Goal: Task Accomplishment & Management: Manage account settings

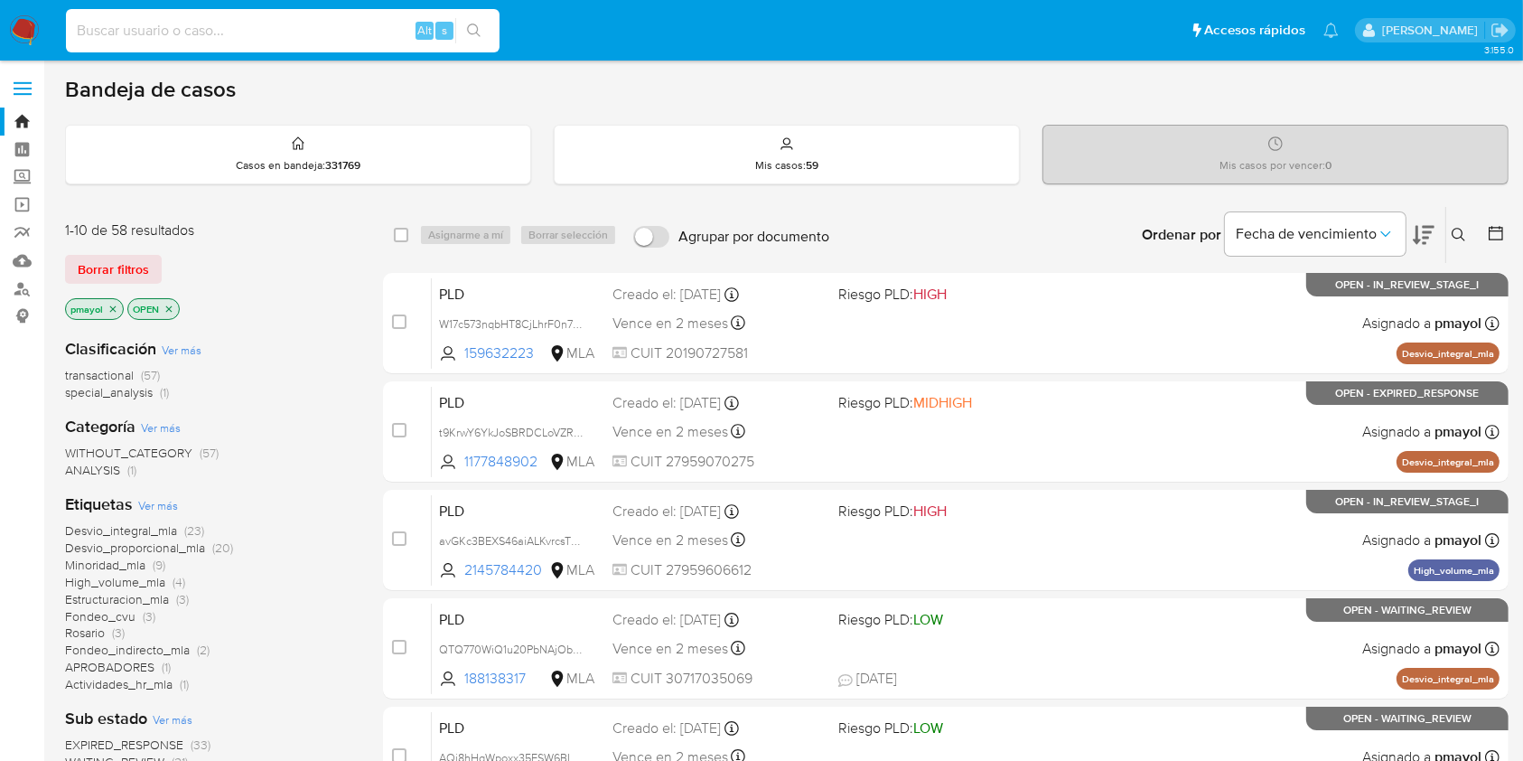
click at [332, 41] on input at bounding box center [283, 30] width 434 height 23
paste input "t9KrwY6YkJoSBRDCLoVZRieY"
type input "t9KrwY6YkJoSBRDCLoVZRieY"
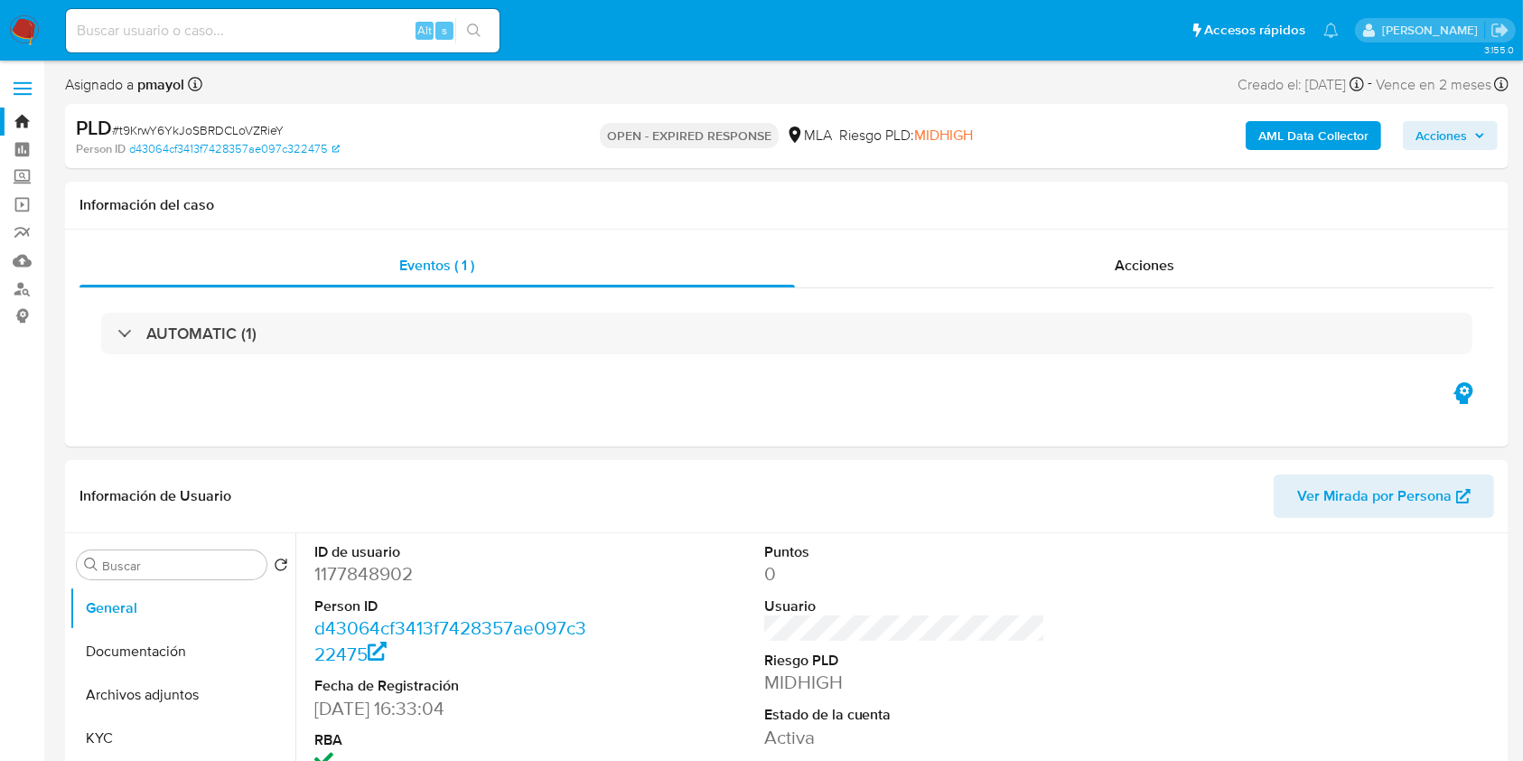
select select "10"
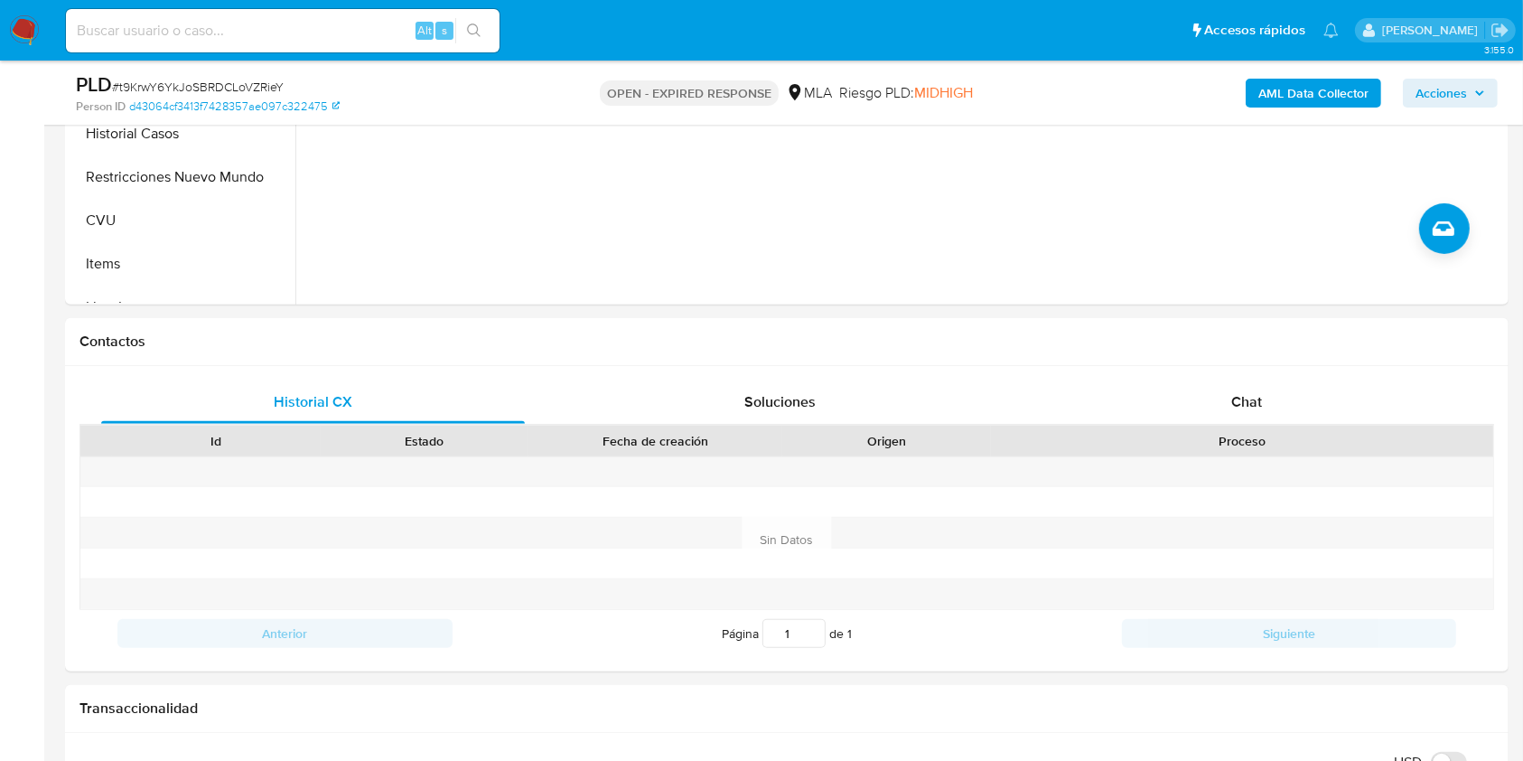
scroll to position [686, 0]
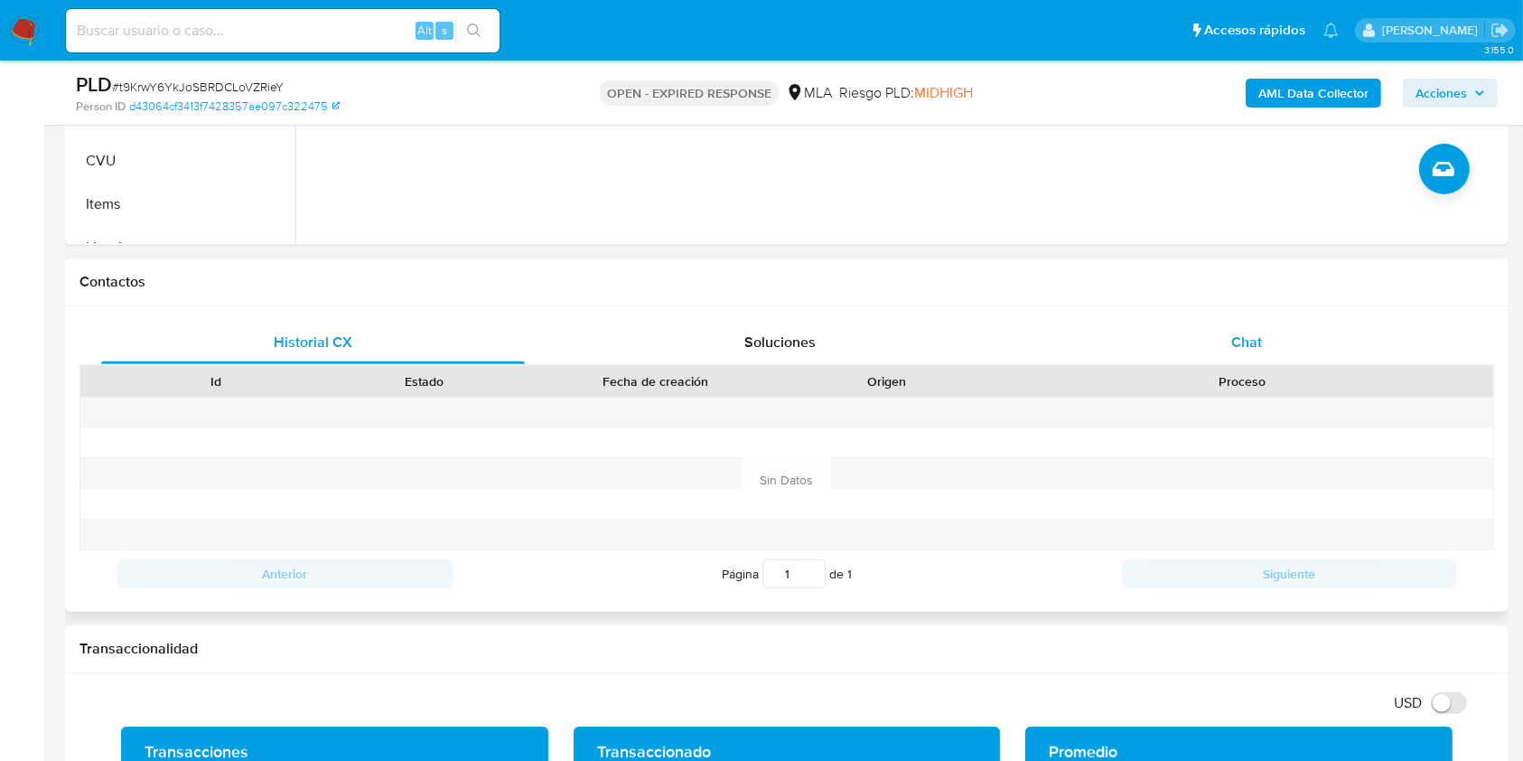
click at [1212, 334] on div "Chat" at bounding box center [1247, 342] width 424 height 43
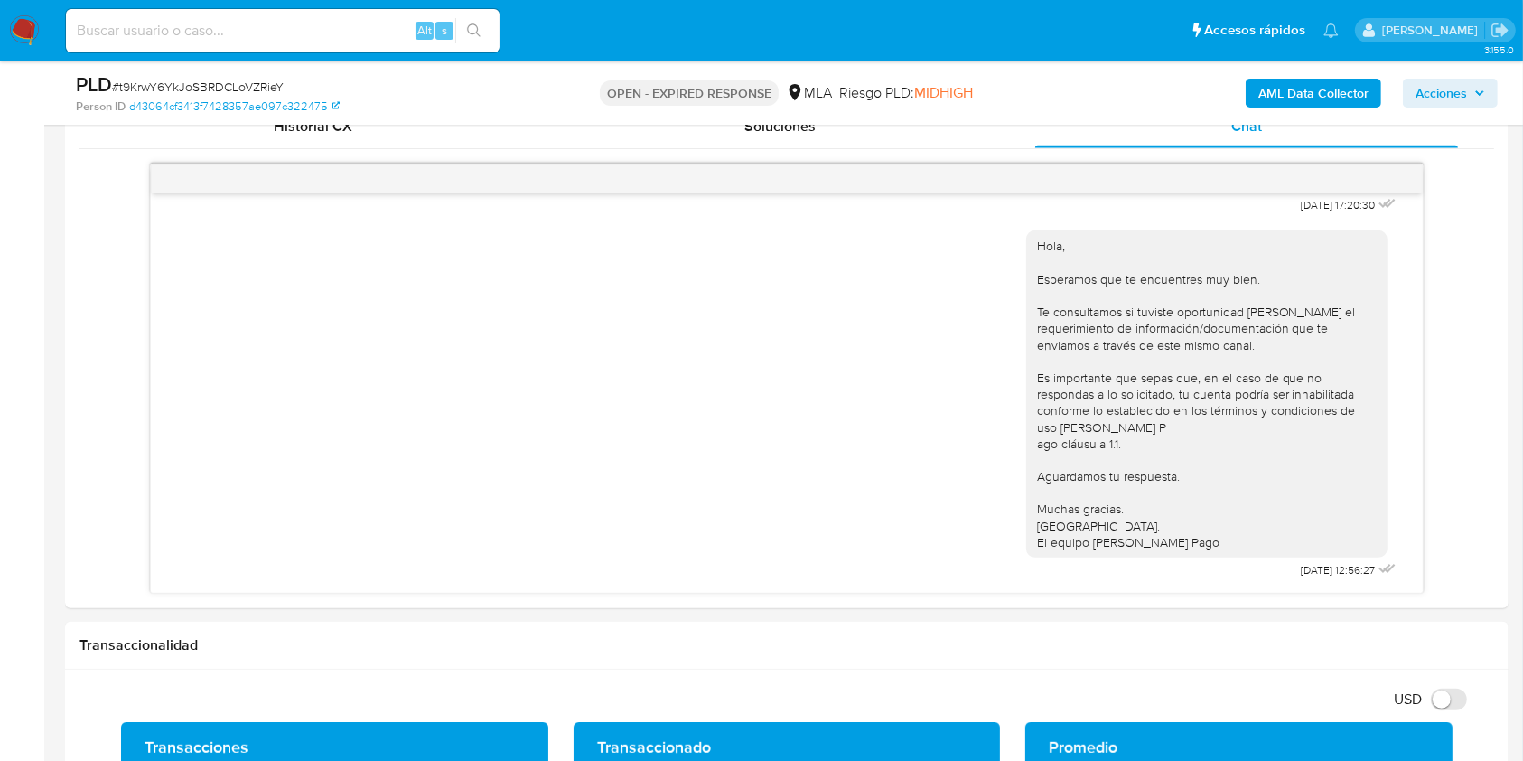
scroll to position [858, 0]
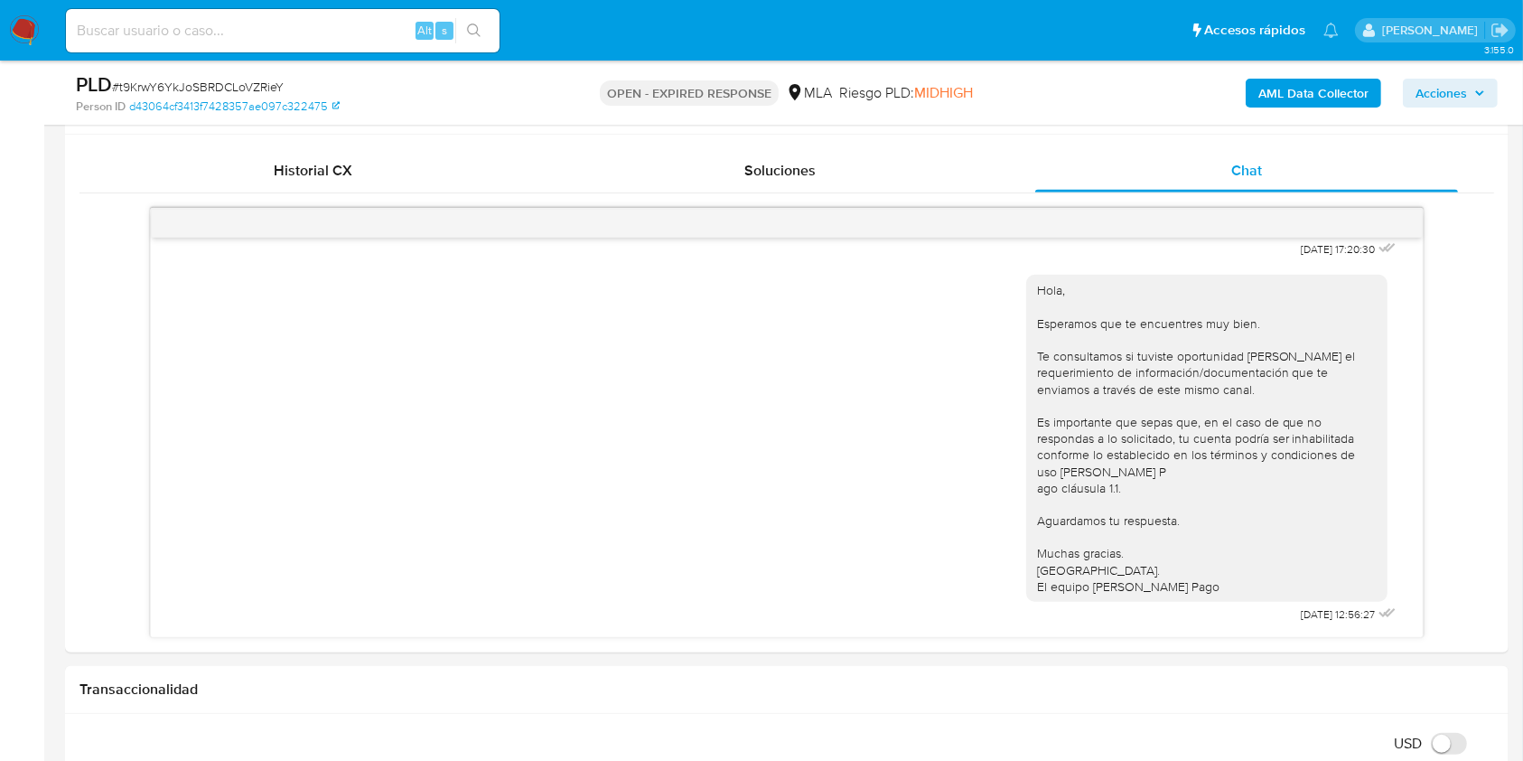
click at [204, 88] on span "# t9KrwY6YkJoSBRDCLoVZRieY" at bounding box center [198, 87] width 172 height 18
copy span "t9KrwY6YkJoSBRDCLoVZRieY"
click at [13, 23] on img at bounding box center [24, 30] width 31 height 31
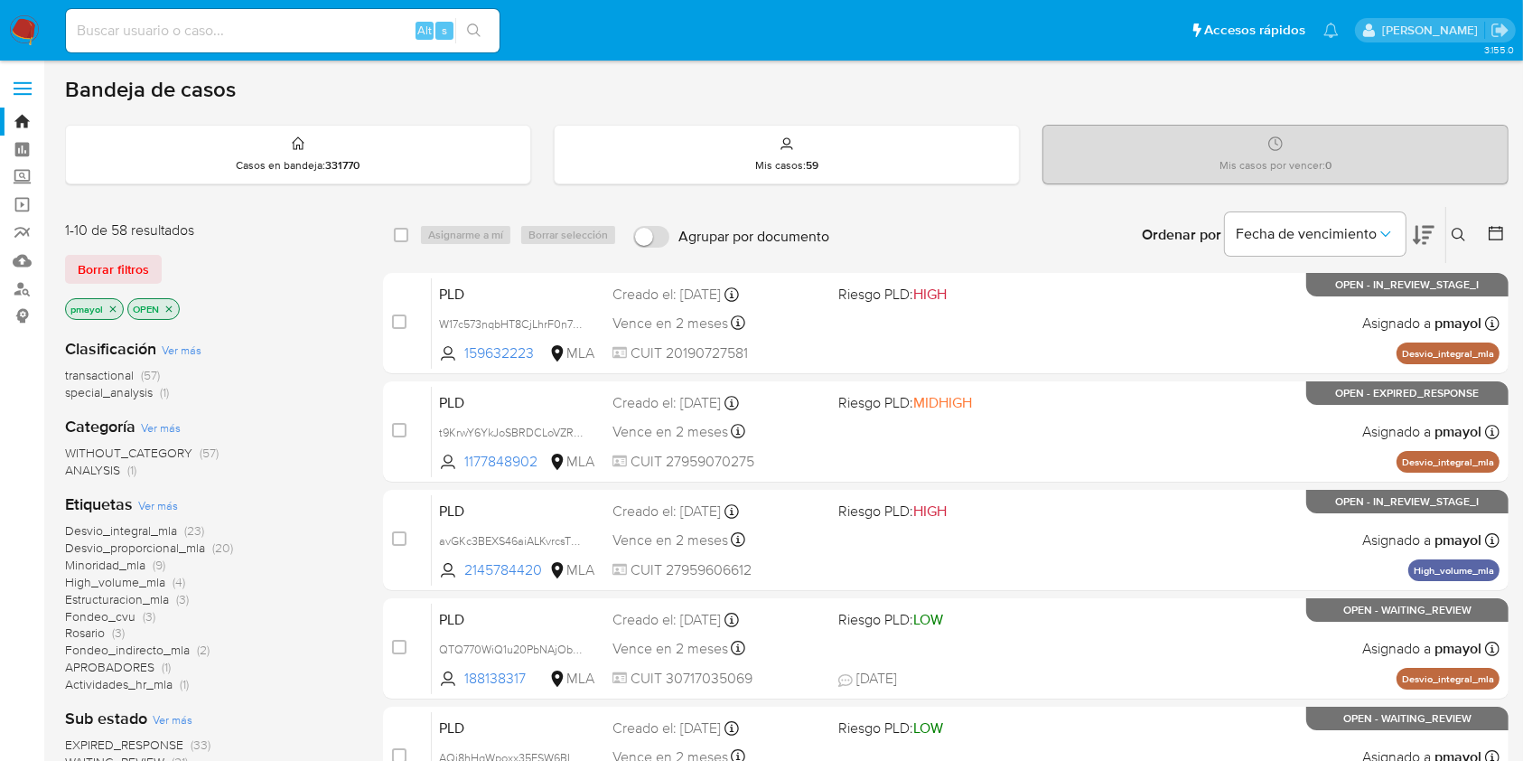
click at [1458, 244] on button at bounding box center [1461, 235] width 30 height 22
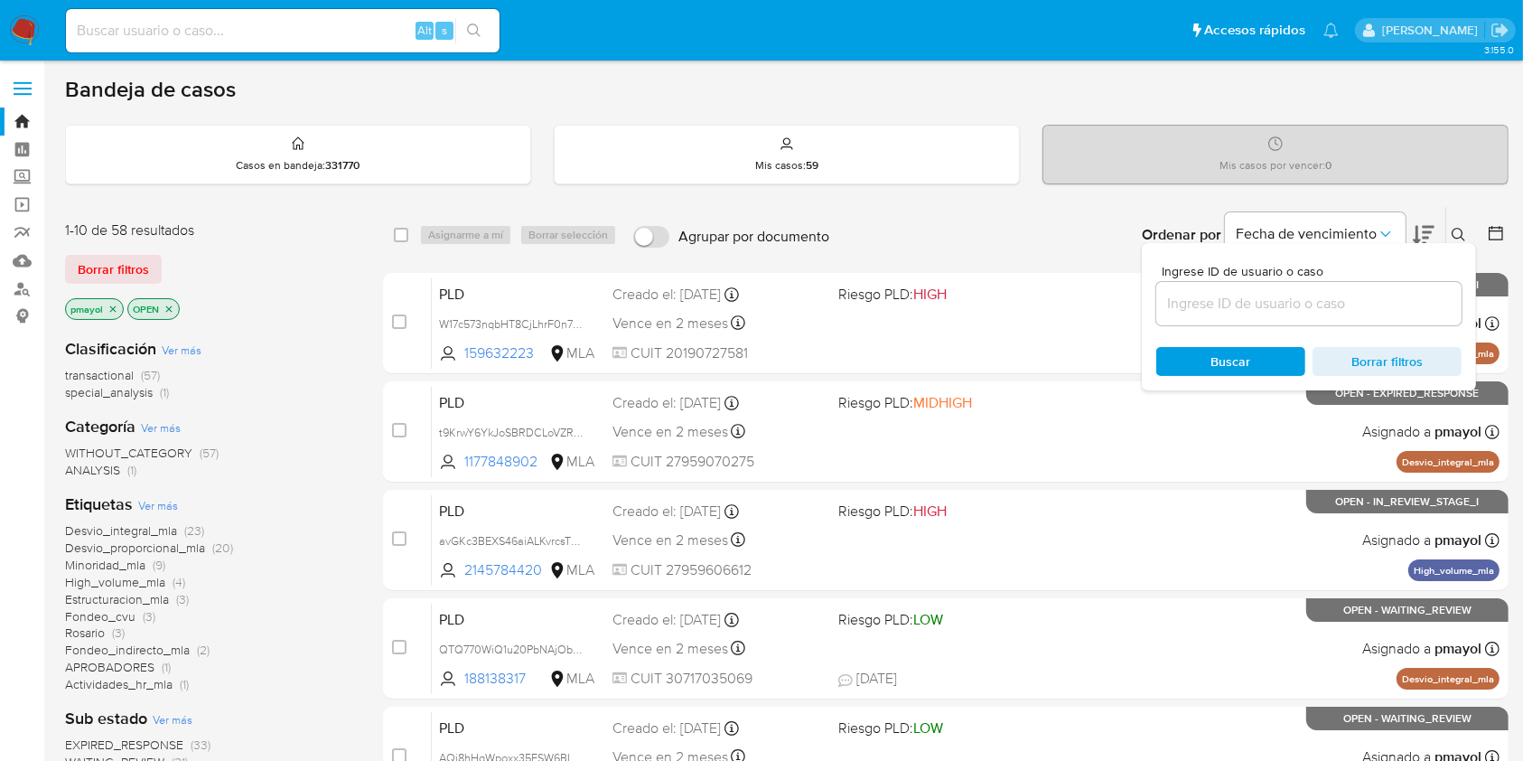
click at [1326, 303] on input at bounding box center [1308, 303] width 305 height 23
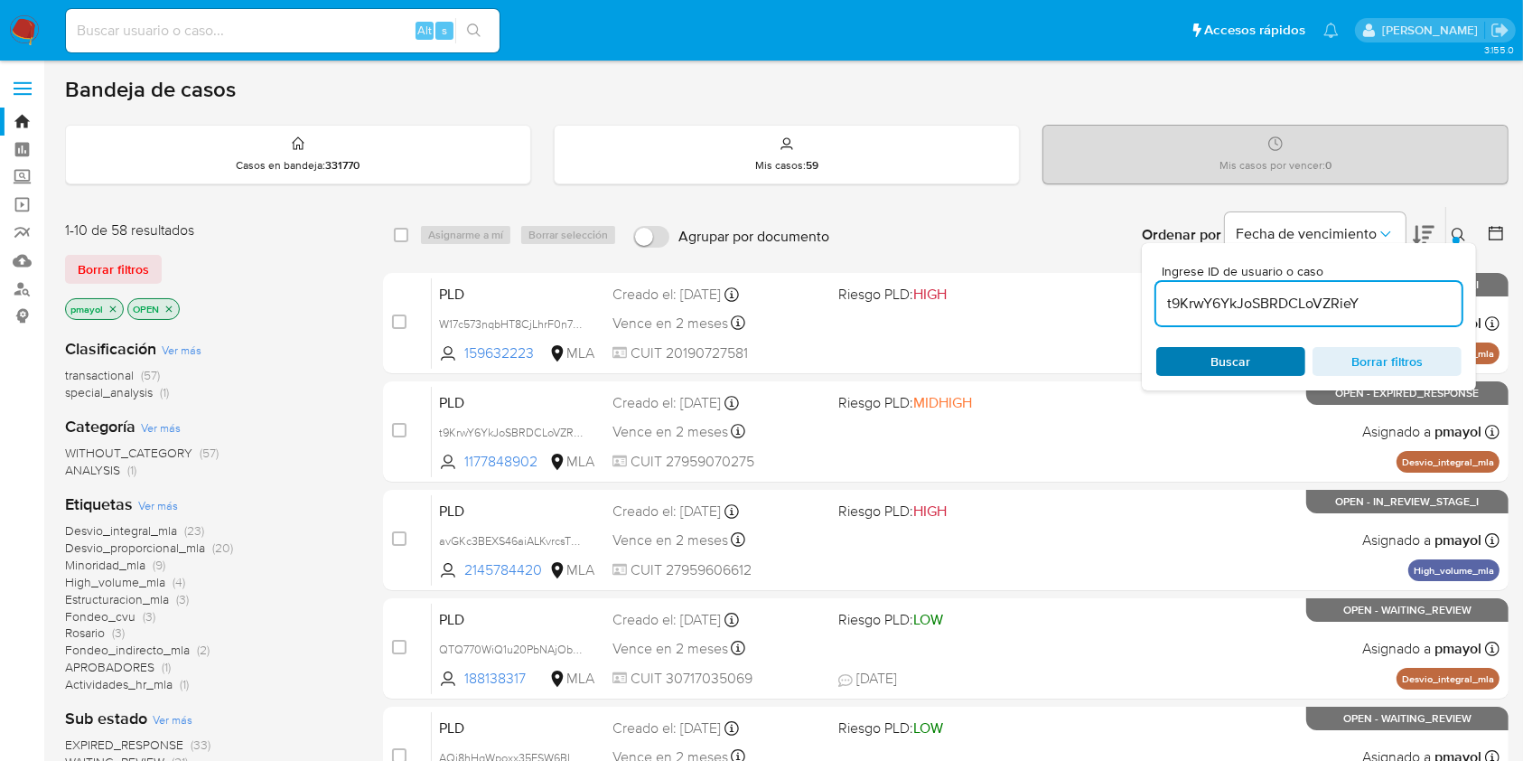
type input "t9KrwY6YkJoSBRDCLoVZRieY"
click at [1236, 362] on div "Buscar Borrar filtros" at bounding box center [1308, 361] width 305 height 29
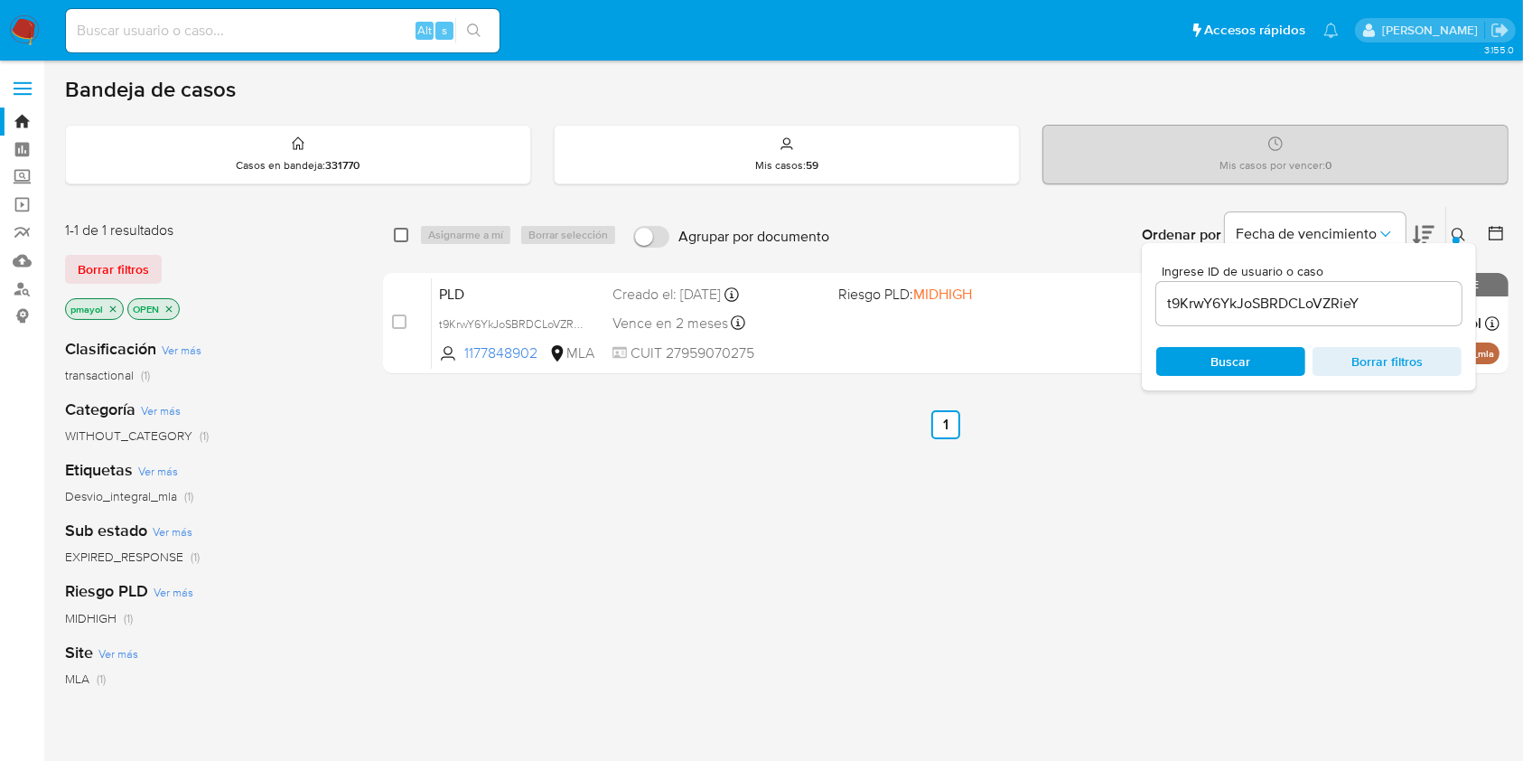
click at [402, 231] on input "checkbox" at bounding box center [401, 235] width 14 height 14
checkbox input "true"
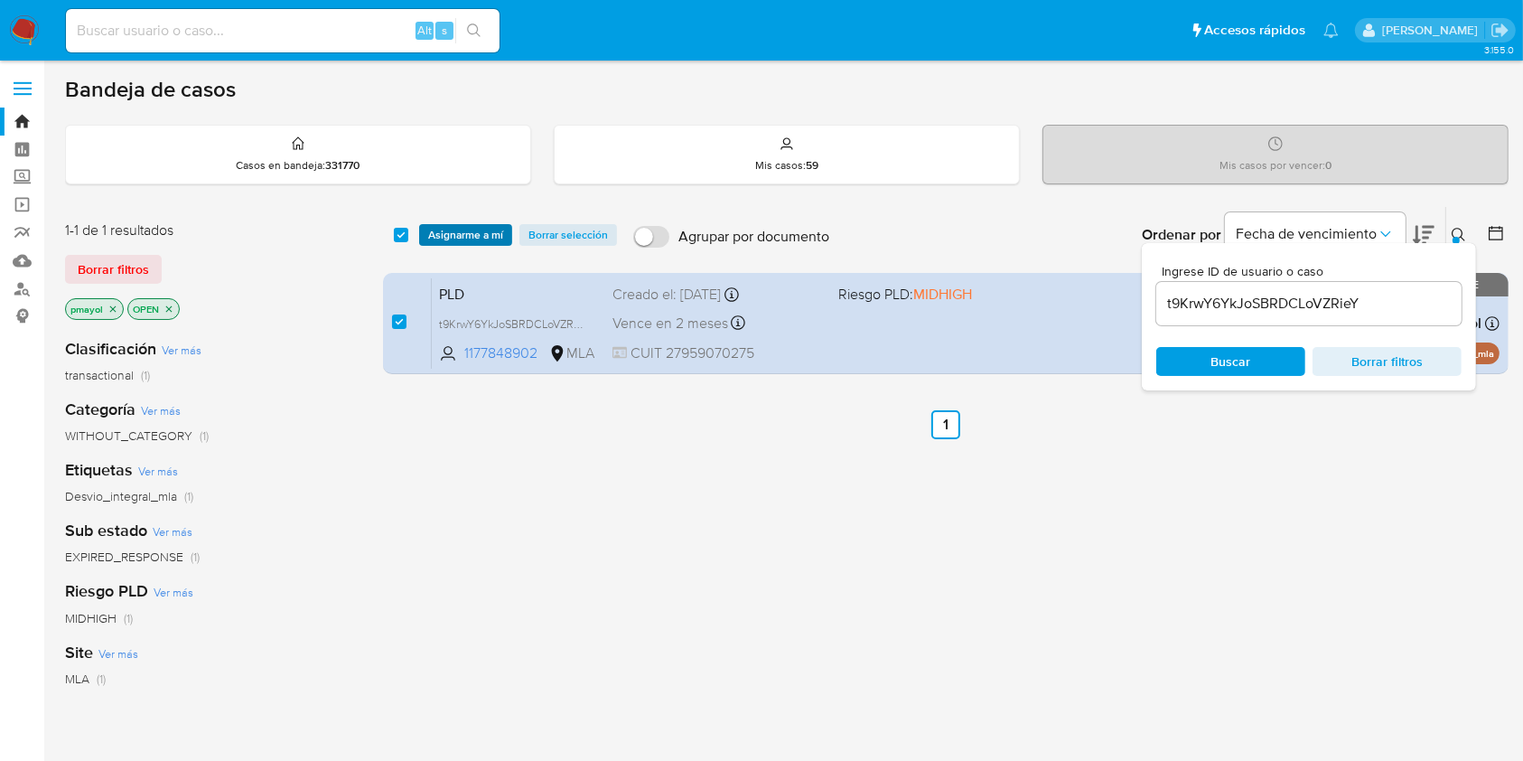
click at [439, 234] on span "Asignarme a mí" at bounding box center [465, 235] width 75 height 18
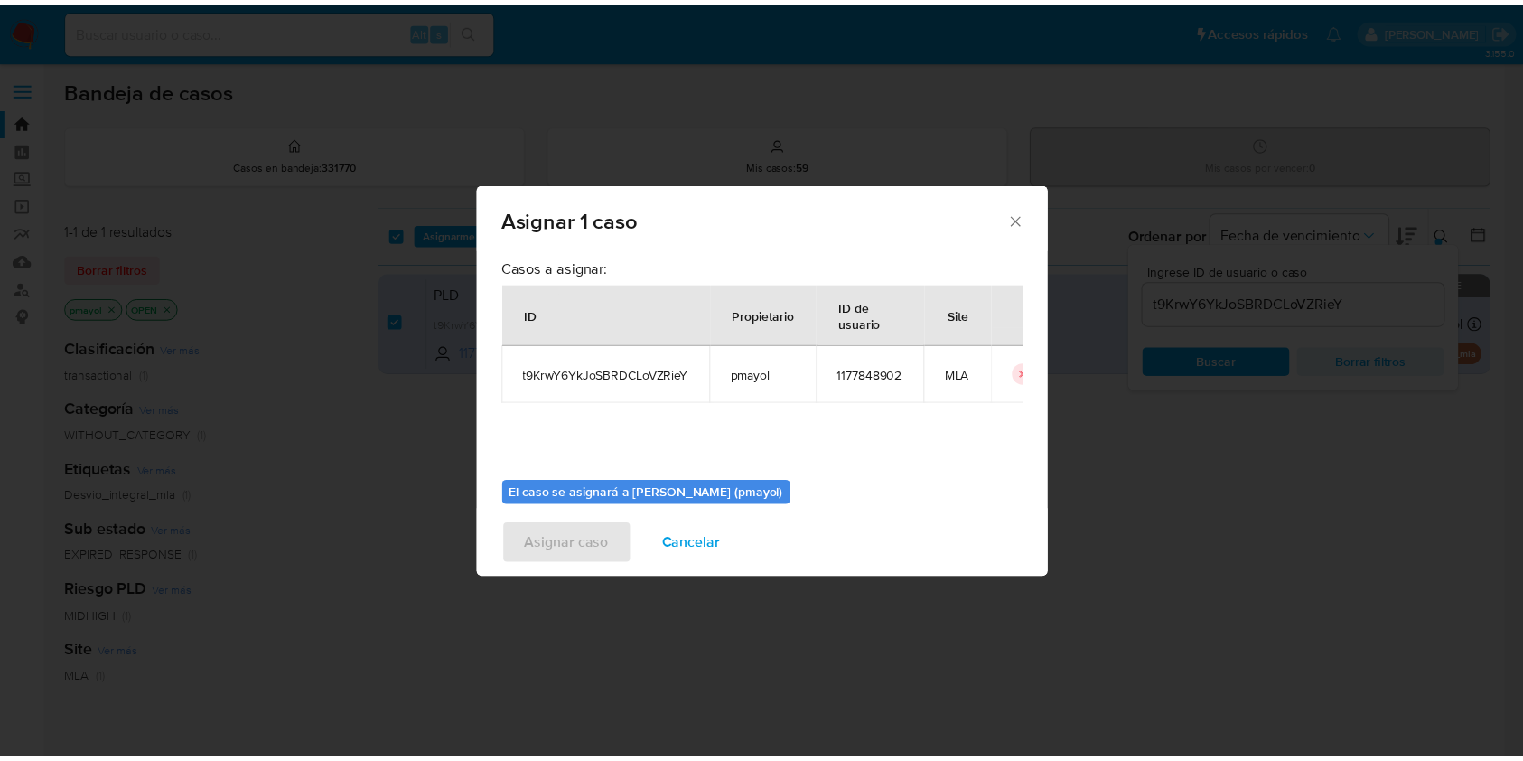
scroll to position [92, 0]
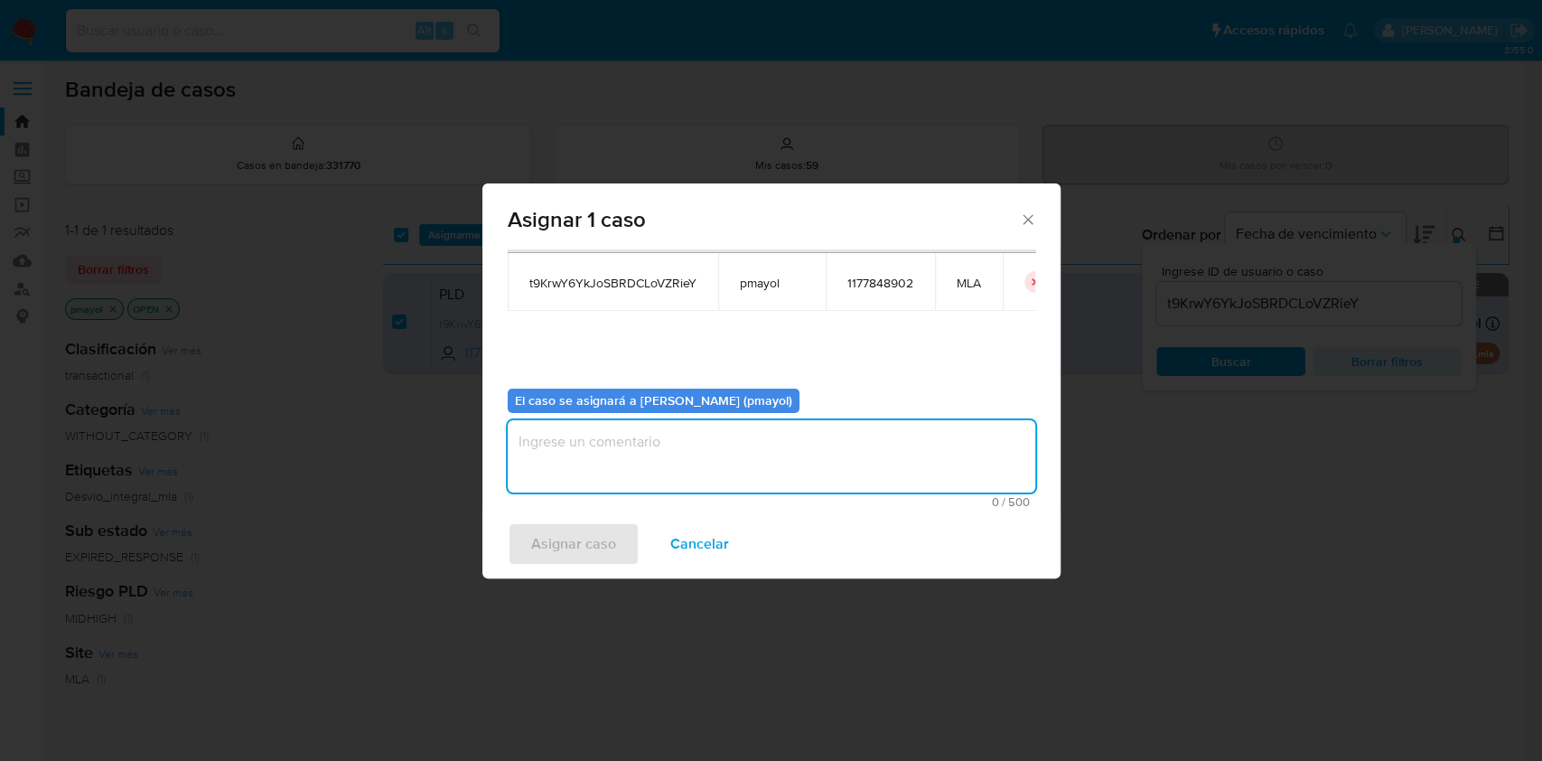
click at [799, 444] on textarea "assign-modal" at bounding box center [772, 456] width 528 height 72
type textarea "Asignación"
click at [601, 528] on span "Asignar caso" at bounding box center [573, 544] width 85 height 40
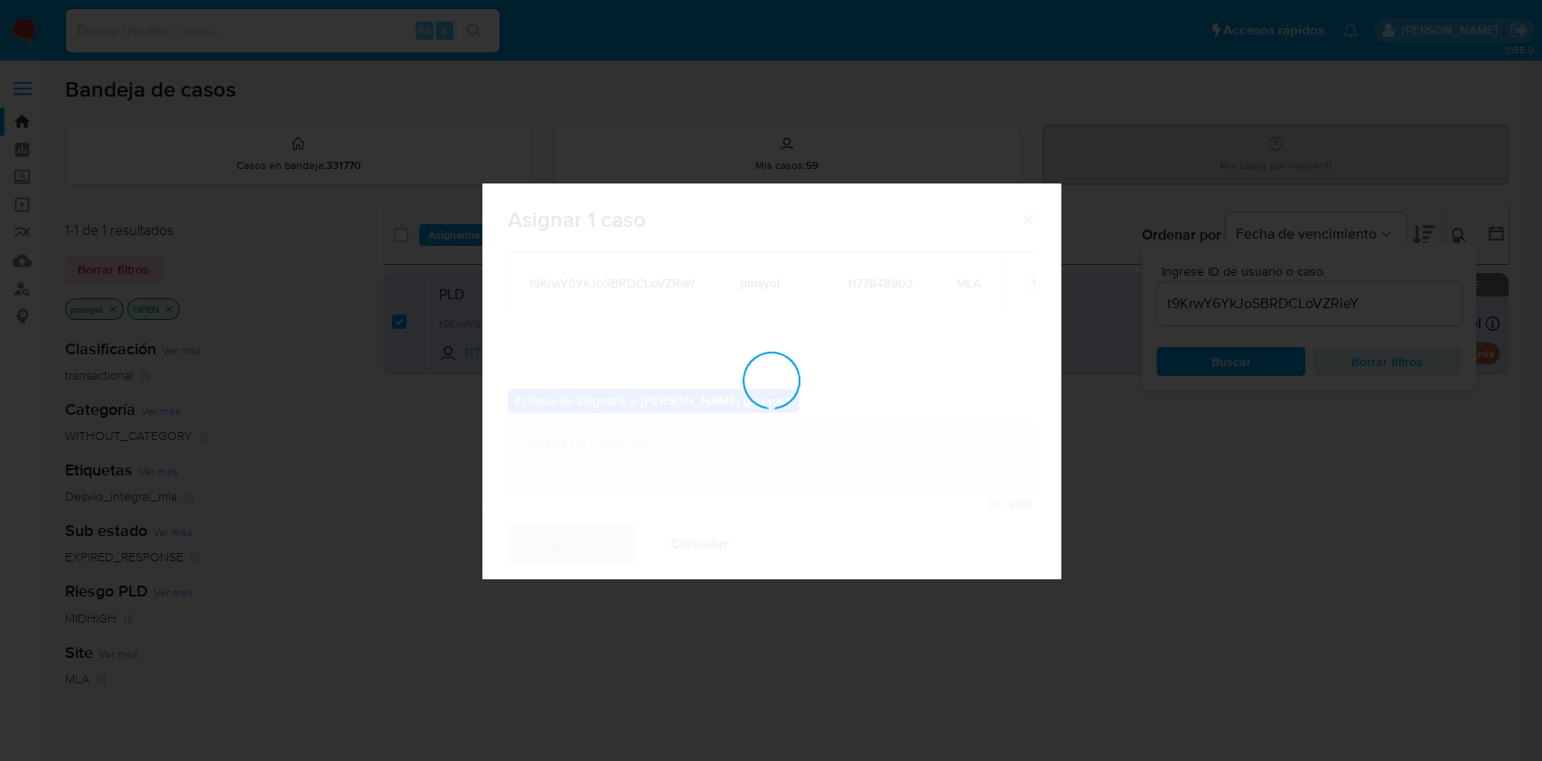
checkbox input "false"
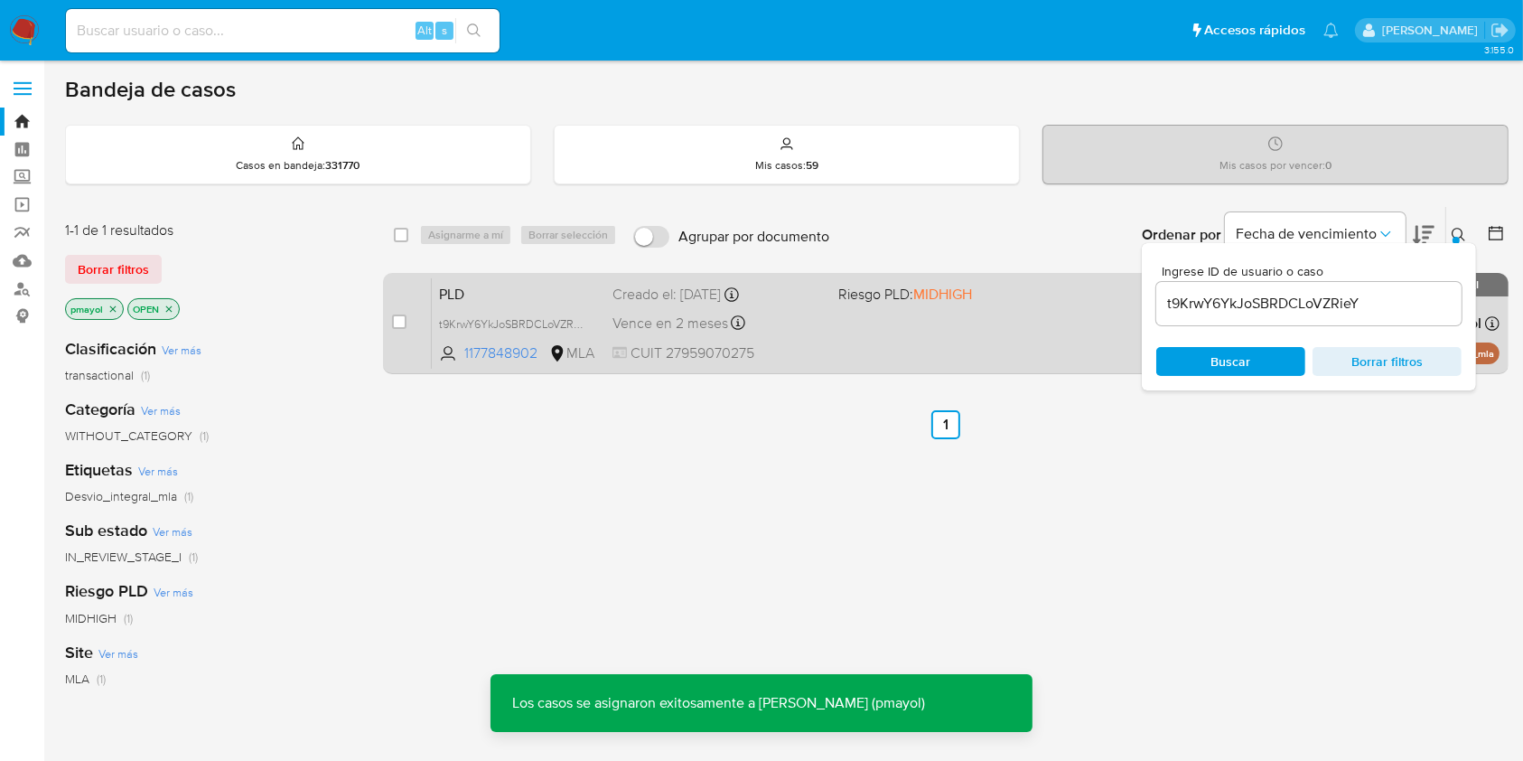
click at [838, 340] on div "PLD t9KrwY6YkJoSBRDCLoVZRieY 1177848902 MLA Riesgo PLD: MIDHIGH Creado el: 12/0…" at bounding box center [966, 322] width 1068 height 91
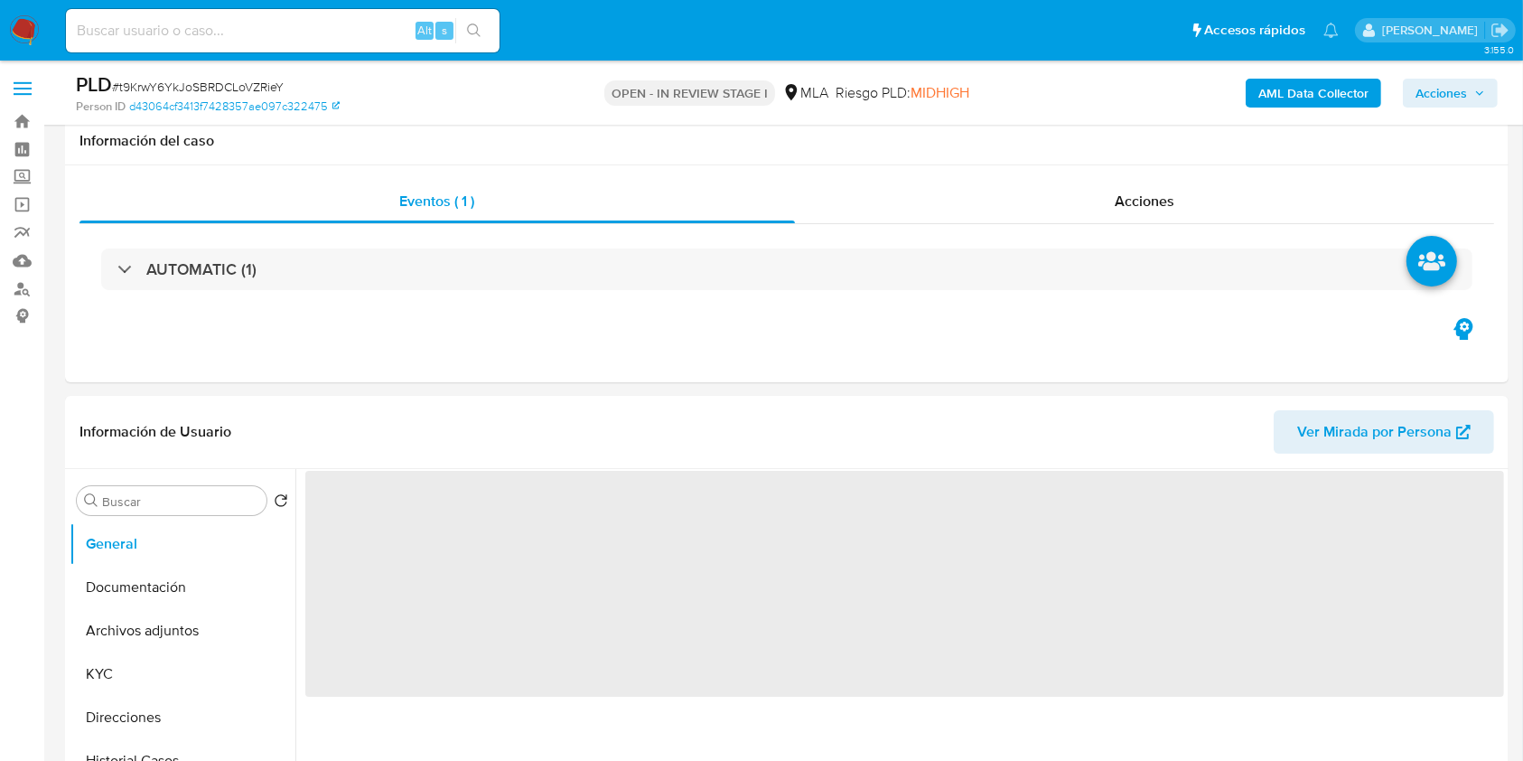
scroll to position [736, 0]
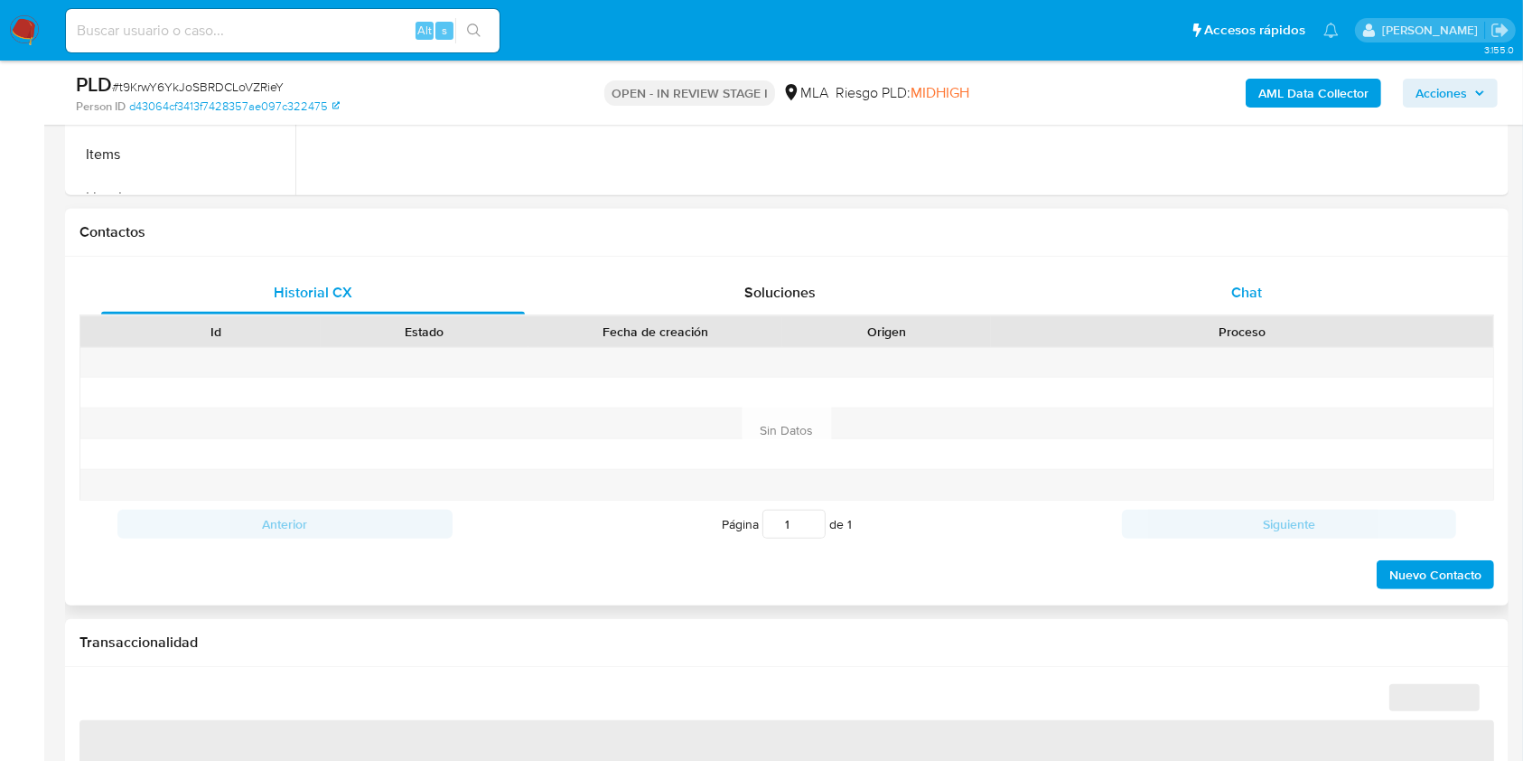
click at [1285, 287] on div "Chat" at bounding box center [1247, 292] width 424 height 43
select select "10"
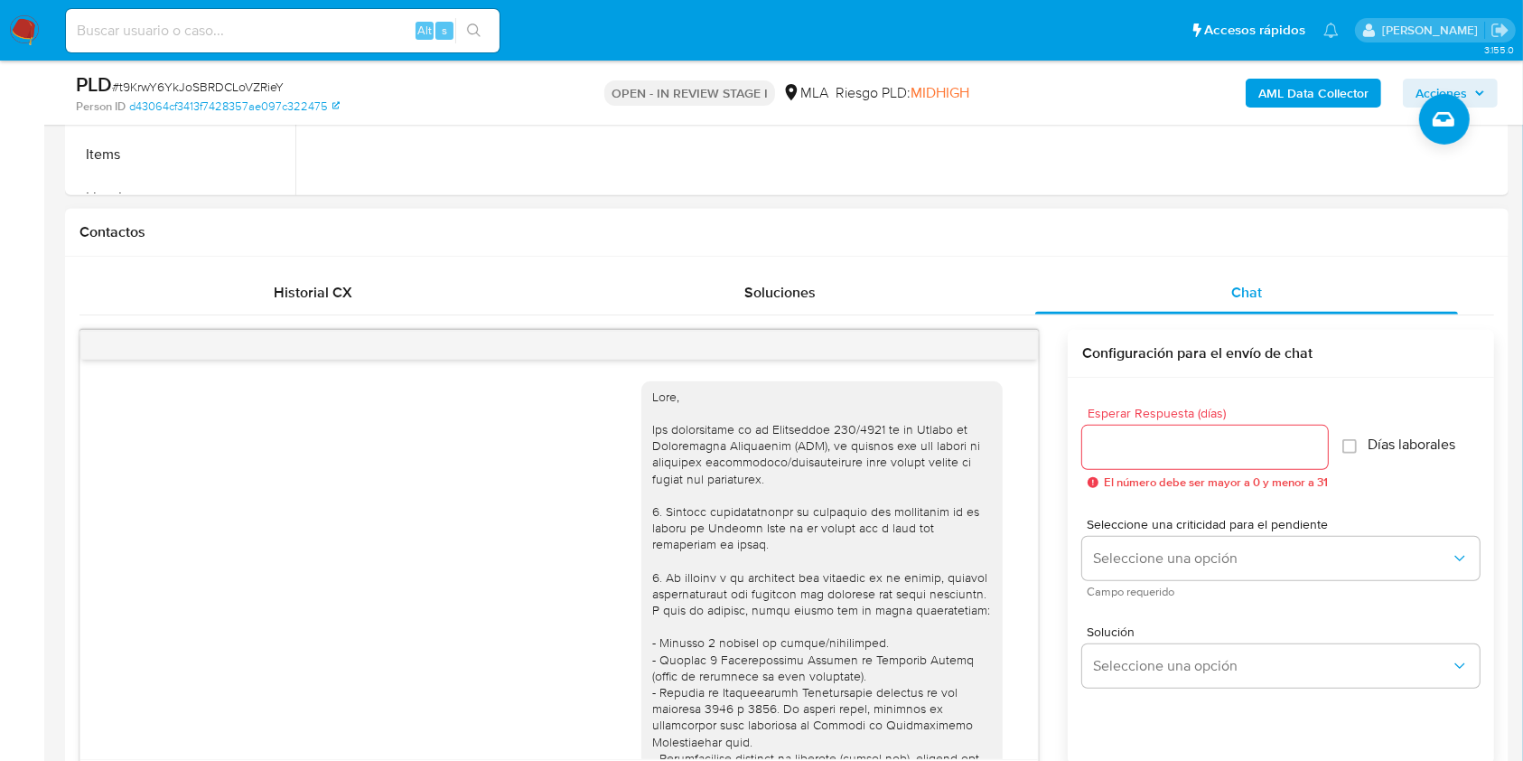
scroll to position [1021, 0]
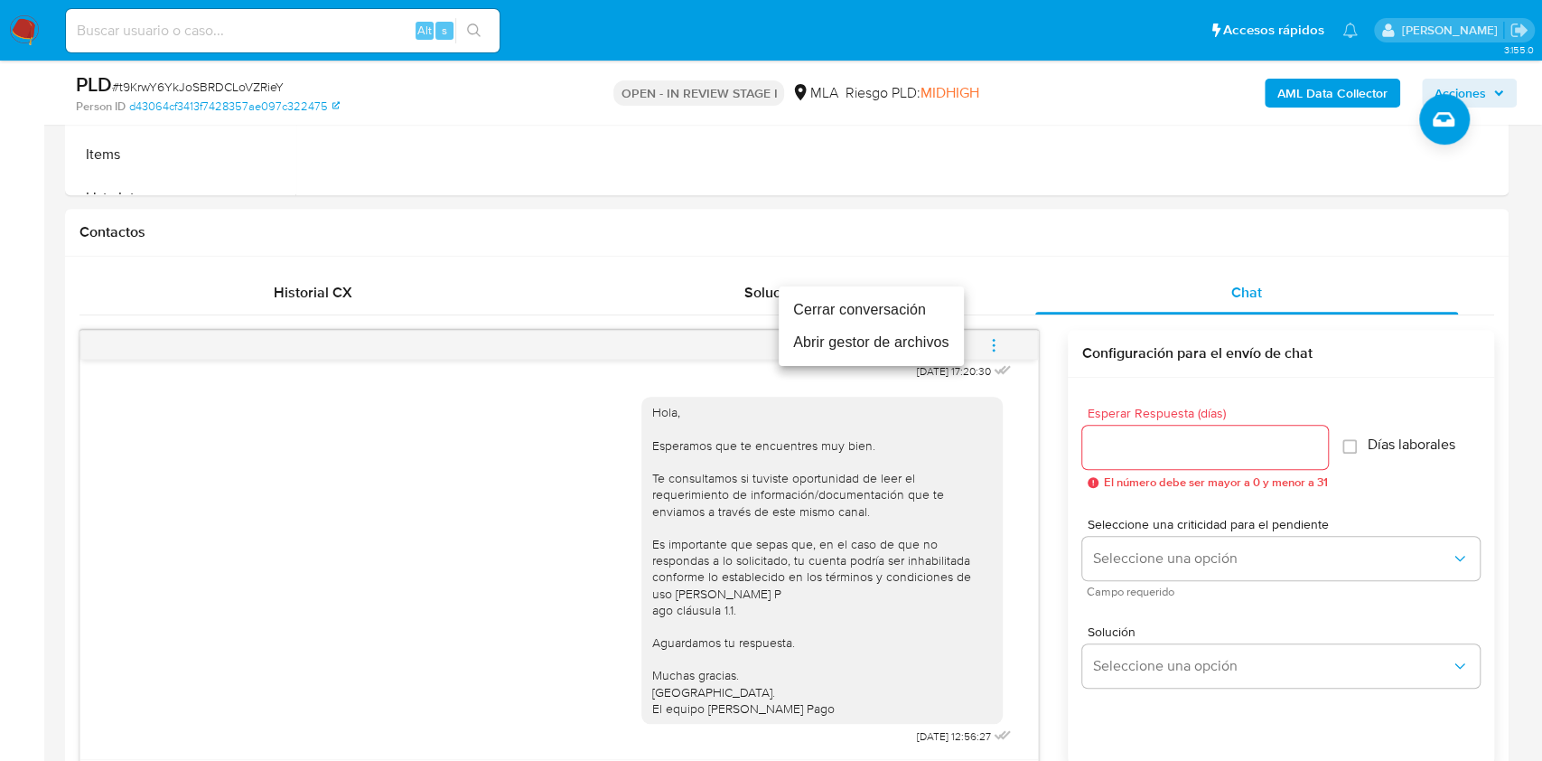
click at [882, 310] on li "Cerrar conversación" at bounding box center [871, 310] width 185 height 33
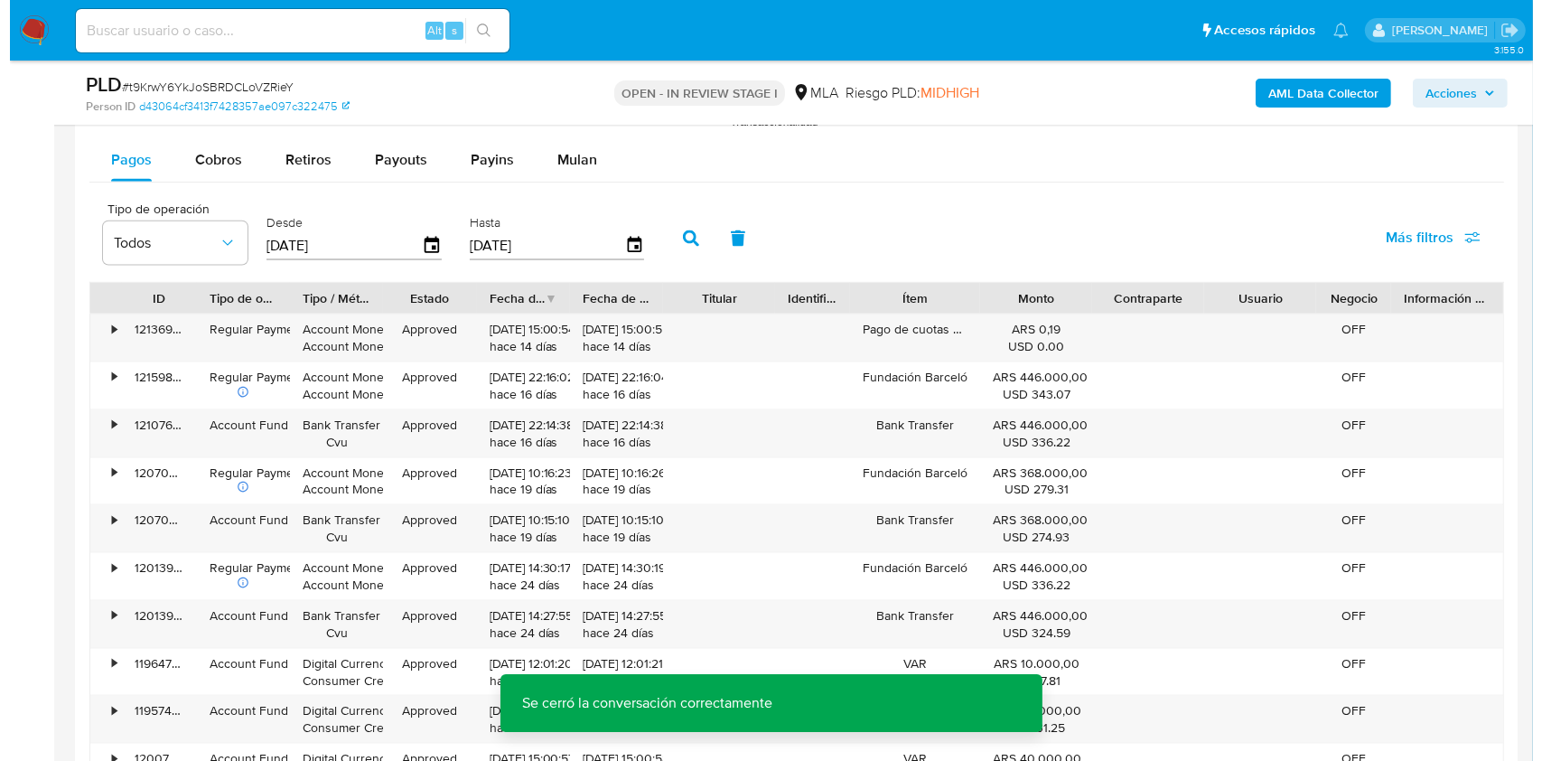
scroll to position [3177, 0]
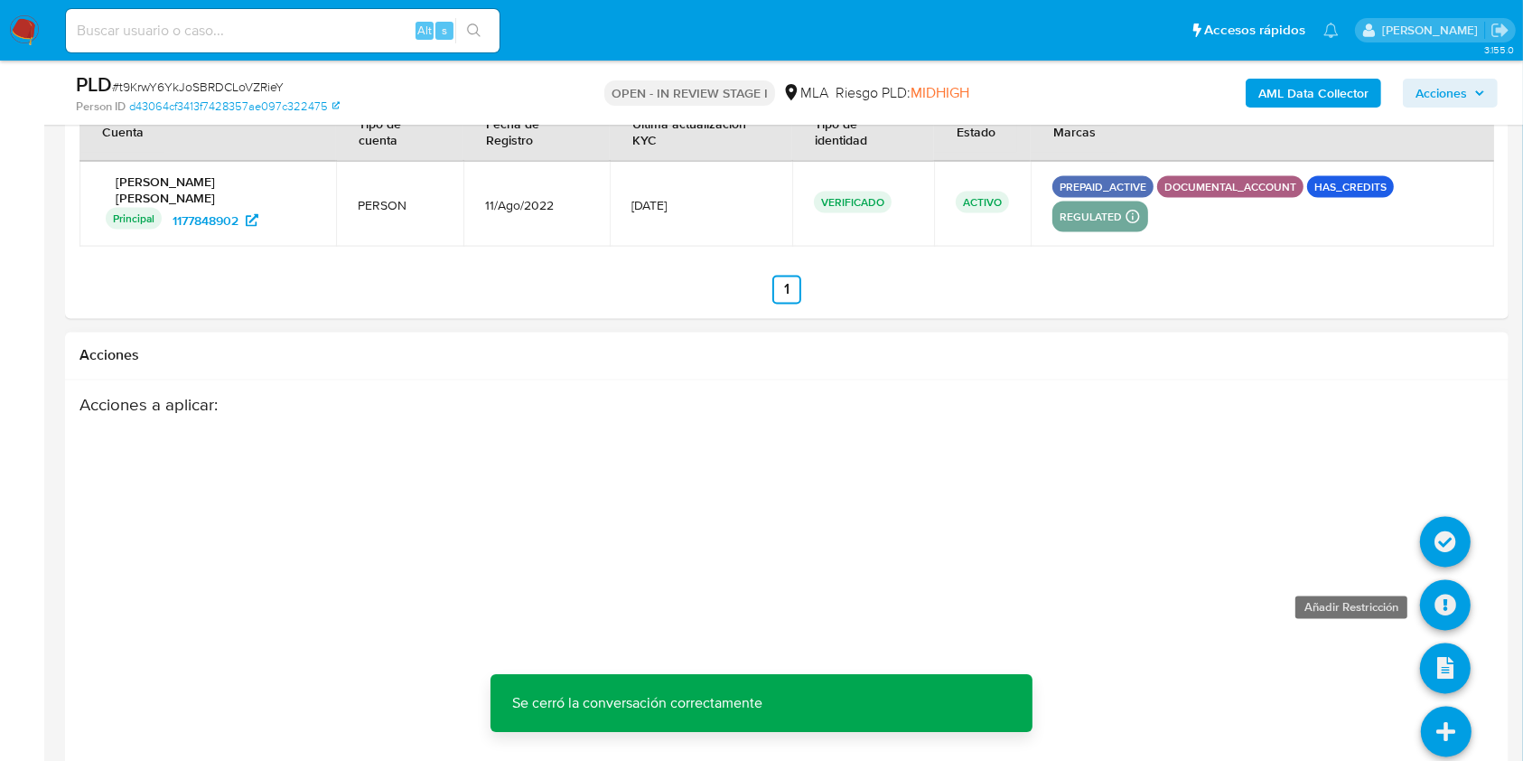
click at [1445, 580] on icon at bounding box center [1445, 605] width 51 height 51
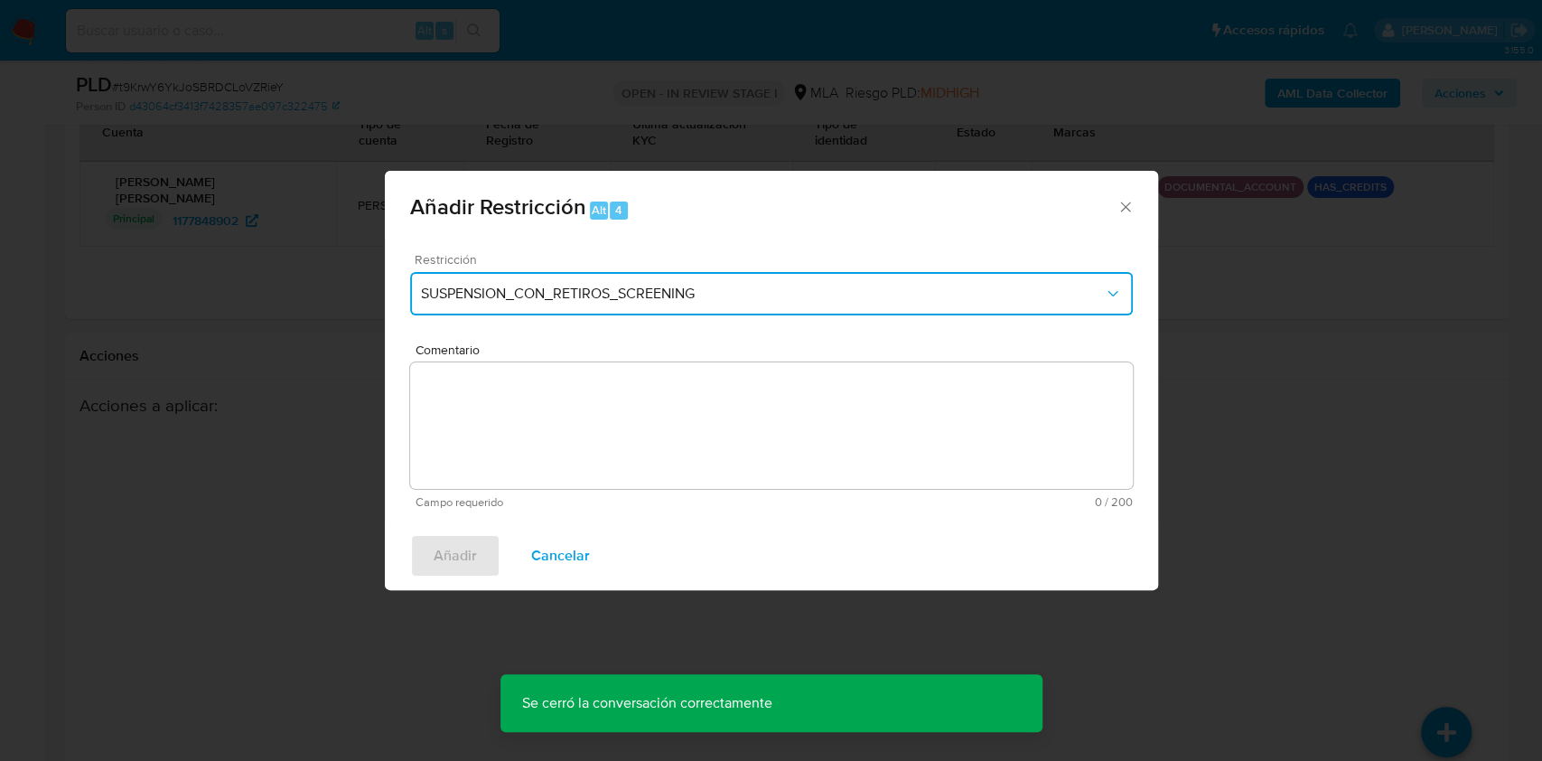
click at [686, 280] on button "SUSPENSION_CON_RETIROS_SCREENING" at bounding box center [771, 293] width 723 height 43
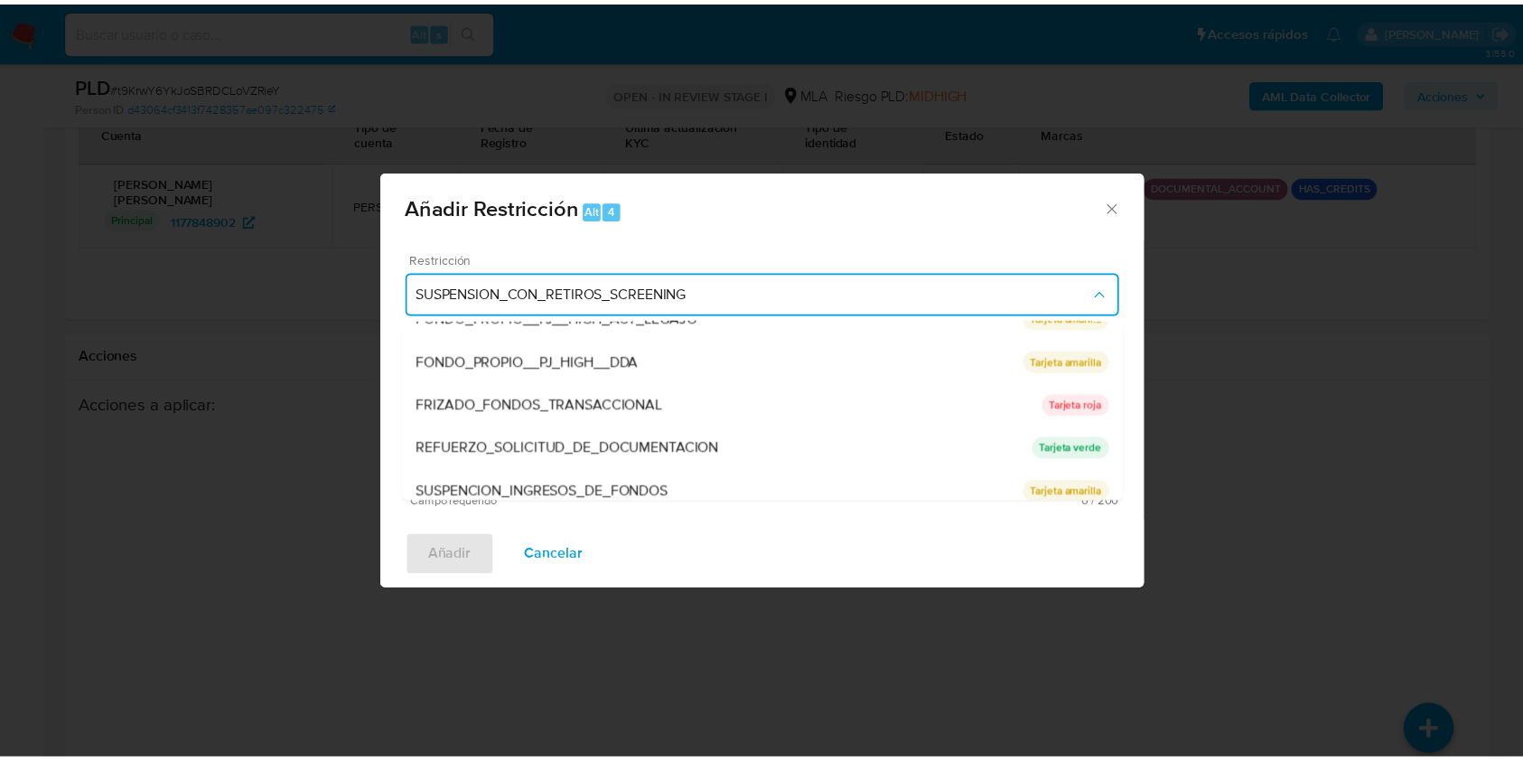
scroll to position [383, 0]
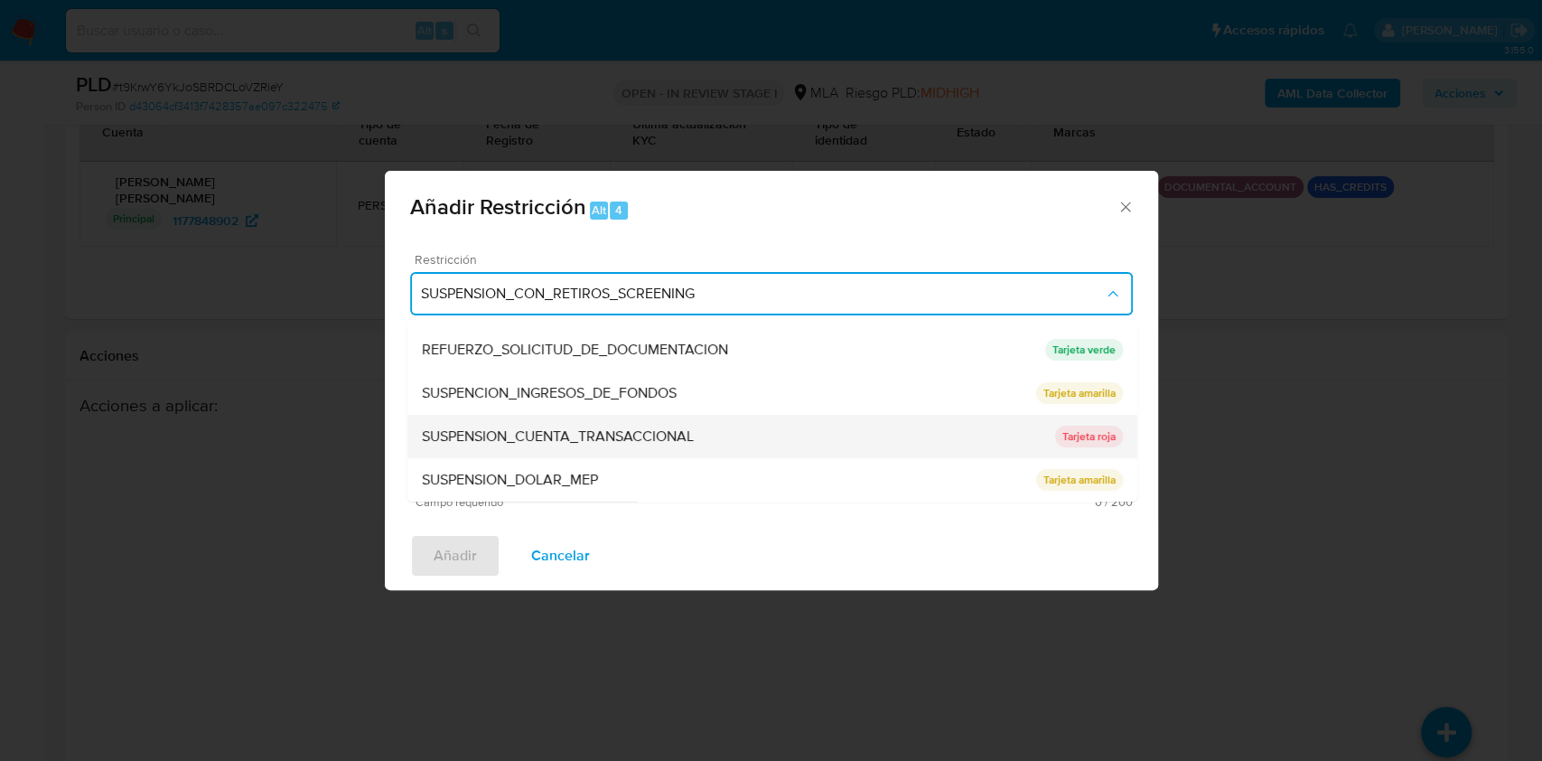
click at [905, 445] on div "SUSPENSION_CUENTA_TRANSACCIONAL" at bounding box center [737, 436] width 633 height 43
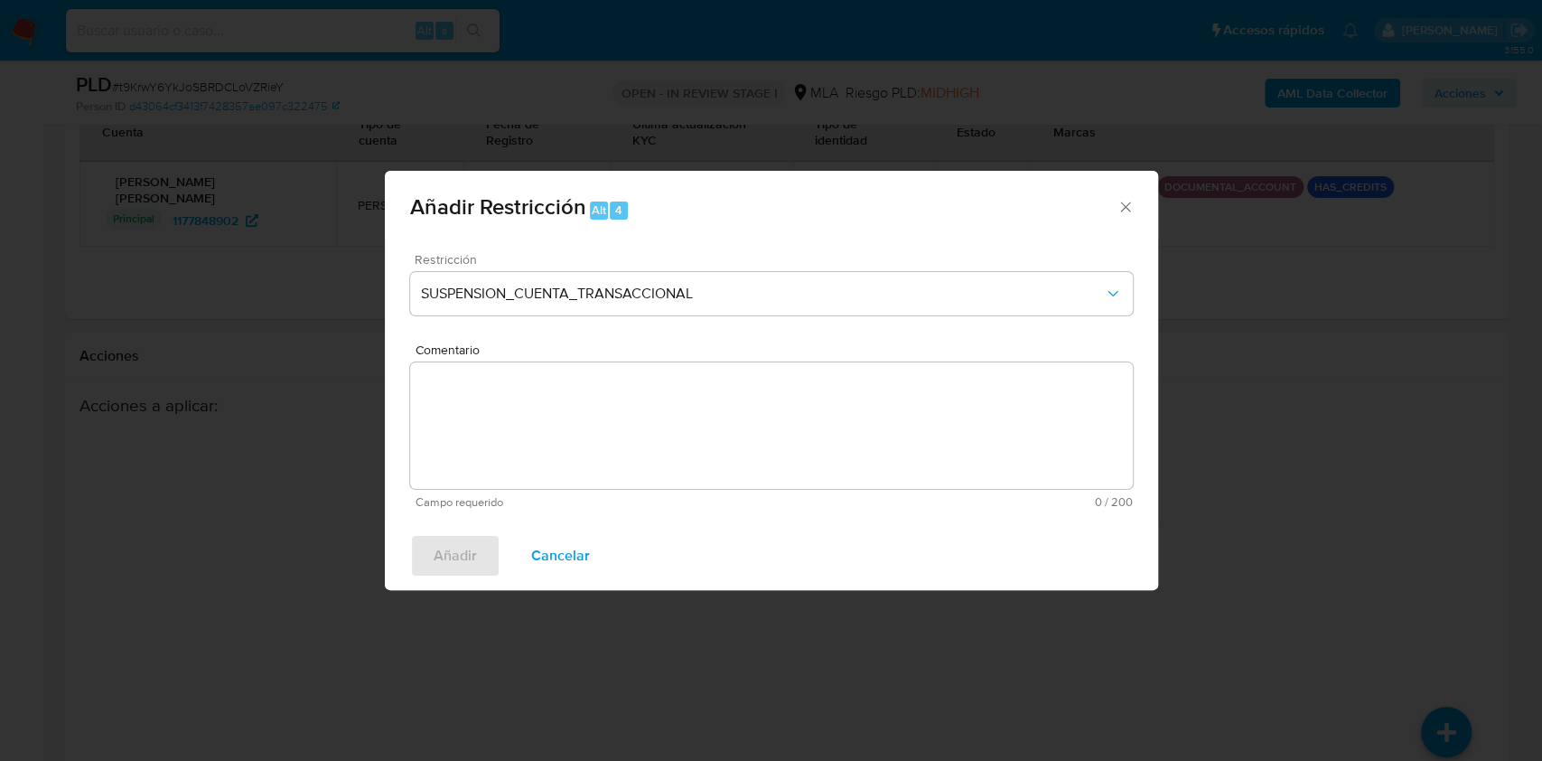
click at [837, 459] on textarea "Comentario" at bounding box center [771, 425] width 723 height 126
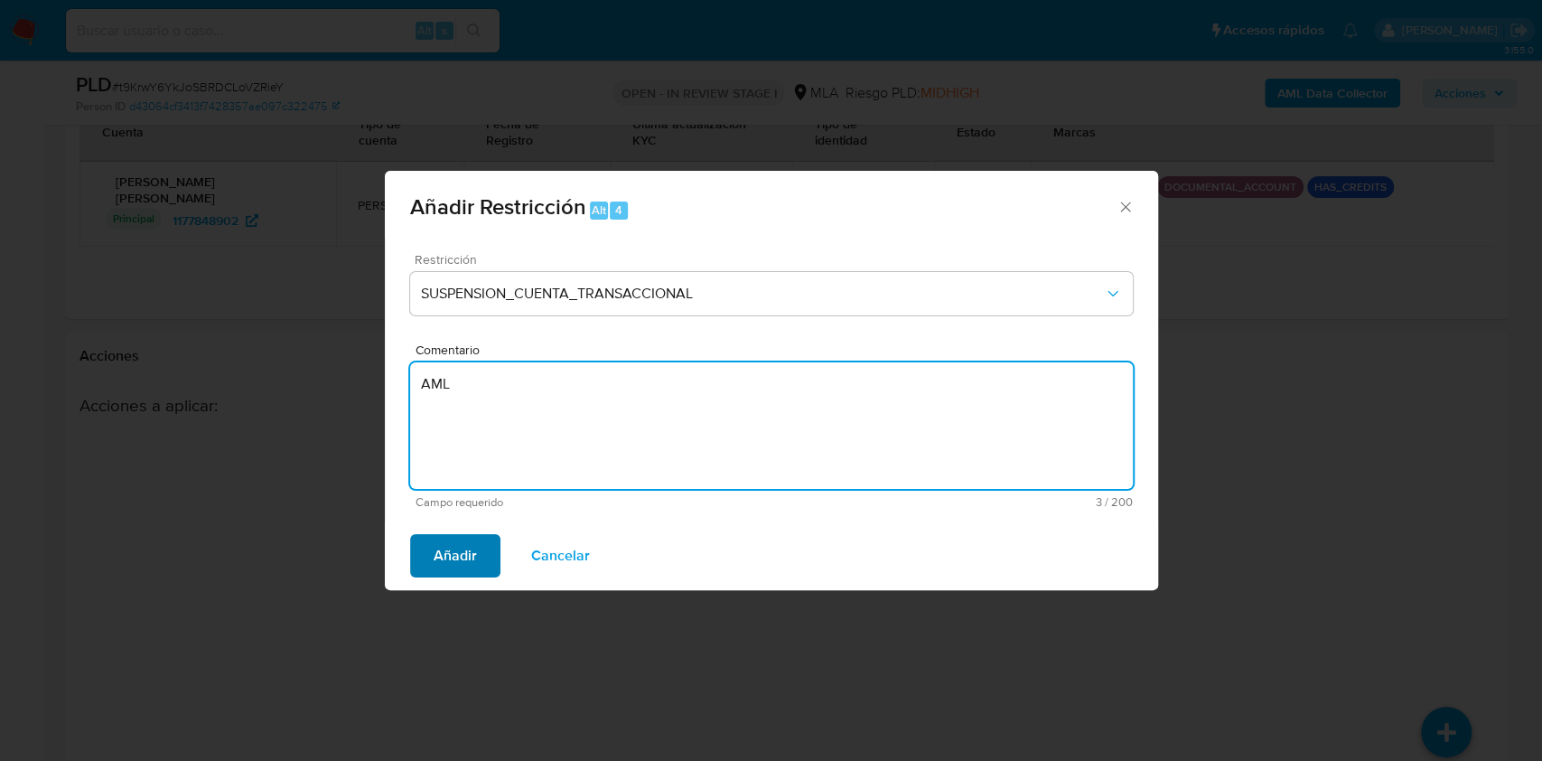
type textarea "AML"
click at [458, 545] on span "Añadir" at bounding box center [455, 556] width 43 height 40
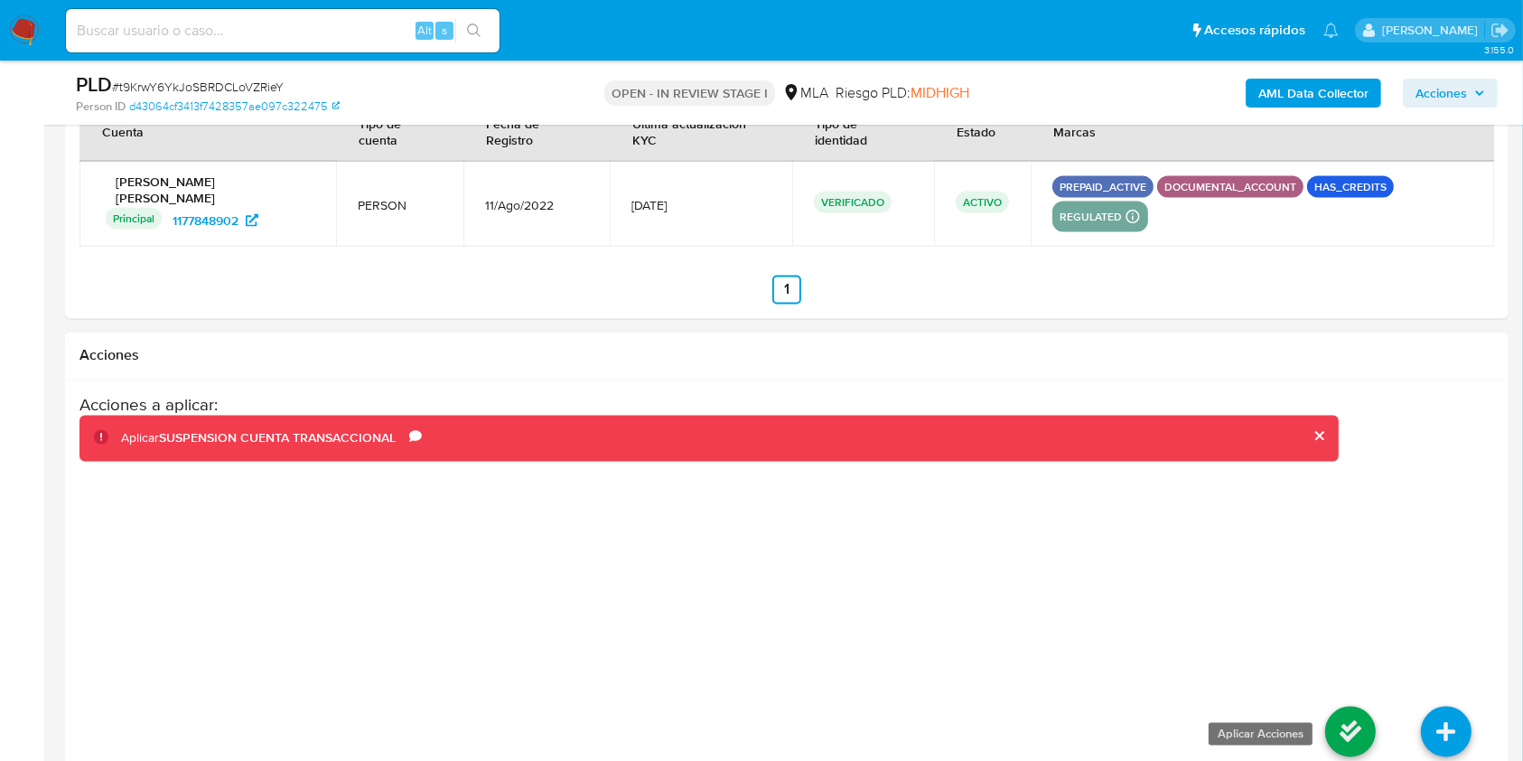
click at [1334, 706] on icon at bounding box center [1350, 731] width 51 height 51
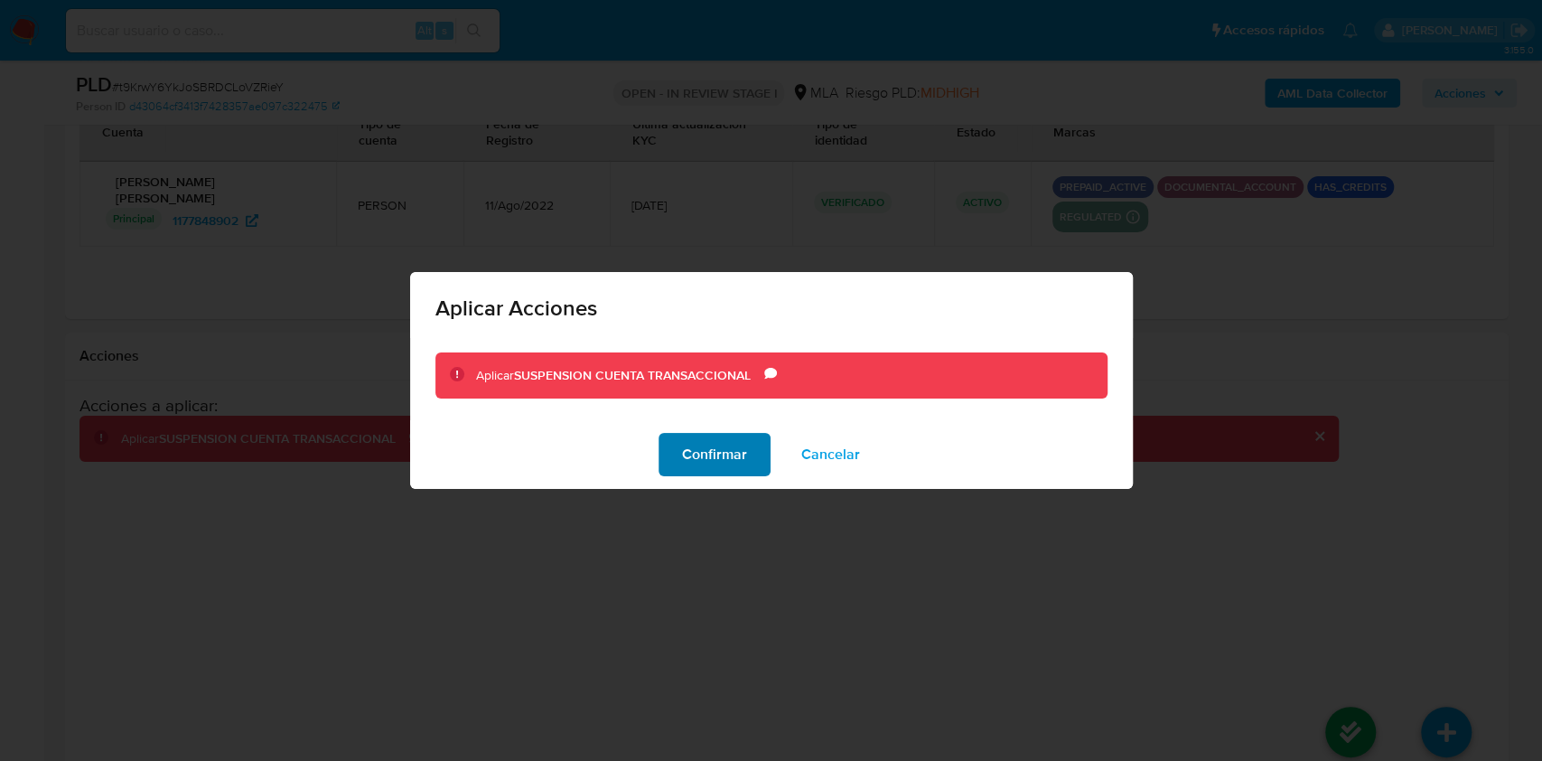
click at [682, 453] on span "Confirmar" at bounding box center [714, 454] width 65 height 40
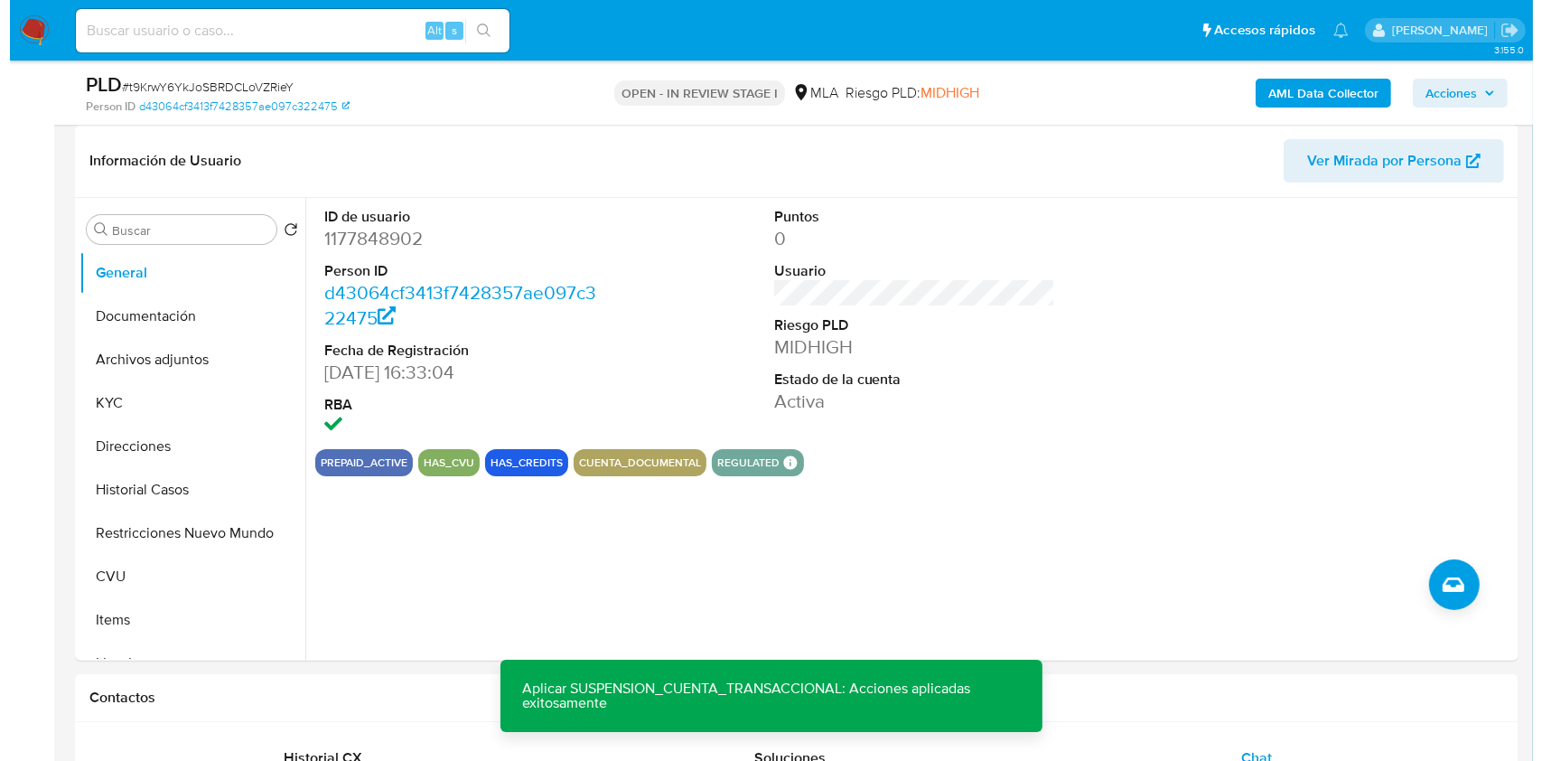
scroll to position [218, 0]
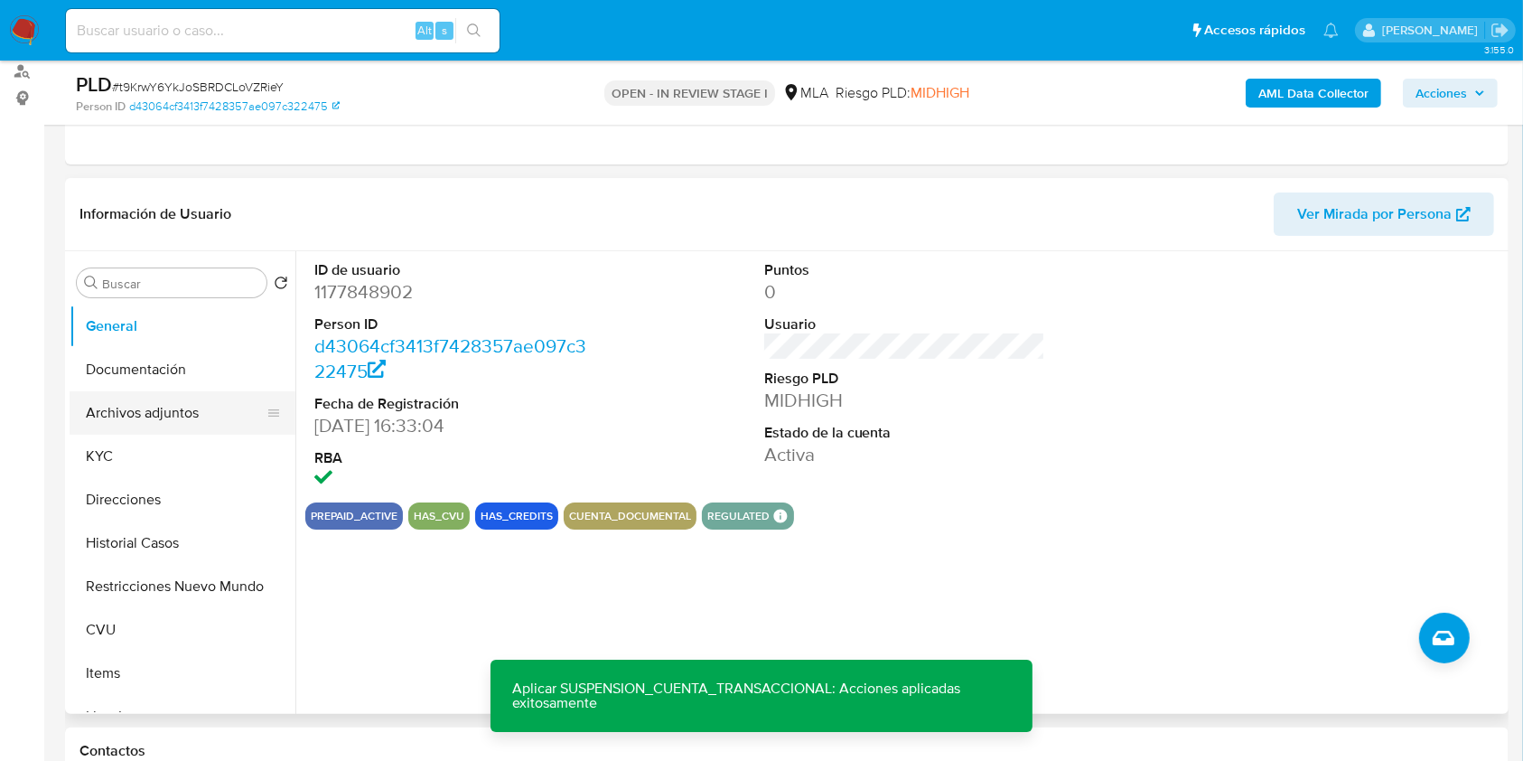
click at [159, 394] on button "Archivos adjuntos" at bounding box center [175, 412] width 211 height 43
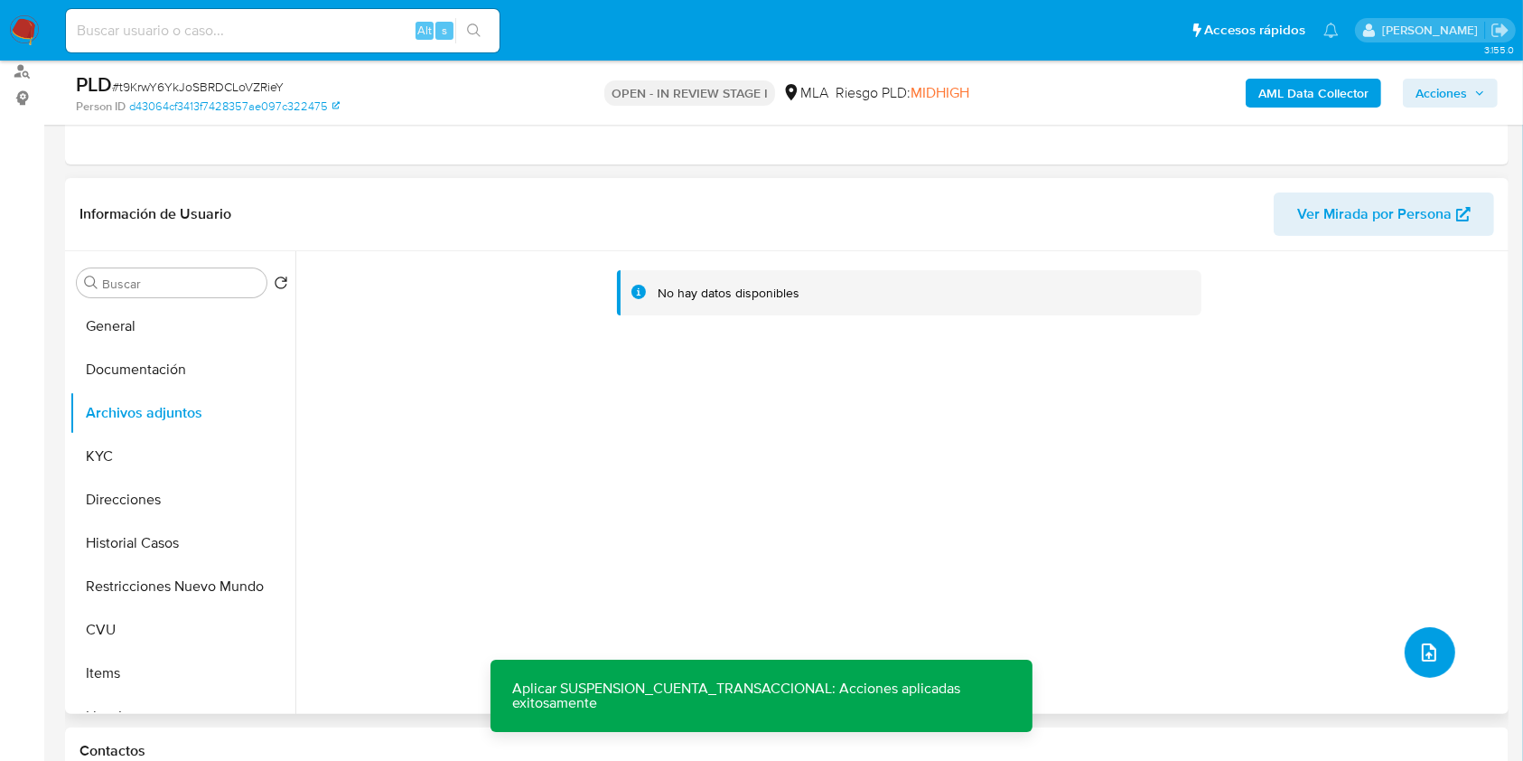
click at [1424, 634] on button "upload-file" at bounding box center [1430, 652] width 51 height 51
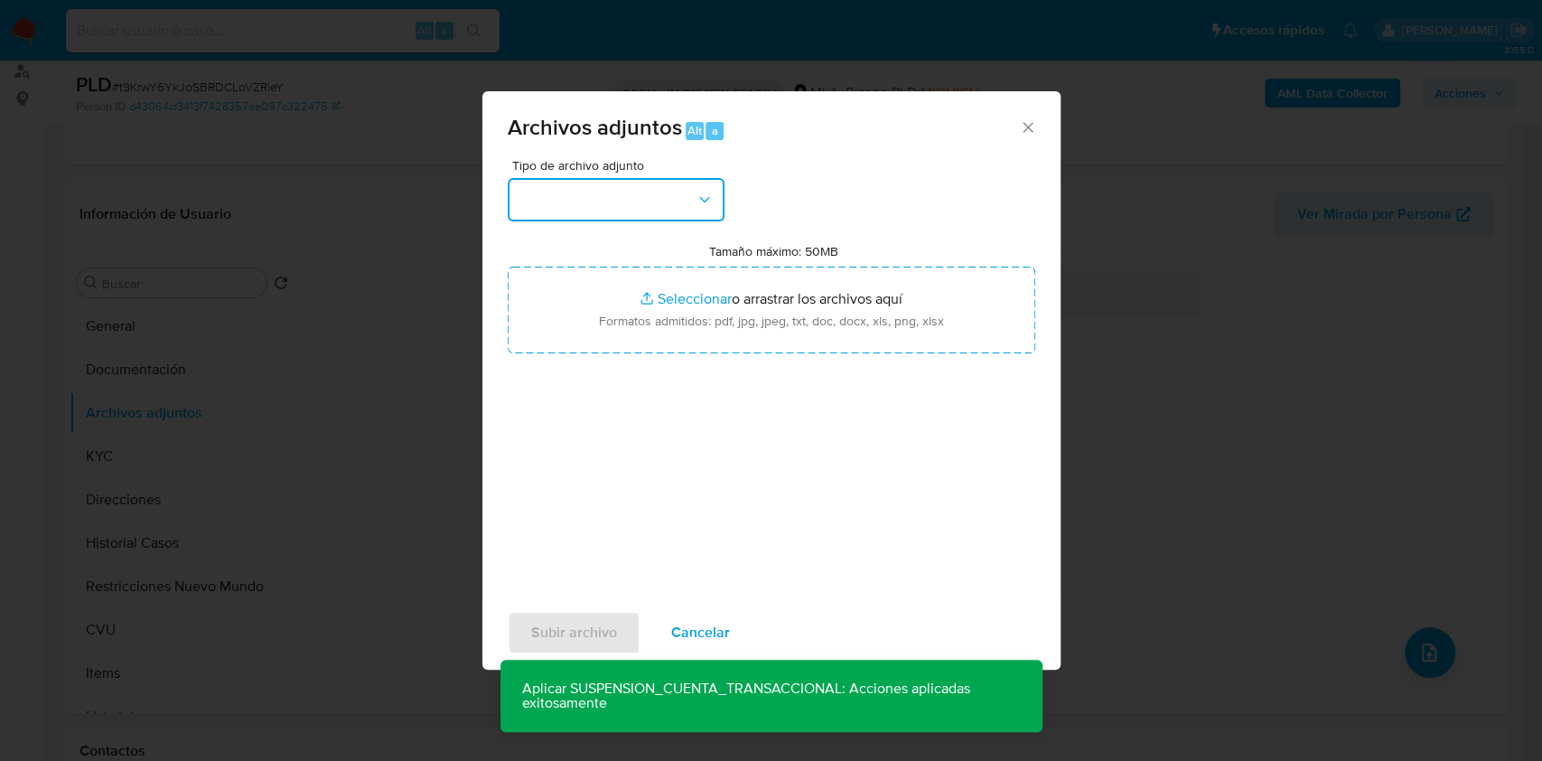
click at [672, 187] on button "button" at bounding box center [616, 199] width 217 height 43
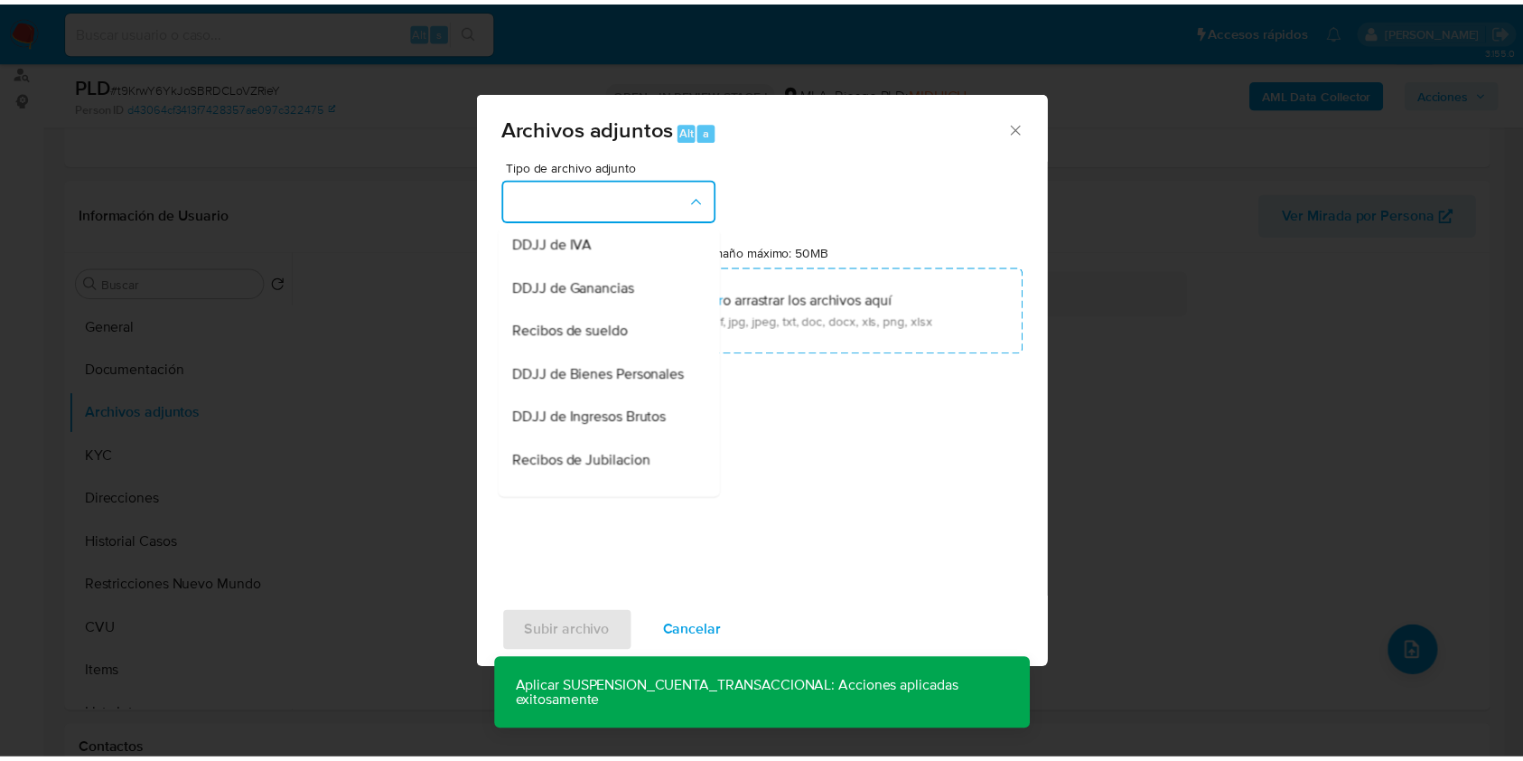
scroll to position [294, 0]
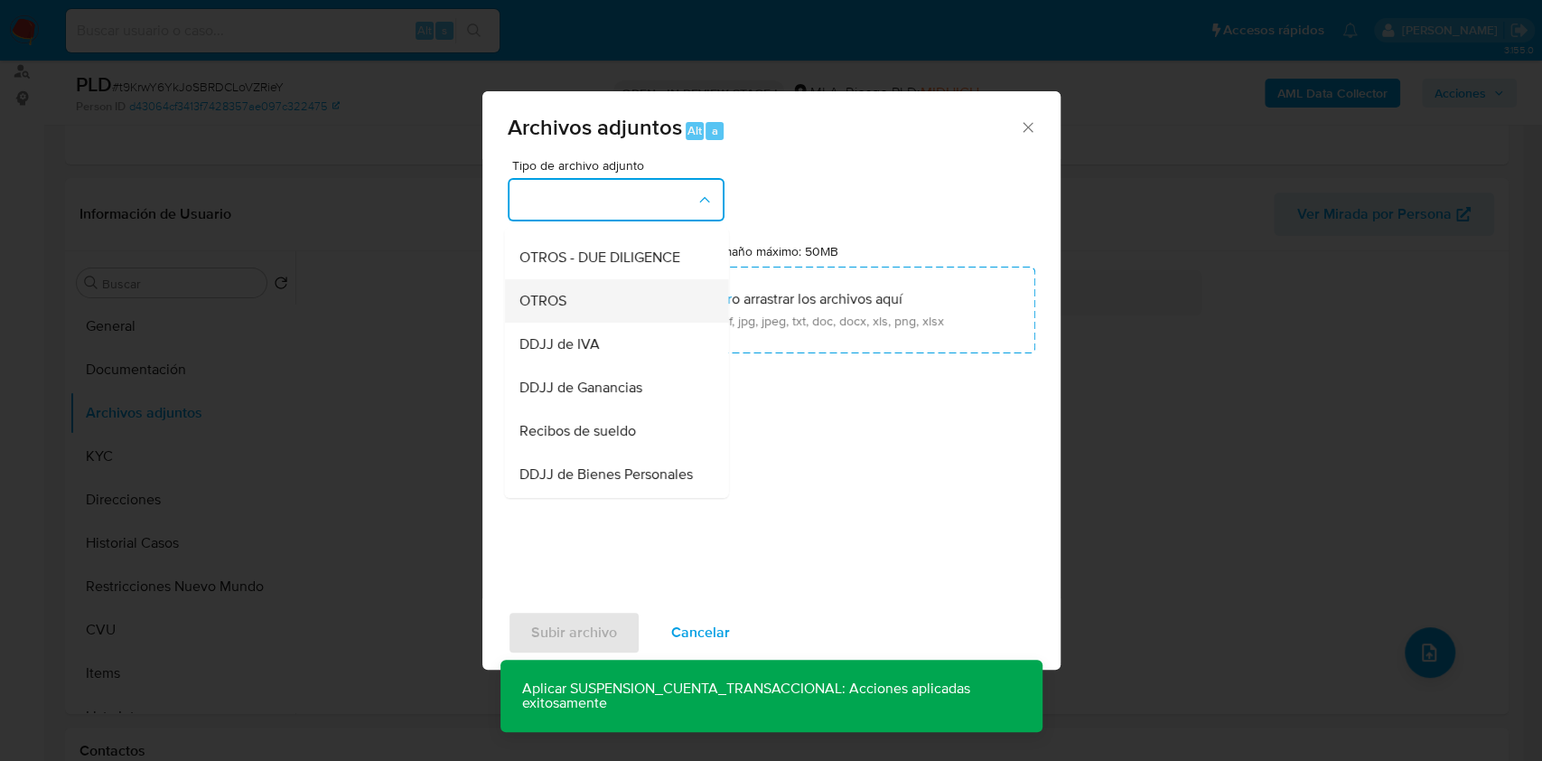
click at [587, 321] on div "OTROS" at bounding box center [610, 300] width 184 height 43
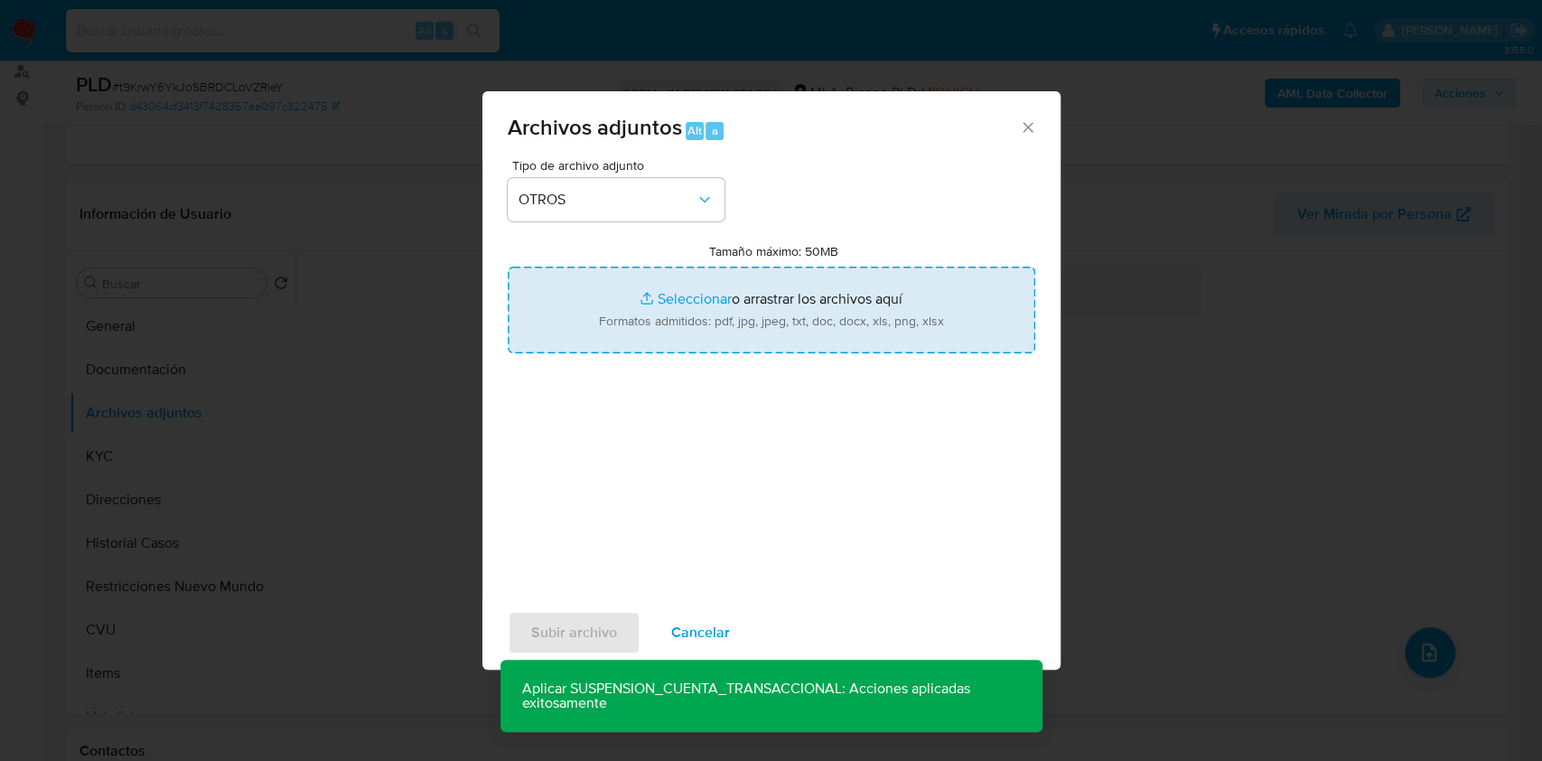
click at [708, 319] on input "Tamaño máximo: 50MB Seleccionar archivos" at bounding box center [772, 309] width 528 height 87
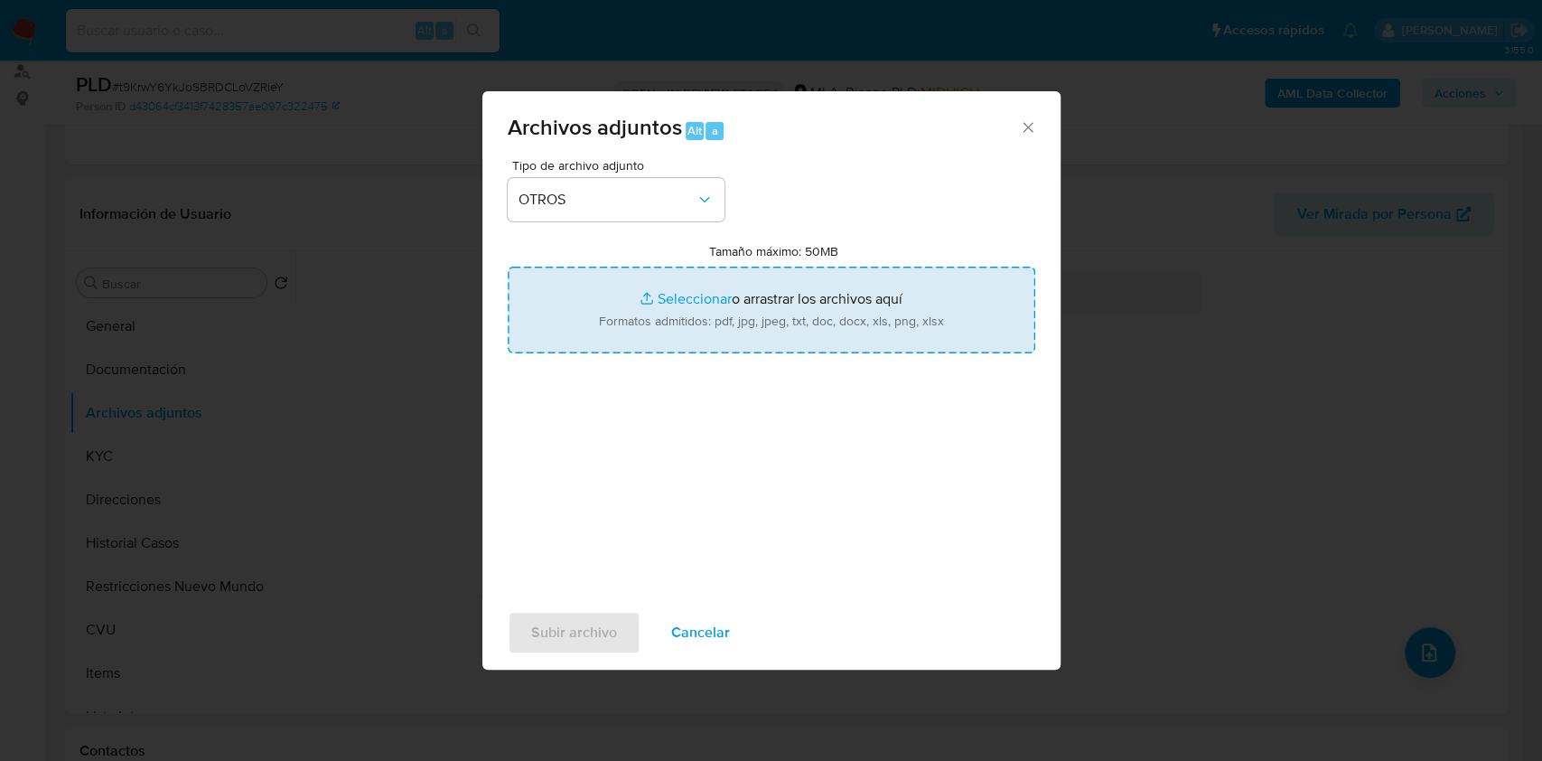
type input "C:\fakepath\Caselog t9KrwY6YkJoSBRDCLoVZRieY.docx"
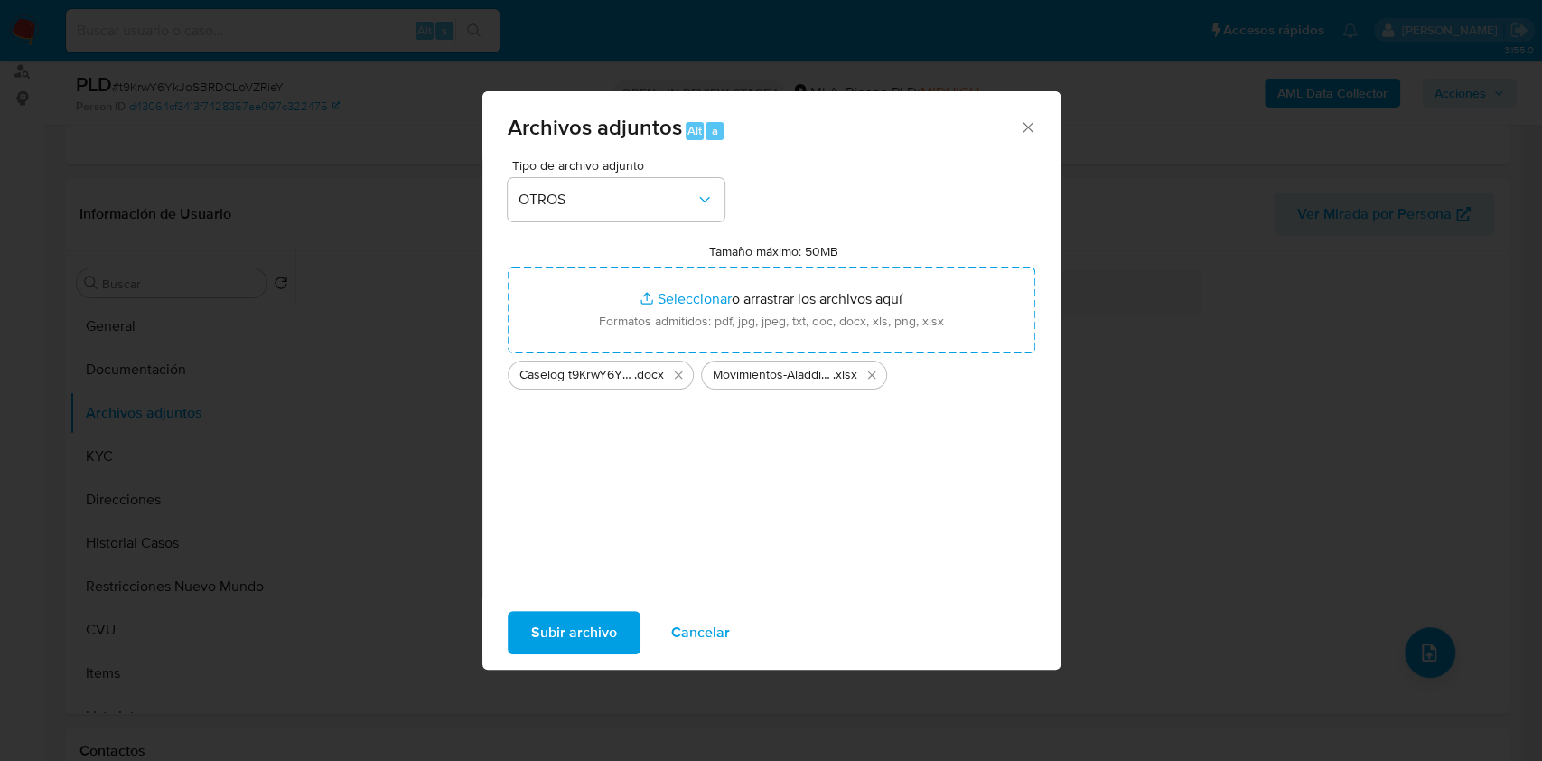
click at [581, 622] on span "Subir archivo" at bounding box center [574, 632] width 86 height 40
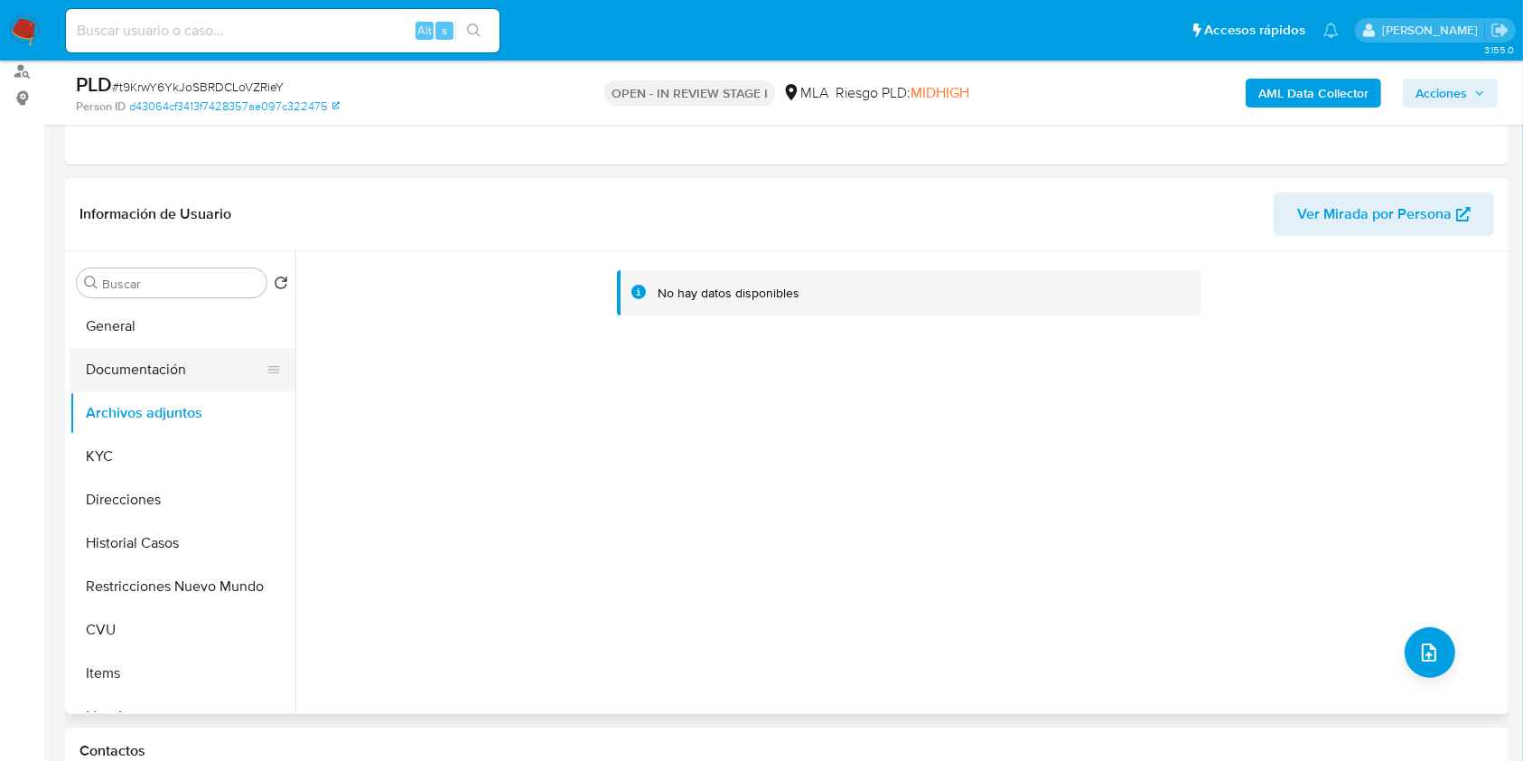
click at [126, 379] on button "Documentación" at bounding box center [175, 369] width 211 height 43
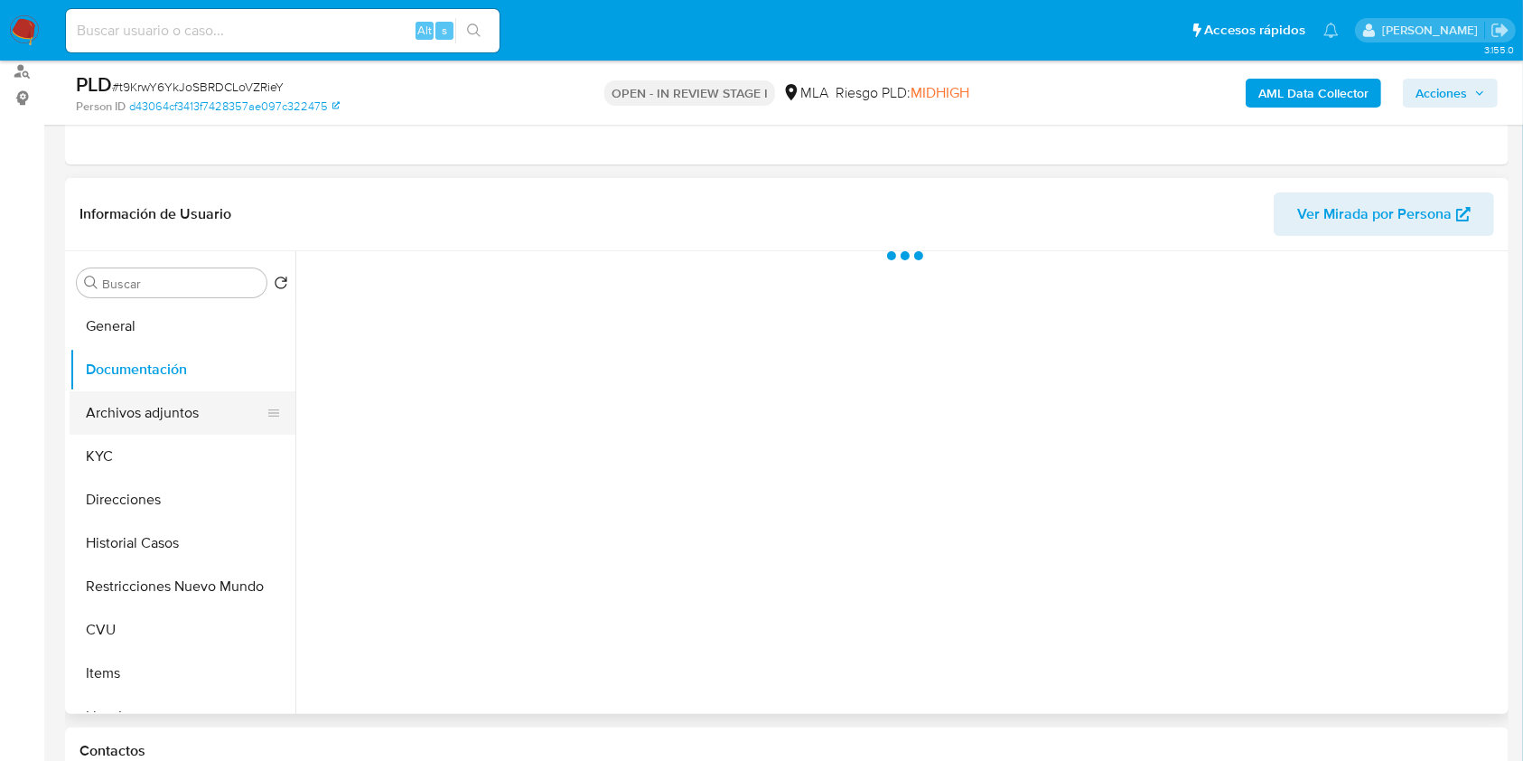
click at [135, 398] on button "Archivos adjuntos" at bounding box center [175, 412] width 211 height 43
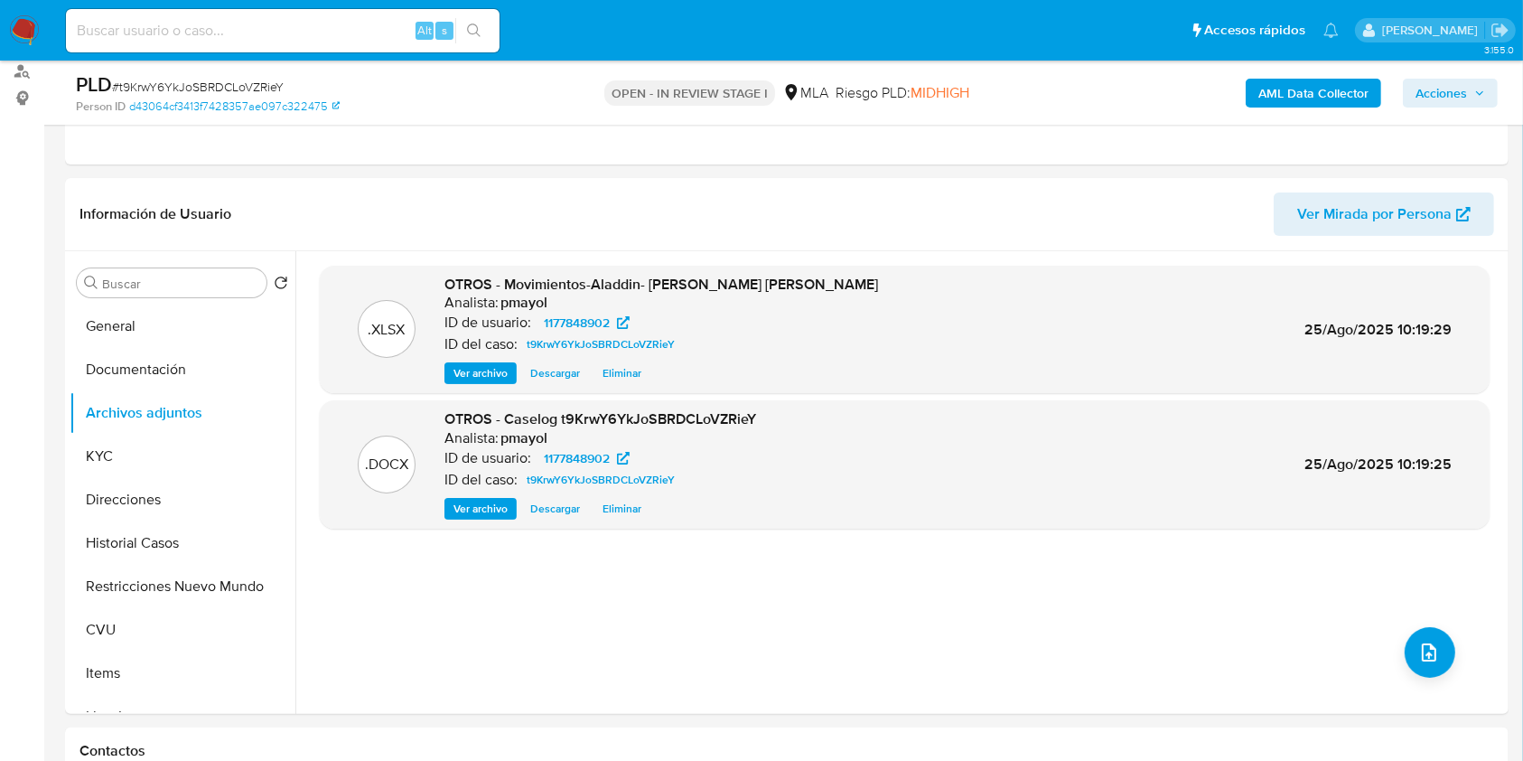
click at [1467, 94] on span "Acciones" at bounding box center [1440, 93] width 51 height 29
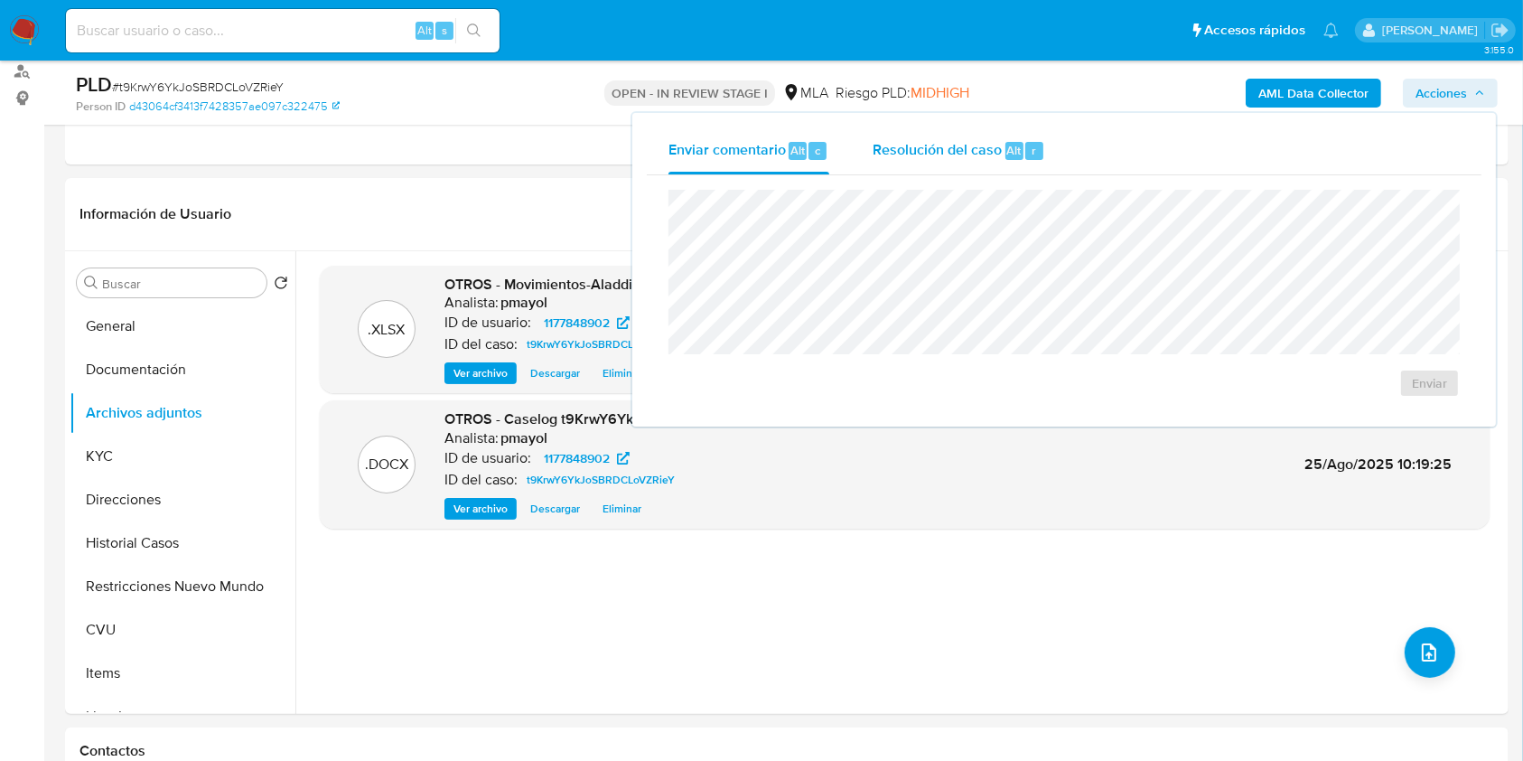
click at [956, 154] on span "Resolución del caso" at bounding box center [937, 149] width 129 height 21
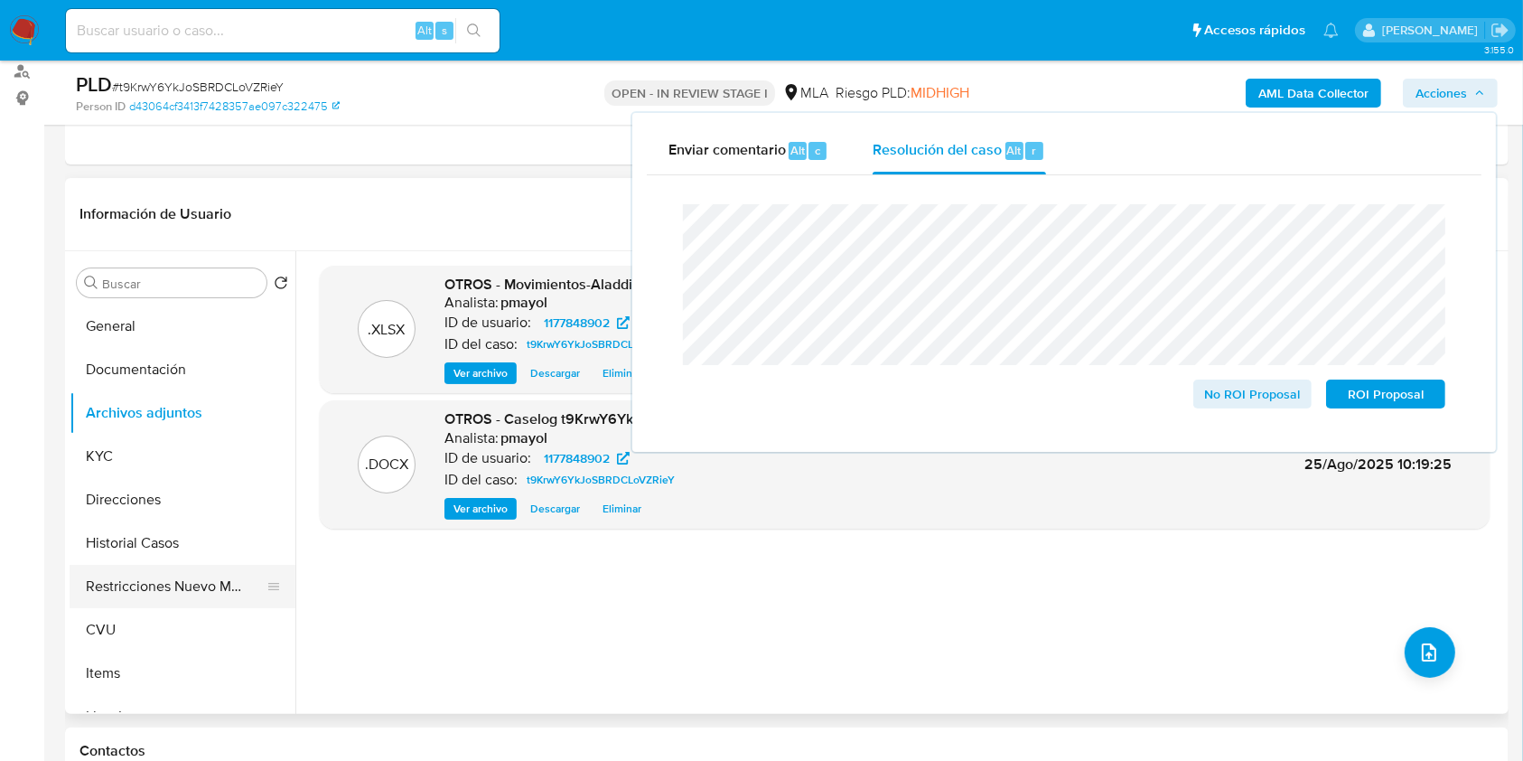
click at [174, 587] on button "Restricciones Nuevo Mundo" at bounding box center [175, 586] width 211 height 43
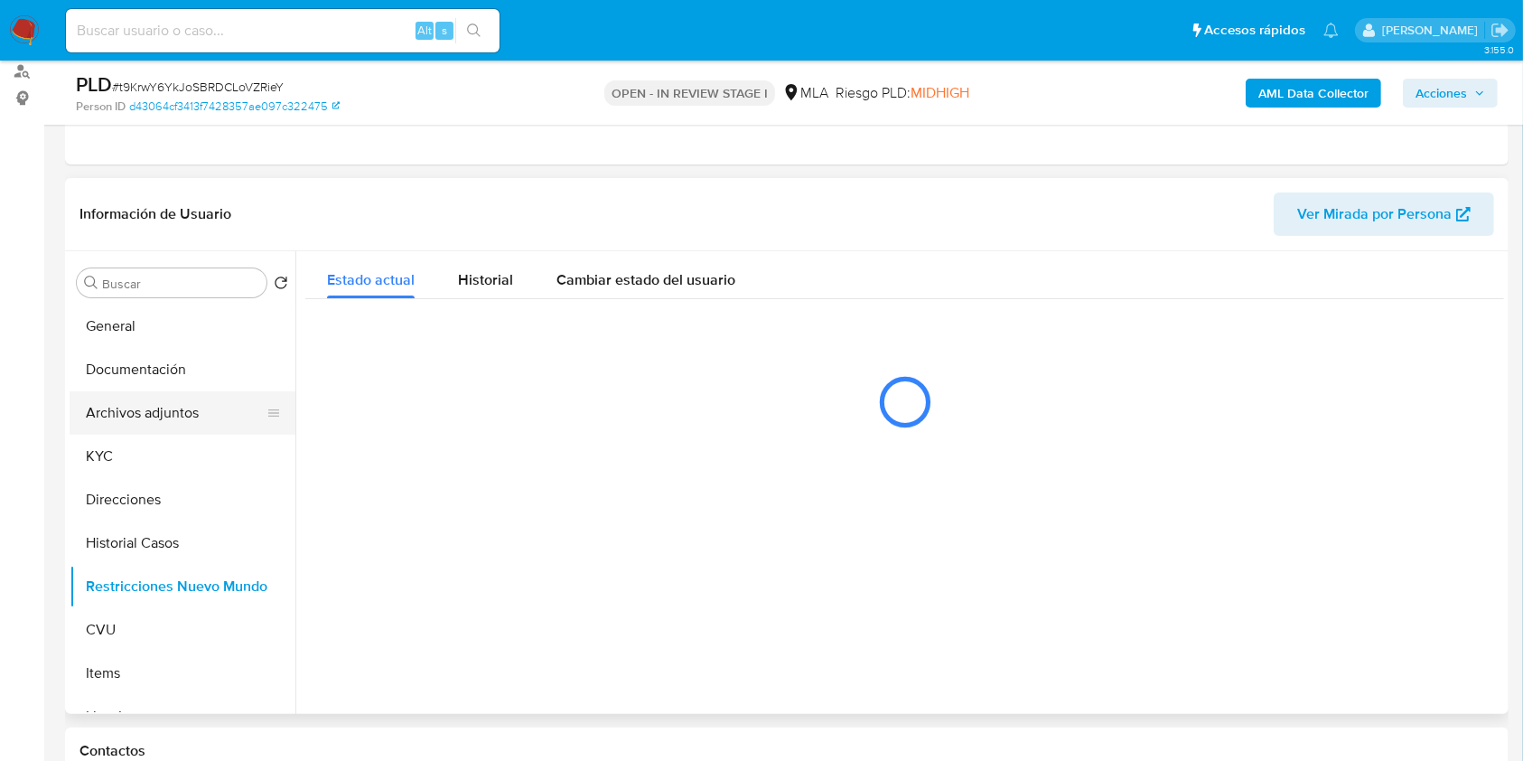
click at [187, 415] on button "Archivos adjuntos" at bounding box center [175, 412] width 211 height 43
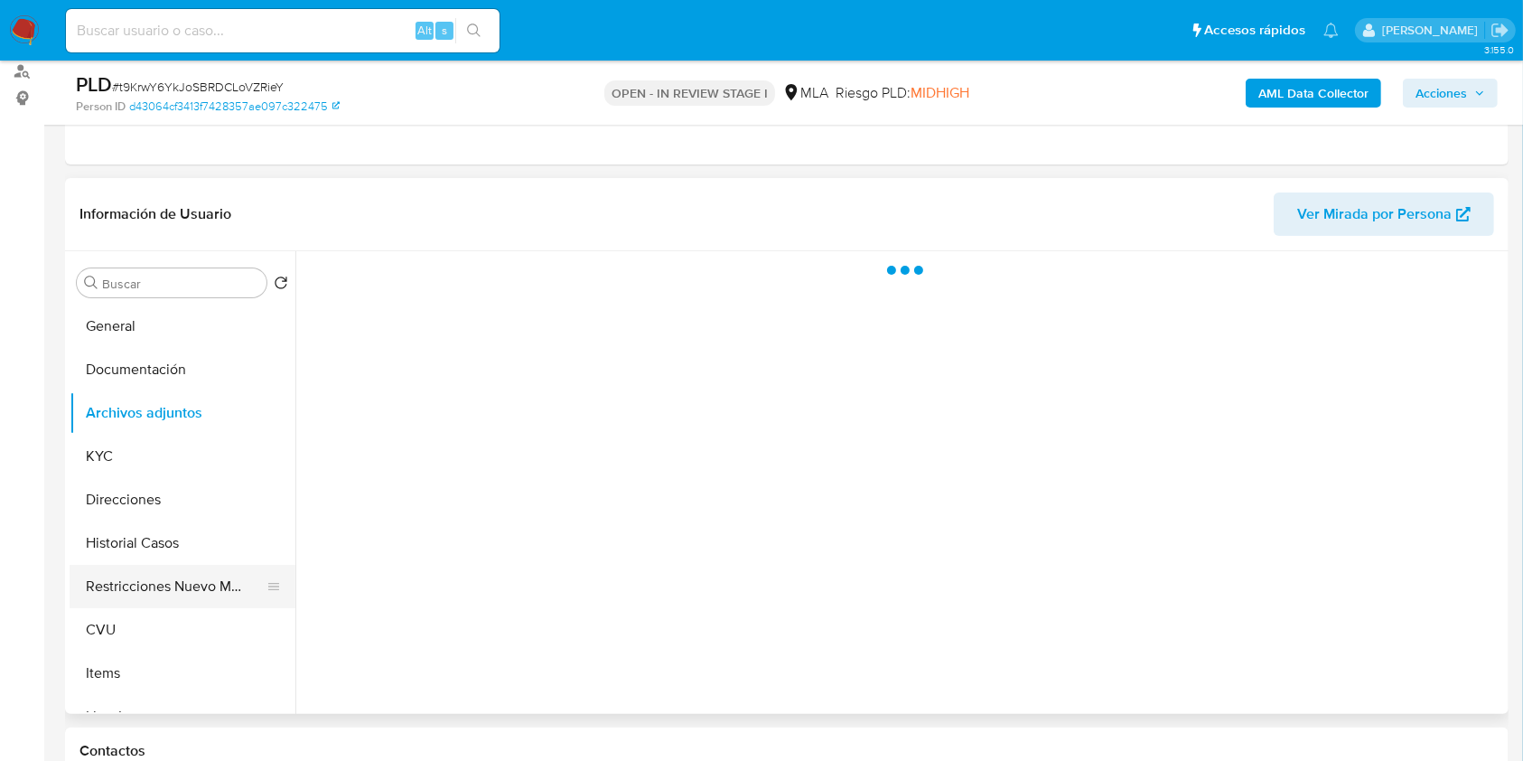
click at [164, 570] on button "Restricciones Nuevo Mundo" at bounding box center [175, 586] width 211 height 43
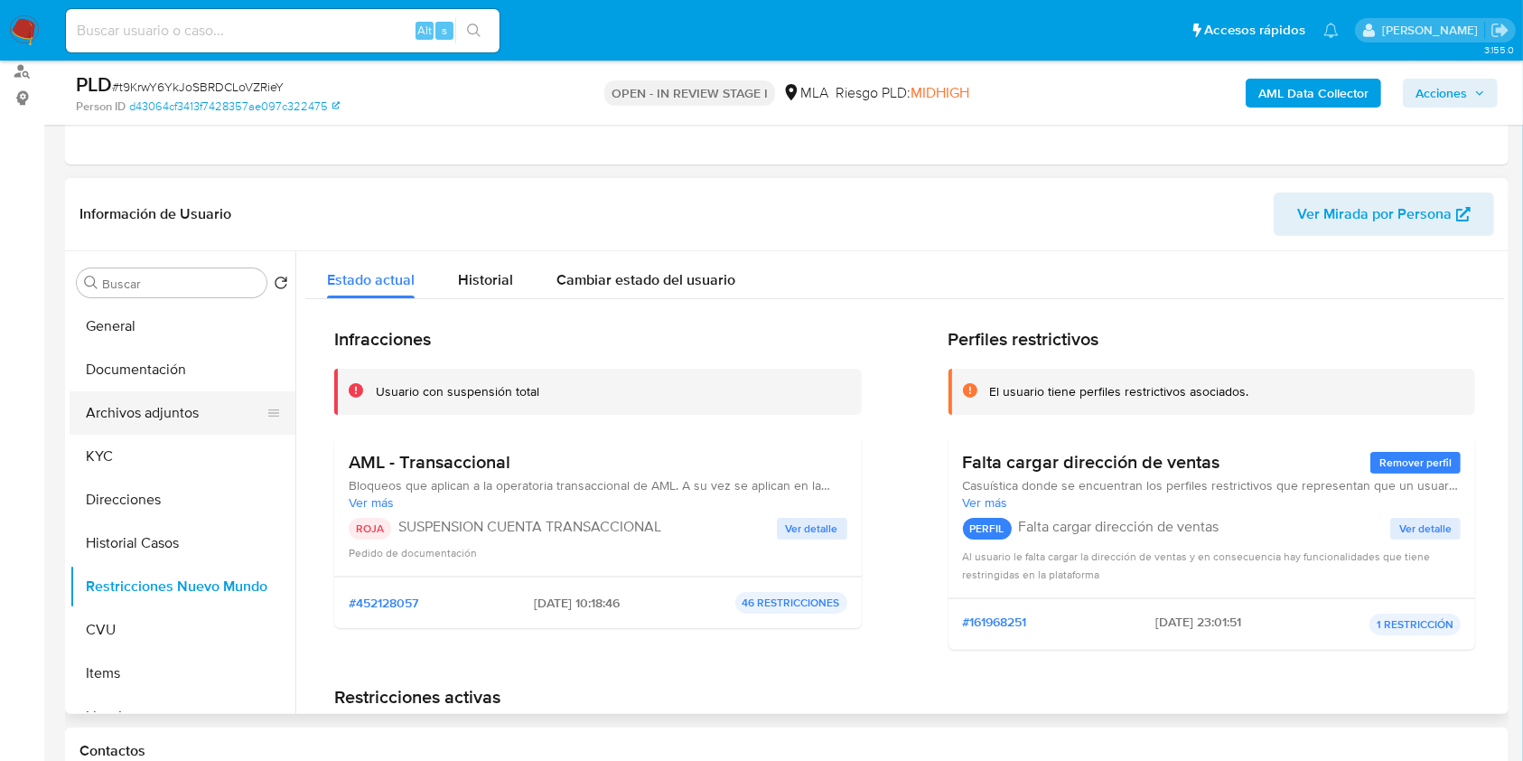
click at [216, 414] on button "Archivos adjuntos" at bounding box center [175, 412] width 211 height 43
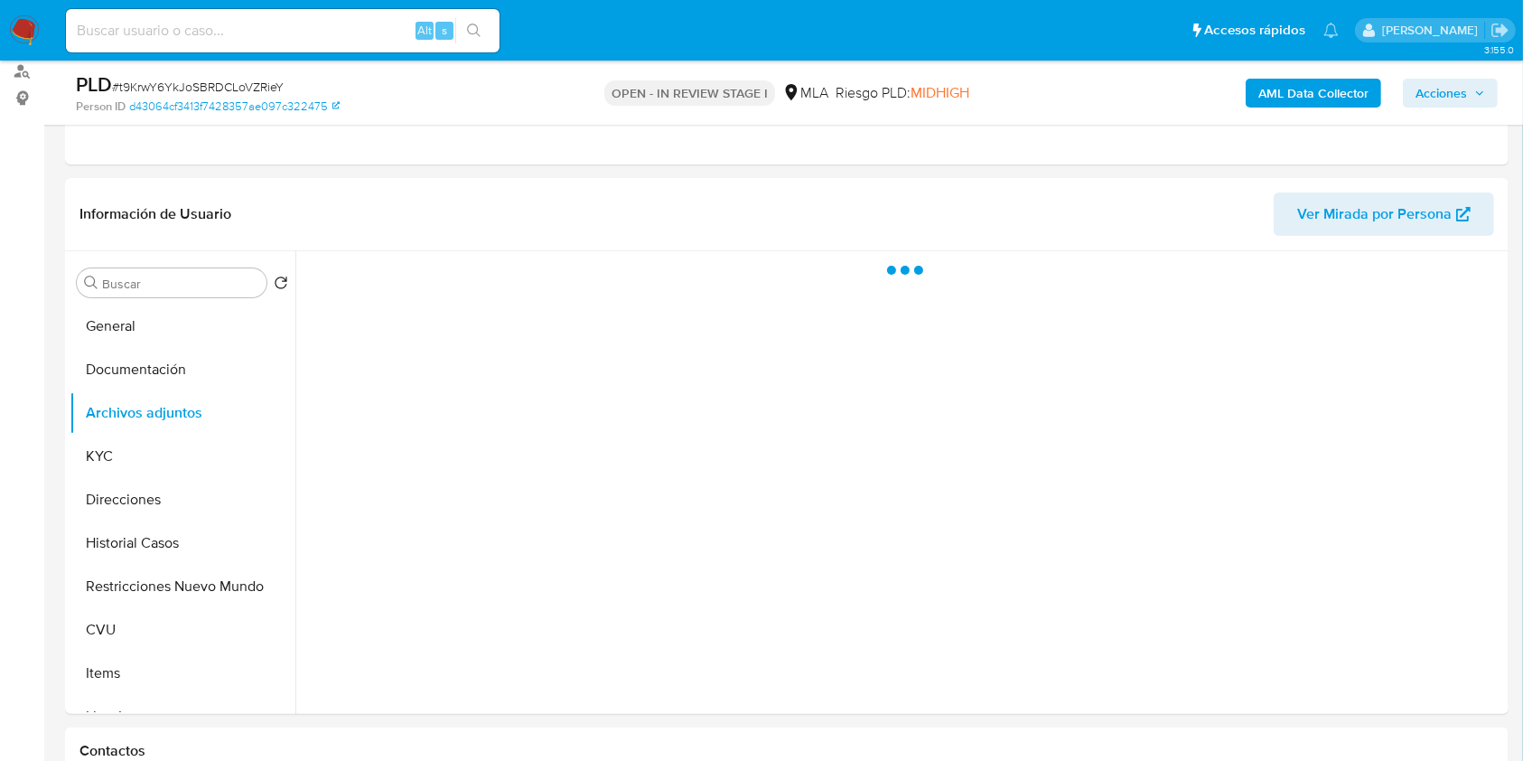
click at [1303, 90] on b "AML Data Collector" at bounding box center [1313, 93] width 110 height 29
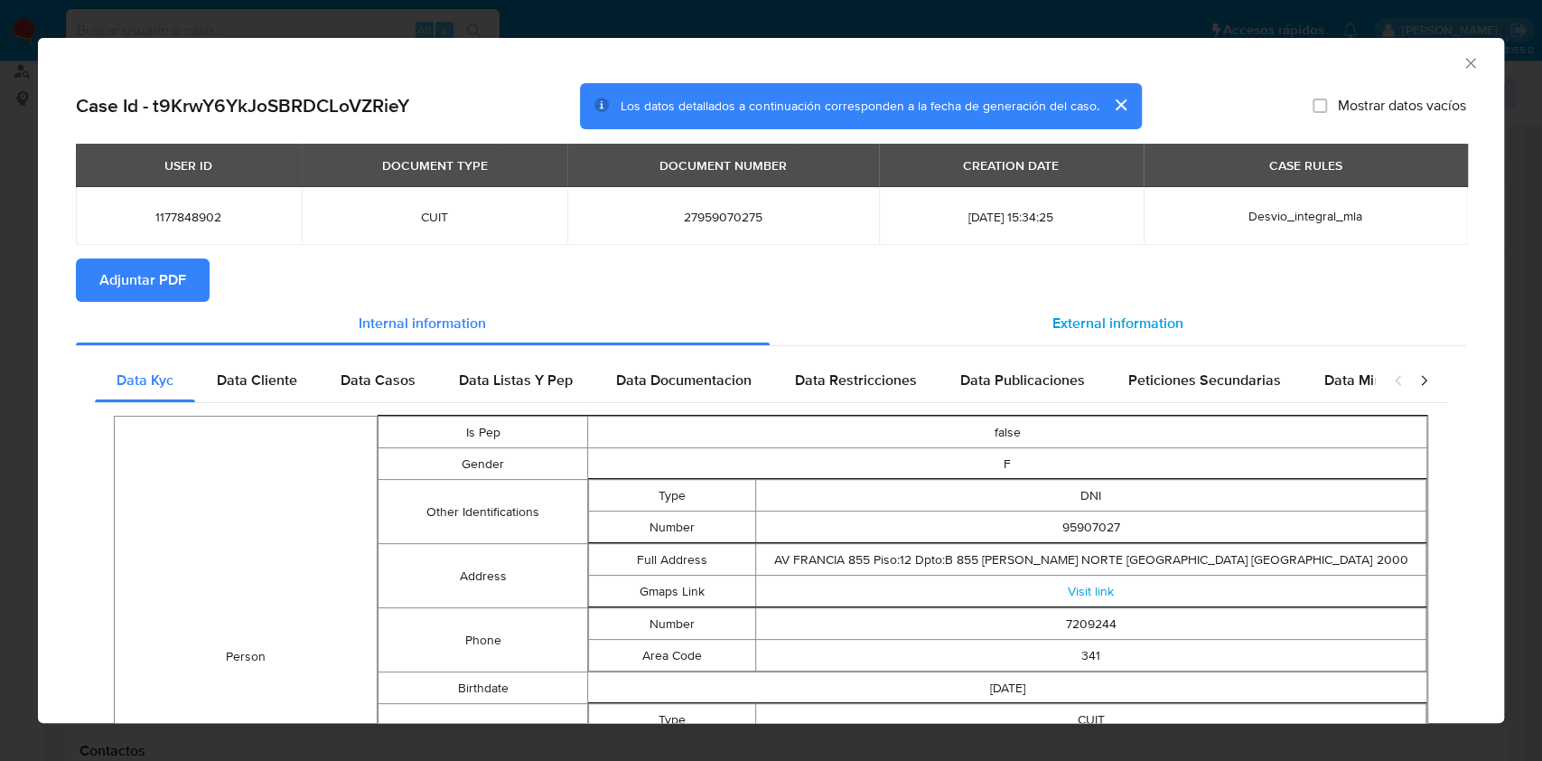
click at [1052, 326] on span "External information" at bounding box center [1117, 323] width 131 height 21
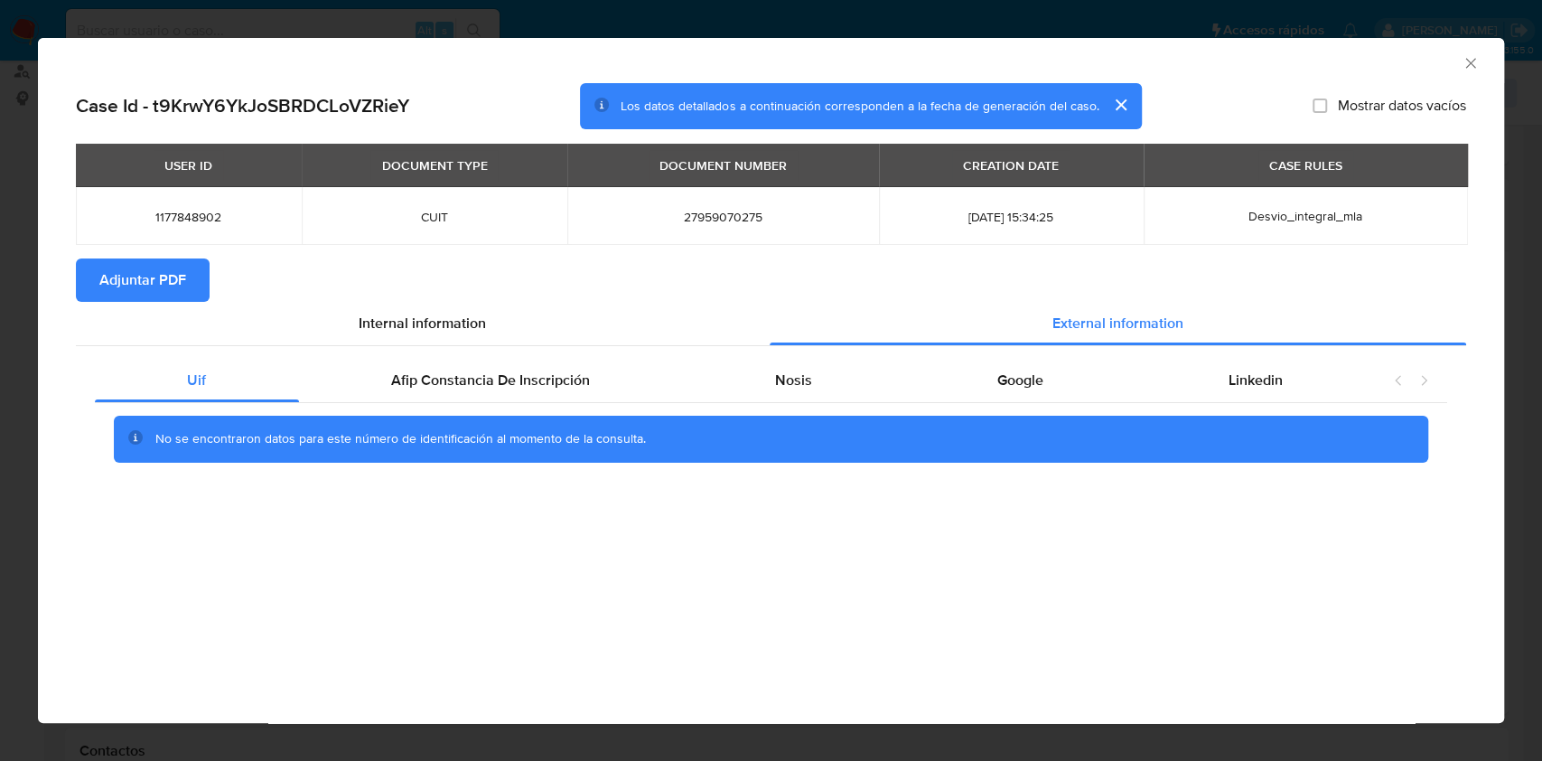
click at [172, 275] on span "Adjuntar PDF" at bounding box center [142, 280] width 87 height 40
click at [1467, 64] on icon "Cerrar ventana" at bounding box center [1470, 63] width 10 height 10
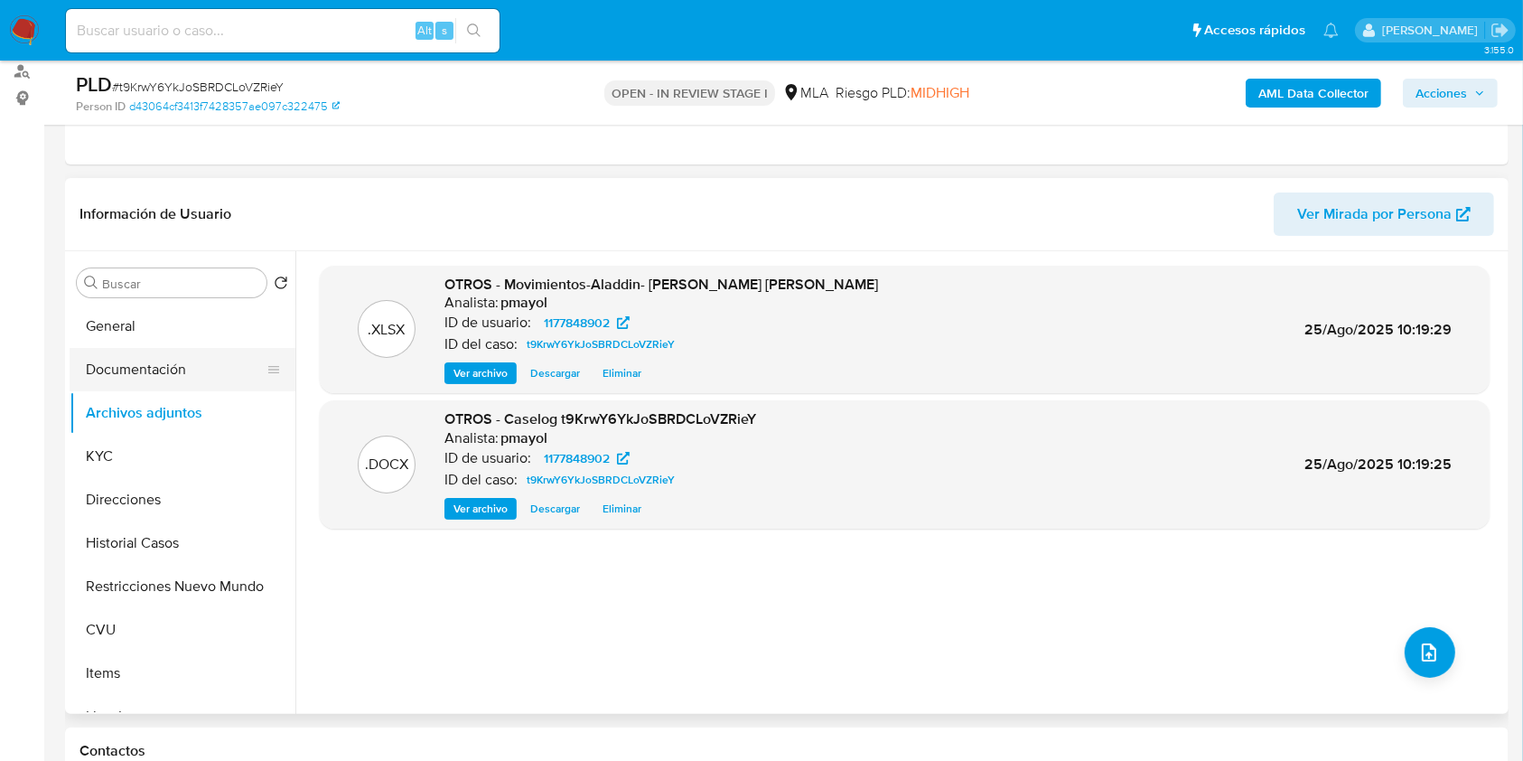
click at [157, 376] on button "Documentación" at bounding box center [175, 369] width 211 height 43
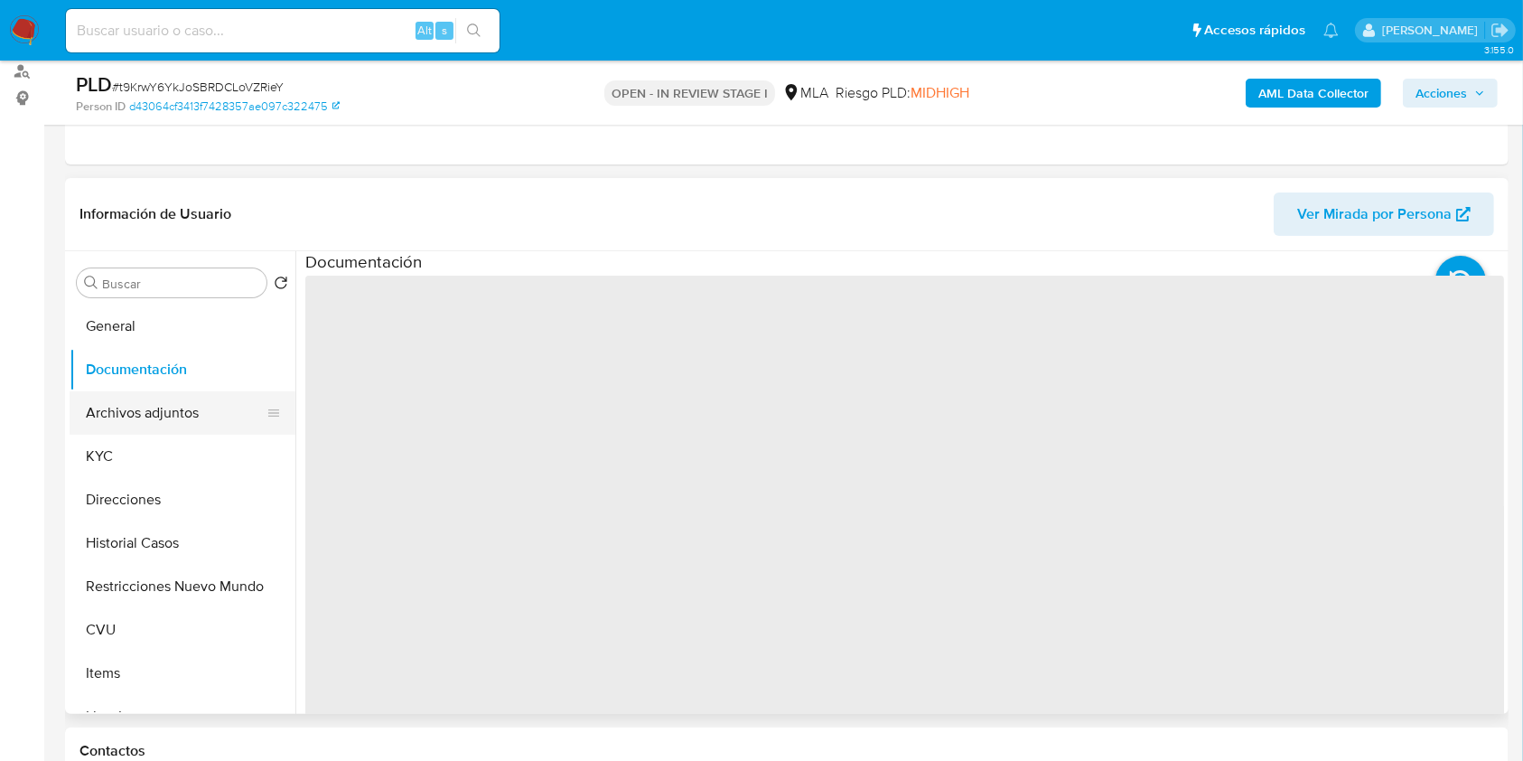
click at [164, 393] on button "Archivos adjuntos" at bounding box center [175, 412] width 211 height 43
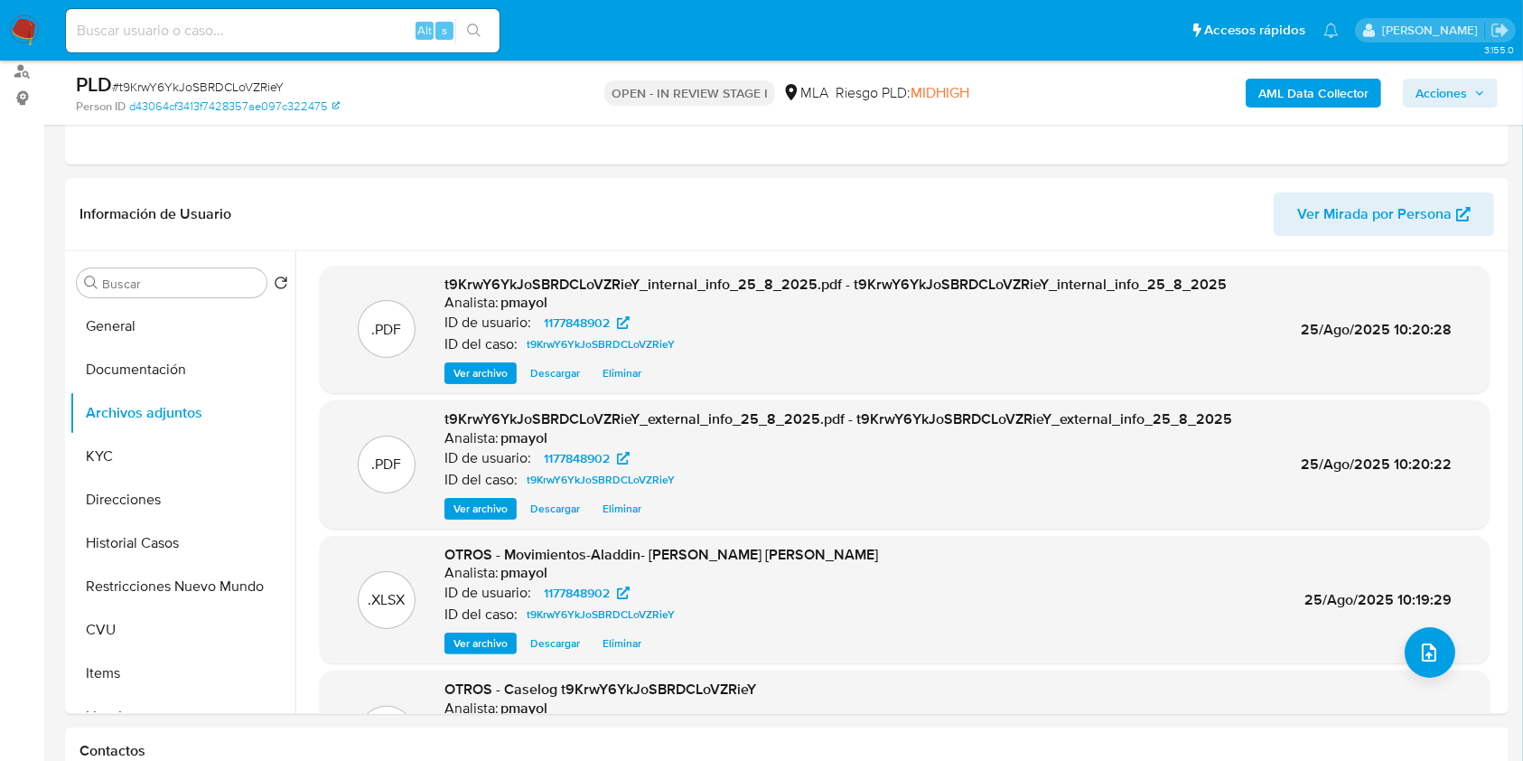
click at [1472, 90] on span "Acciones" at bounding box center [1450, 92] width 70 height 25
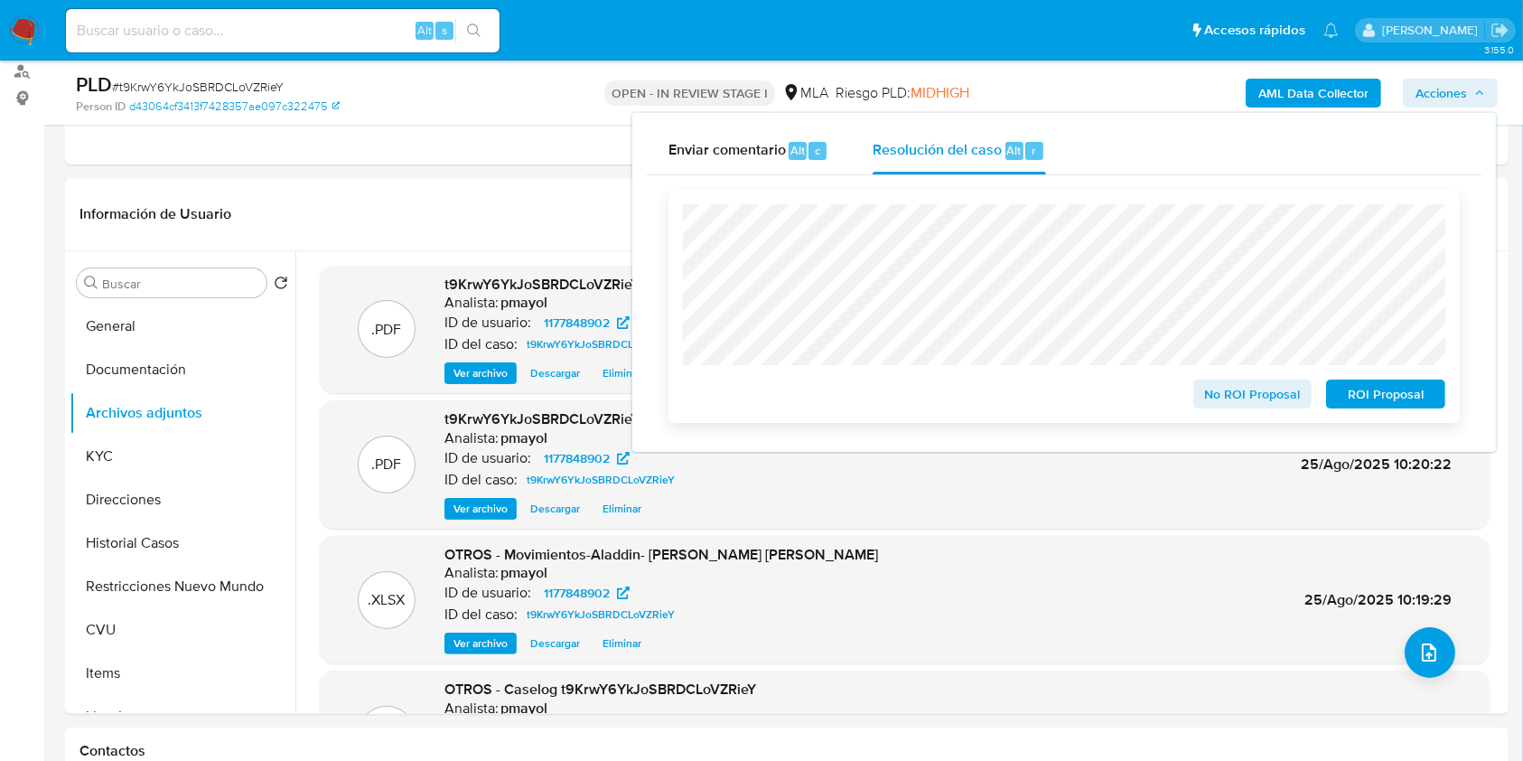
click at [1372, 406] on span "ROI Proposal" at bounding box center [1386, 393] width 94 height 25
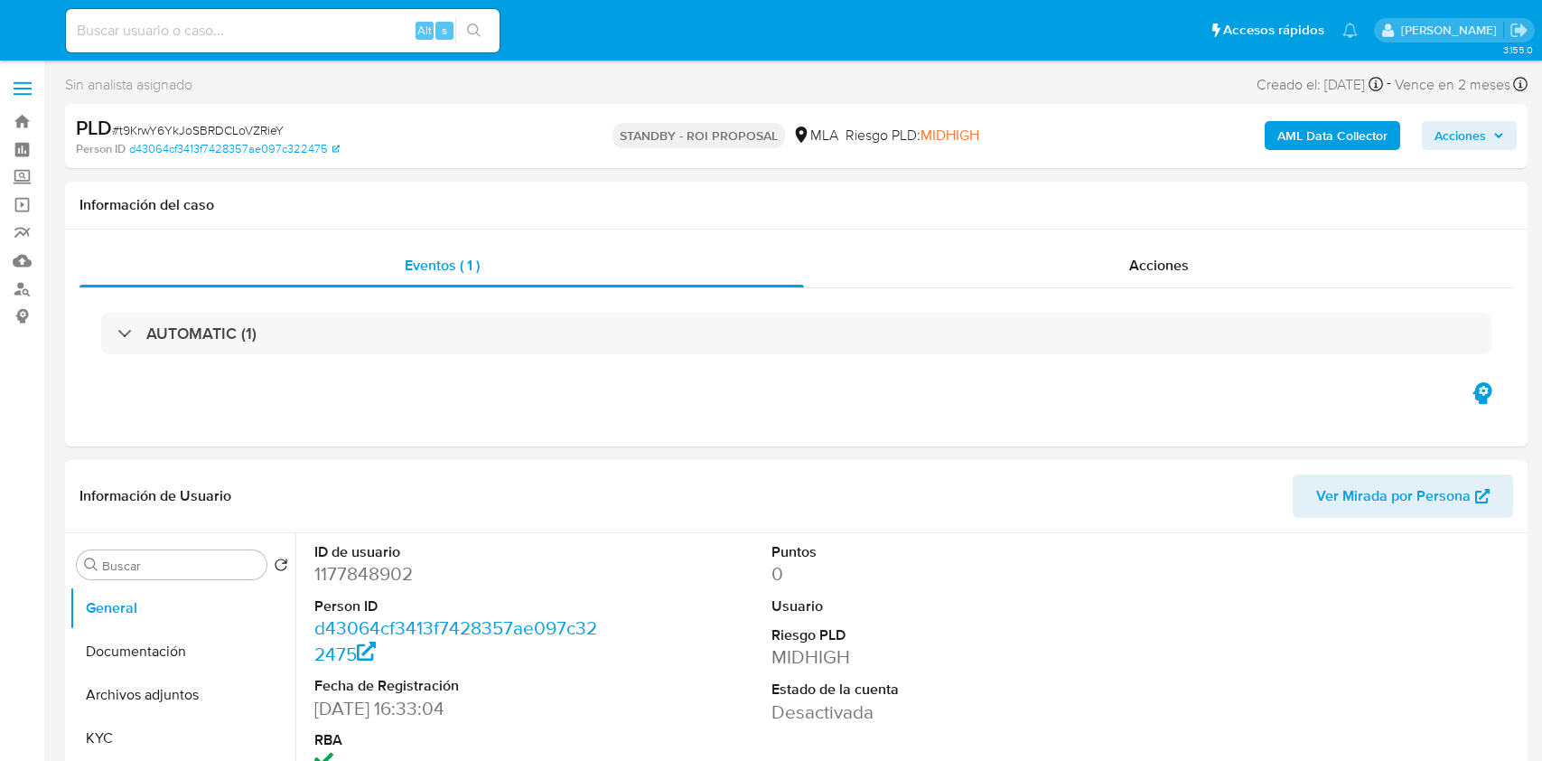
select select "10"
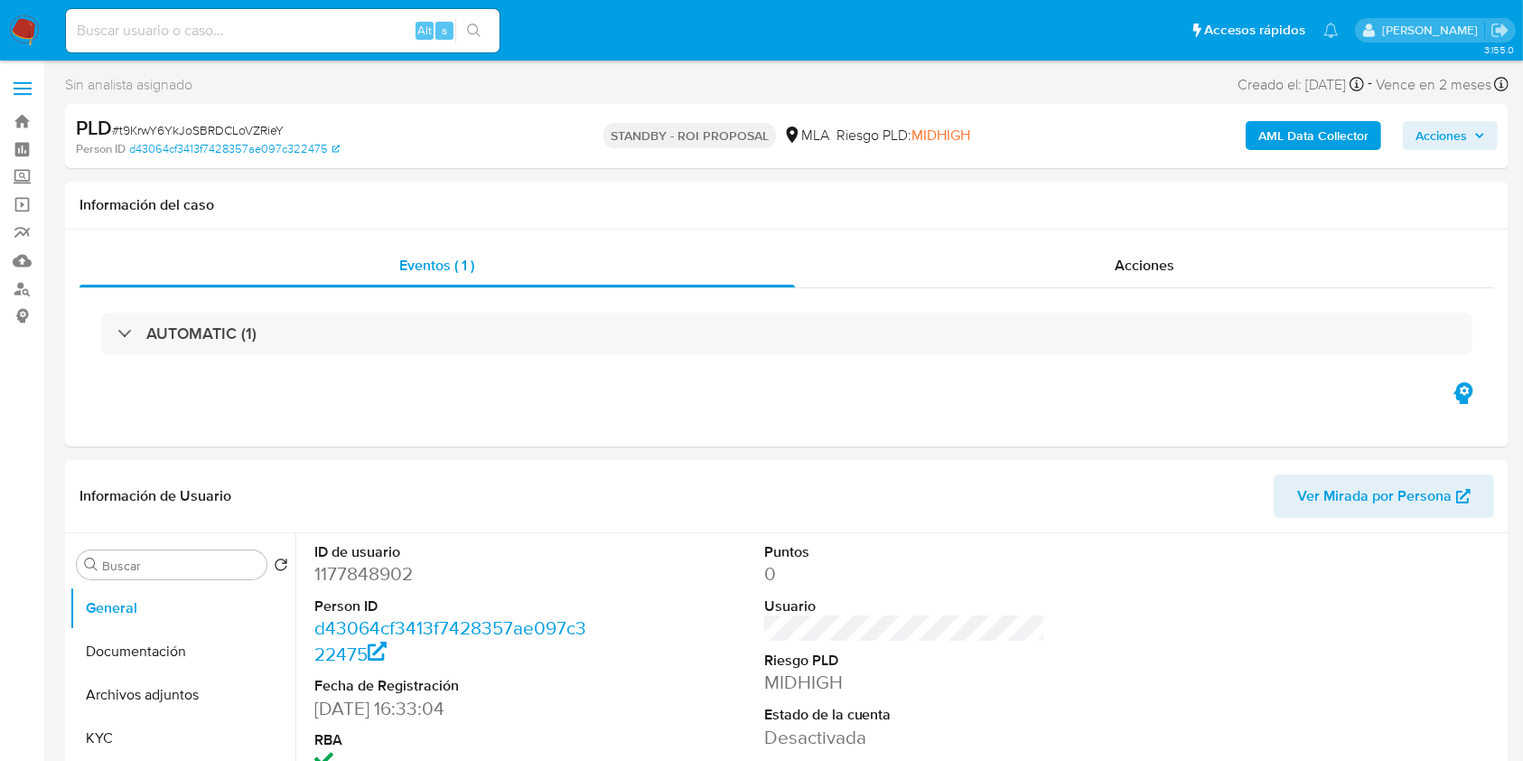
click at [341, 27] on input at bounding box center [283, 30] width 434 height 23
paste input "a24UUReHnj7RVsV8oHLlpXC1"
type input "a24UUReHnj7RVsV8oHLlpXC1"
click at [481, 34] on icon "search-icon" at bounding box center [474, 30] width 14 height 14
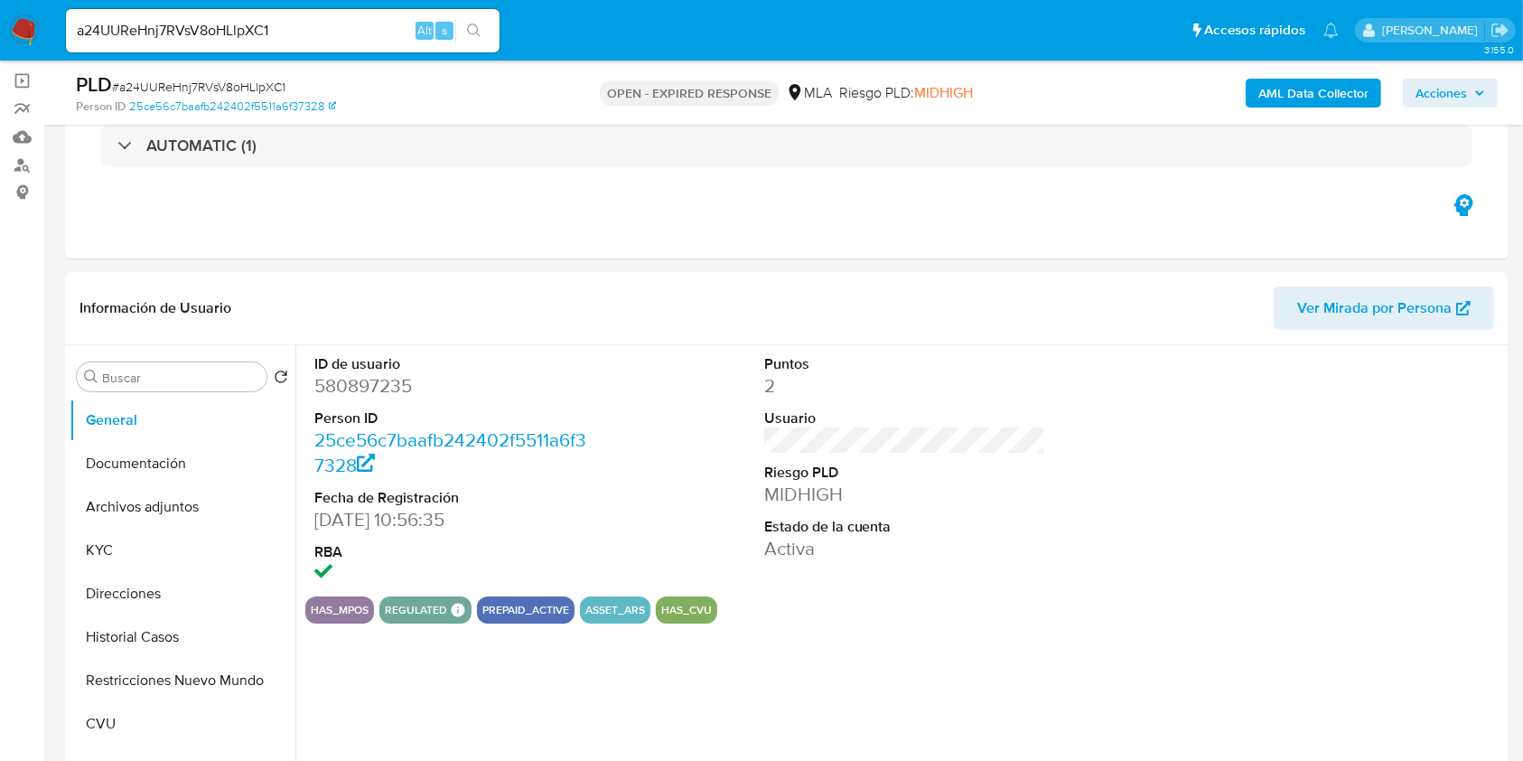
select select "10"
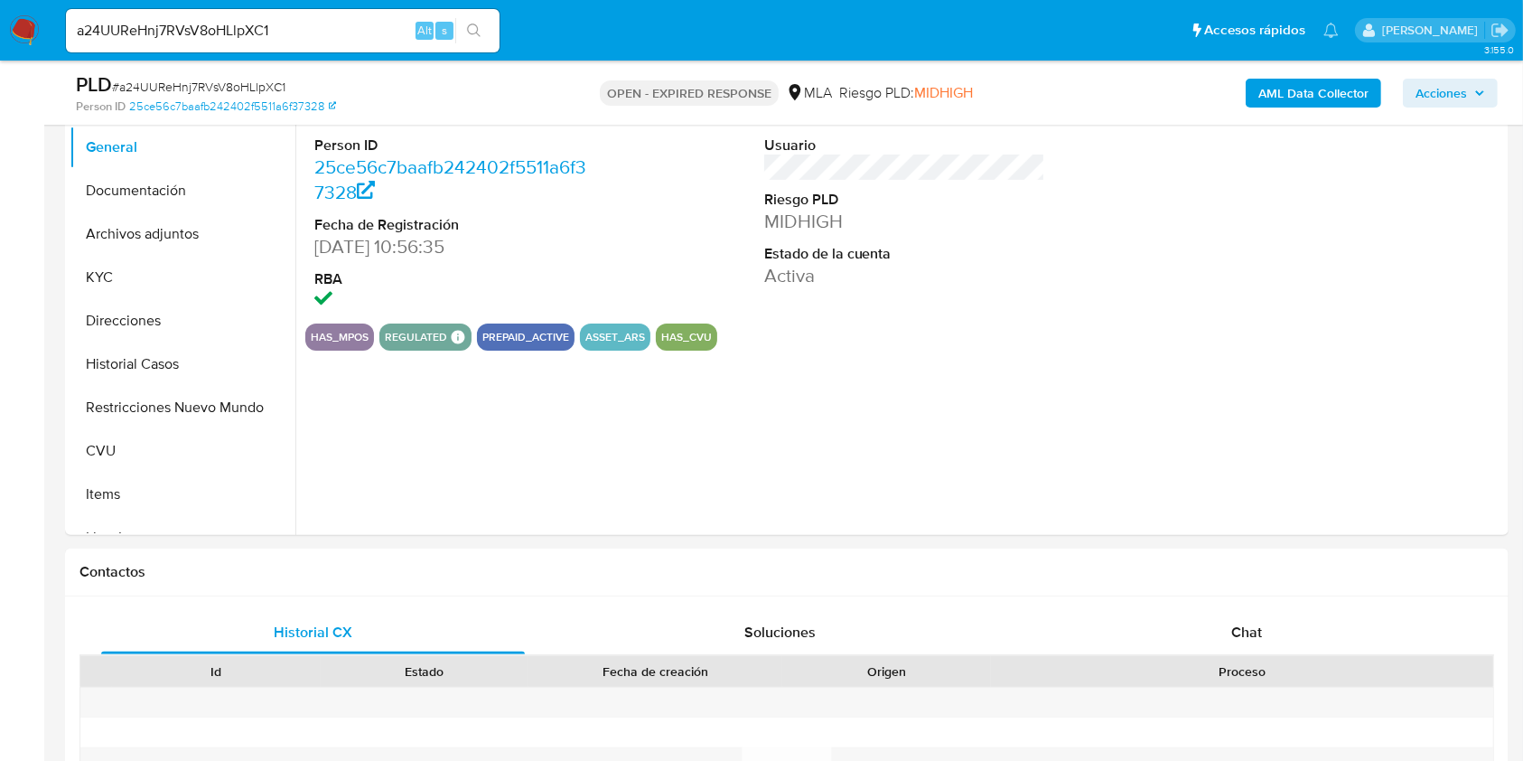
scroll to position [637, 0]
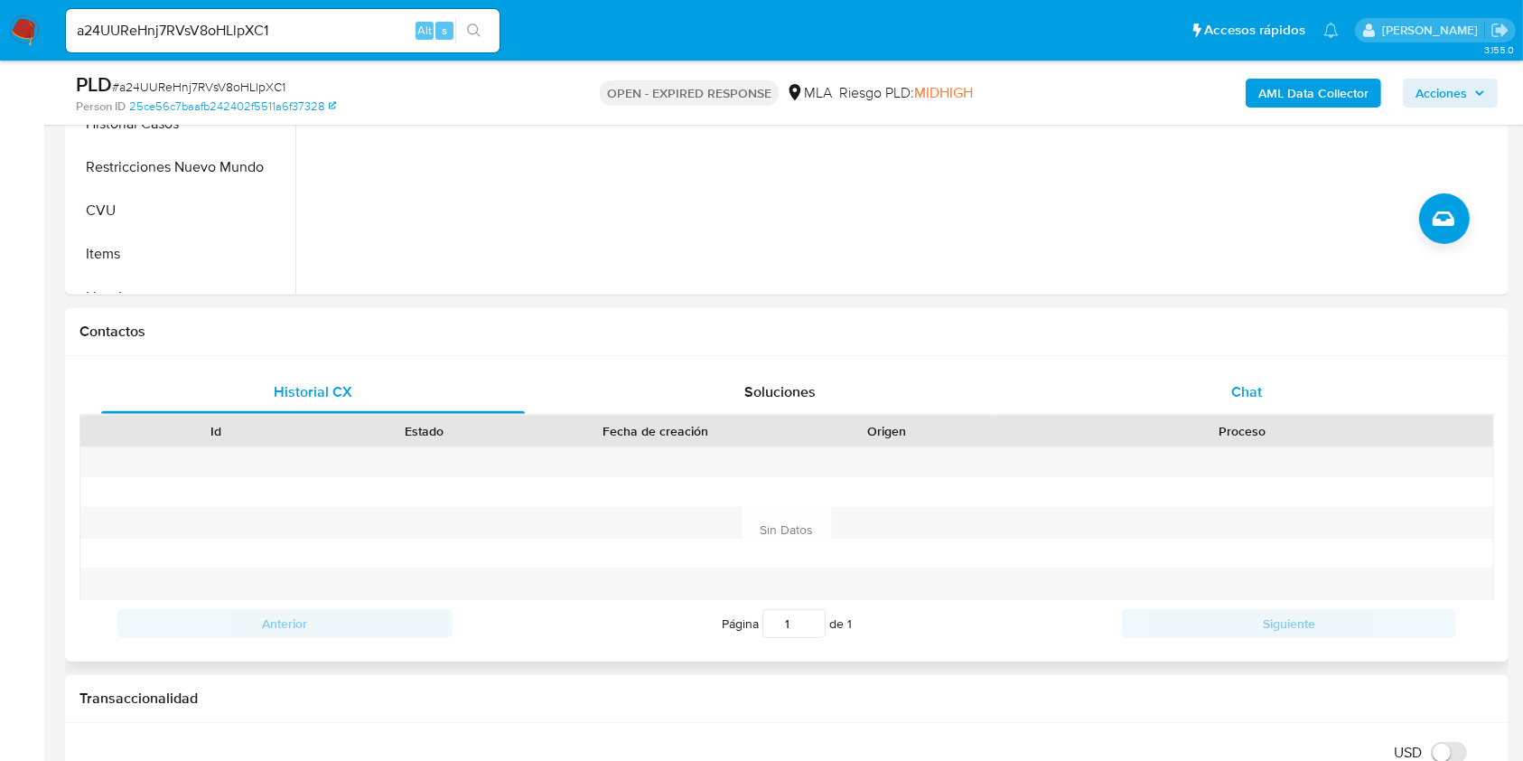
click at [1218, 370] on div "Chat" at bounding box center [1247, 391] width 424 height 43
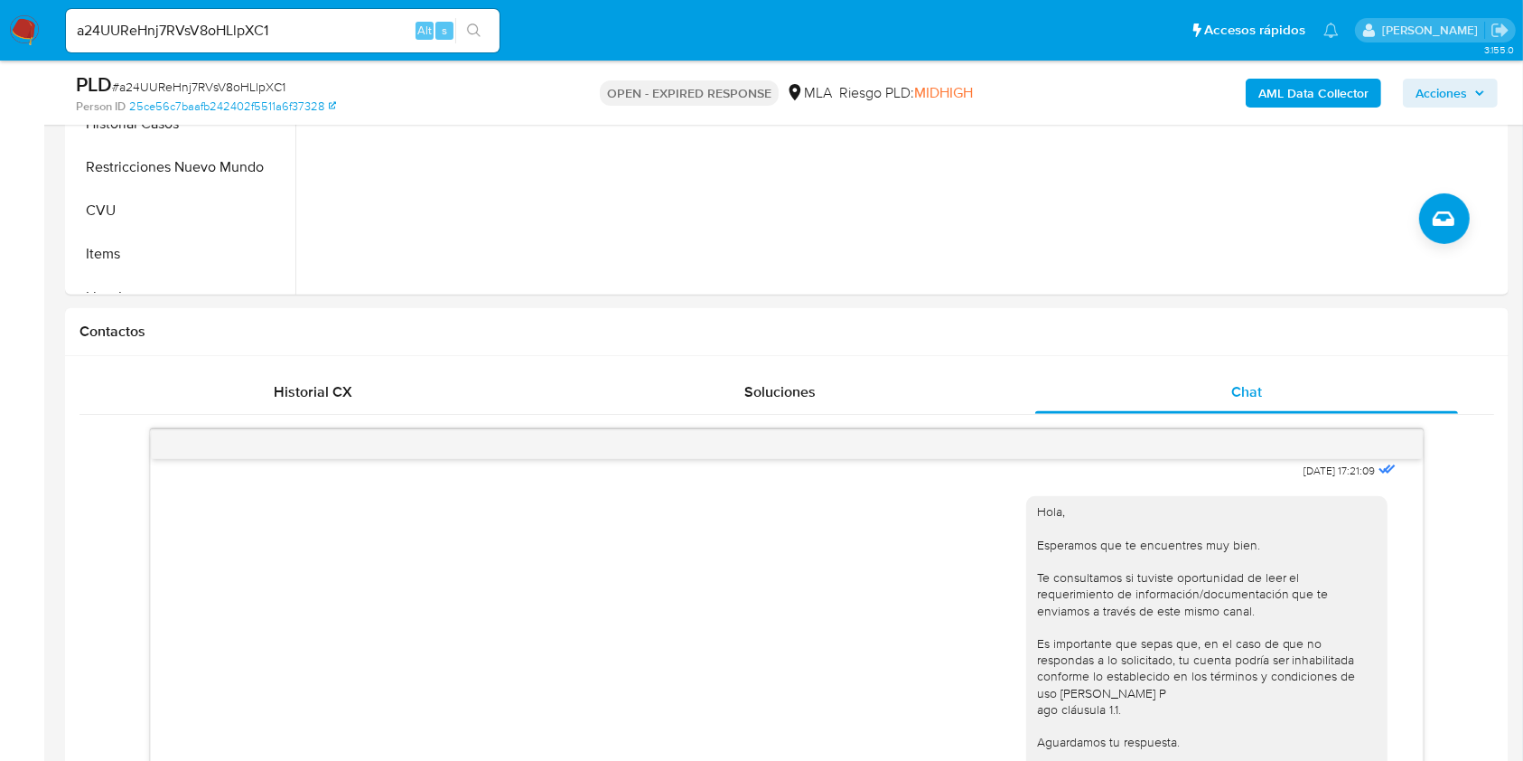
scroll to position [782, 0]
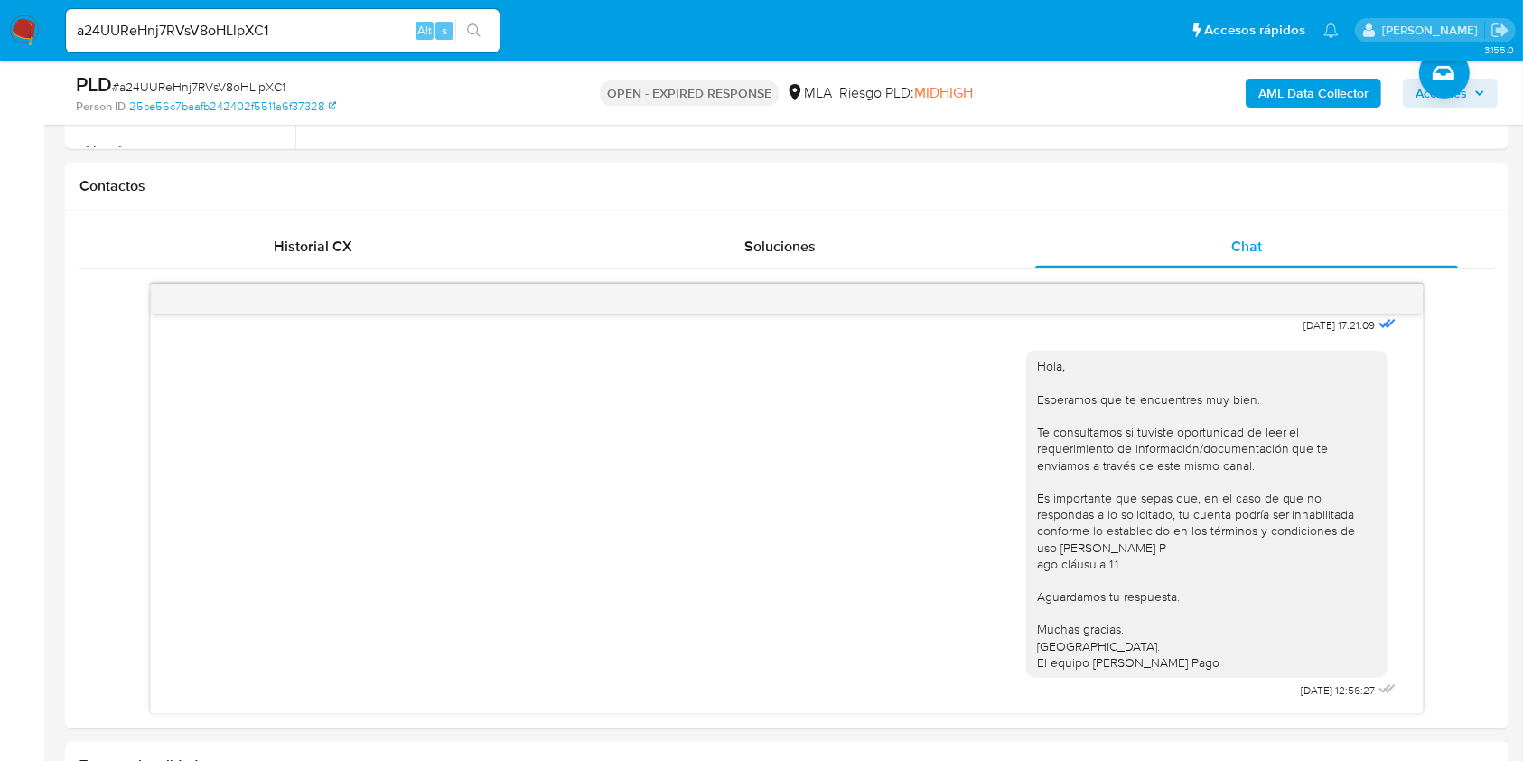
click at [226, 85] on span "# a24UUReHnj7RVsV8oHLlpXC1" at bounding box center [198, 87] width 173 height 18
copy span "a24UUReHnj7RVsV8oHLlpXC1"
click at [9, 27] on img at bounding box center [24, 30] width 31 height 31
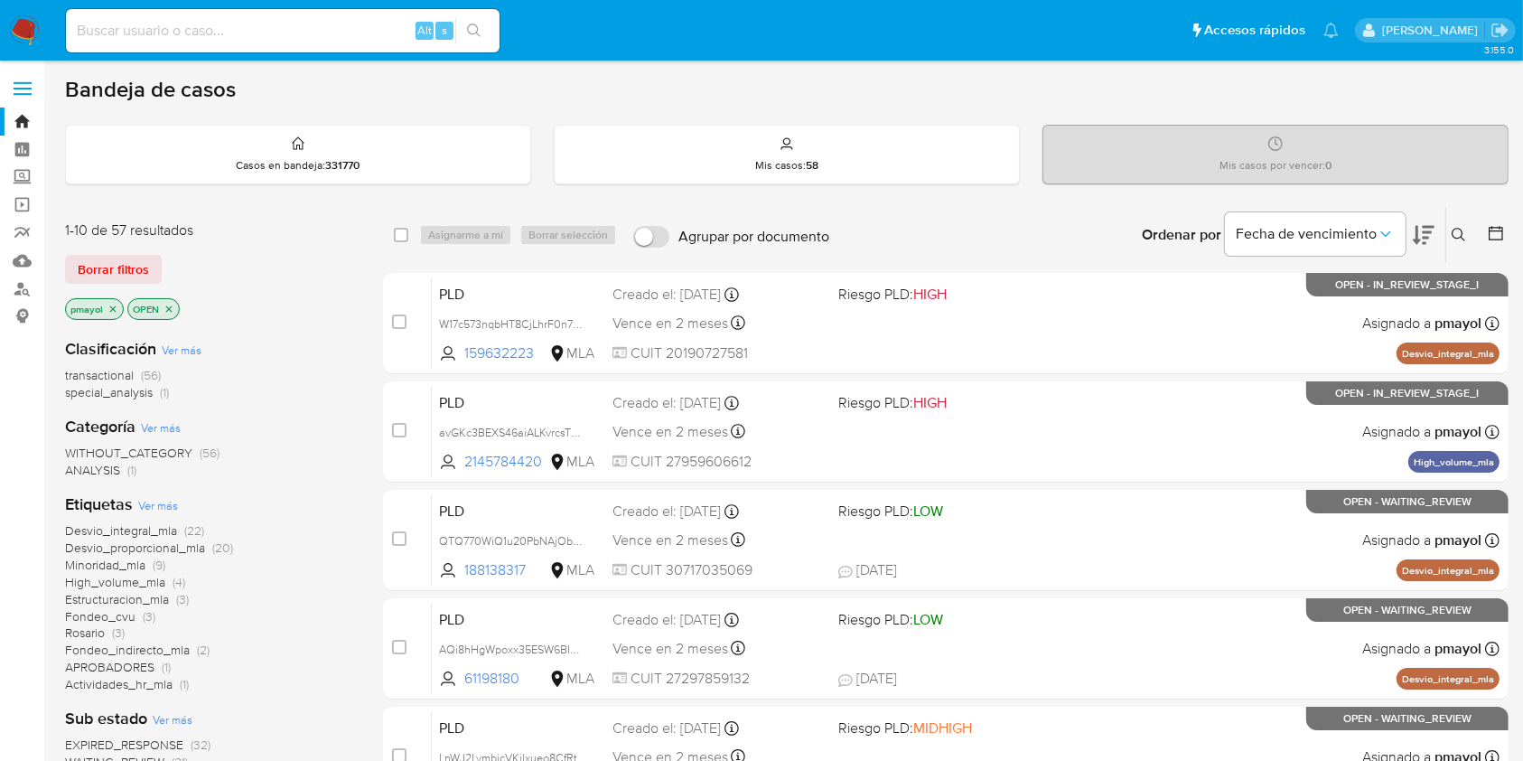
click at [1464, 235] on icon at bounding box center [1459, 235] width 14 height 14
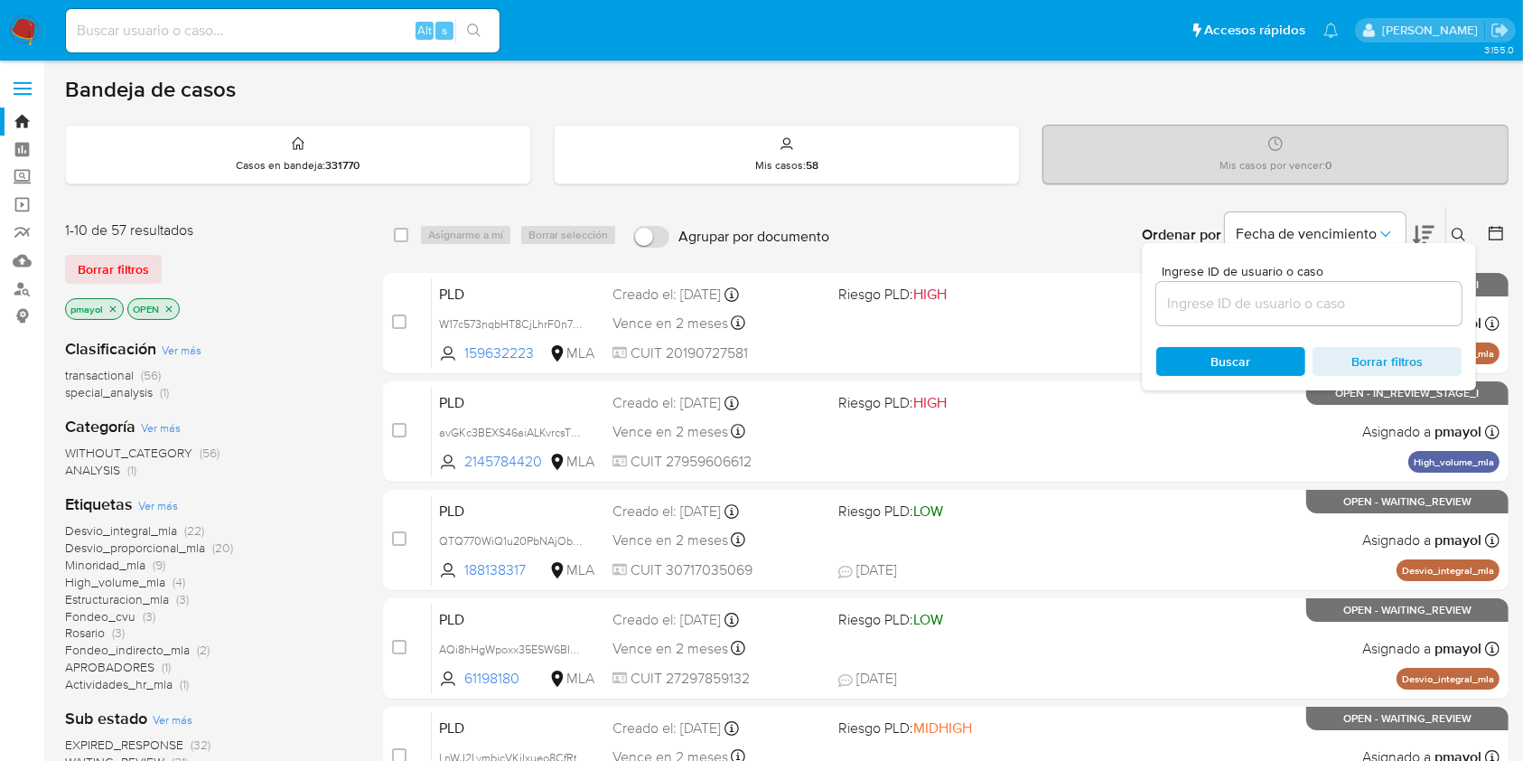
click at [1321, 295] on input at bounding box center [1308, 303] width 305 height 23
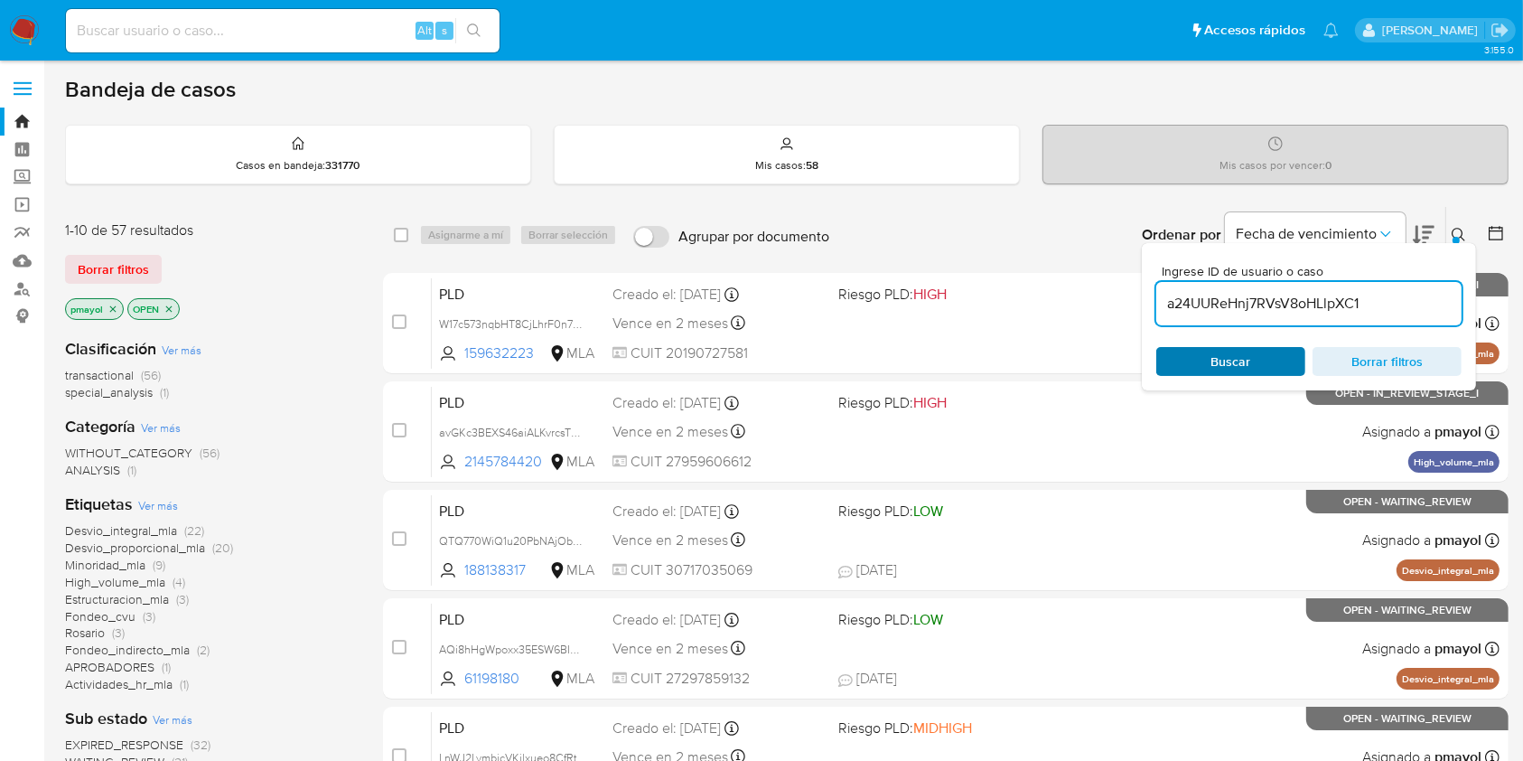
type input "a24UUReHnj7RVsV8oHLlpXC1"
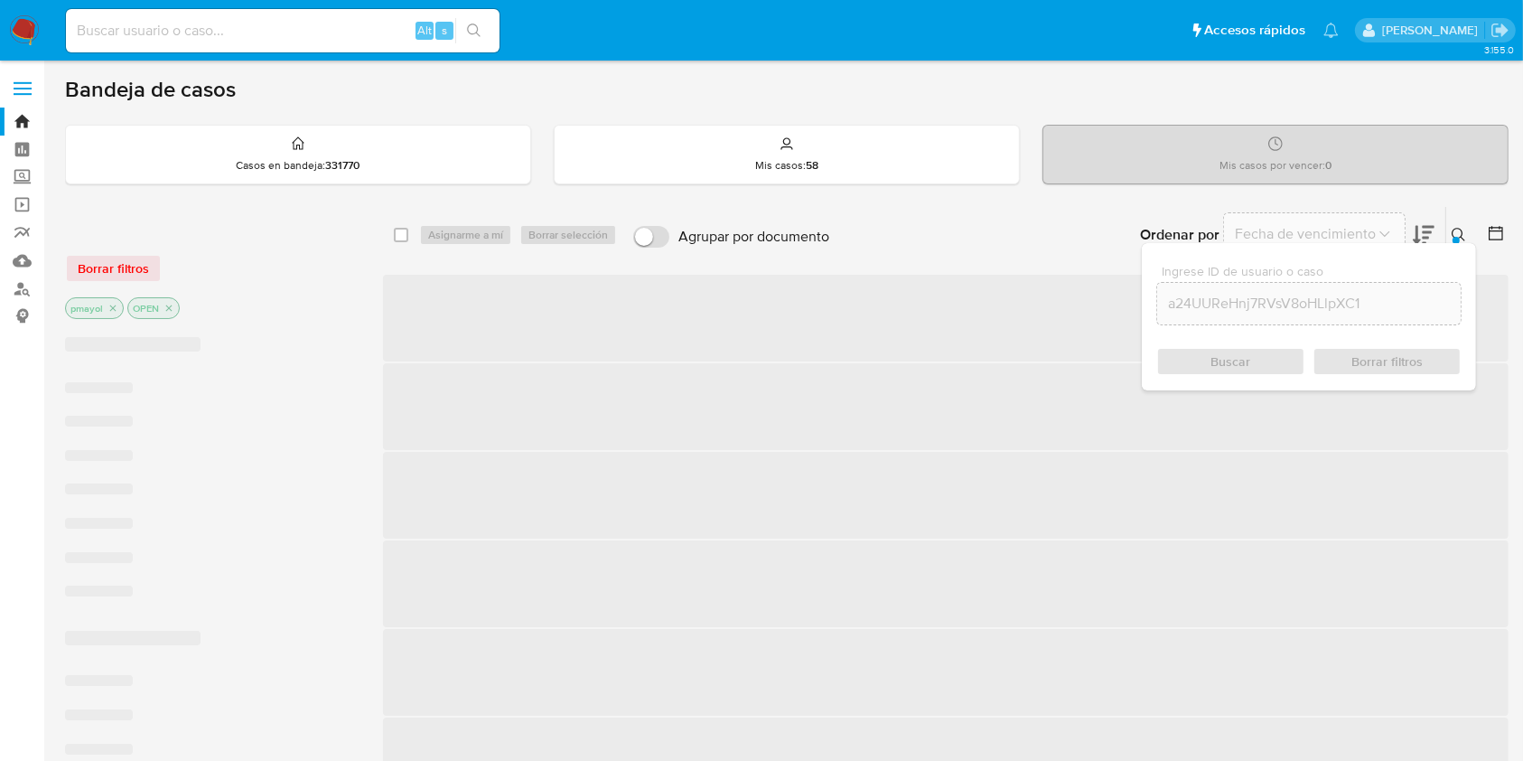
click at [1228, 360] on div "Buscar Borrar filtros" at bounding box center [1308, 361] width 305 height 29
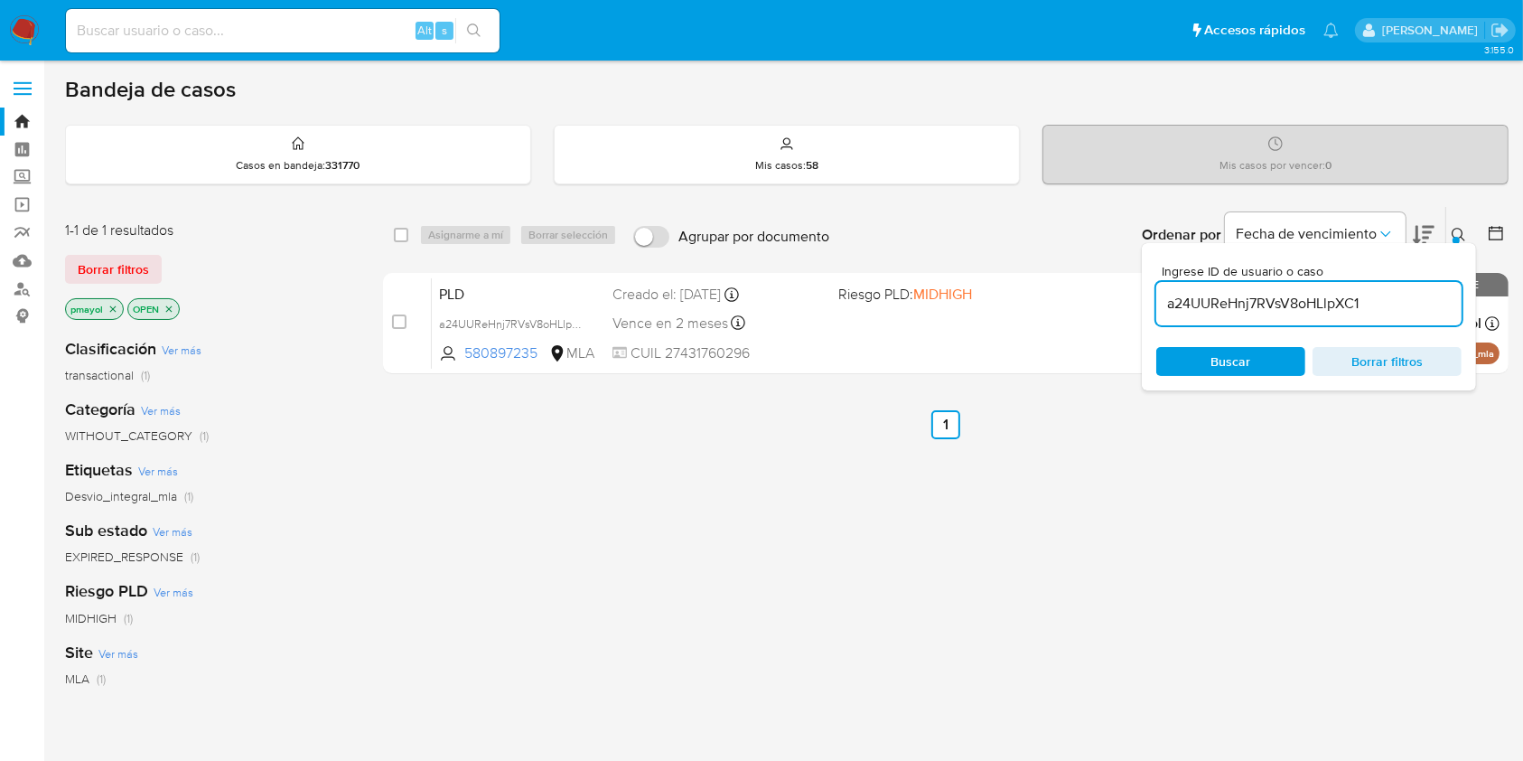
click at [397, 241] on div "select-all-cases-checkbox" at bounding box center [401, 235] width 14 height 18
click at [398, 238] on input "checkbox" at bounding box center [401, 235] width 14 height 14
checkbox input "true"
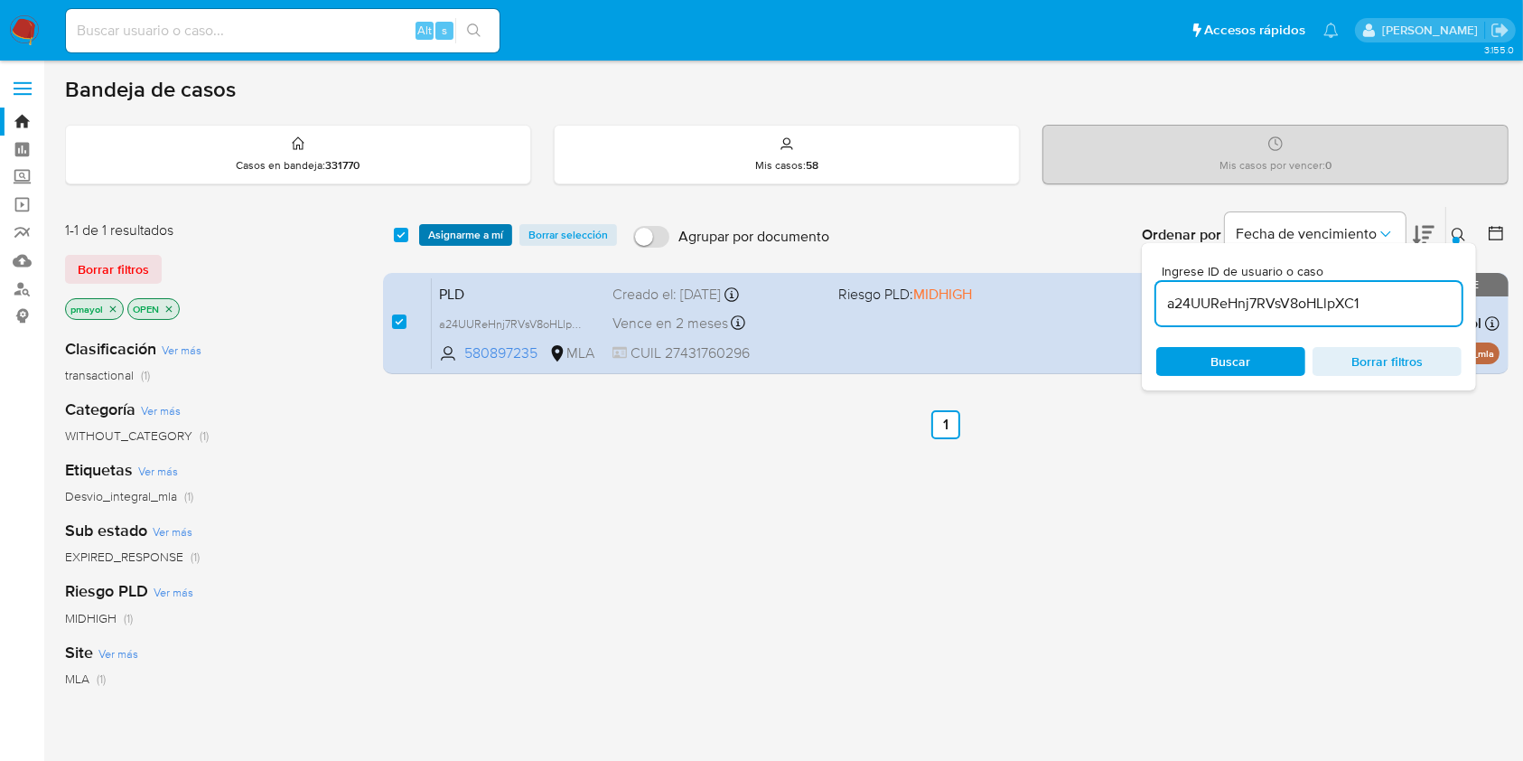
click at [449, 241] on span "Asignarme a mí" at bounding box center [465, 235] width 75 height 18
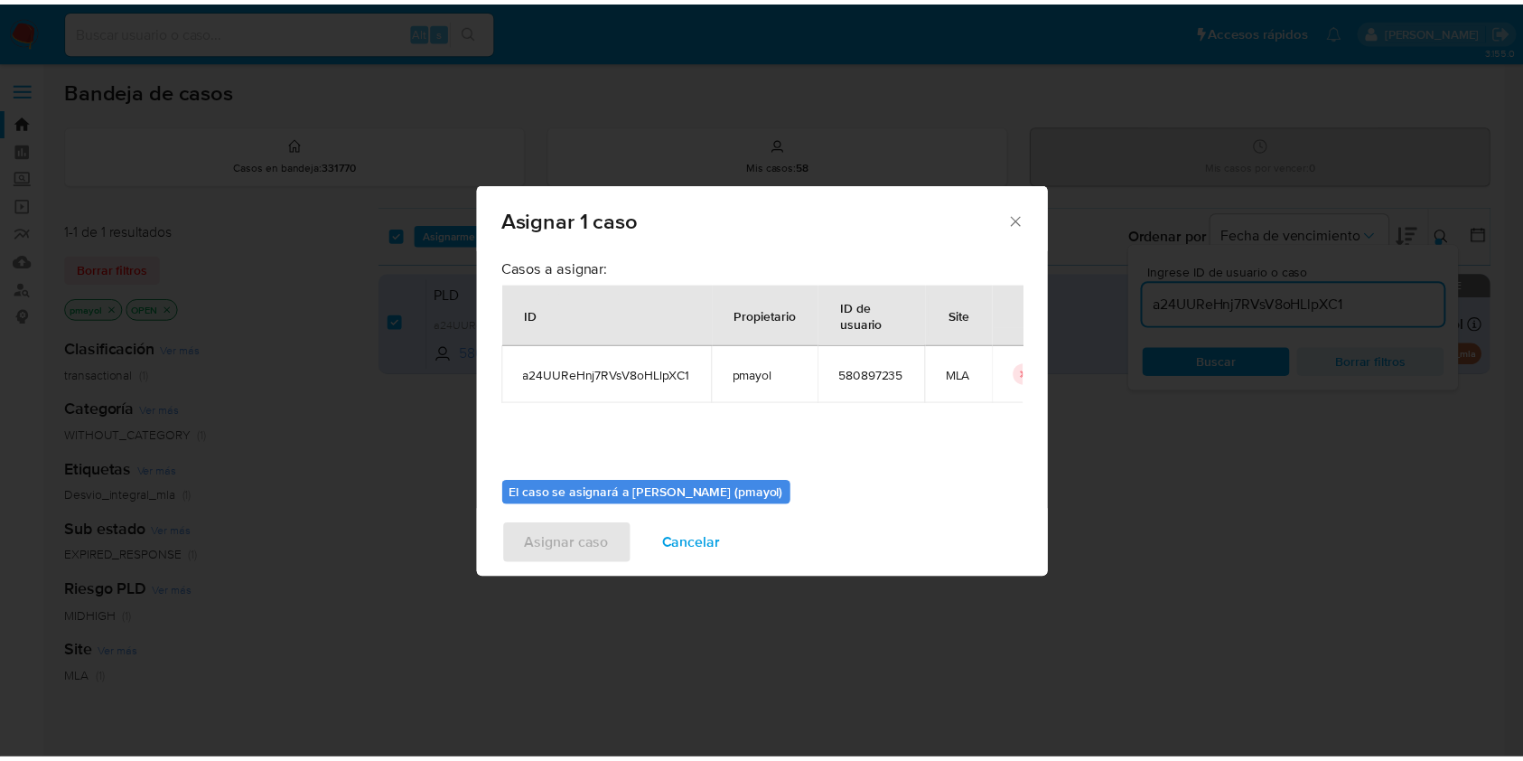
scroll to position [92, 0]
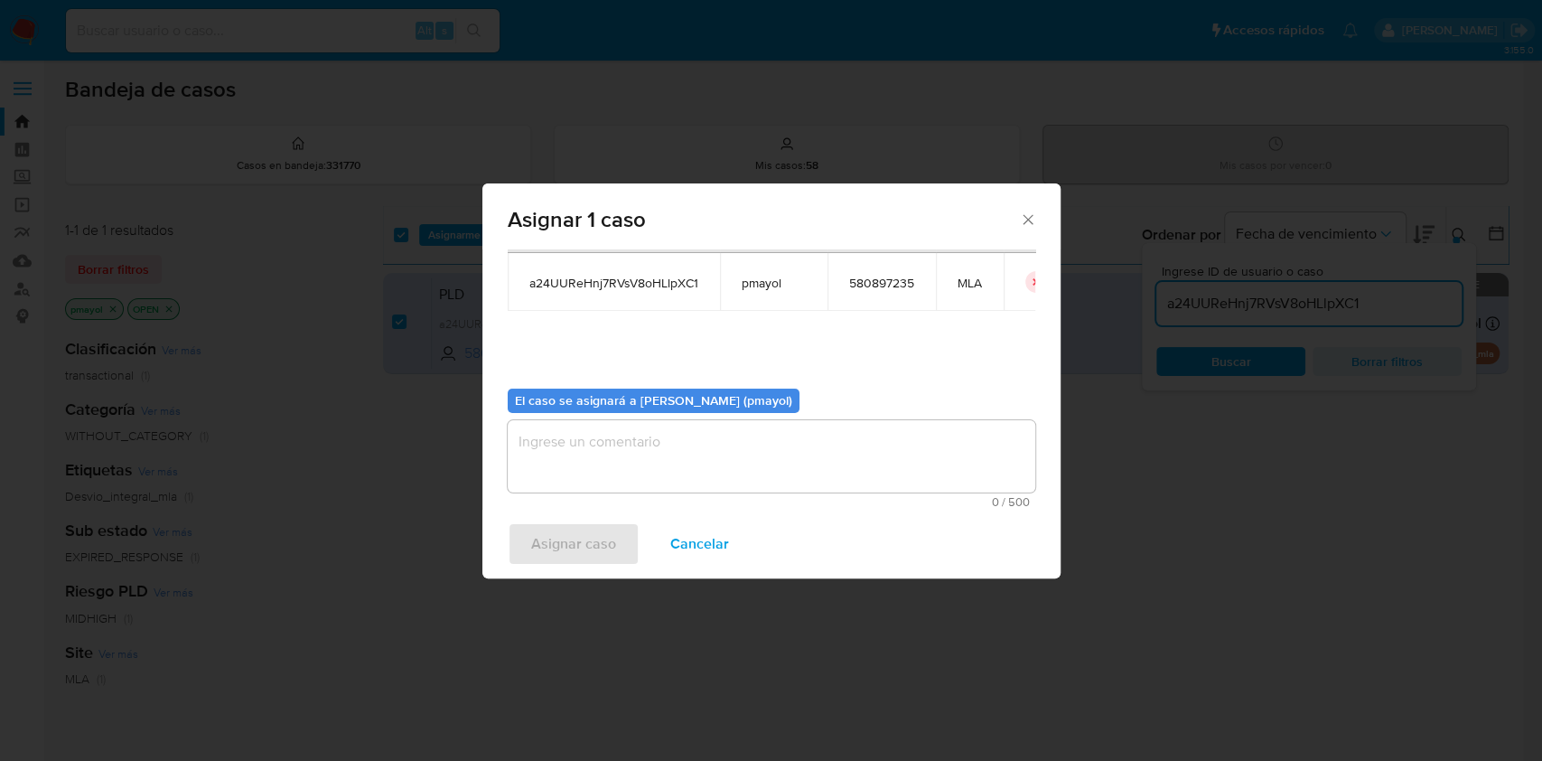
click at [882, 459] on textarea "assign-modal" at bounding box center [772, 456] width 528 height 72
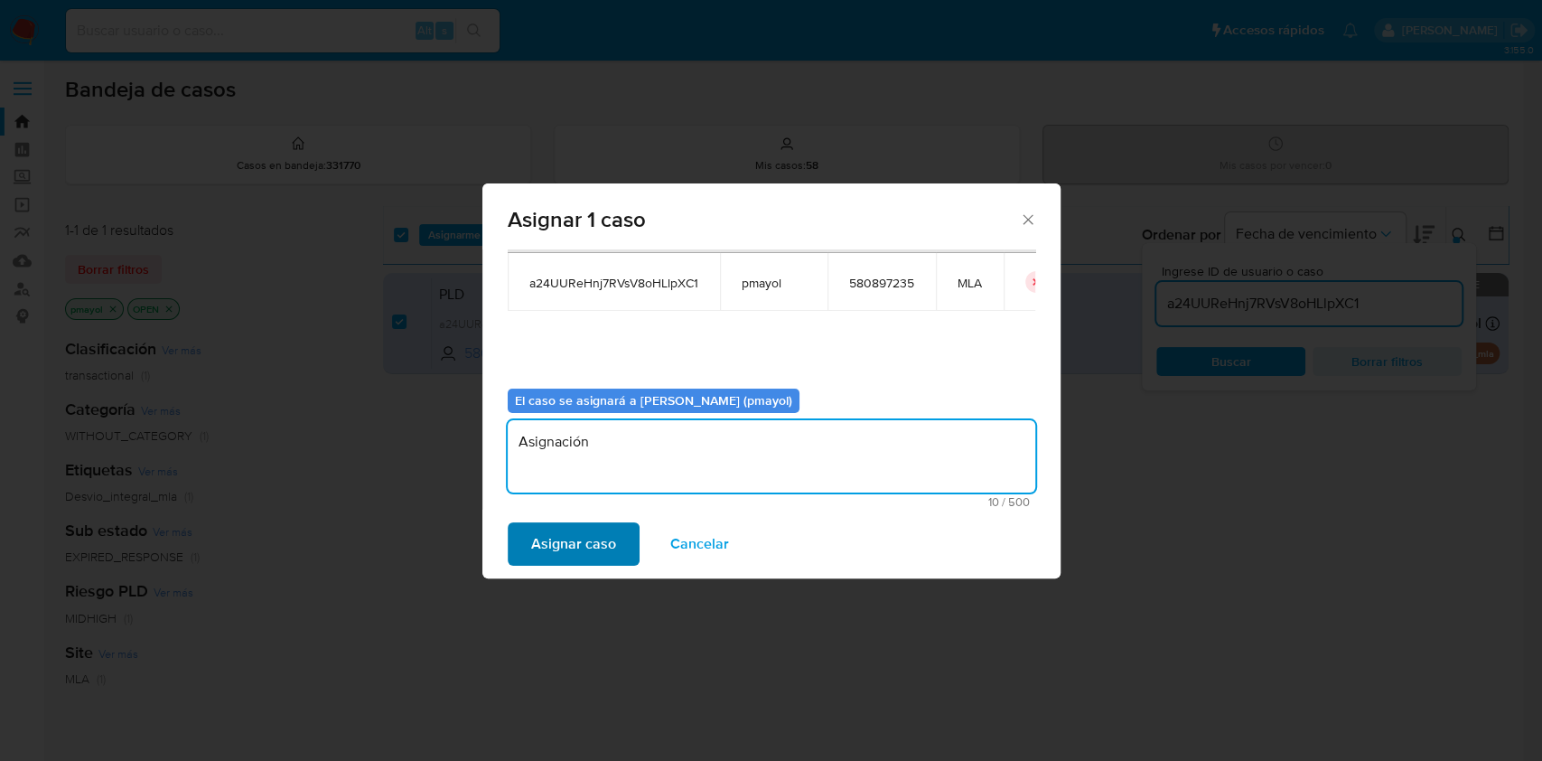
type textarea "Asignación"
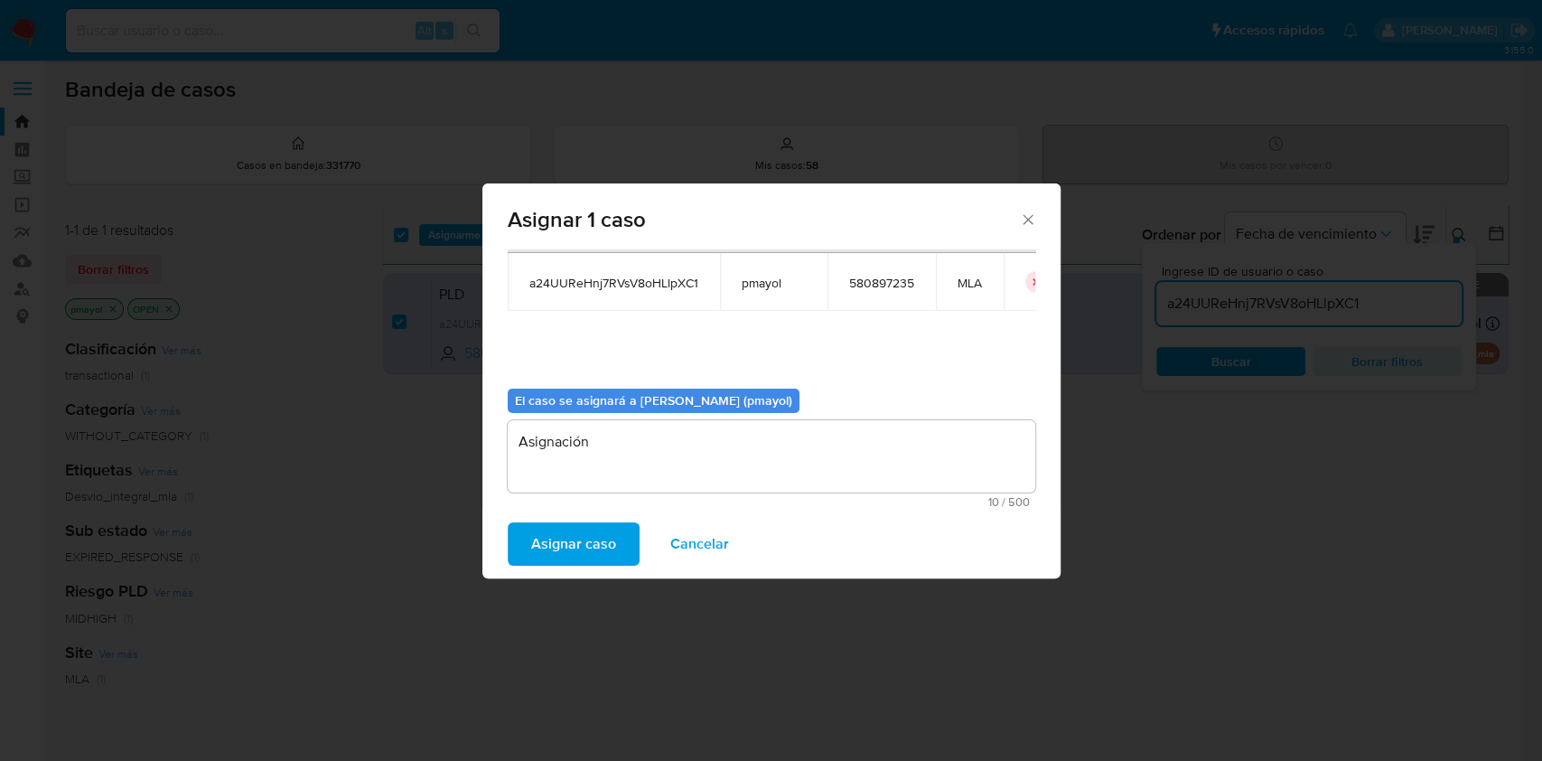
click at [581, 546] on span "Asignar caso" at bounding box center [573, 544] width 85 height 40
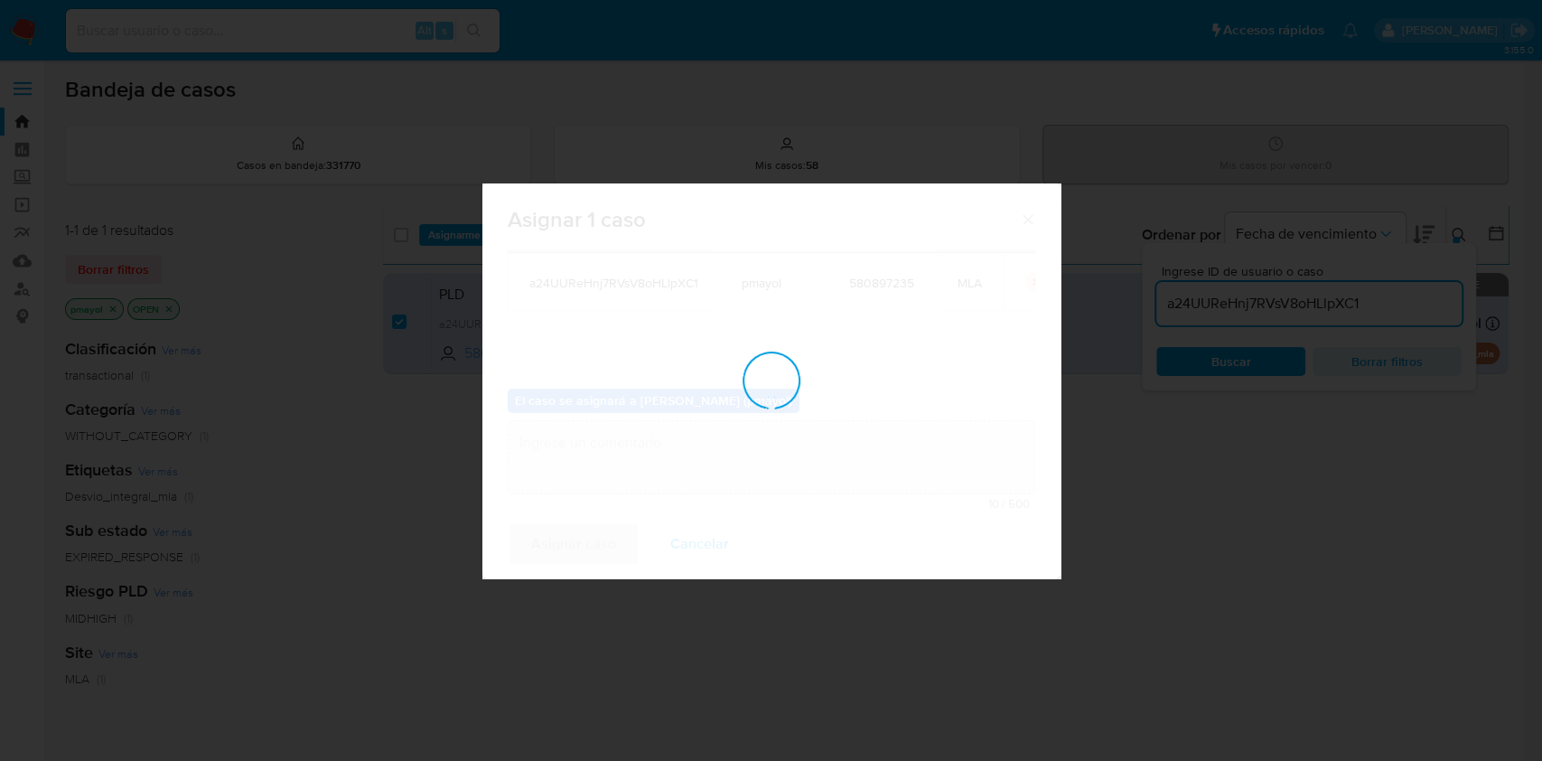
checkbox input "false"
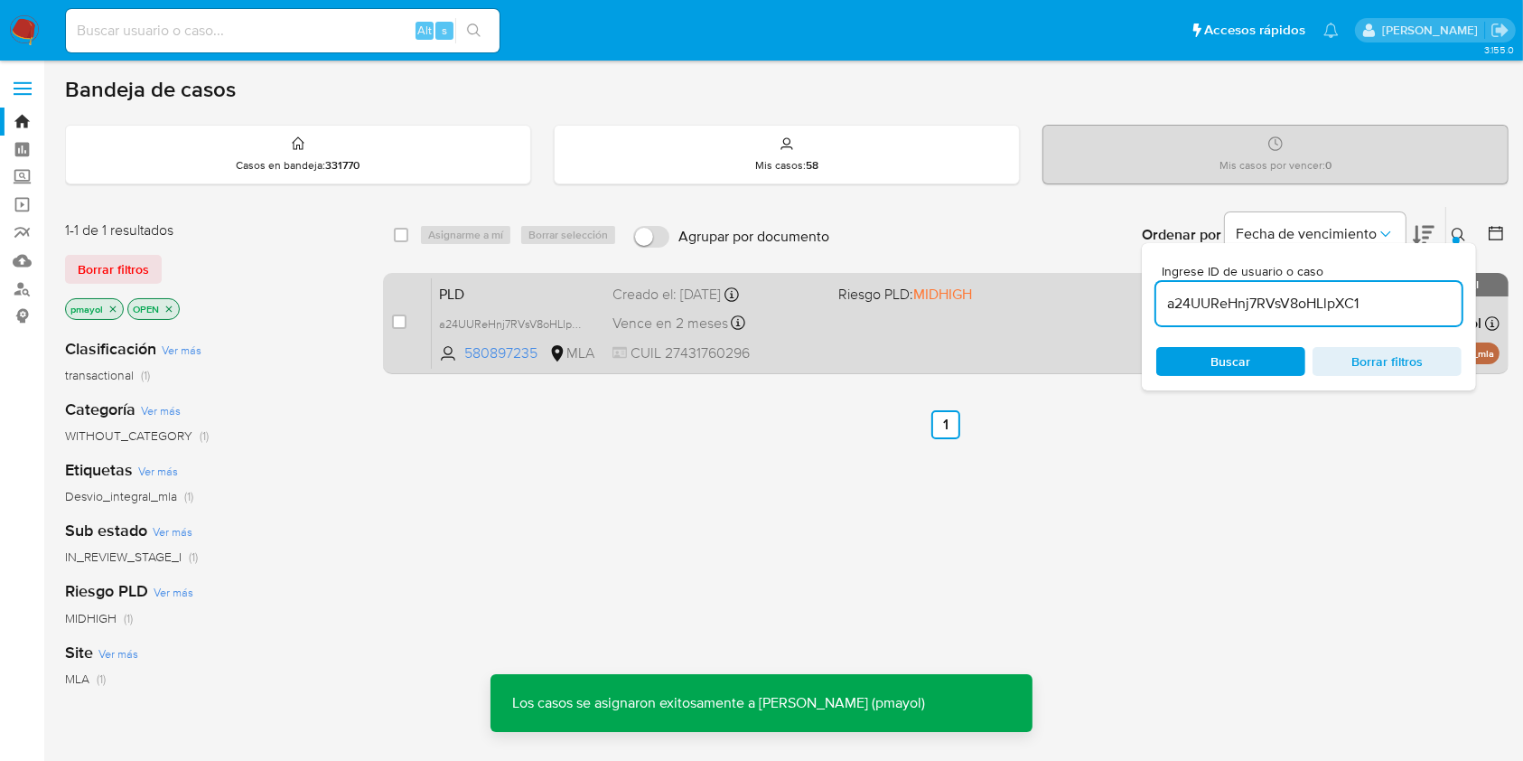
click at [868, 329] on div "PLD a24UUReHnj7RVsV8oHLlpXC1 580897235 MLA Riesgo PLD: MIDHIGH Creado el: 12/08…" at bounding box center [966, 322] width 1068 height 91
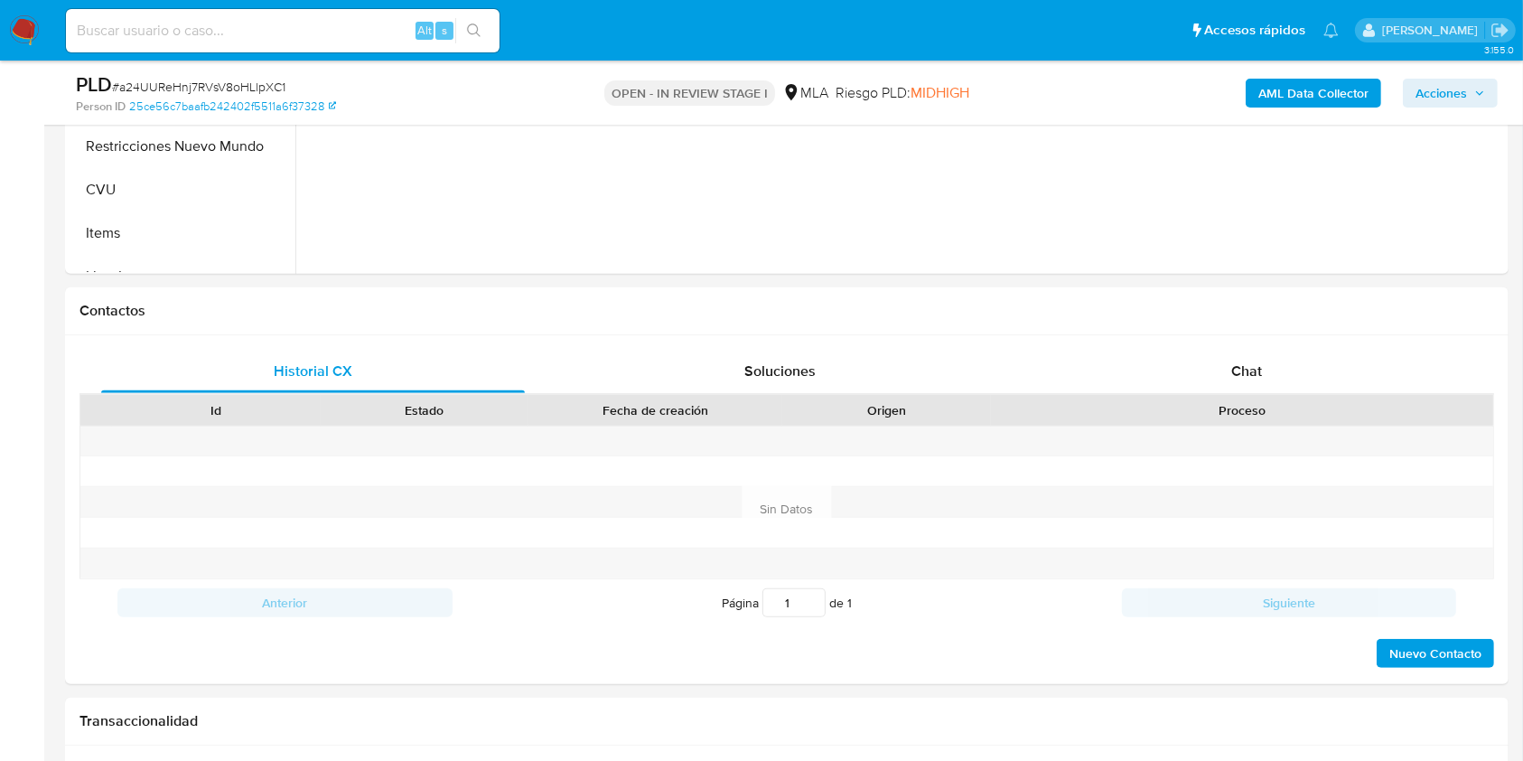
scroll to position [696, 0]
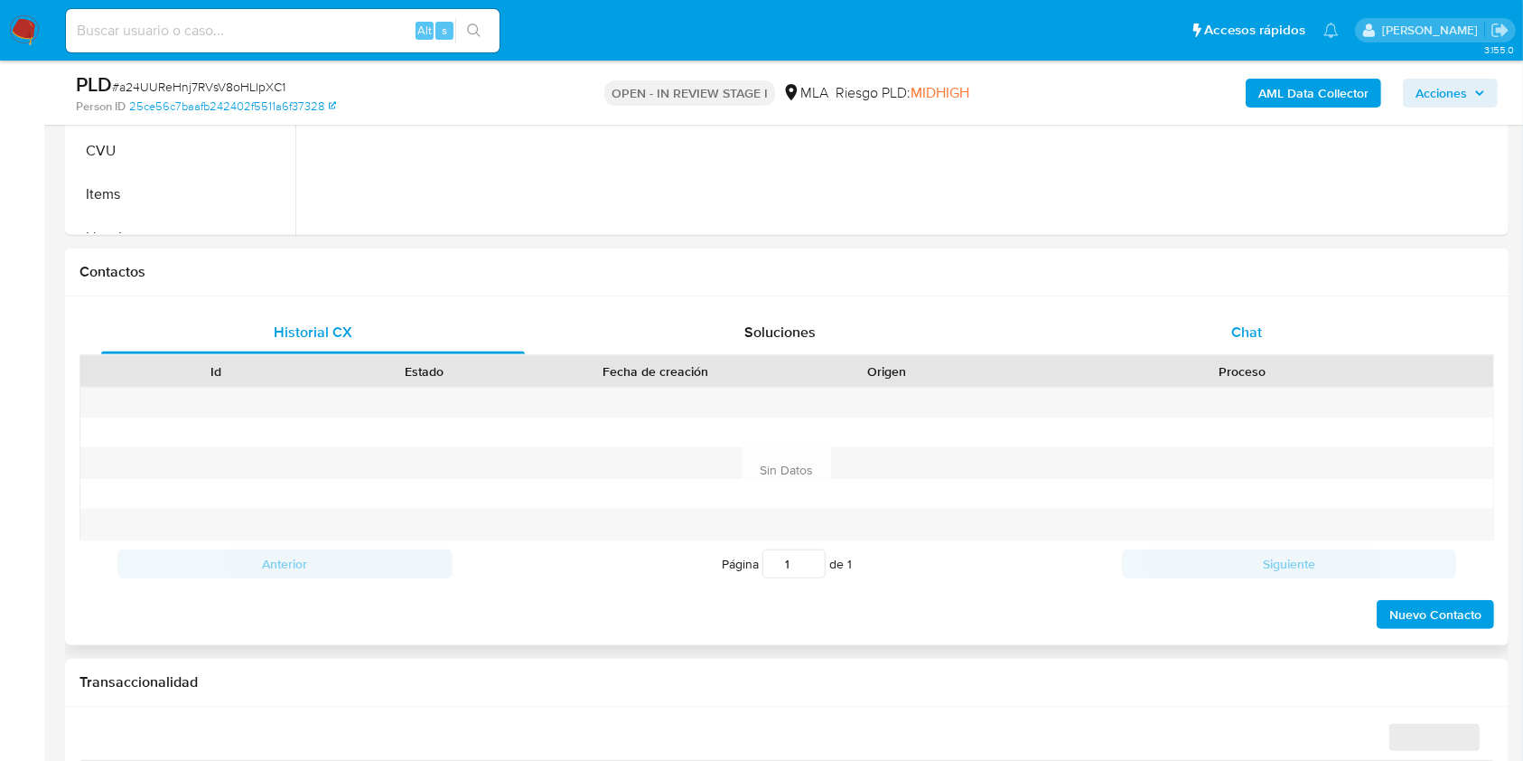
click at [1291, 329] on div "Chat" at bounding box center [1247, 332] width 424 height 43
select select "10"
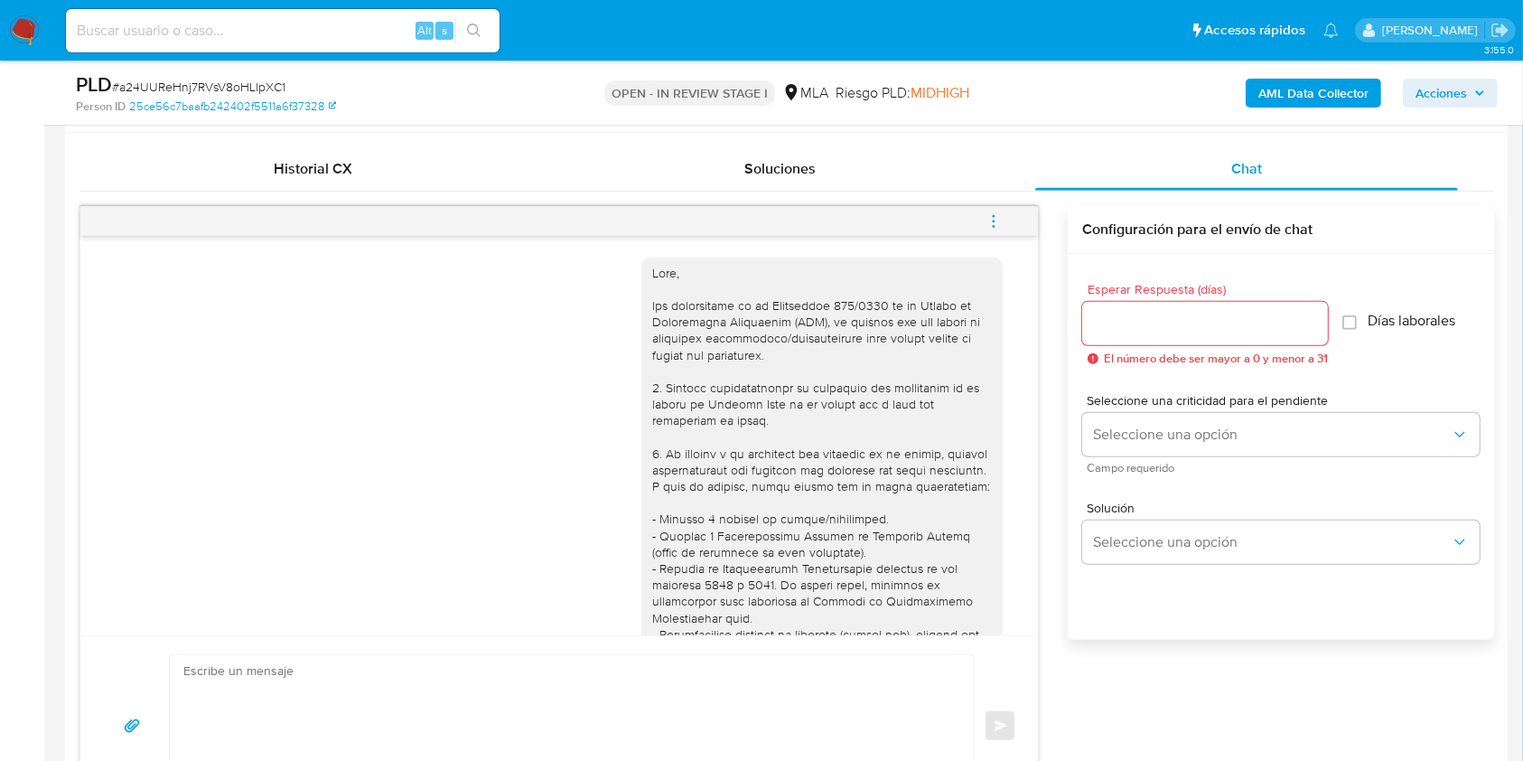
scroll to position [1021, 0]
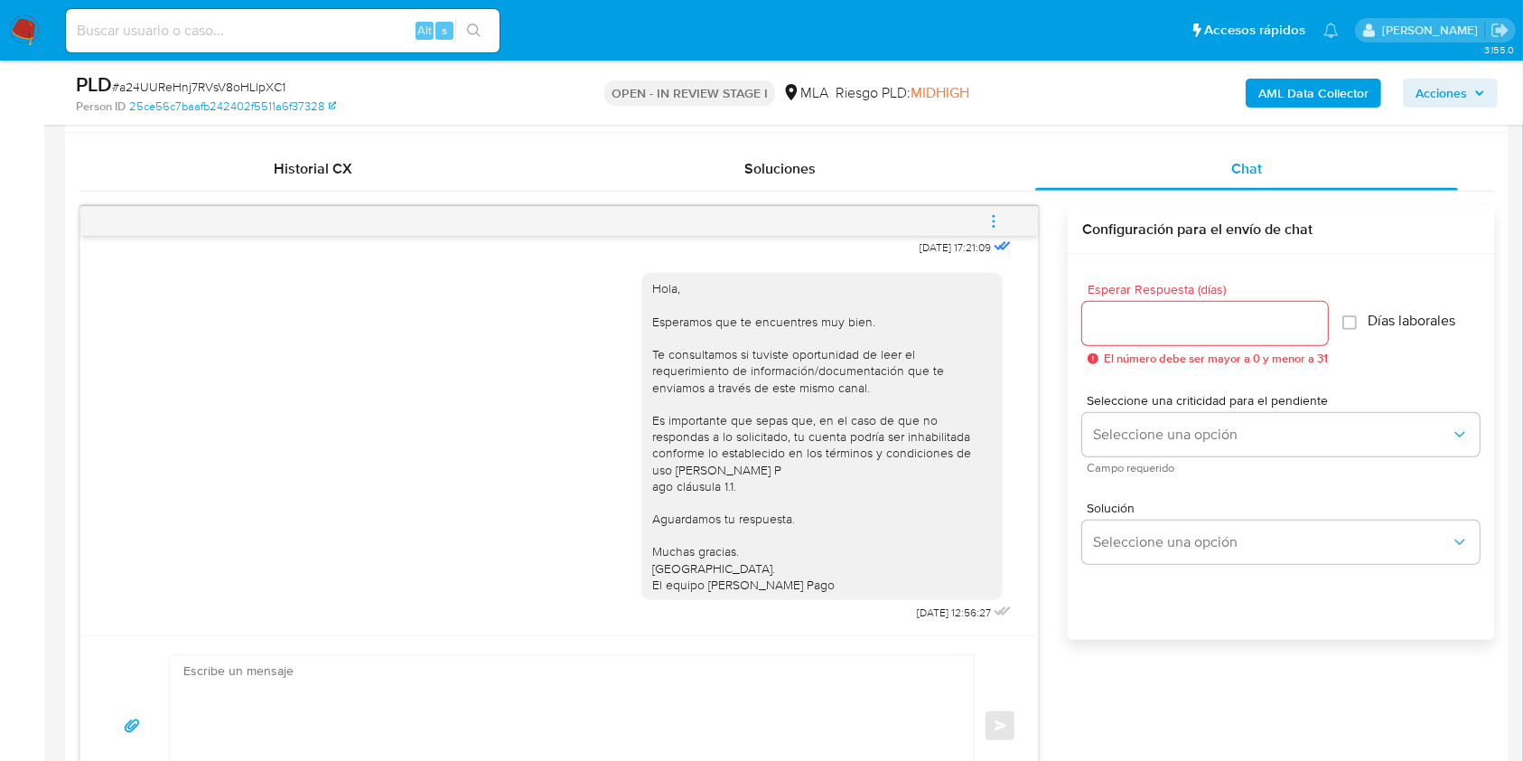
click at [1000, 213] on icon "menu-action" at bounding box center [993, 221] width 16 height 16
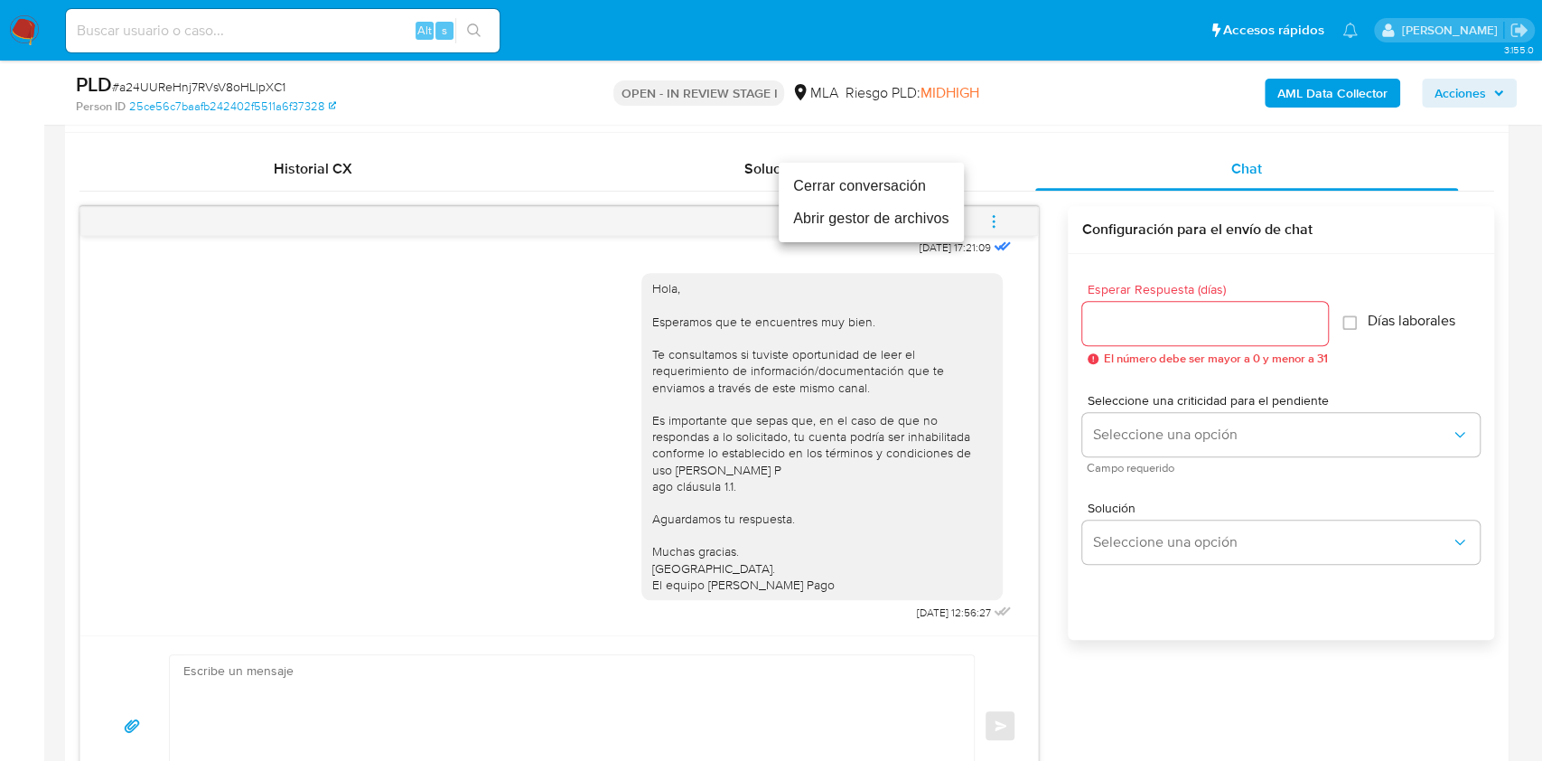
click at [882, 189] on li "Cerrar conversación" at bounding box center [871, 186] width 185 height 33
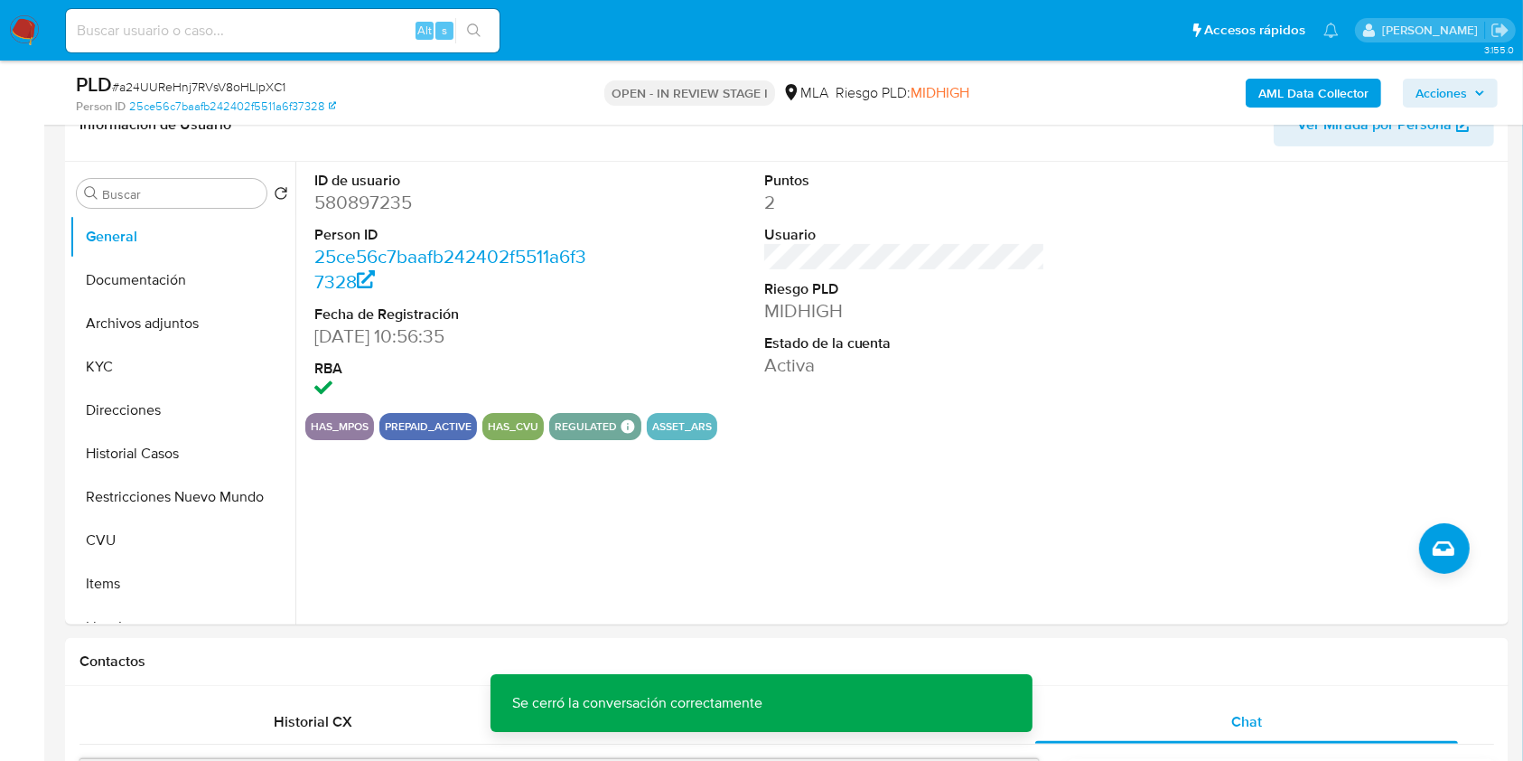
scroll to position [285, 0]
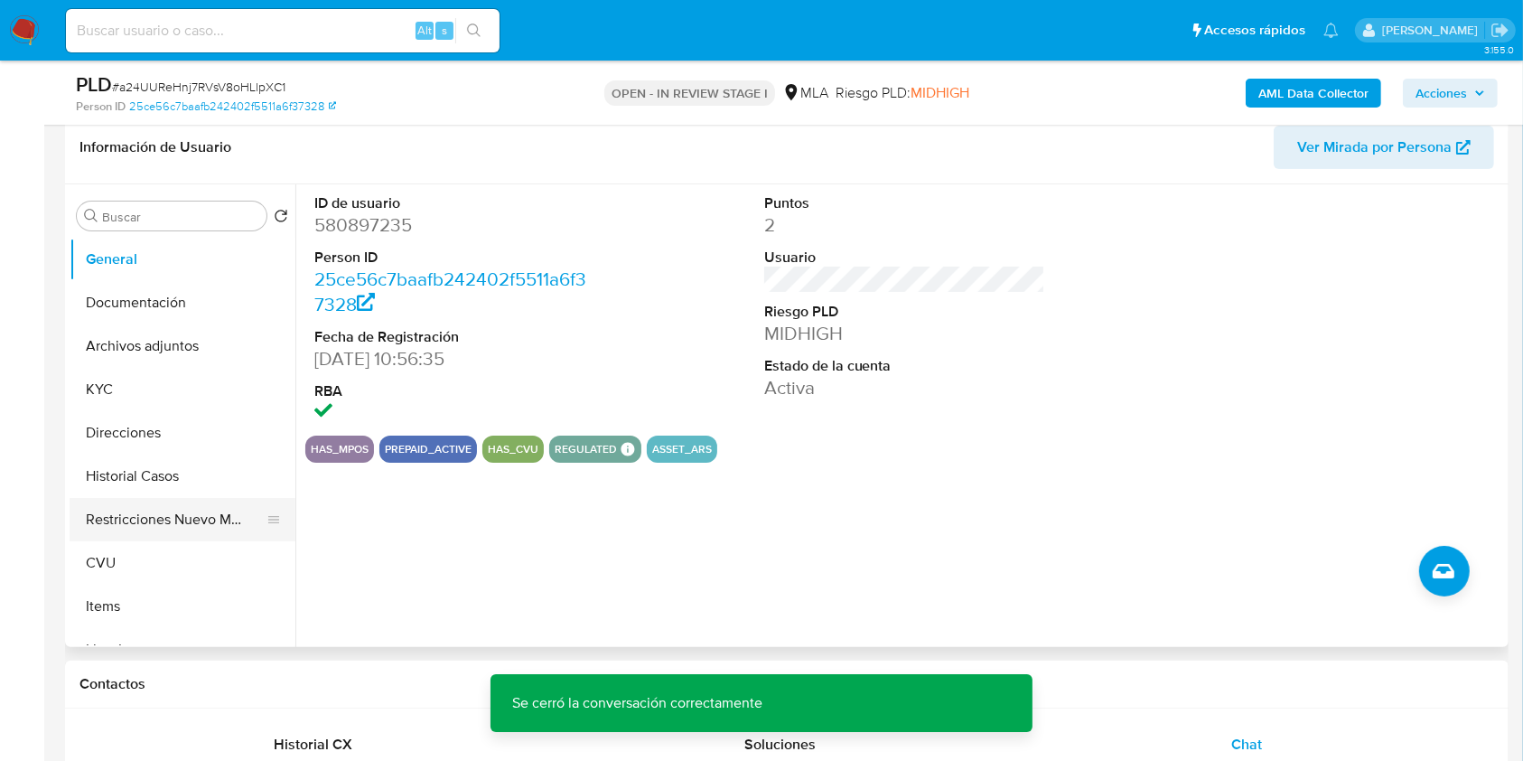
click at [185, 516] on button "Restricciones Nuevo Mundo" at bounding box center [175, 519] width 211 height 43
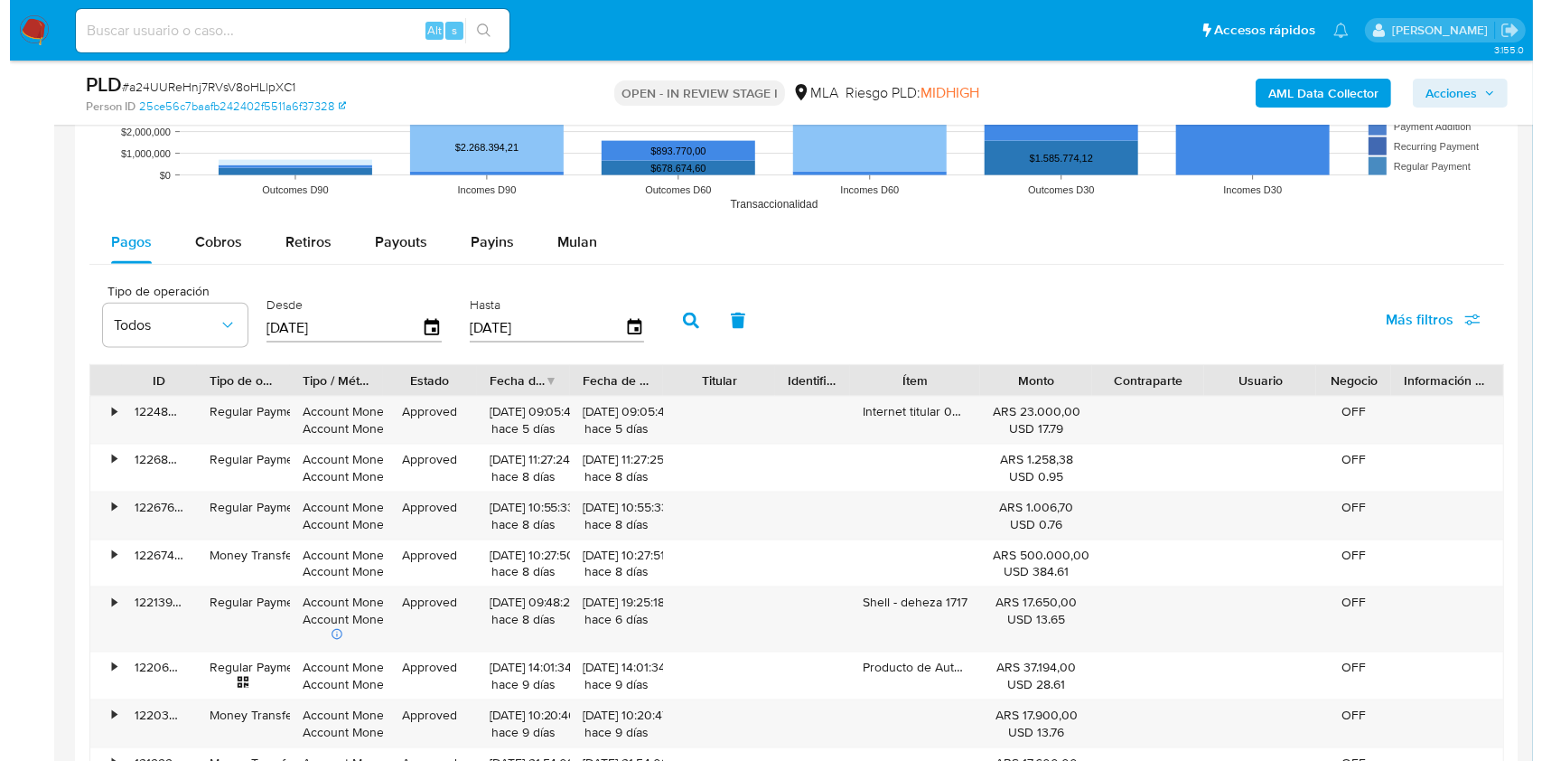
scroll to position [3329, 0]
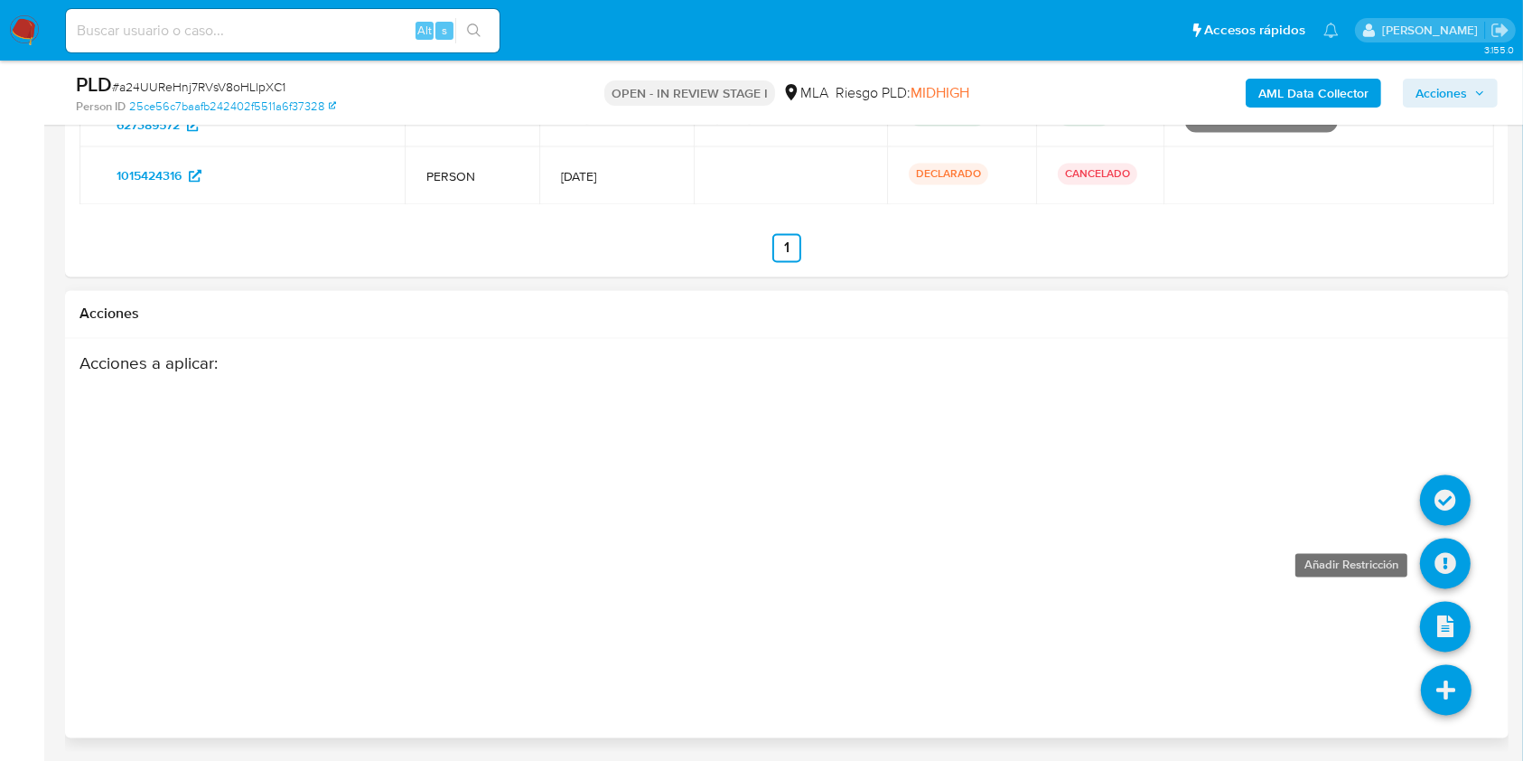
click at [1443, 567] on icon at bounding box center [1445, 563] width 51 height 51
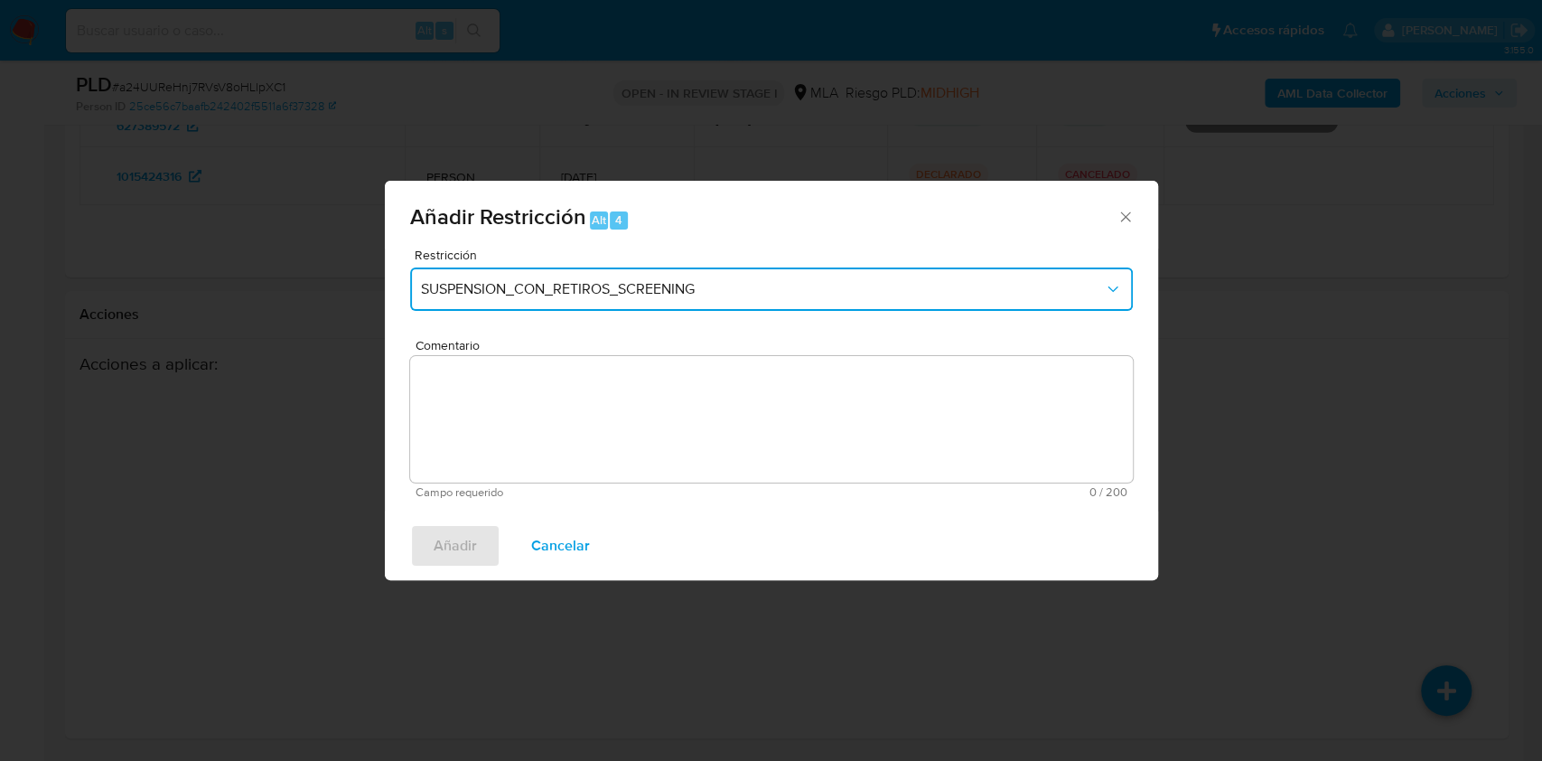
click at [658, 283] on span "SUSPENSION_CON_RETIROS_SCREENING" at bounding box center [762, 289] width 683 height 18
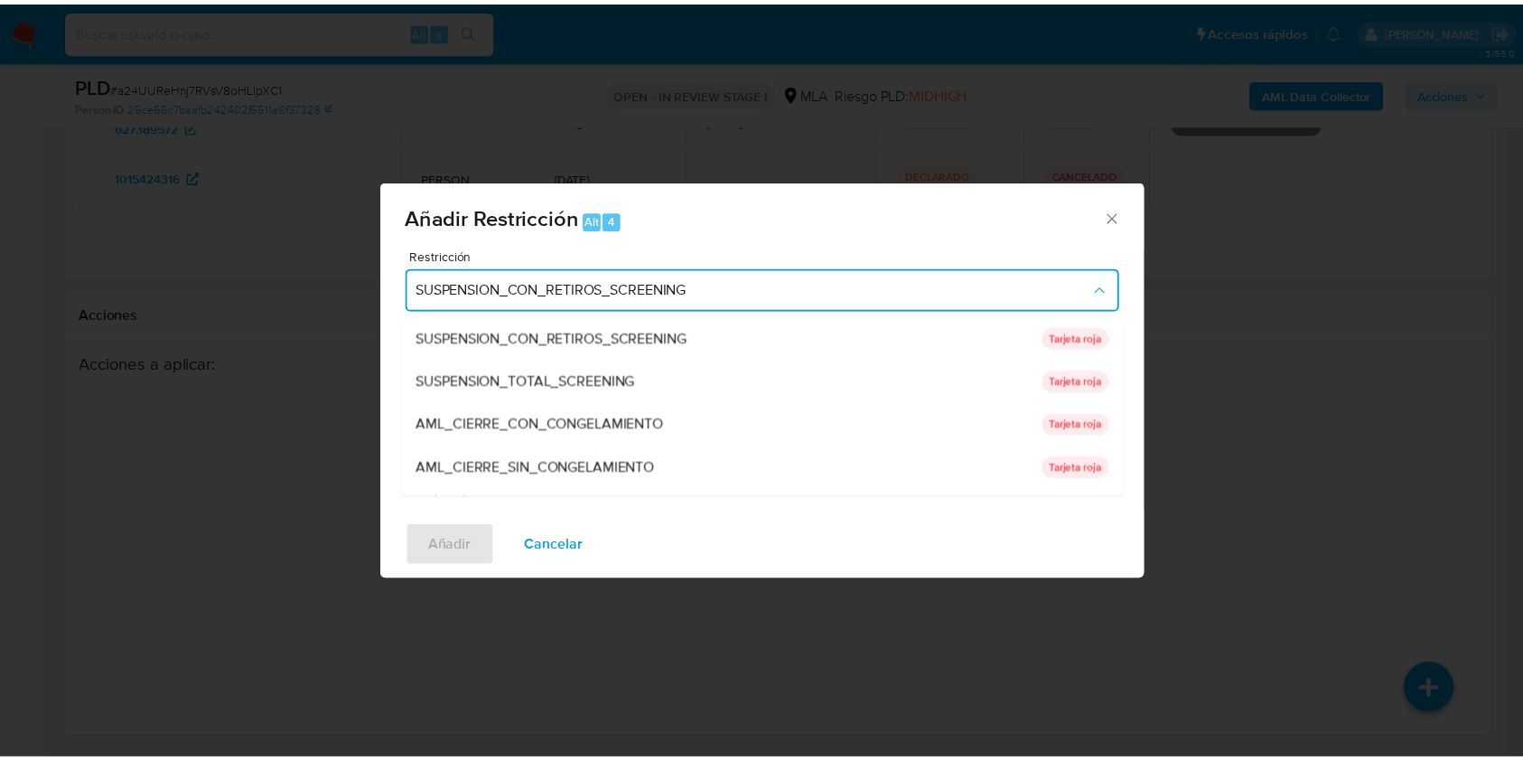
scroll to position [383, 0]
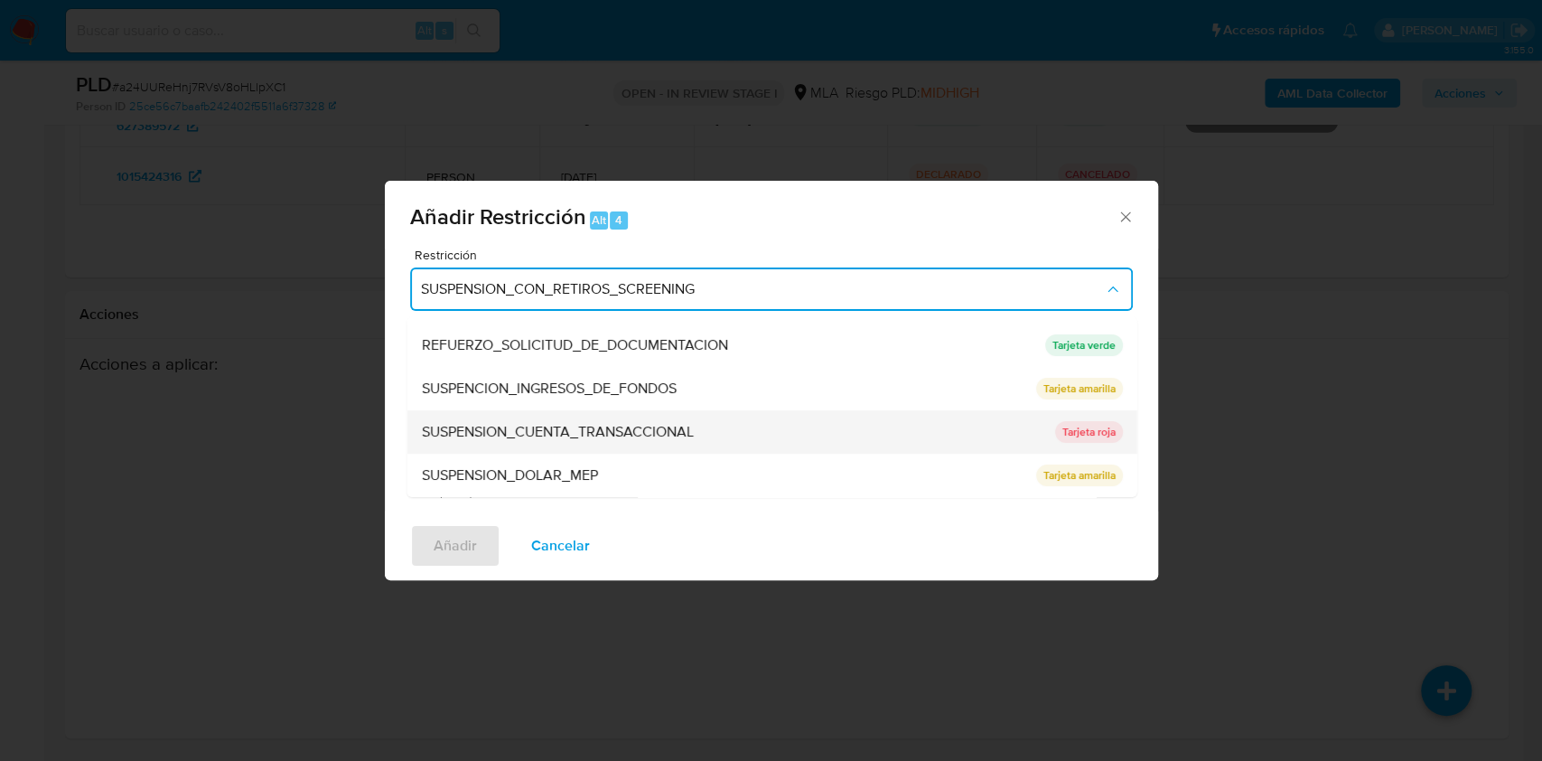
click at [612, 425] on span "SUSPENSION_CUENTA_TRANSACCIONAL" at bounding box center [557, 432] width 272 height 18
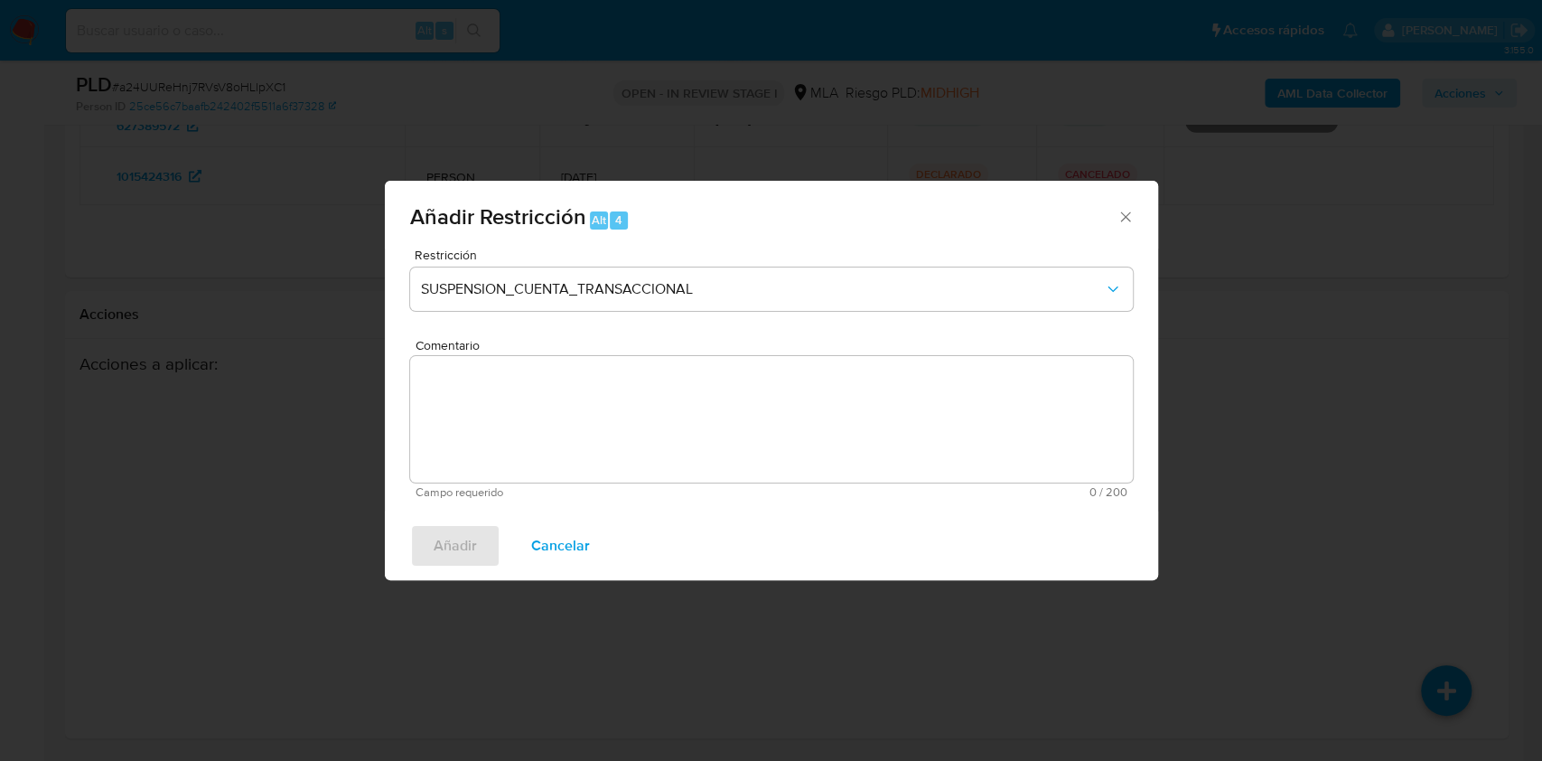
click at [602, 452] on textarea "Comentario" at bounding box center [771, 419] width 723 height 126
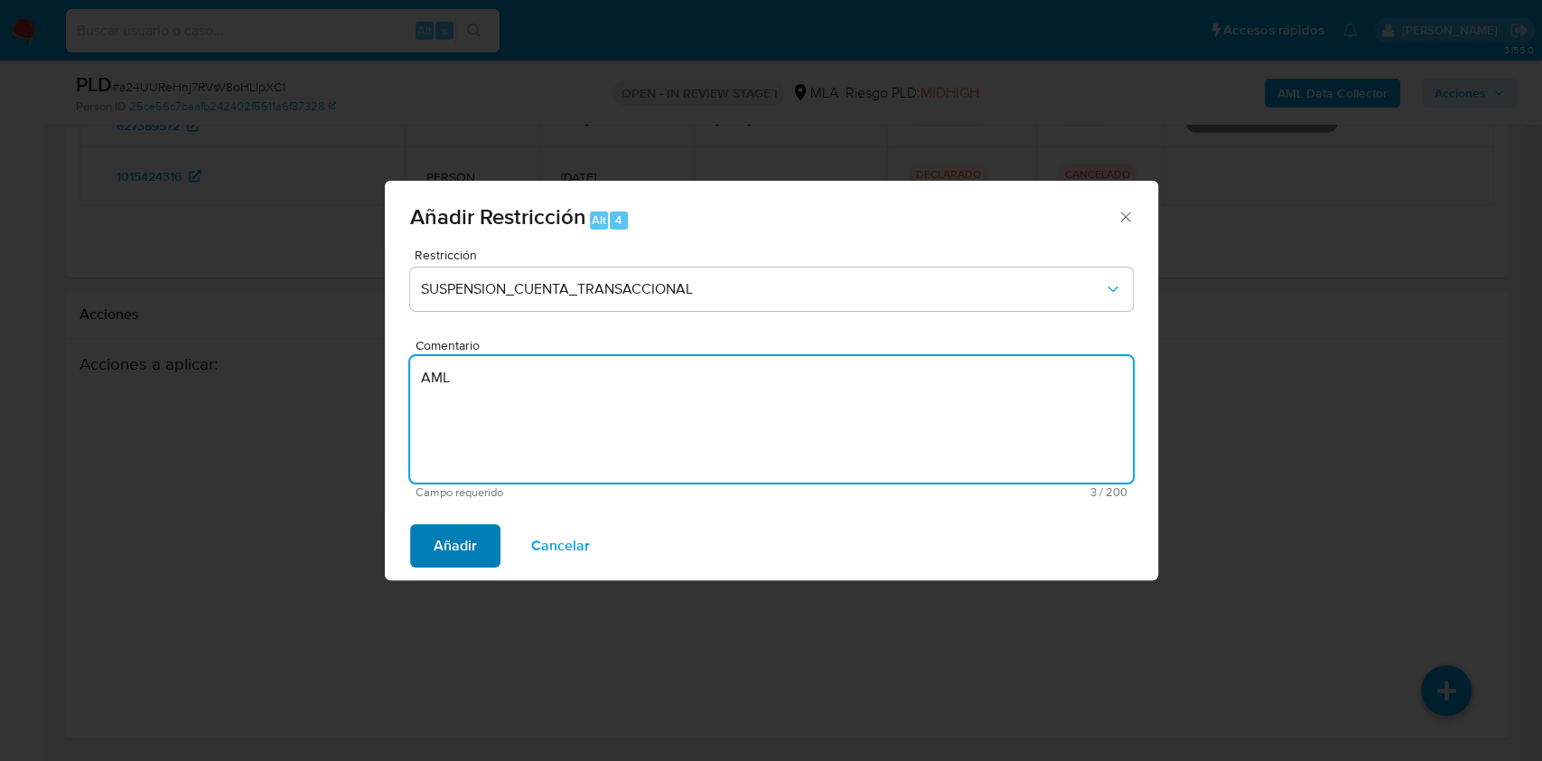
type textarea "AML"
click at [450, 538] on span "Añadir" at bounding box center [455, 546] width 43 height 40
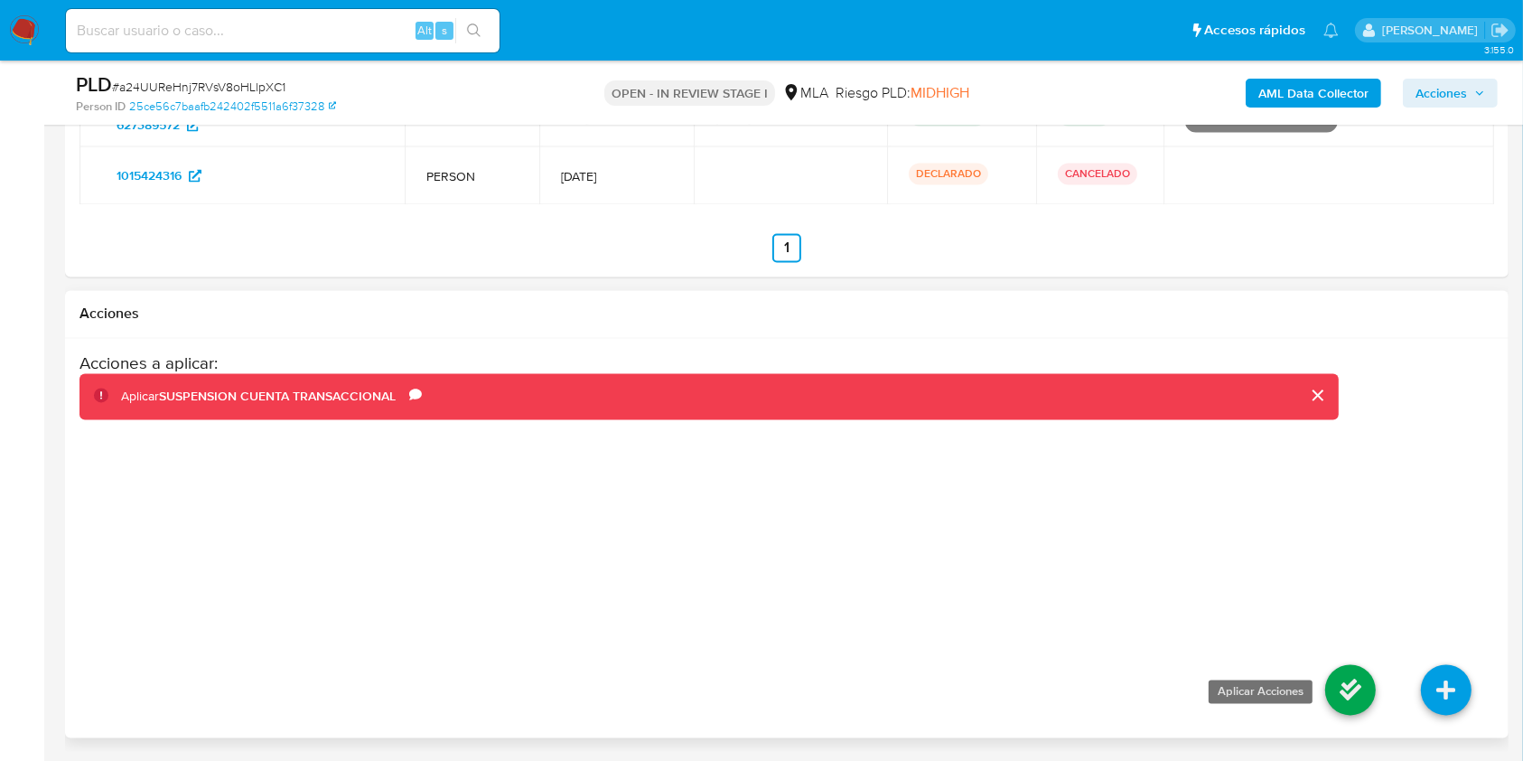
click at [1359, 683] on icon at bounding box center [1350, 690] width 51 height 51
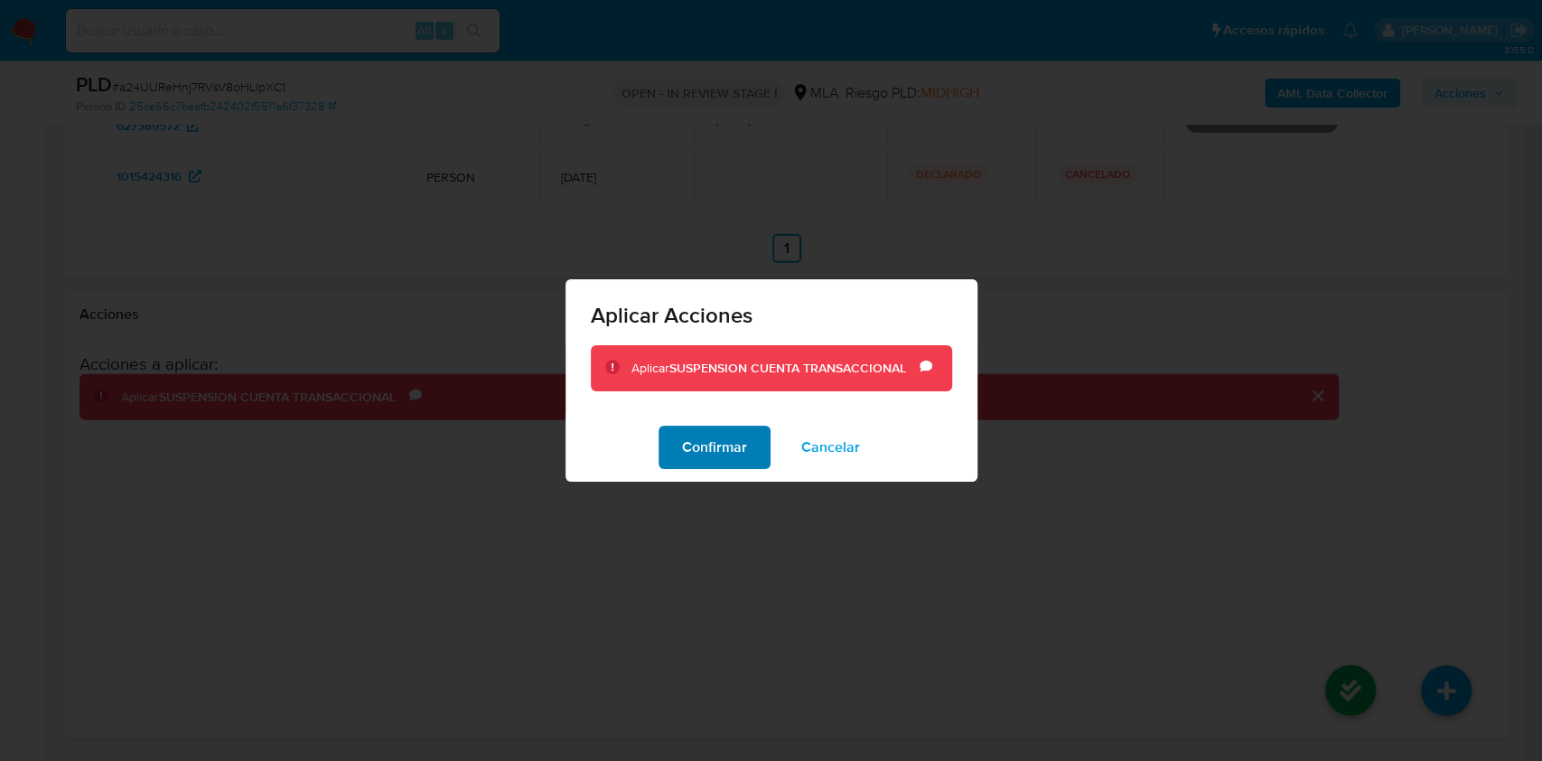
click at [715, 439] on span "Confirmar" at bounding box center [714, 447] width 65 height 40
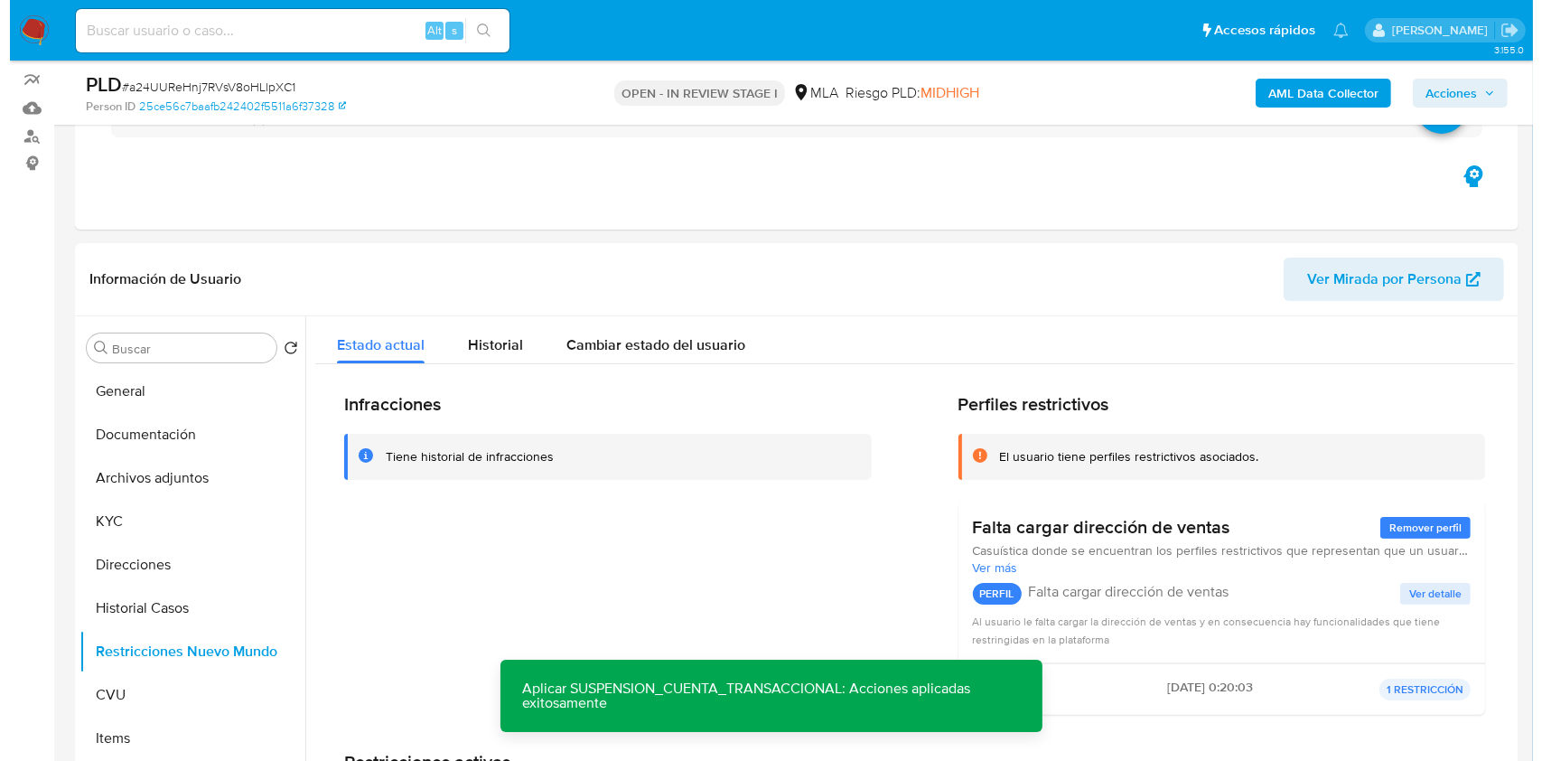
scroll to position [135, 0]
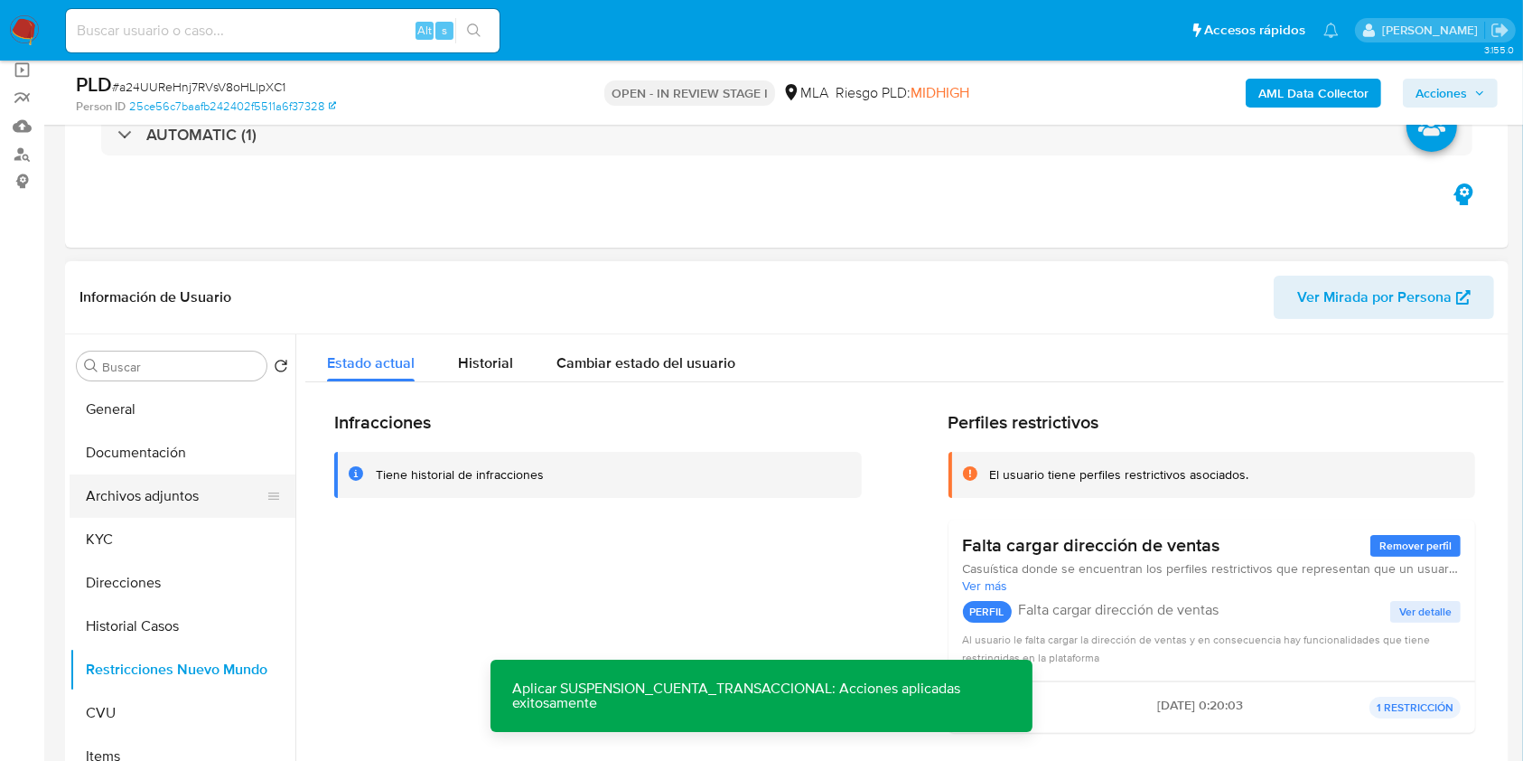
click at [198, 504] on button "Archivos adjuntos" at bounding box center [175, 495] width 211 height 43
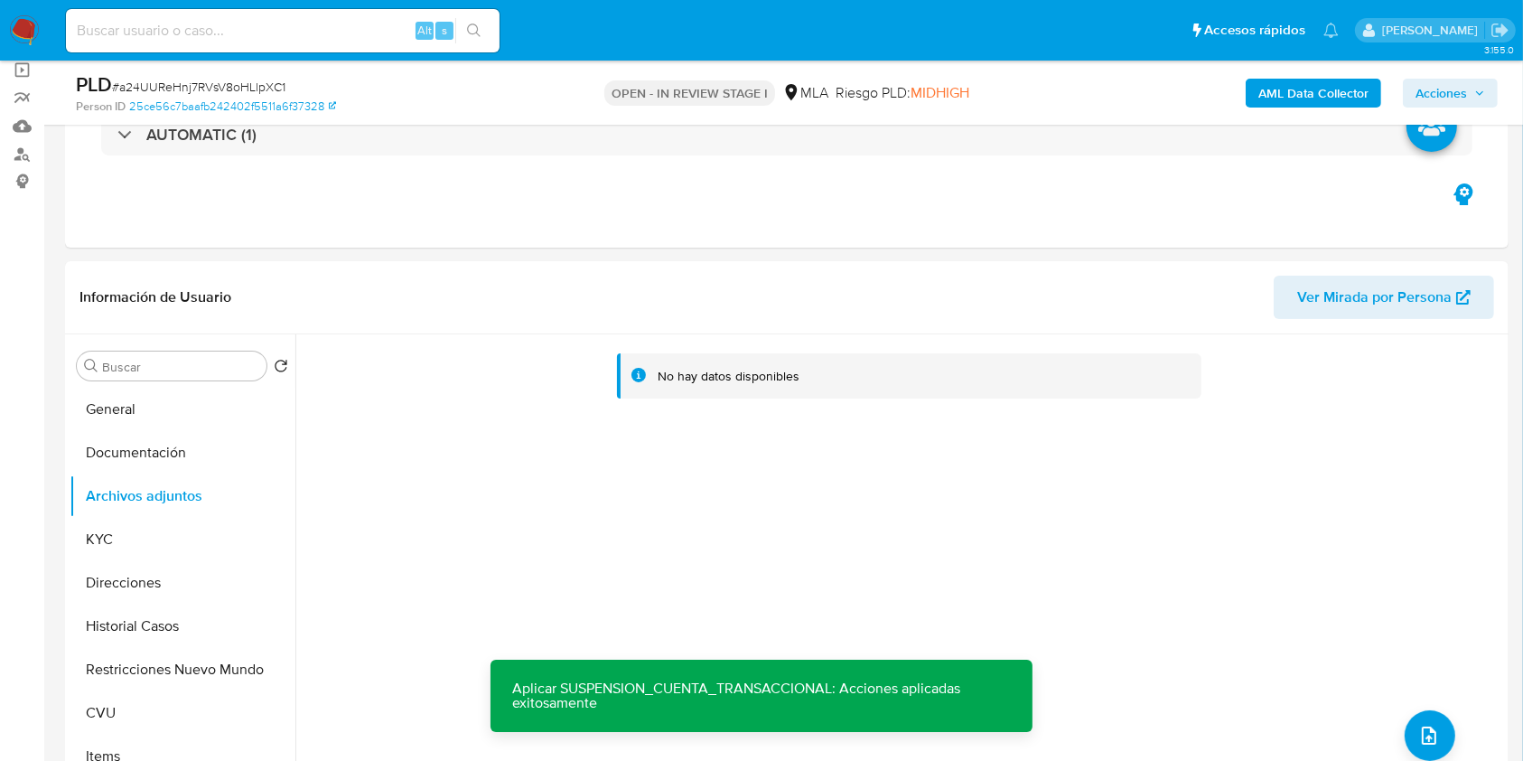
click at [1320, 97] on b "AML Data Collector" at bounding box center [1313, 93] width 110 height 29
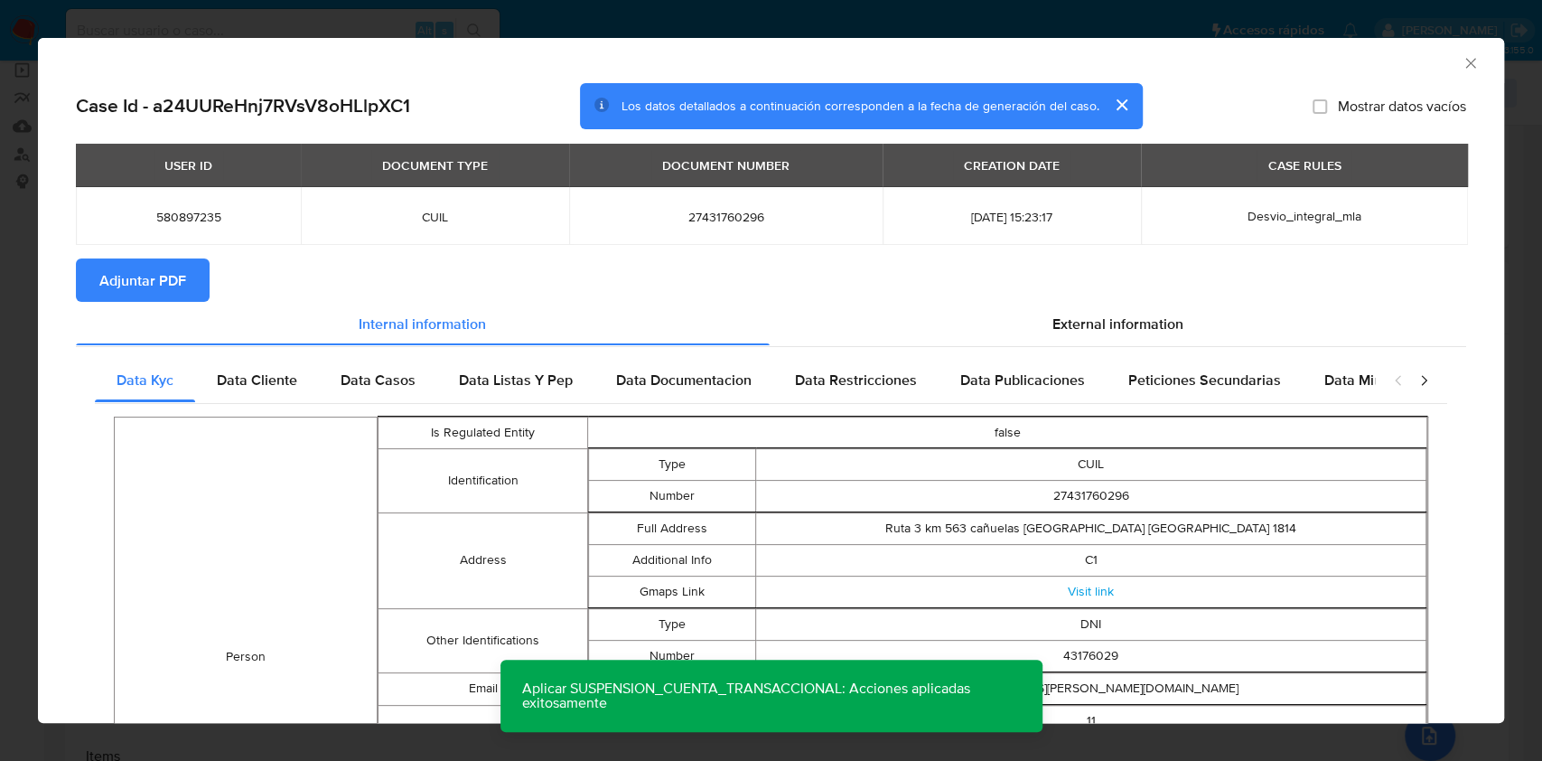
click at [154, 261] on span "Adjuntar PDF" at bounding box center [142, 280] width 87 height 40
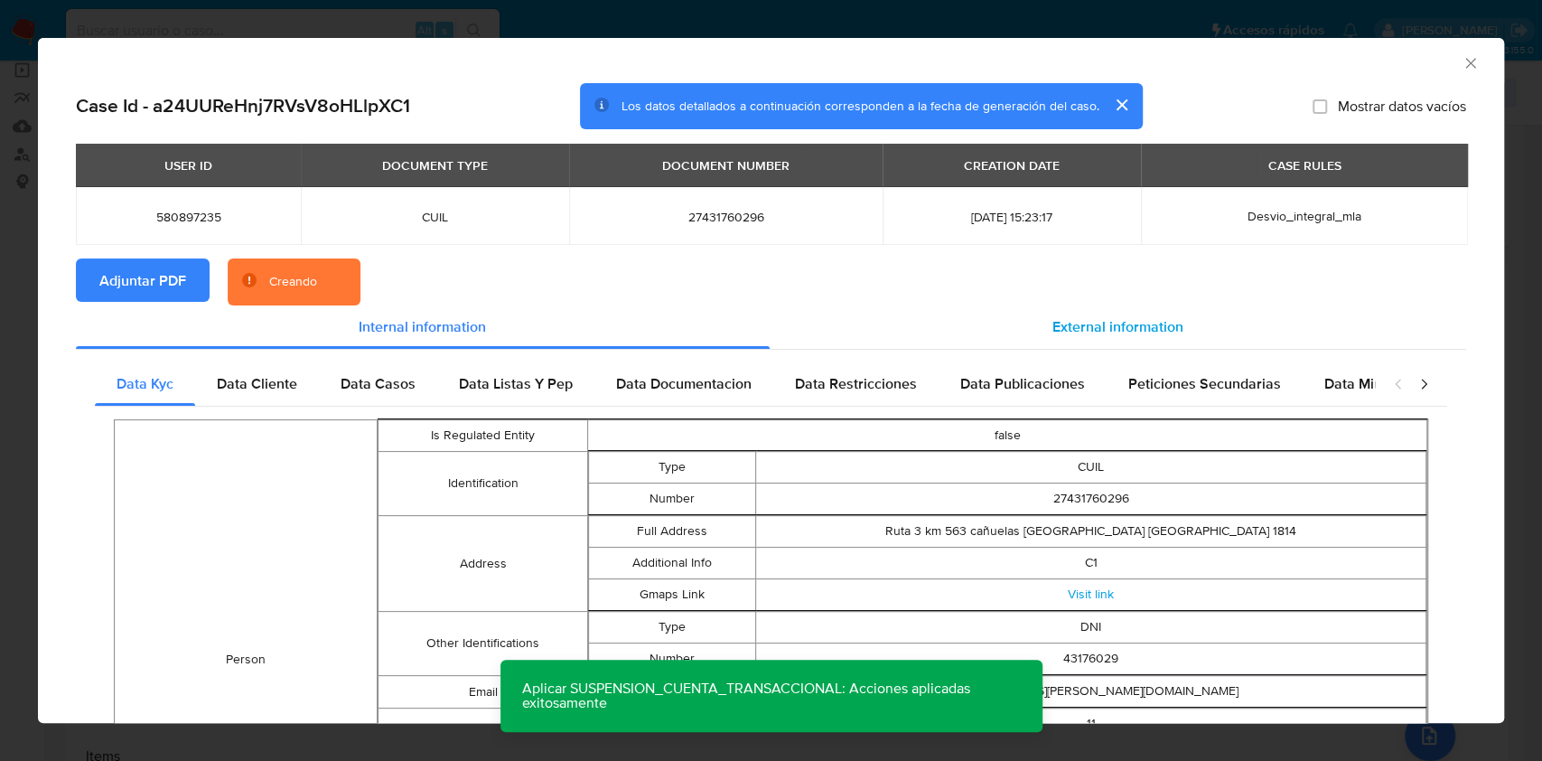
click at [1066, 316] on span "External information" at bounding box center [1117, 326] width 131 height 21
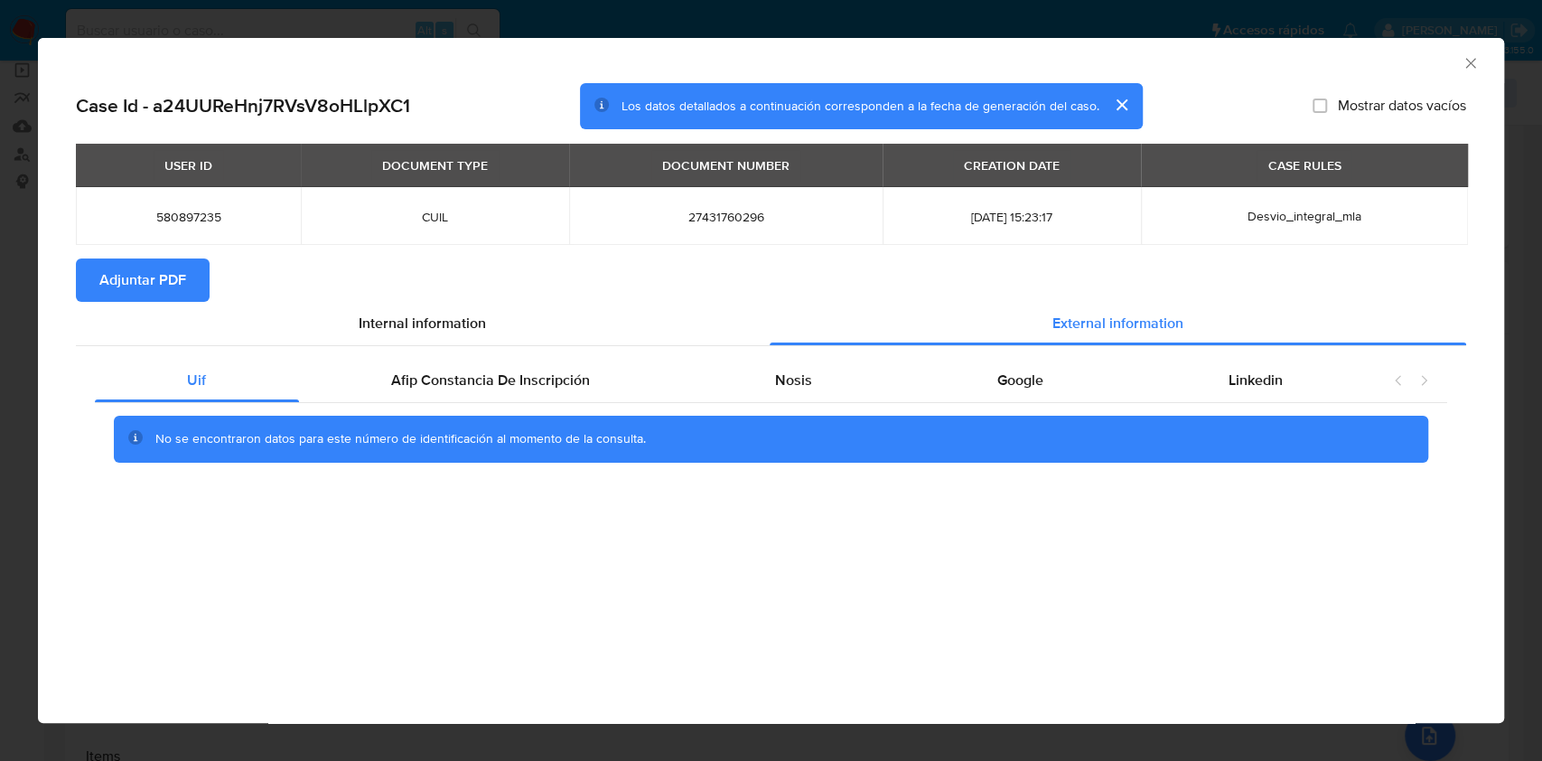
click at [1469, 62] on icon "Cerrar ventana" at bounding box center [1470, 63] width 10 height 10
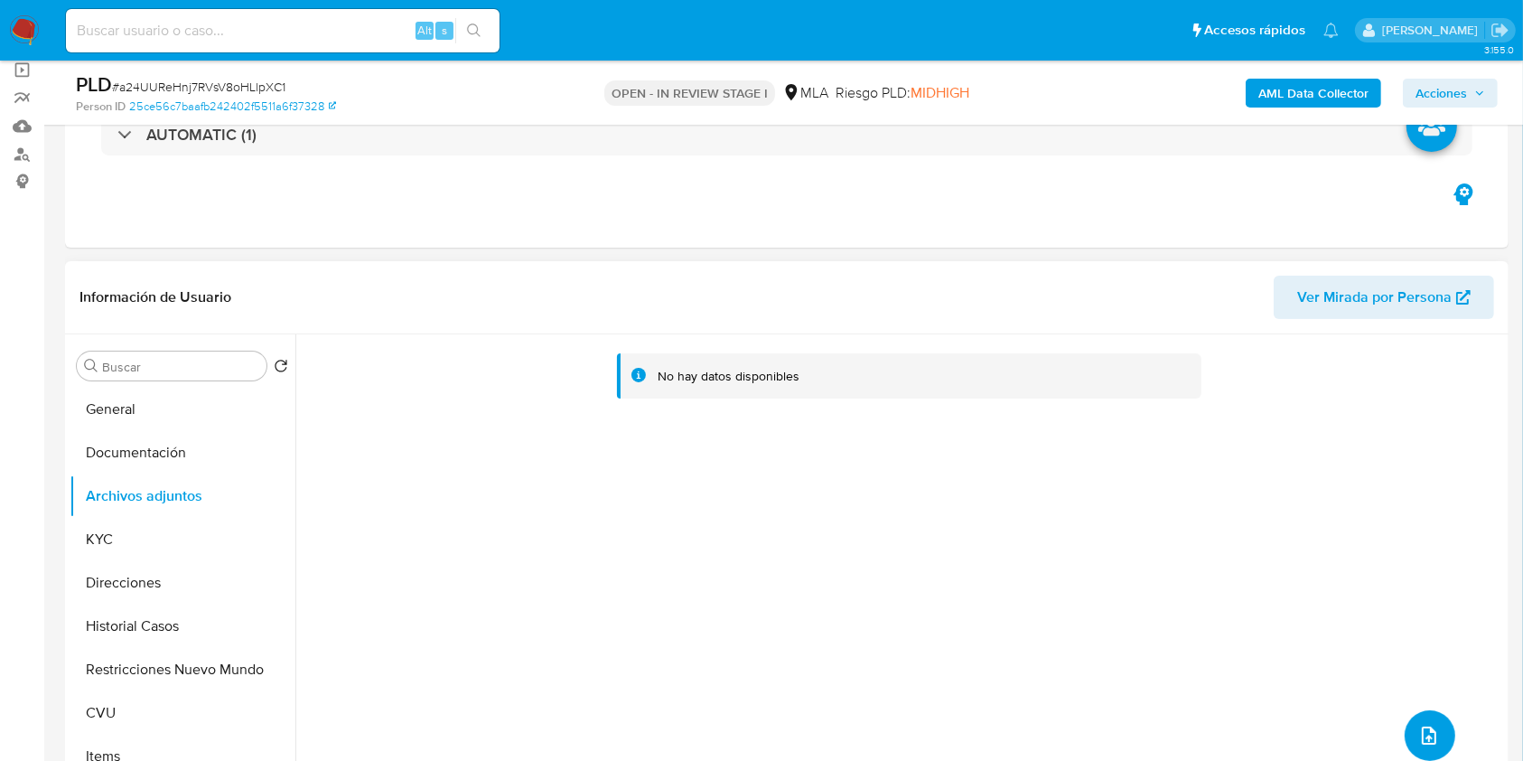
click at [1413, 719] on button "upload-file" at bounding box center [1430, 735] width 51 height 51
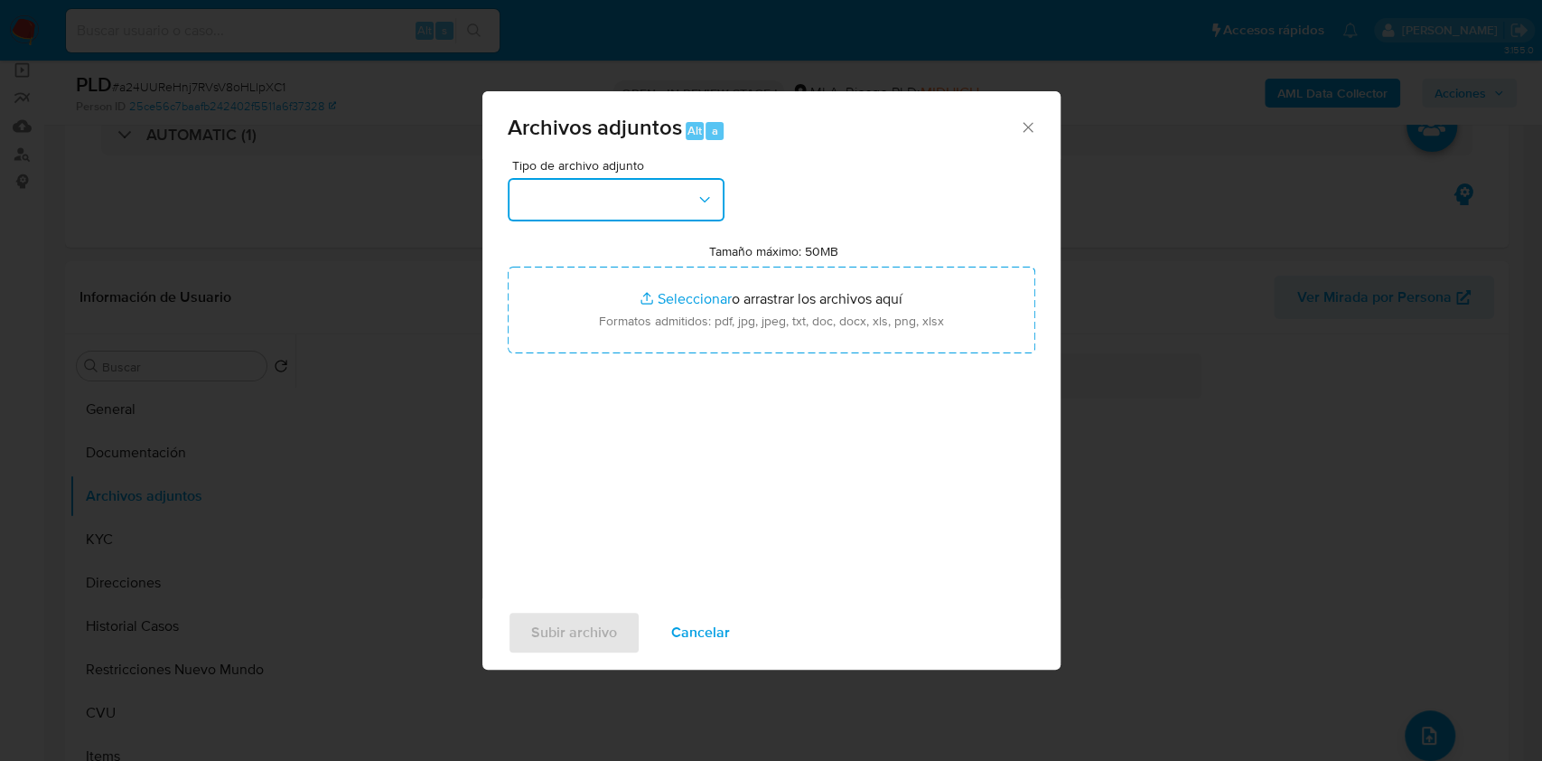
click at [642, 198] on button "button" at bounding box center [616, 199] width 217 height 43
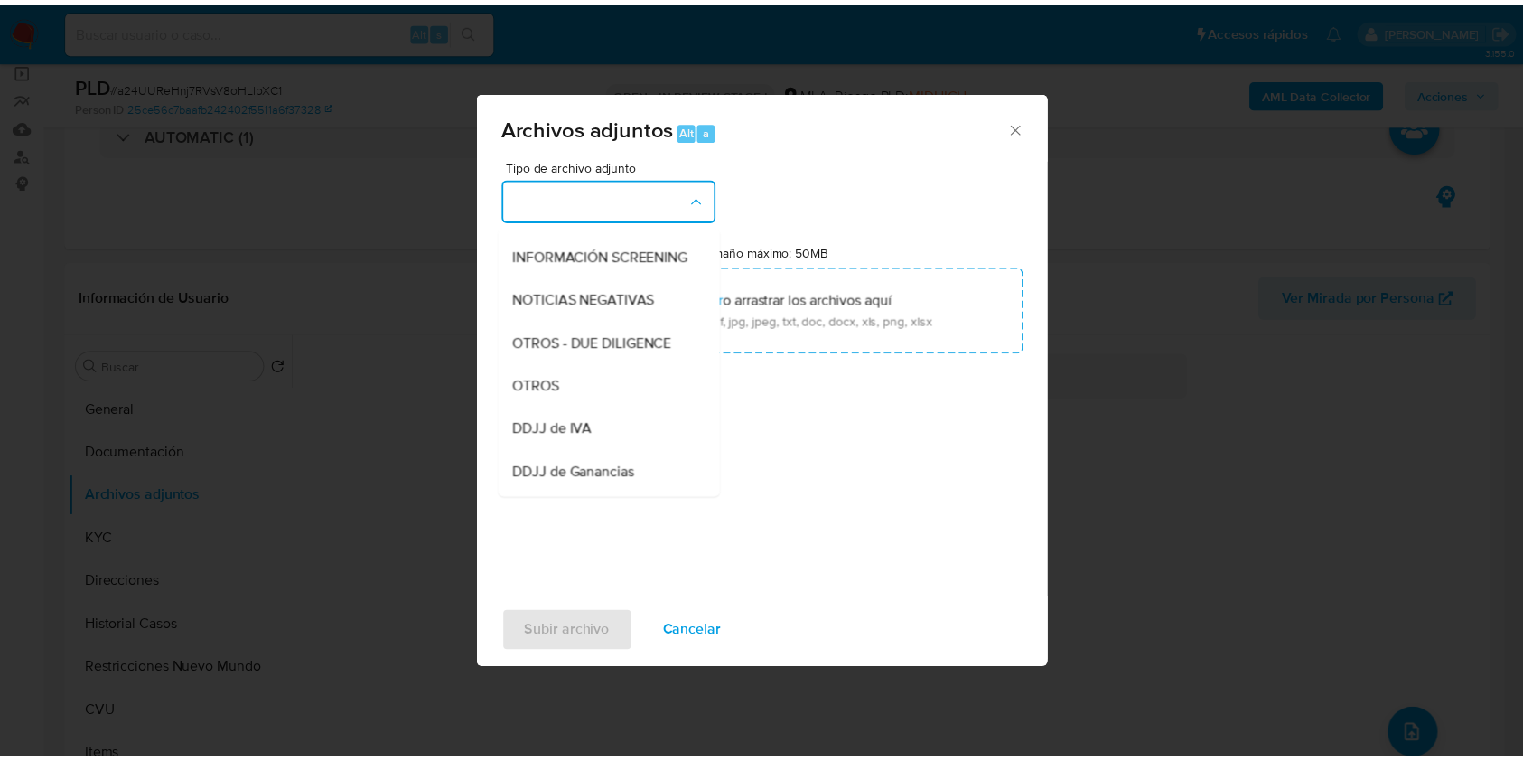
scroll to position [256, 0]
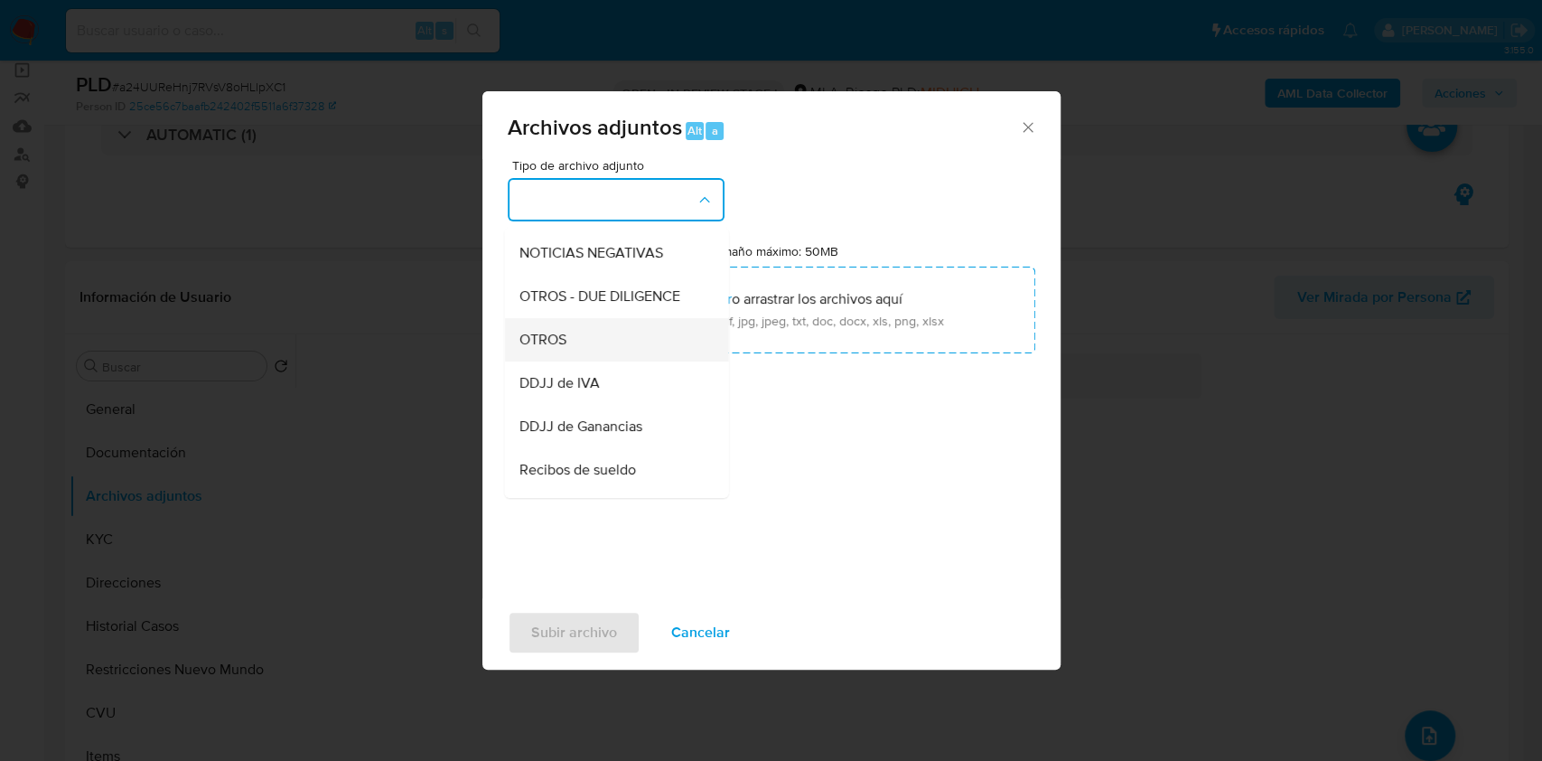
click at [605, 342] on div "OTROS" at bounding box center [610, 339] width 184 height 43
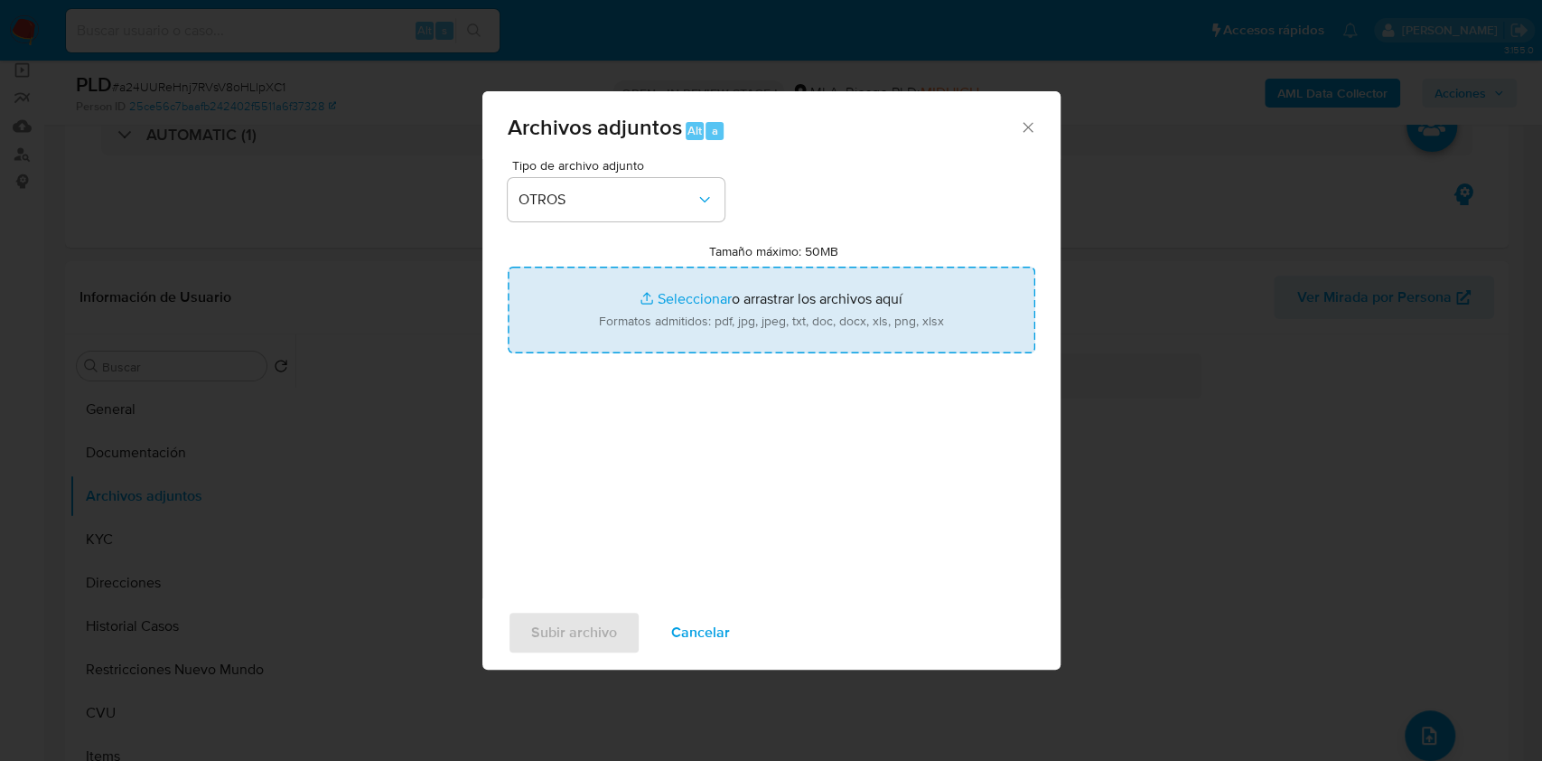
click at [696, 309] on input "Tamaño máximo: 50MB Seleccionar archivos" at bounding box center [772, 309] width 528 height 87
type input "C:\fakepath\Caselog a24UUReHnj7RVsV8oHLlpXC1.docx"
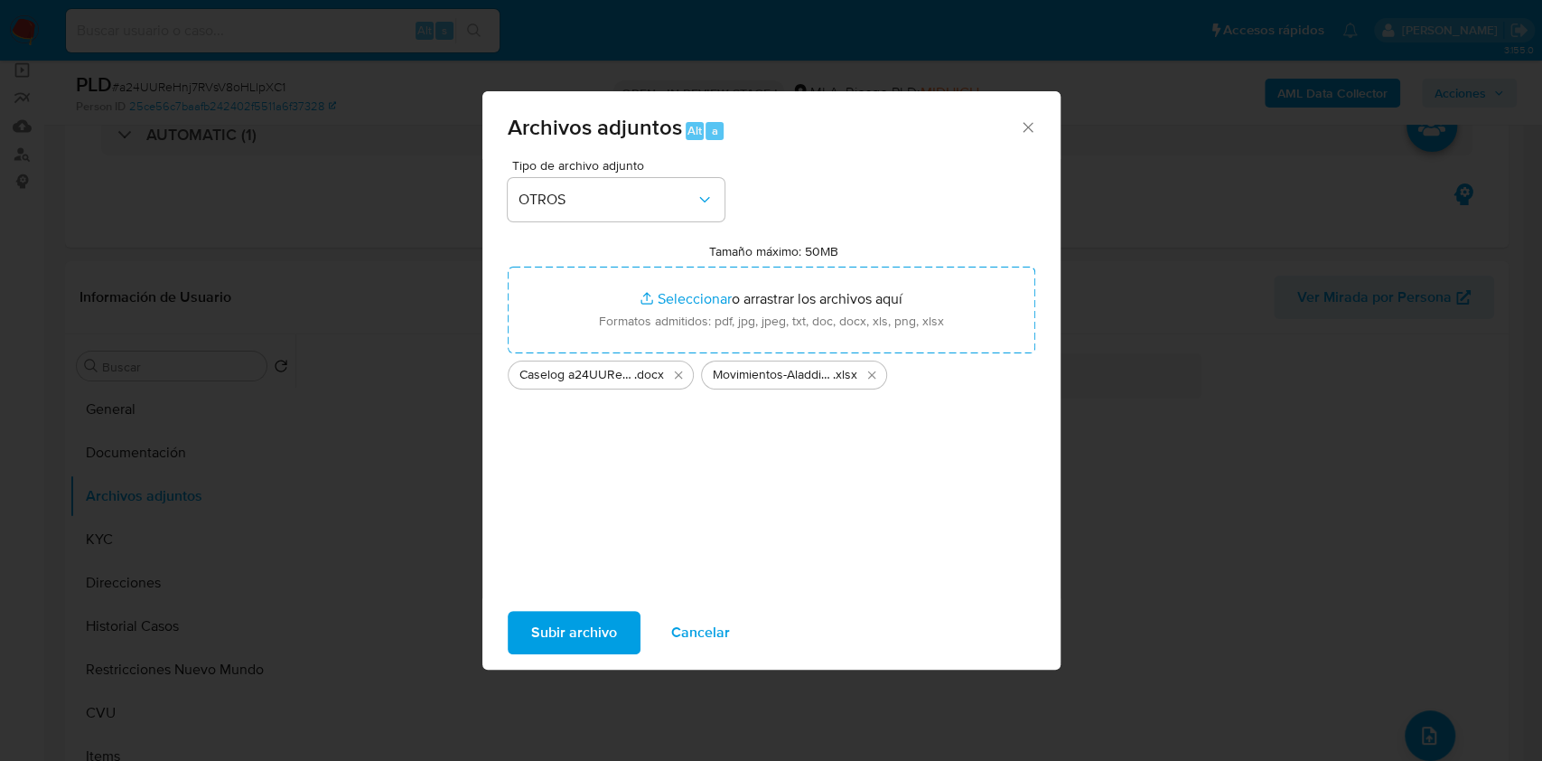
click at [592, 633] on span "Subir archivo" at bounding box center [574, 632] width 86 height 40
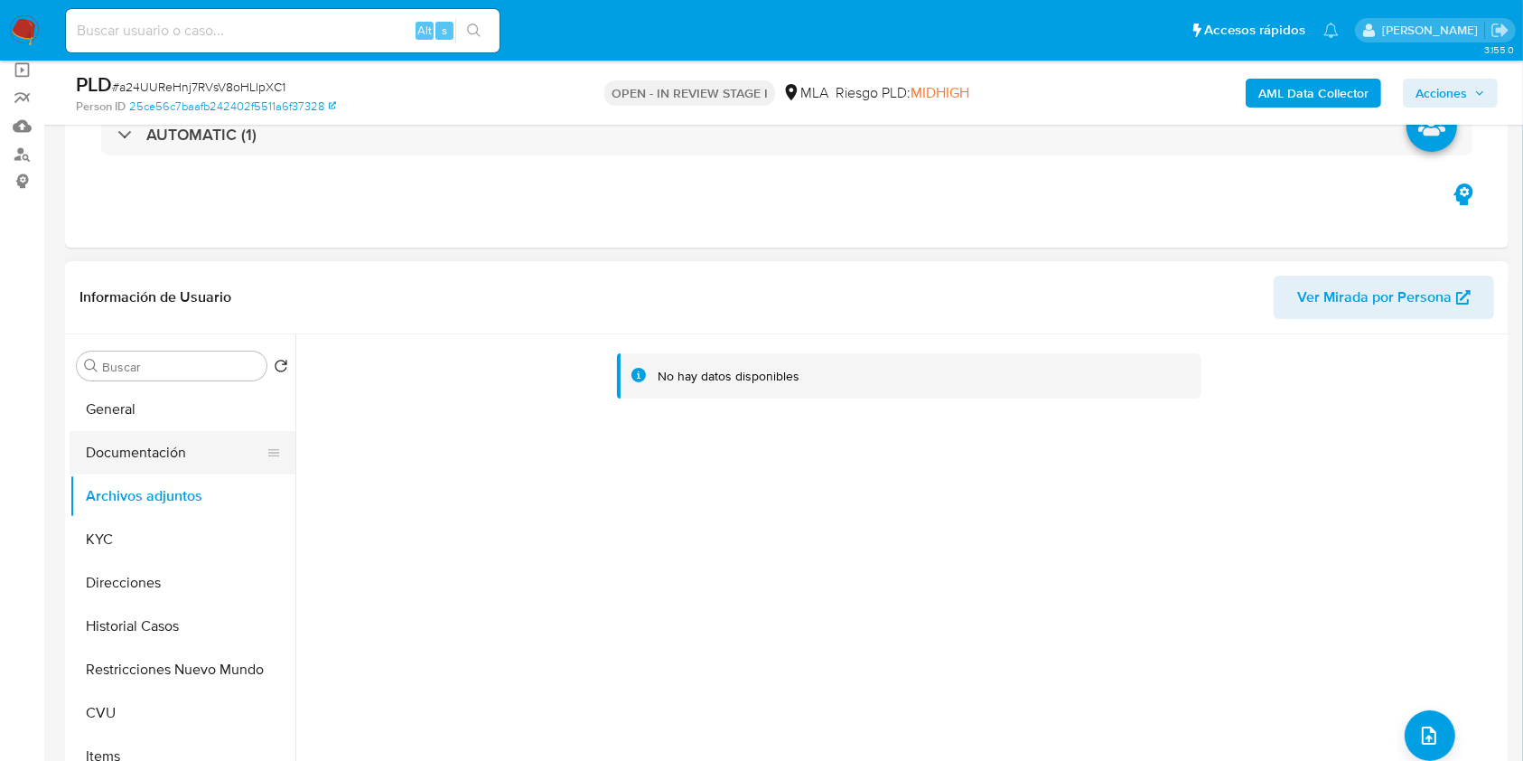
click at [135, 439] on button "Documentación" at bounding box center [175, 452] width 211 height 43
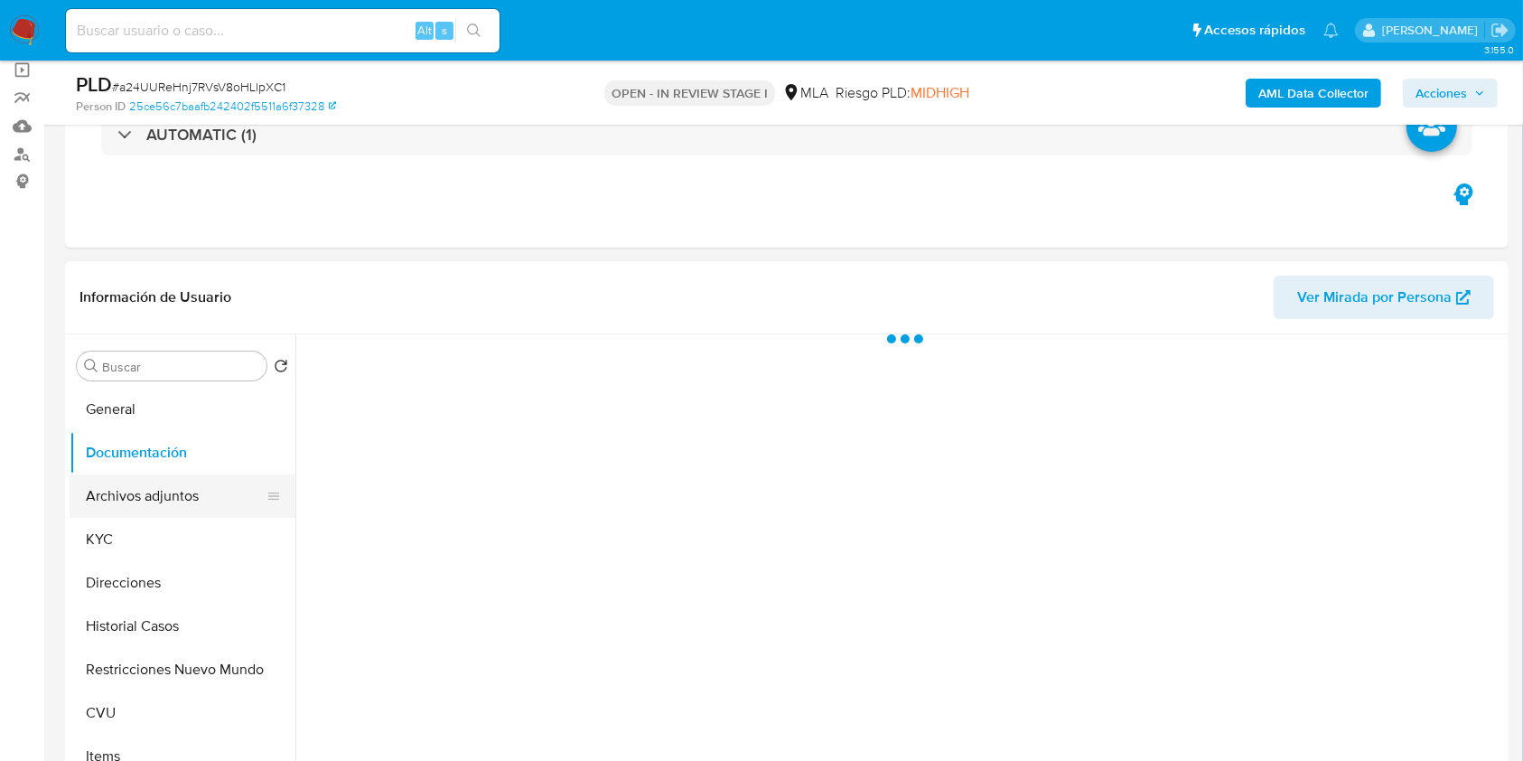
click at [162, 499] on button "Archivos adjuntos" at bounding box center [175, 495] width 211 height 43
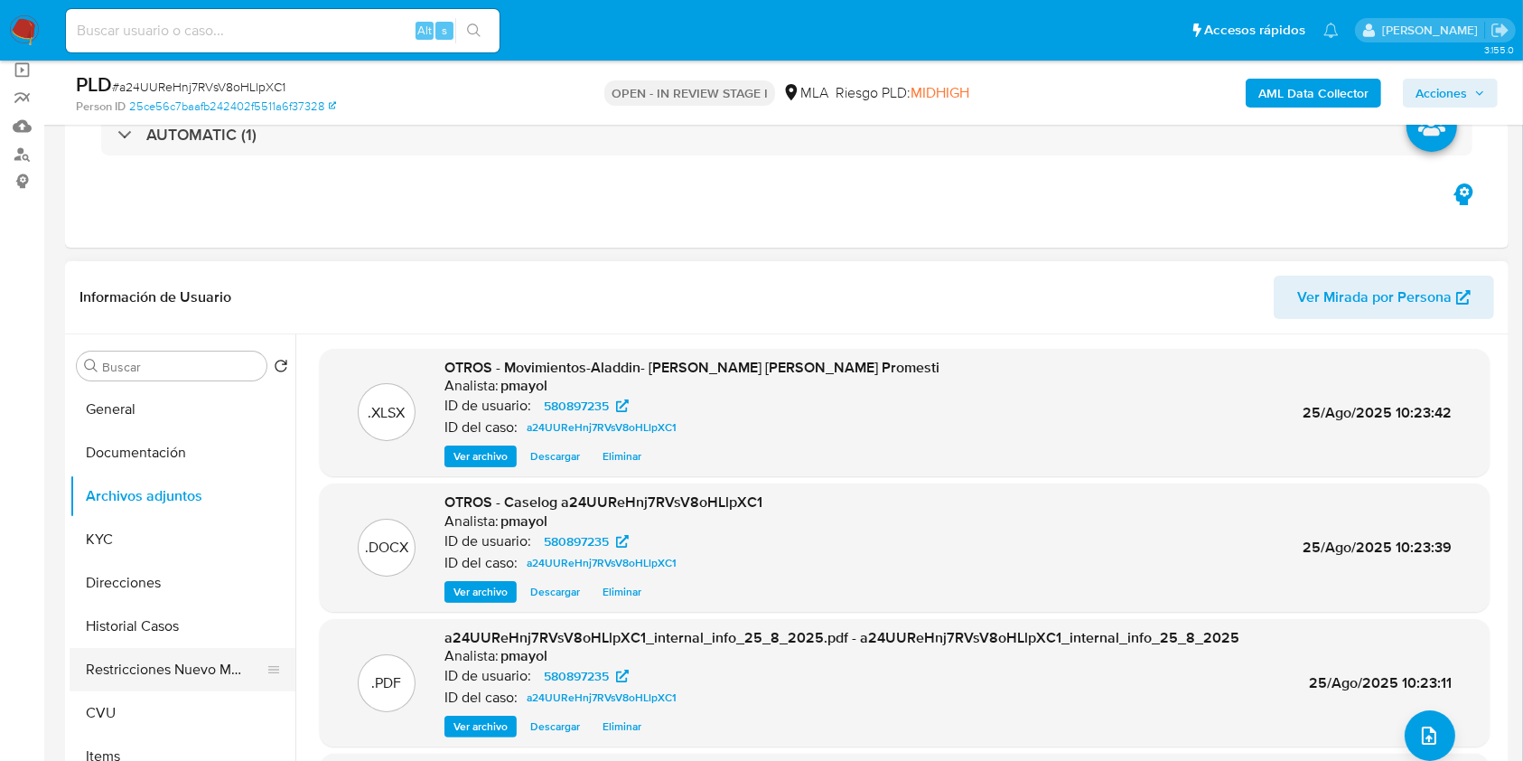
click at [176, 667] on button "Restricciones Nuevo Mundo" at bounding box center [175, 669] width 211 height 43
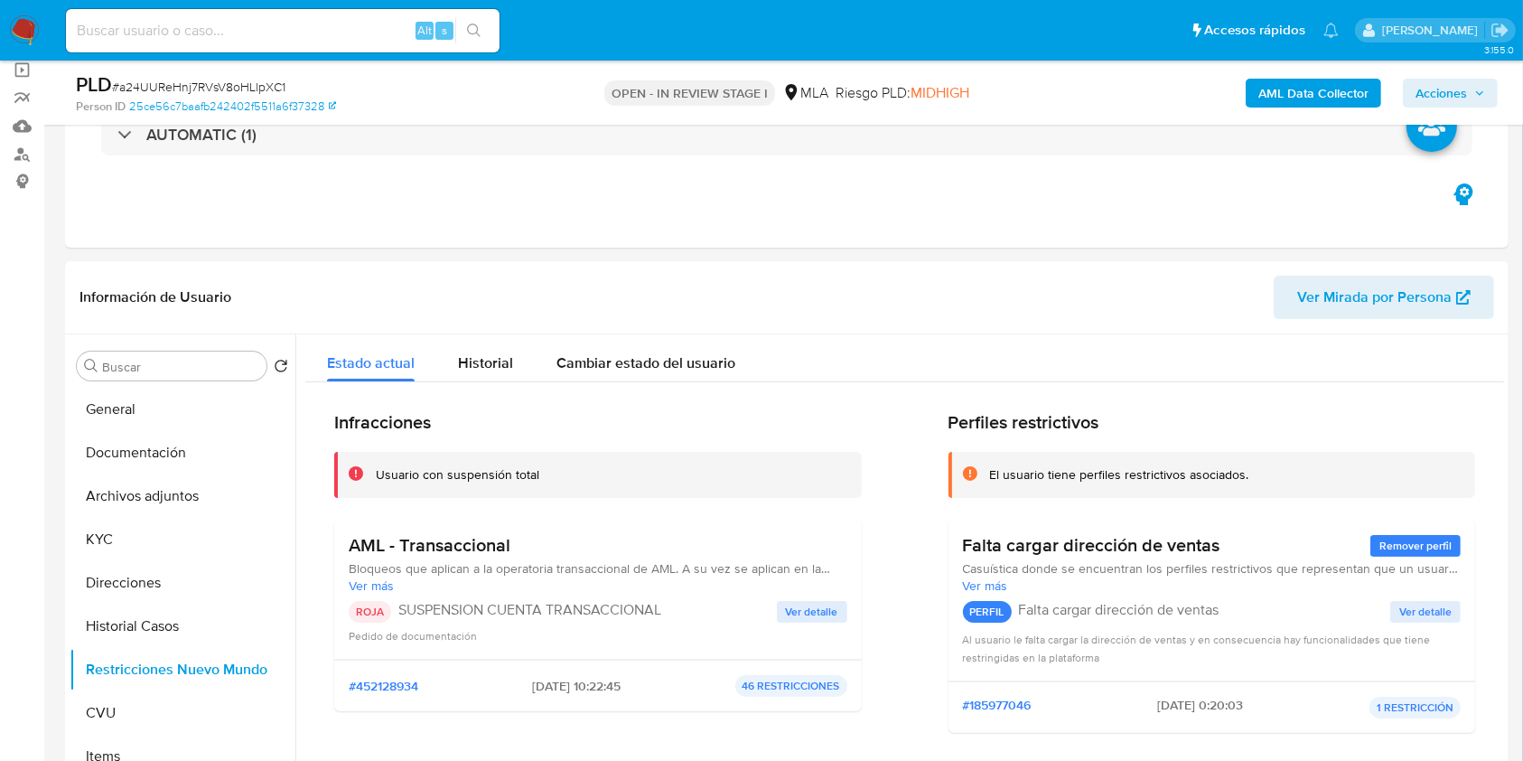
click at [1447, 94] on span "Acciones" at bounding box center [1440, 93] width 51 height 29
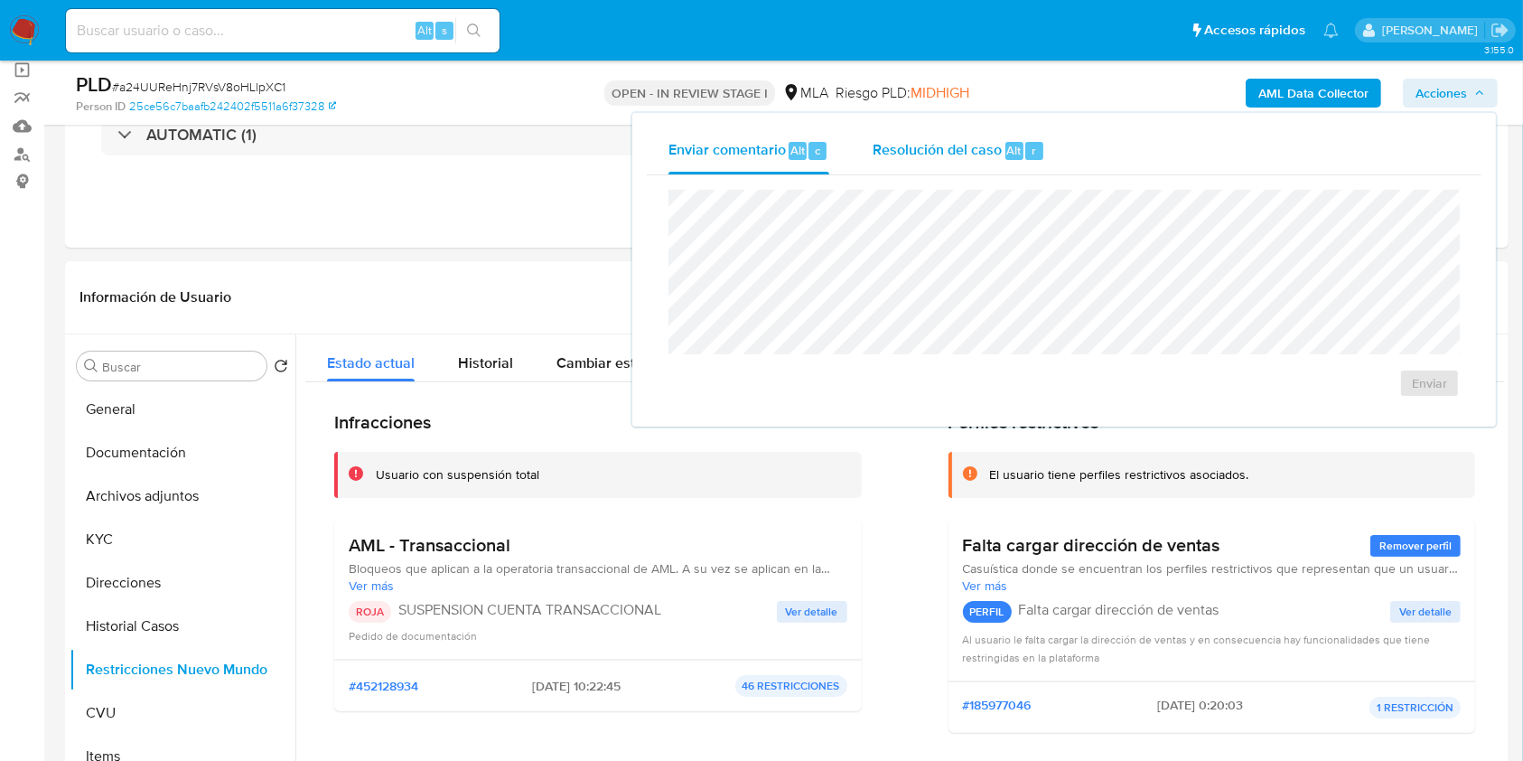
click at [967, 145] on span "Resolución del caso" at bounding box center [937, 149] width 129 height 21
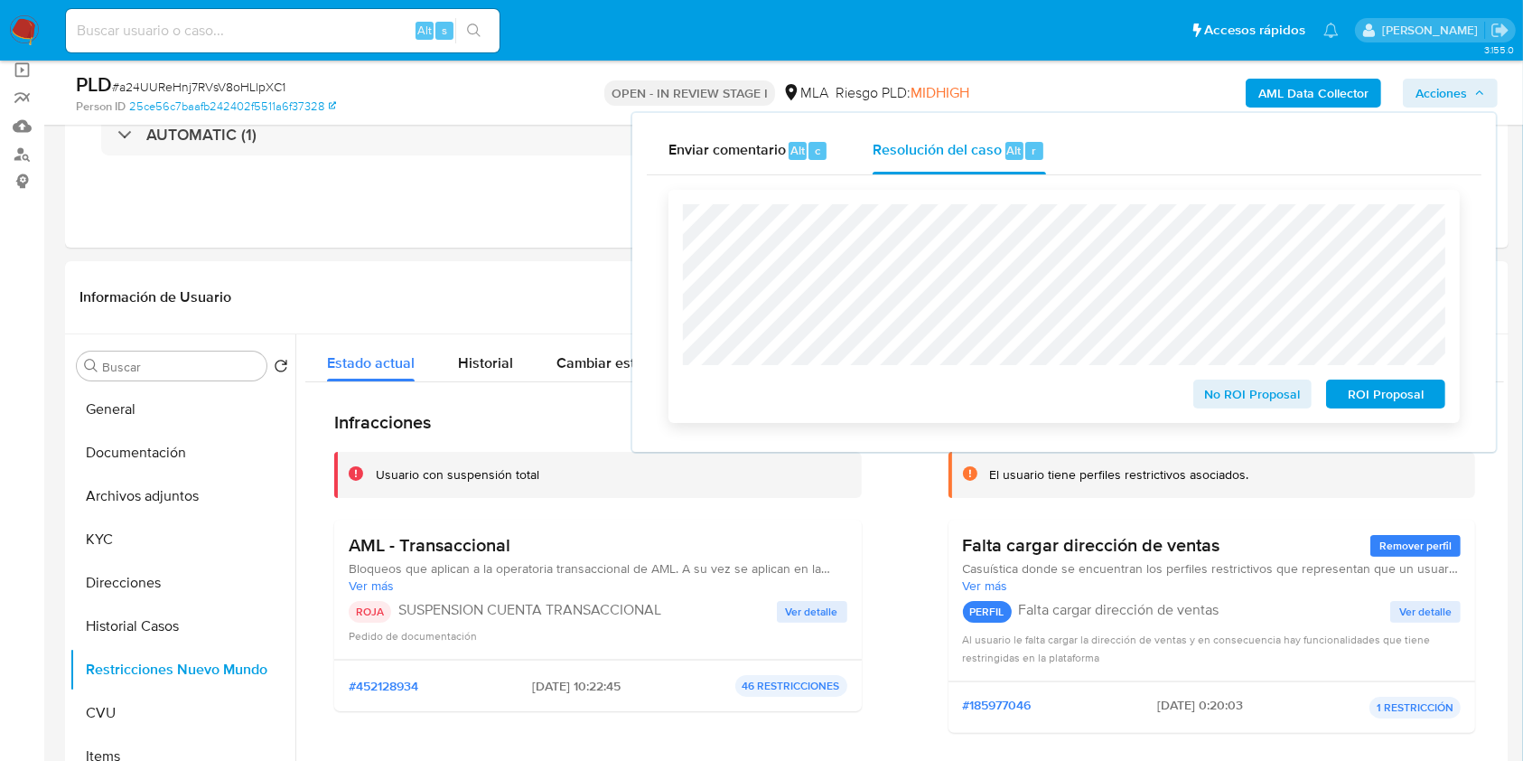
click at [1417, 389] on span "ROI Proposal" at bounding box center [1386, 393] width 94 height 25
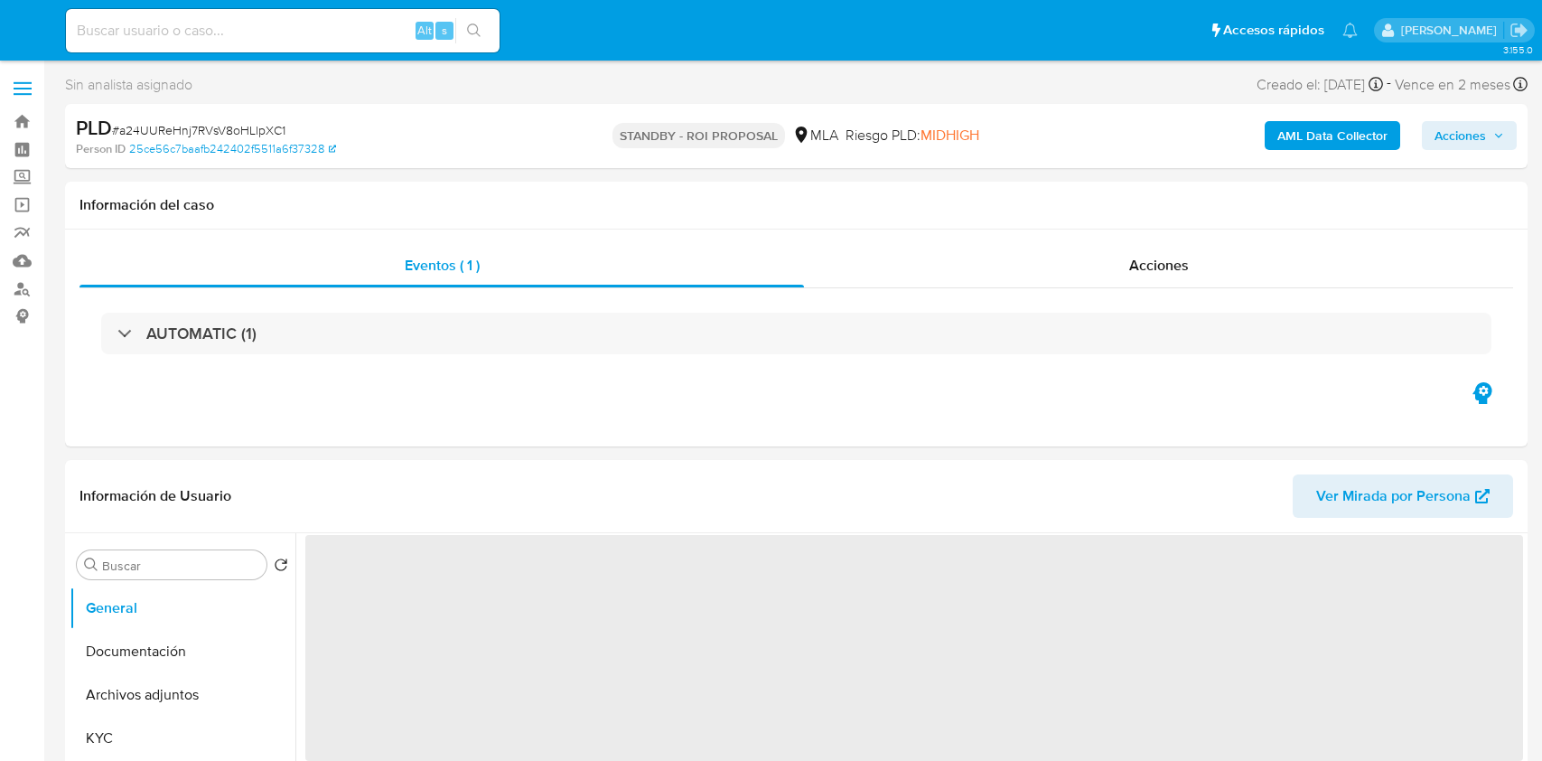
select select "10"
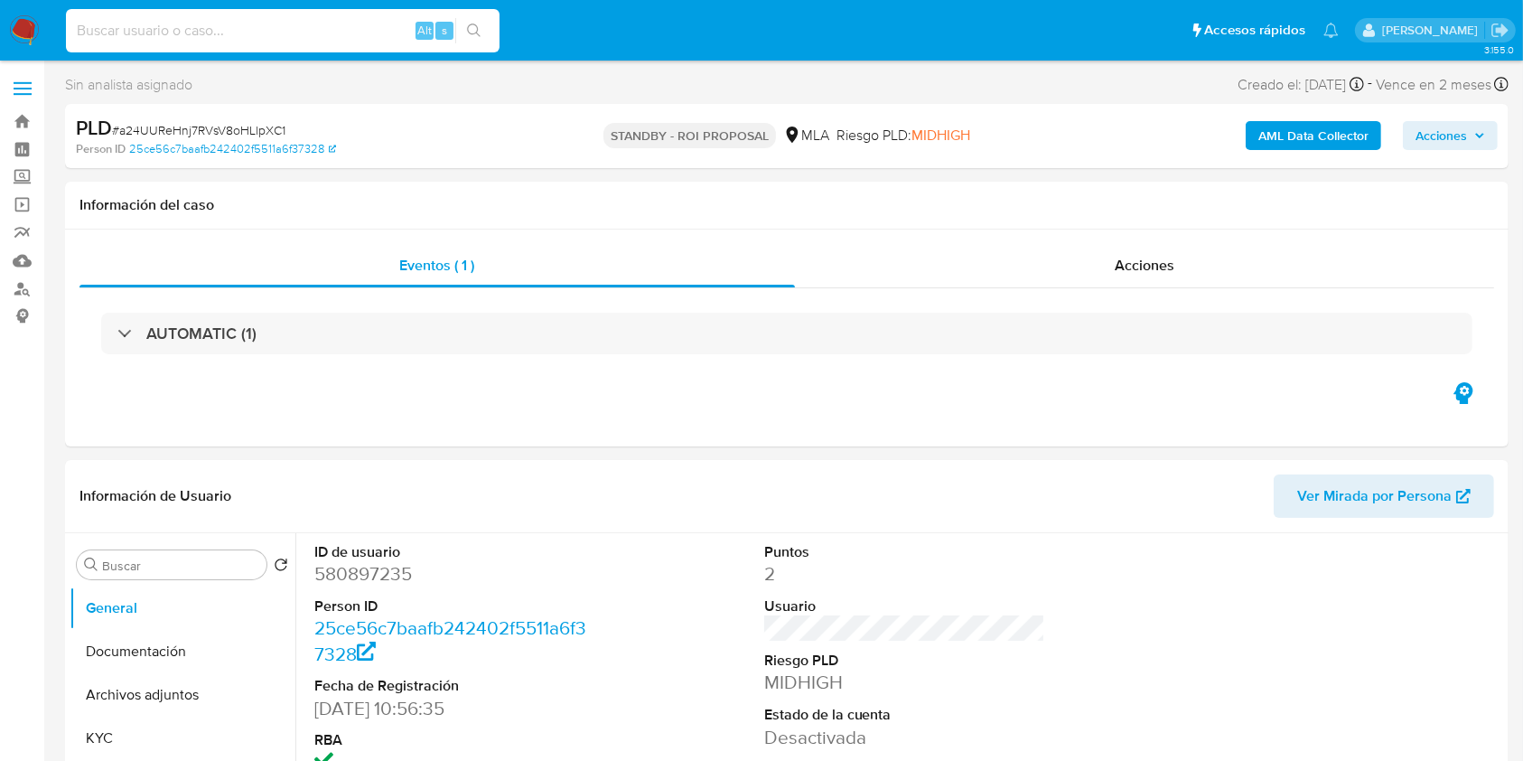
click at [366, 32] on input at bounding box center [283, 30] width 434 height 23
paste input "rD8E7TZUlbUaTRilK7D1J0Ga"
type input "rD8E7TZUlbUaTRilK7D1J0Ga"
select select "10"
click at [223, 135] on span "# rD8E7TZUlbUaTRilK7D1J0Ga" at bounding box center [193, 130] width 163 height 18
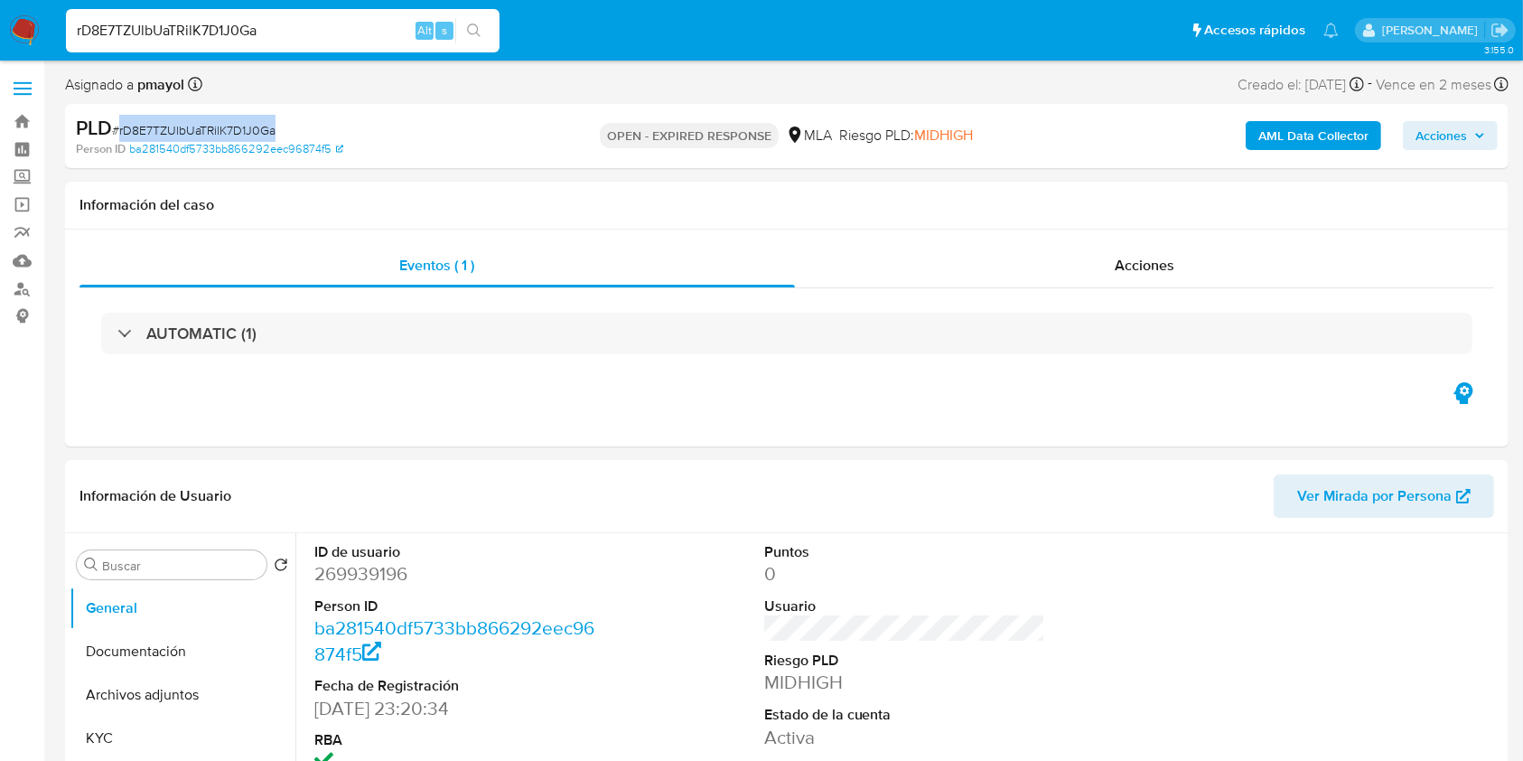
click at [223, 135] on span "# rD8E7TZUlbUaTRilK7D1J0Ga" at bounding box center [193, 130] width 163 height 18
copy span "rD8E7TZUlbUaTRilK7D1J0Ga"
click at [22, 33] on img at bounding box center [24, 30] width 31 height 31
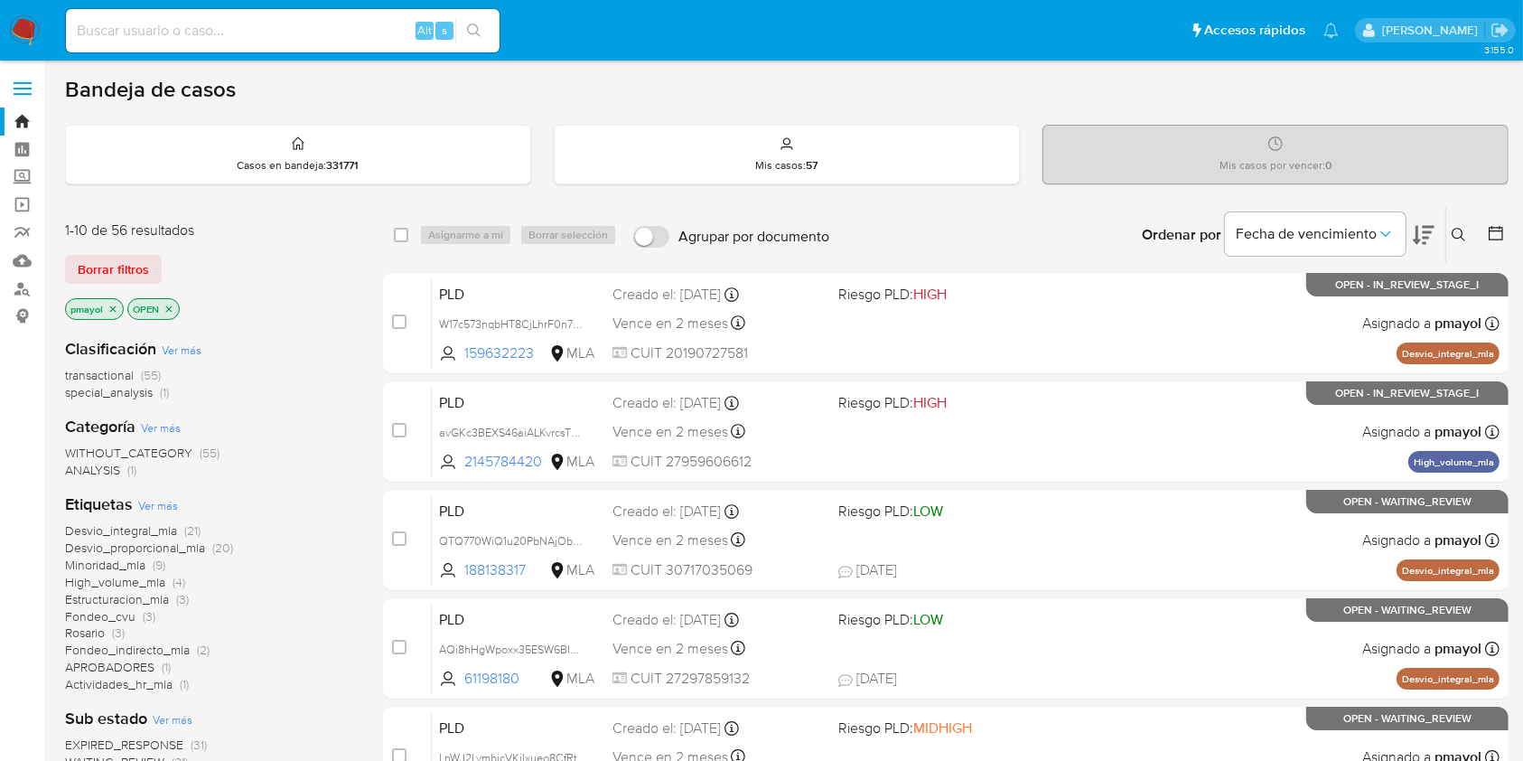
click at [1452, 244] on button at bounding box center [1461, 235] width 30 height 22
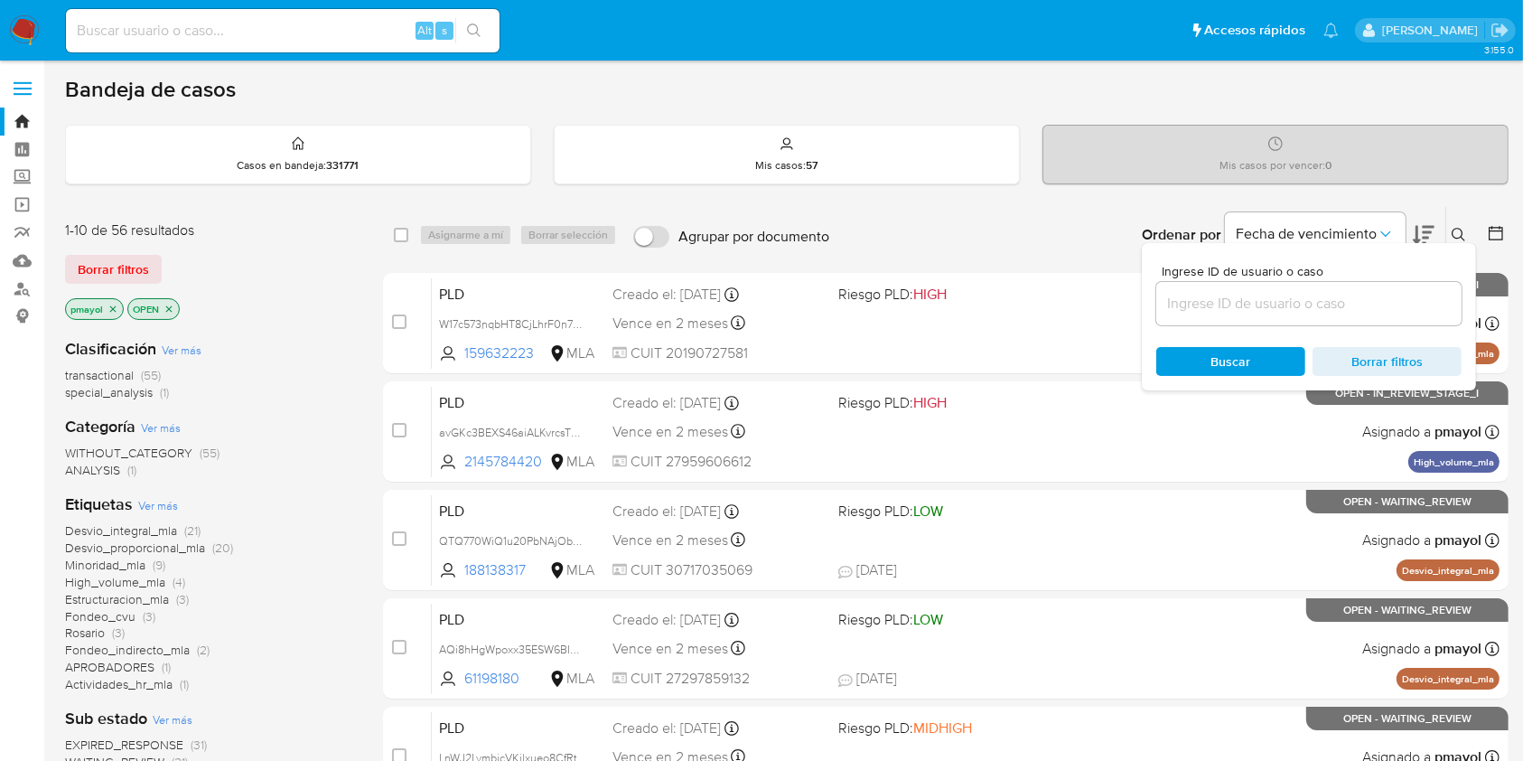
click at [1455, 235] on icon at bounding box center [1459, 235] width 14 height 14
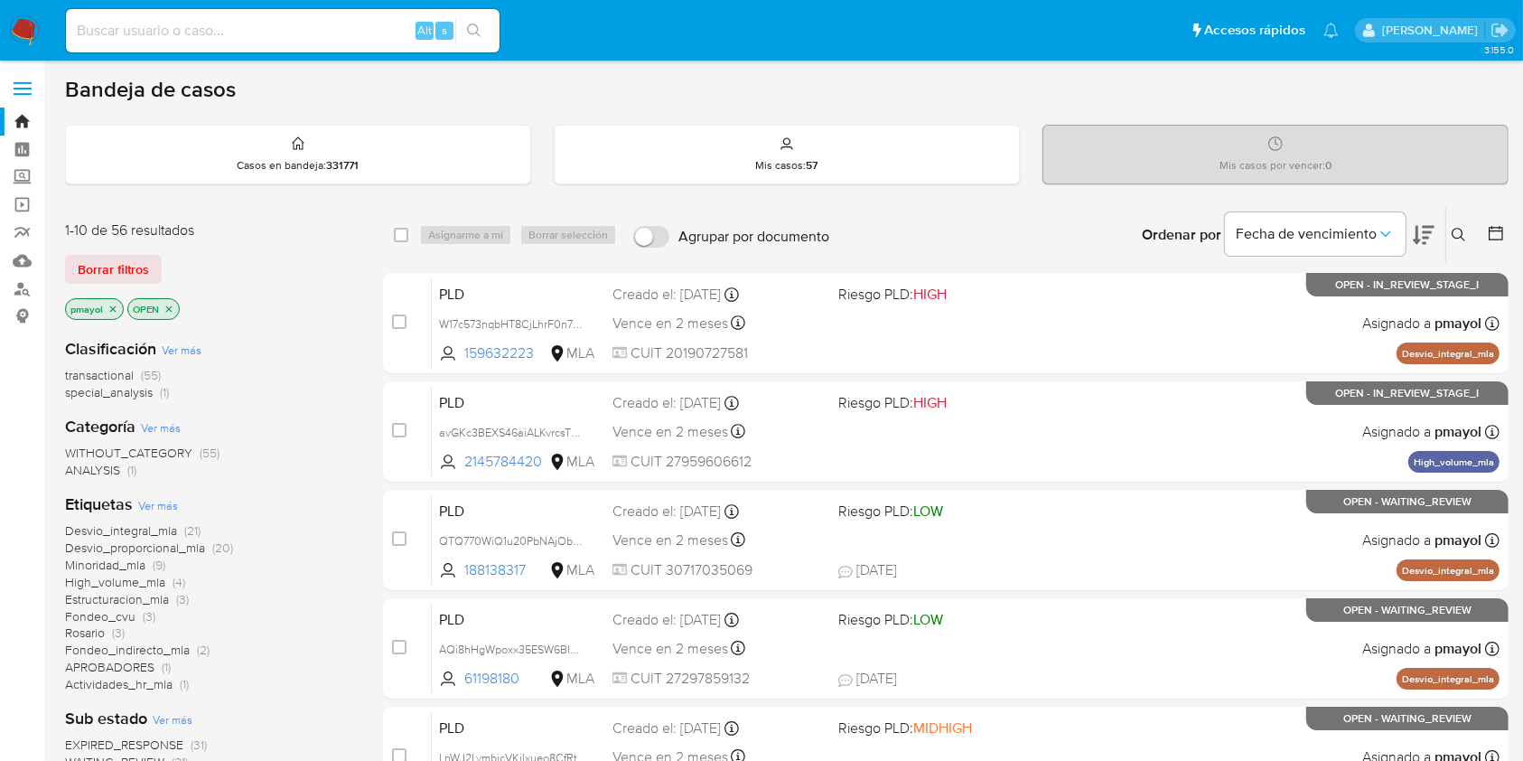
click at [1457, 231] on icon at bounding box center [1459, 235] width 14 height 14
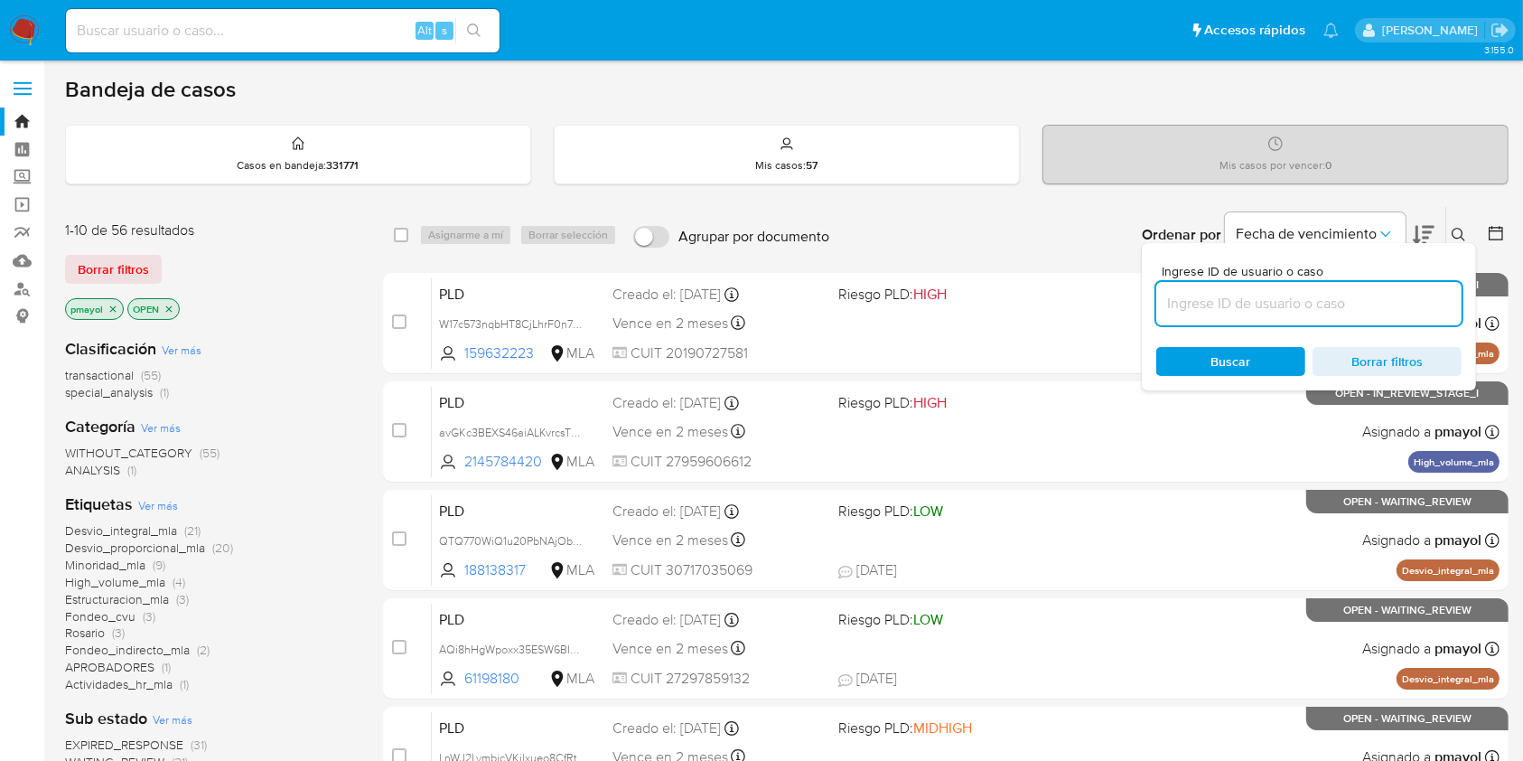
click at [1335, 300] on input at bounding box center [1308, 303] width 305 height 23
type input "rD8E7TZUlbUaTRilK7D1J0Ga"
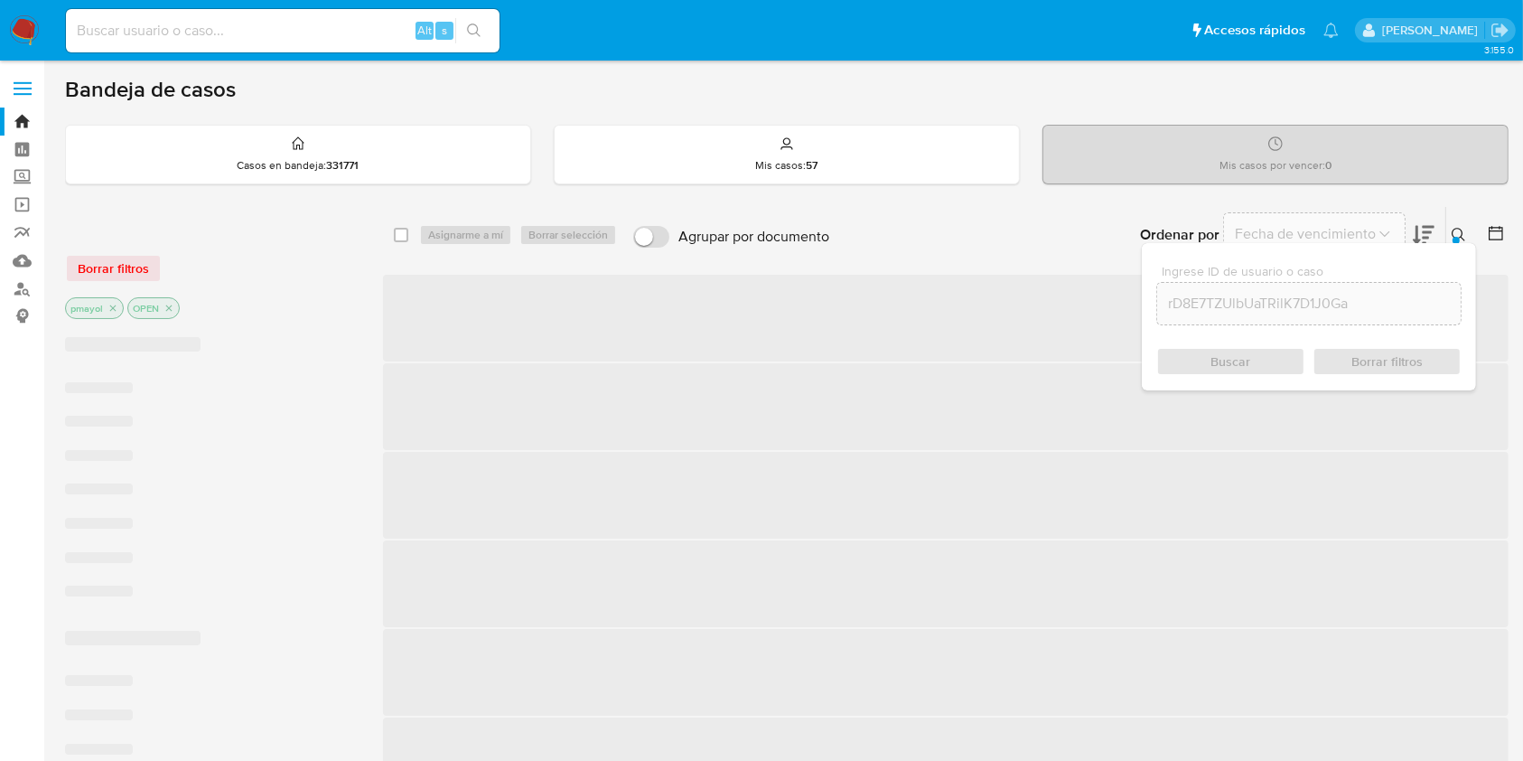
click at [1224, 350] on span "Buscar" at bounding box center [1231, 361] width 40 height 29
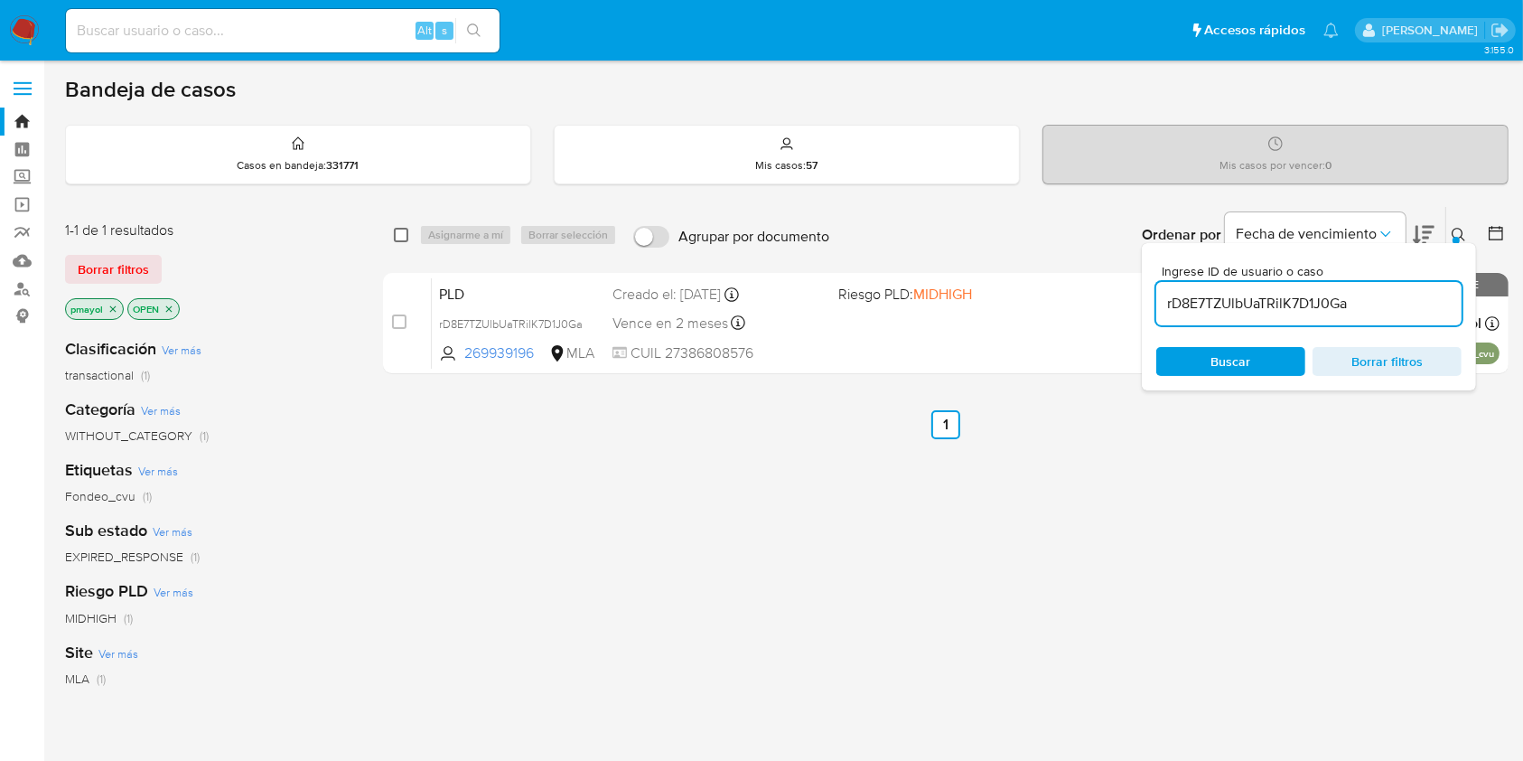
click at [400, 235] on input "checkbox" at bounding box center [401, 235] width 14 height 14
checkbox input "true"
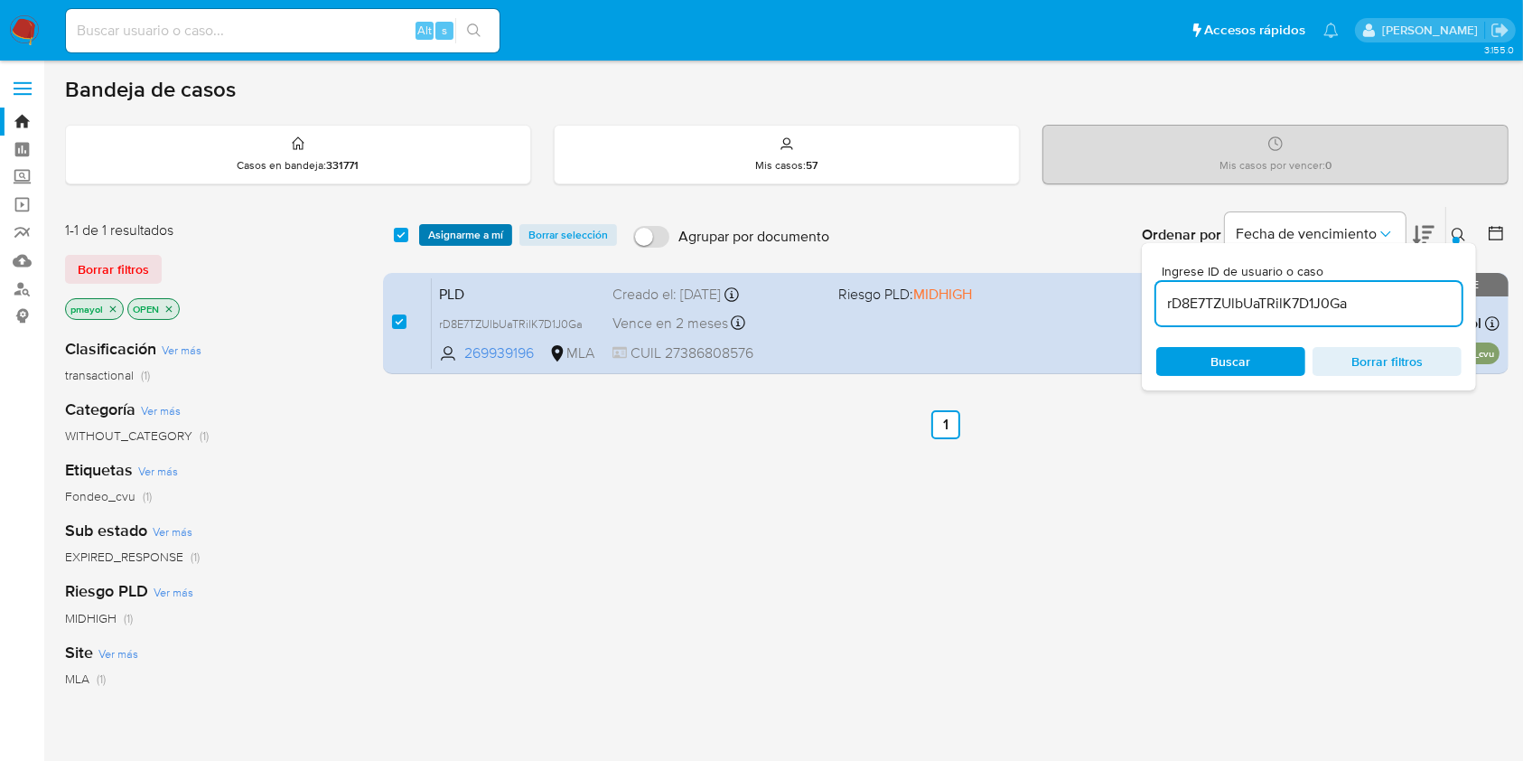
click at [449, 242] on span "Asignarme a mí" at bounding box center [465, 235] width 75 height 18
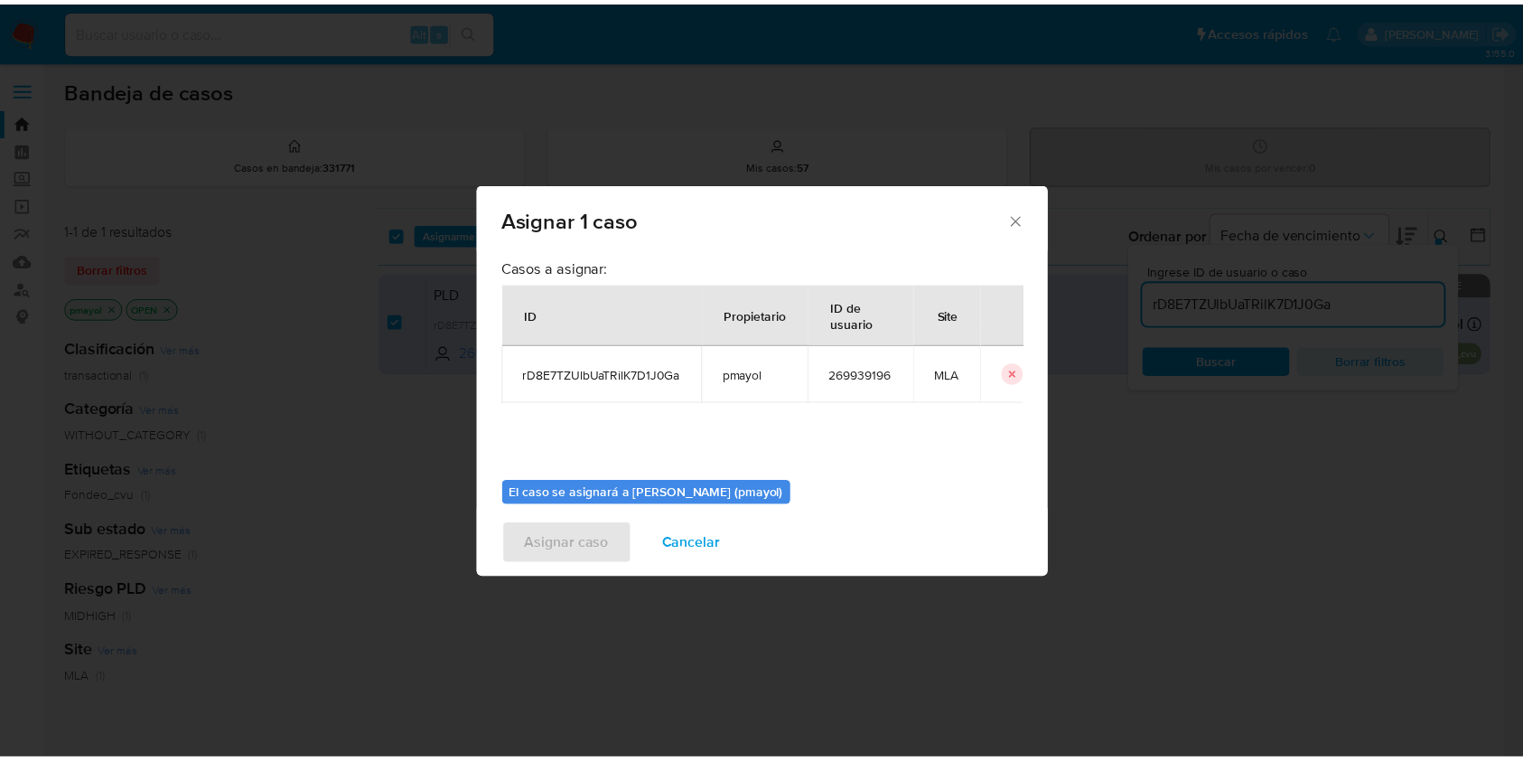
scroll to position [92, 0]
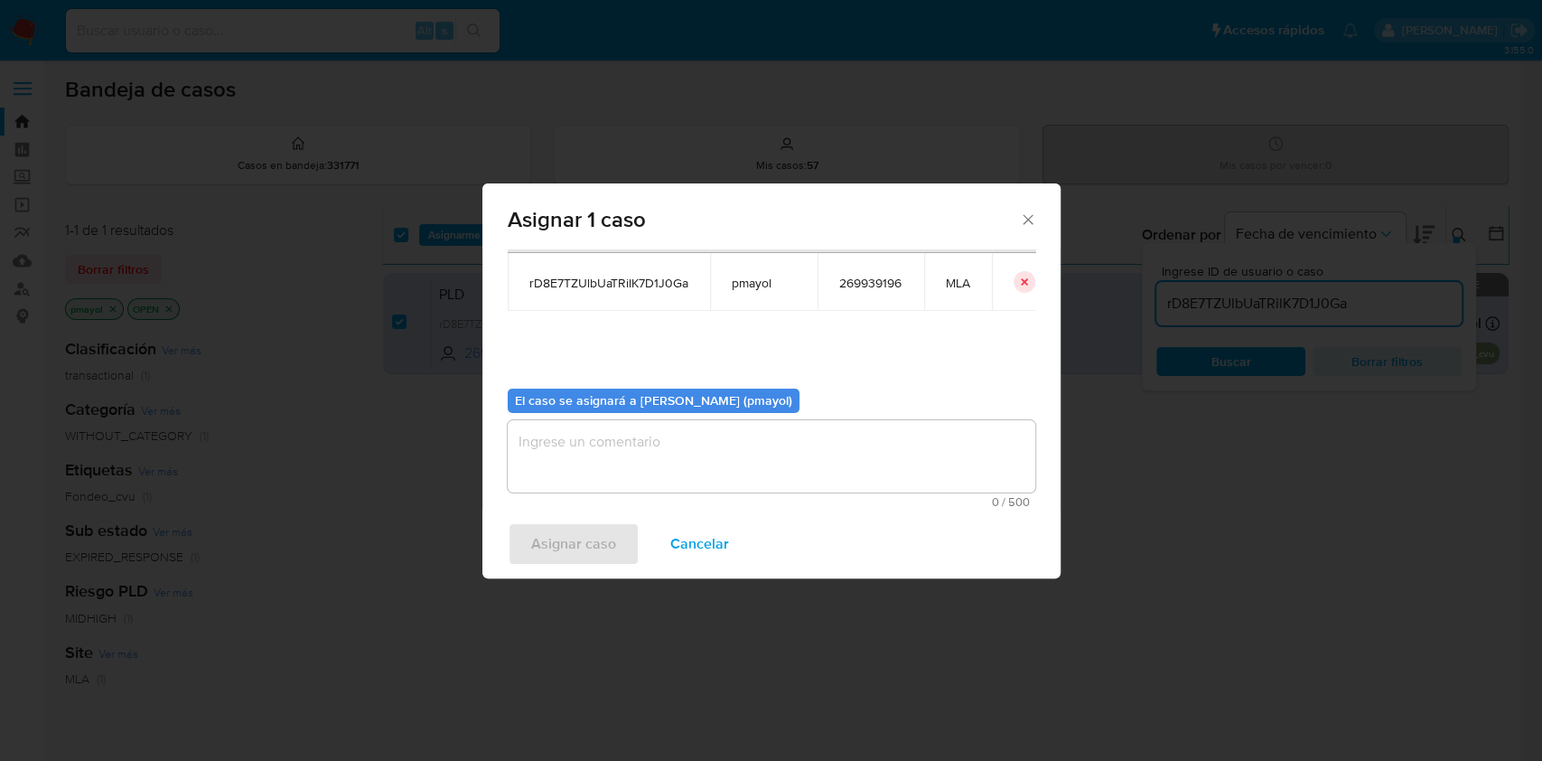
click at [843, 444] on textarea "assign-modal" at bounding box center [772, 456] width 528 height 72
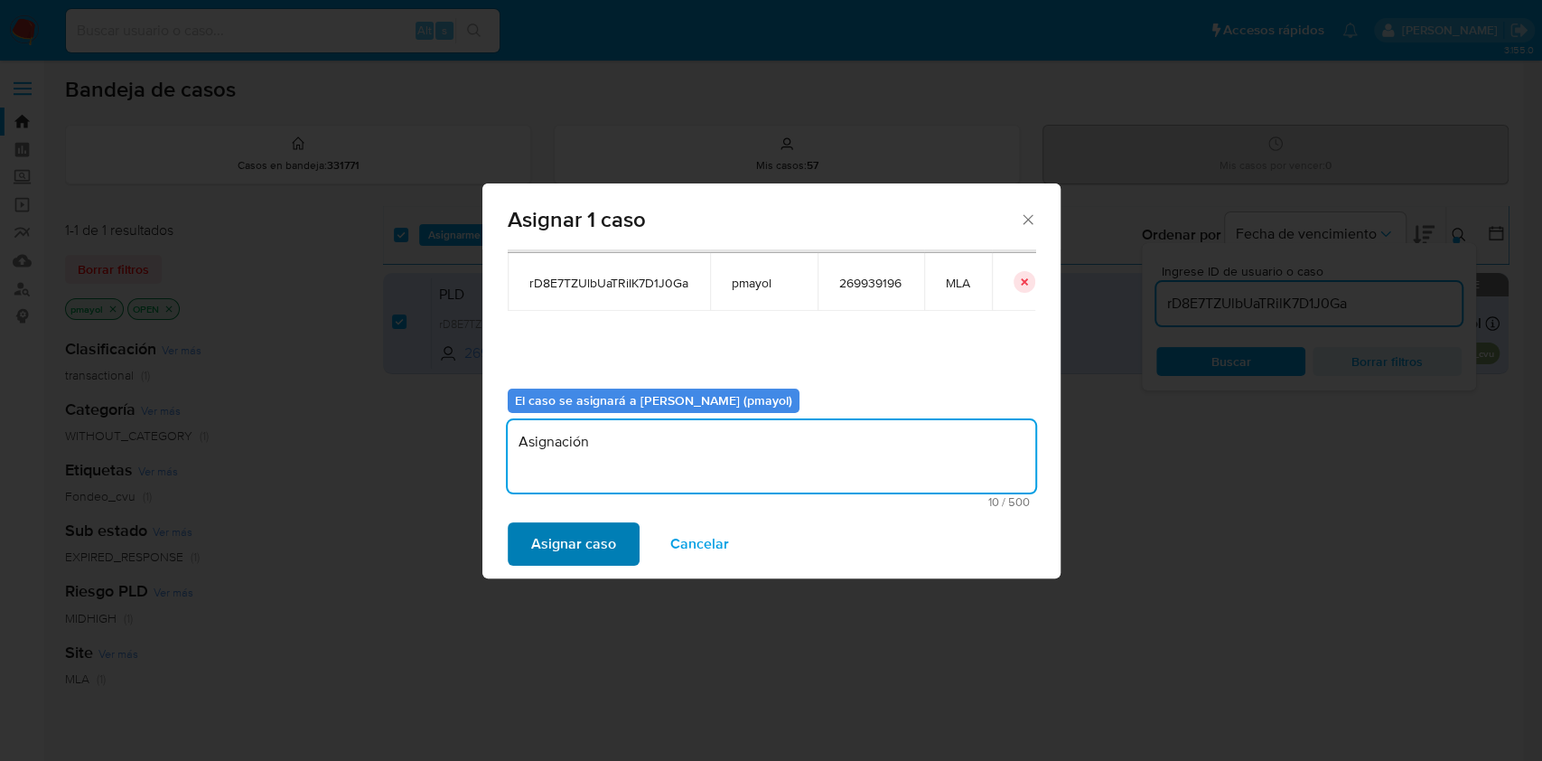
type textarea "Asignación"
click at [602, 536] on span "Asignar caso" at bounding box center [573, 544] width 85 height 40
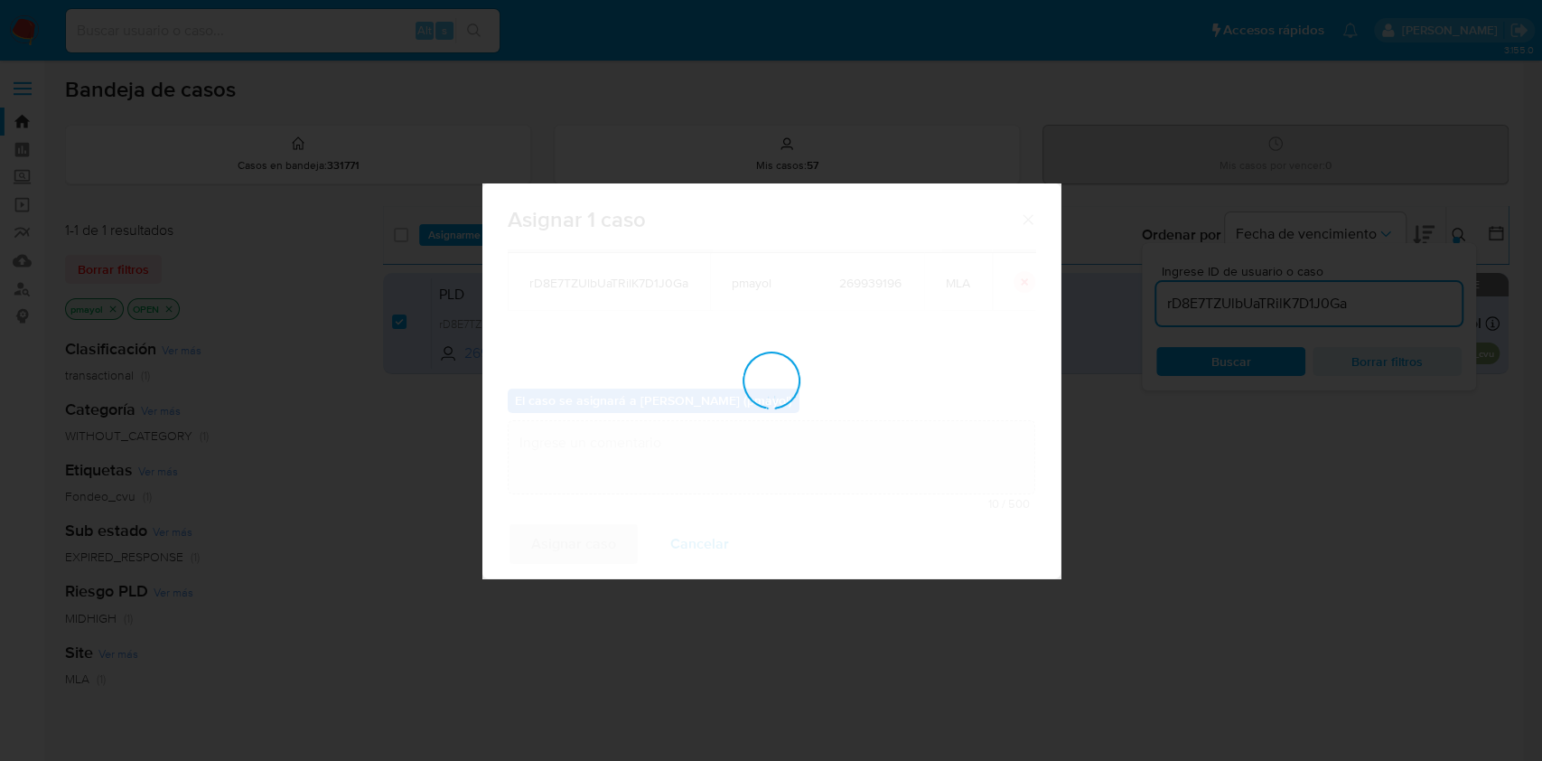
checkbox input "false"
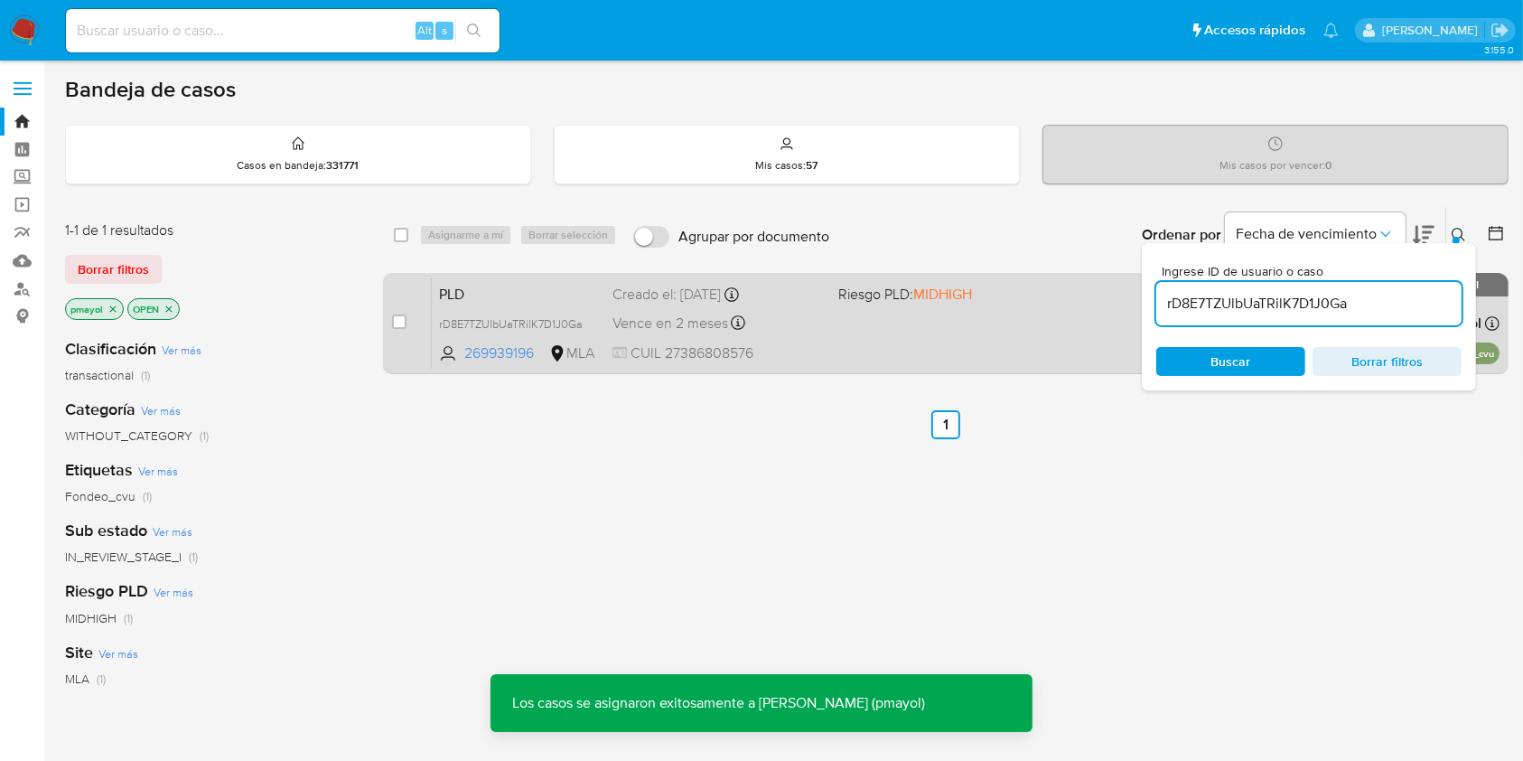
click at [915, 319] on div "PLD rD8E7TZUlbUaTRilK7D1J0Ga 269939196 MLA Riesgo PLD: MIDHIGH Creado el: 12/08…" at bounding box center [966, 322] width 1068 height 91
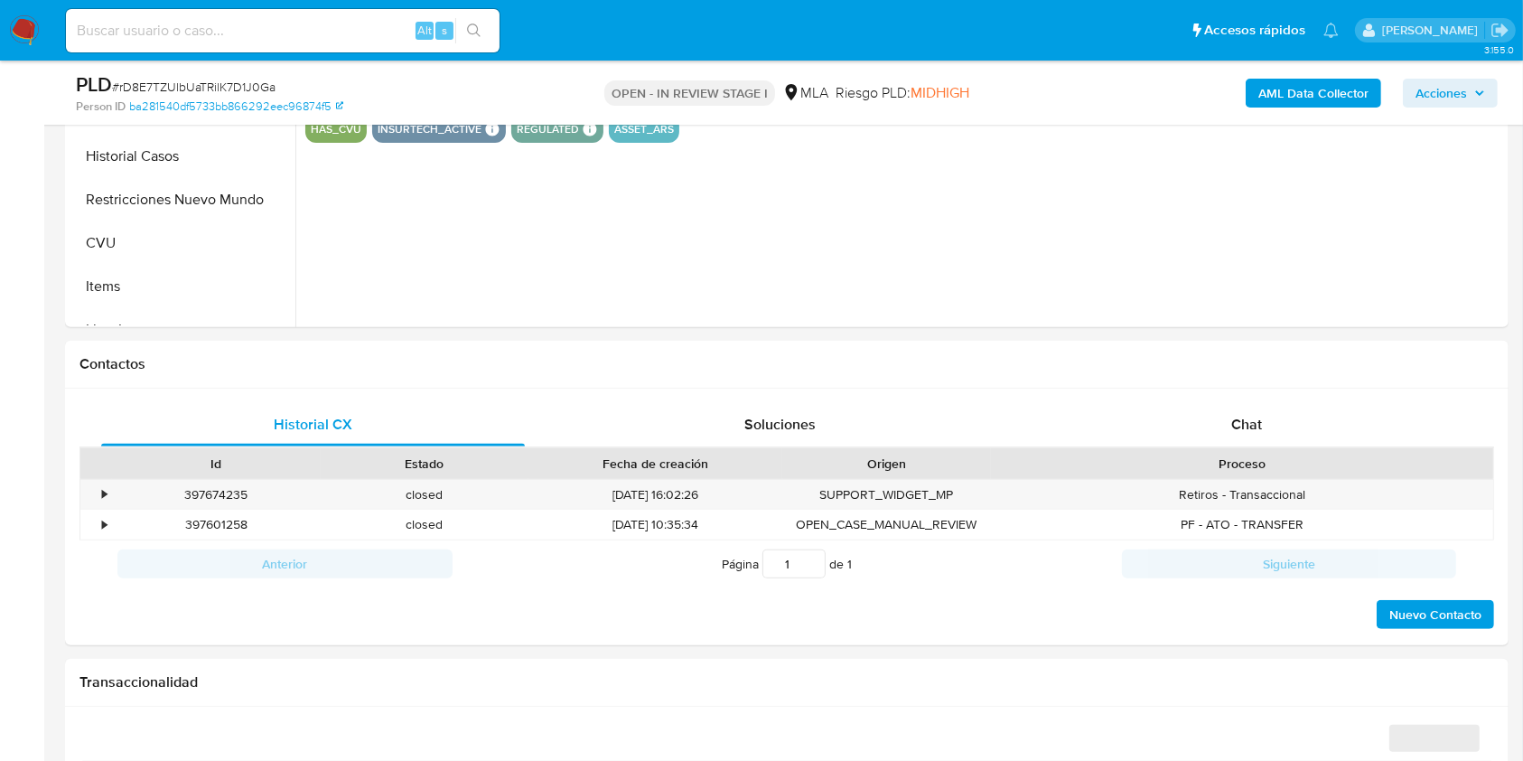
scroll to position [637, 0]
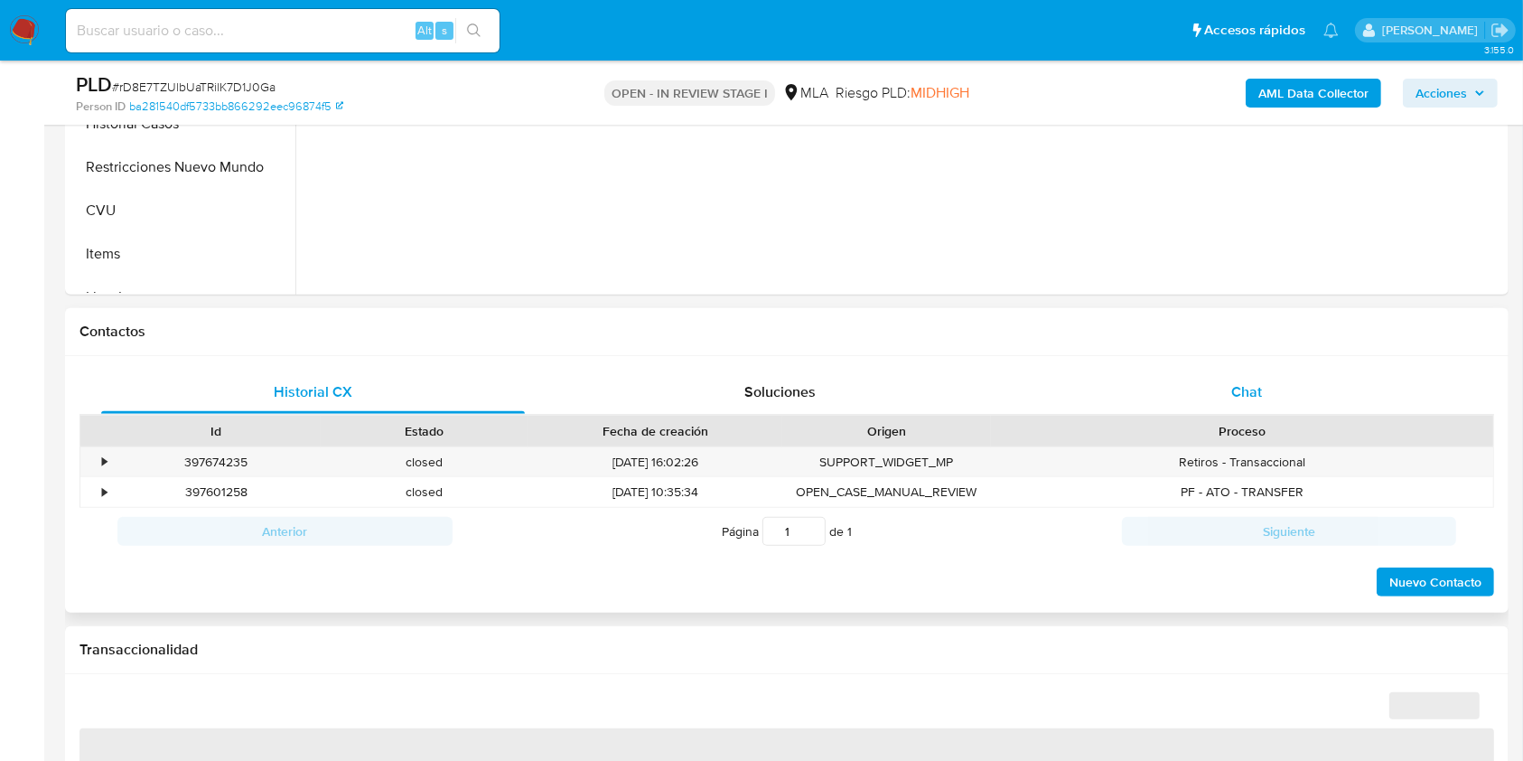
select select "10"
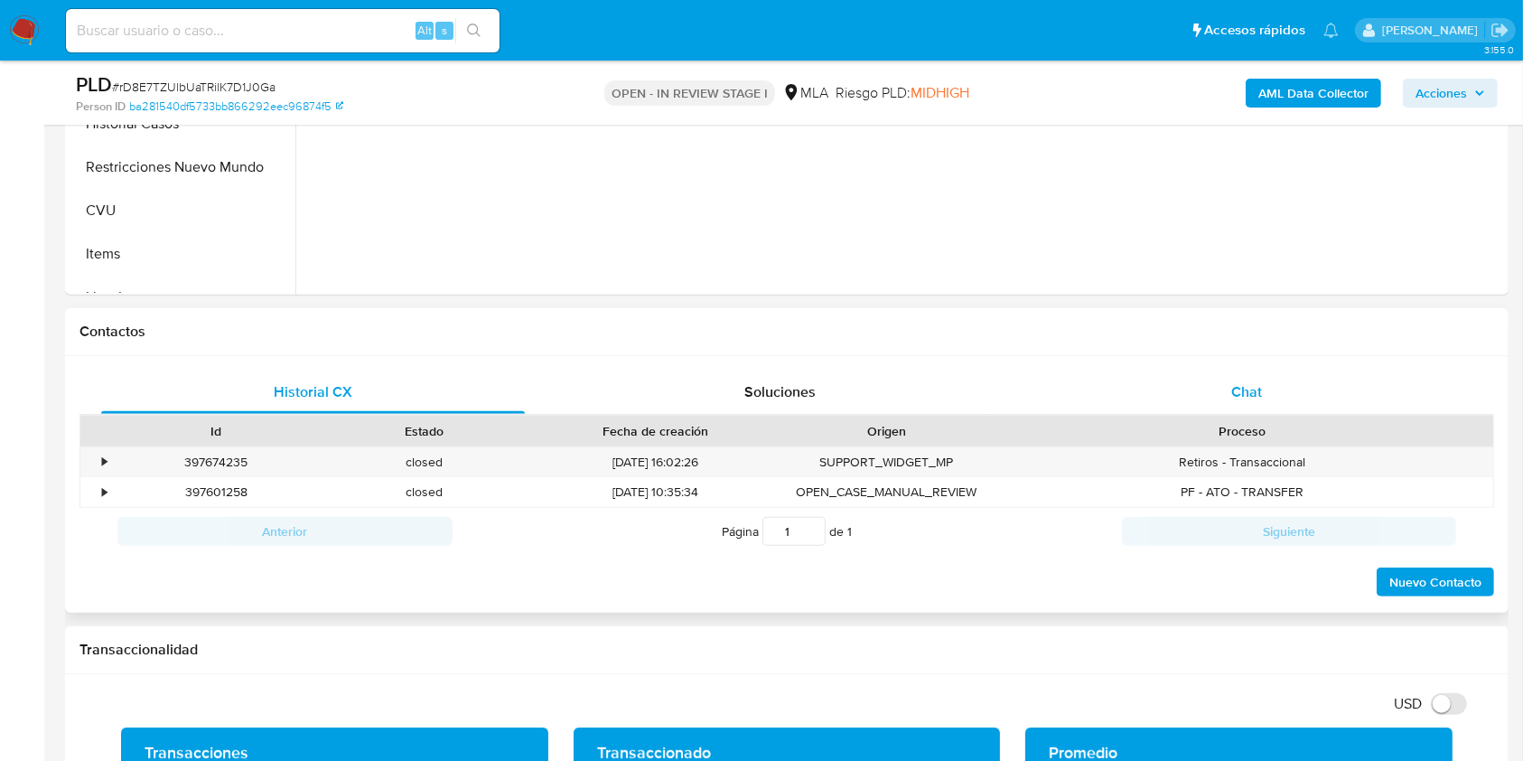
click at [1258, 404] on div "Chat" at bounding box center [1247, 391] width 424 height 43
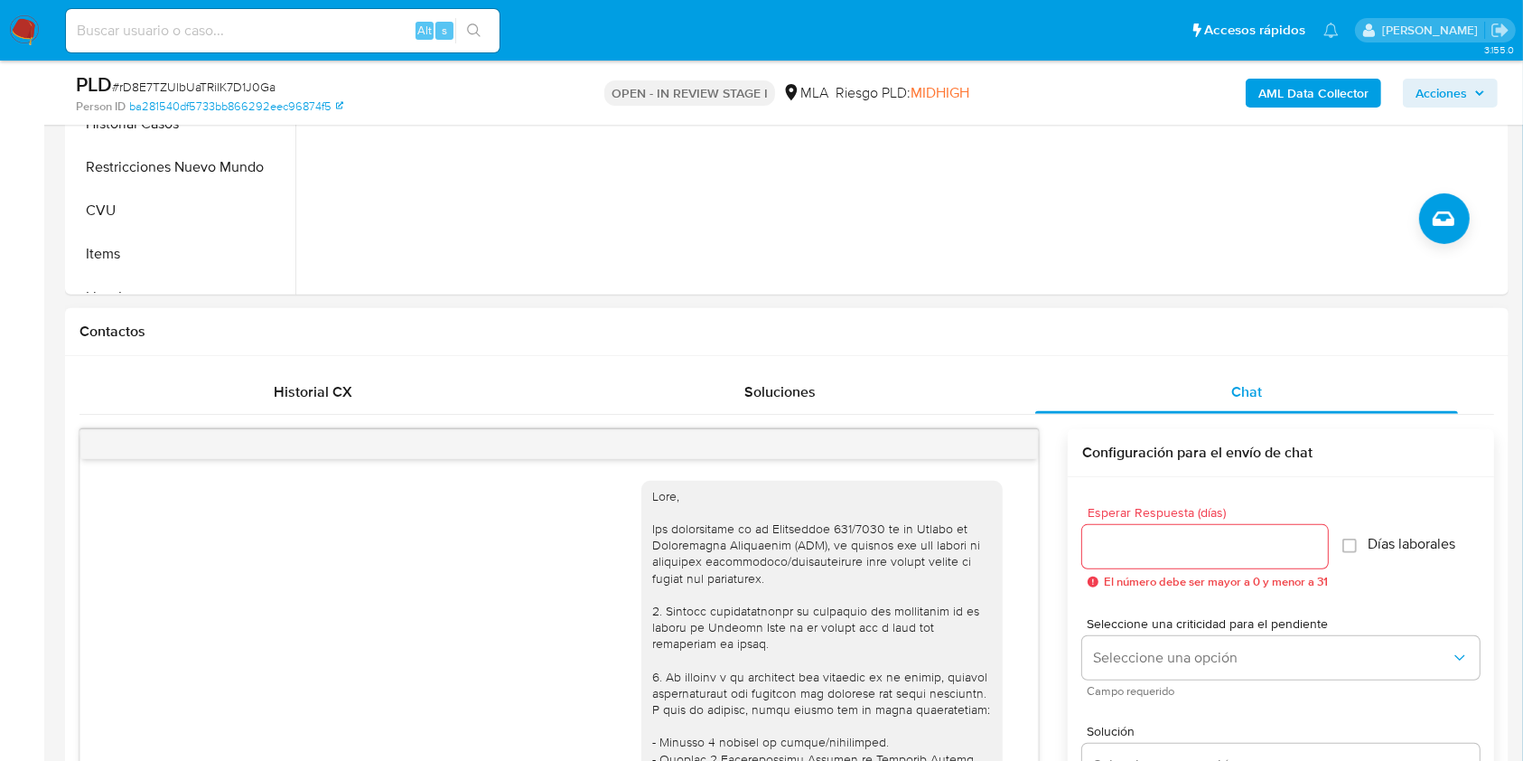
scroll to position [1021, 0]
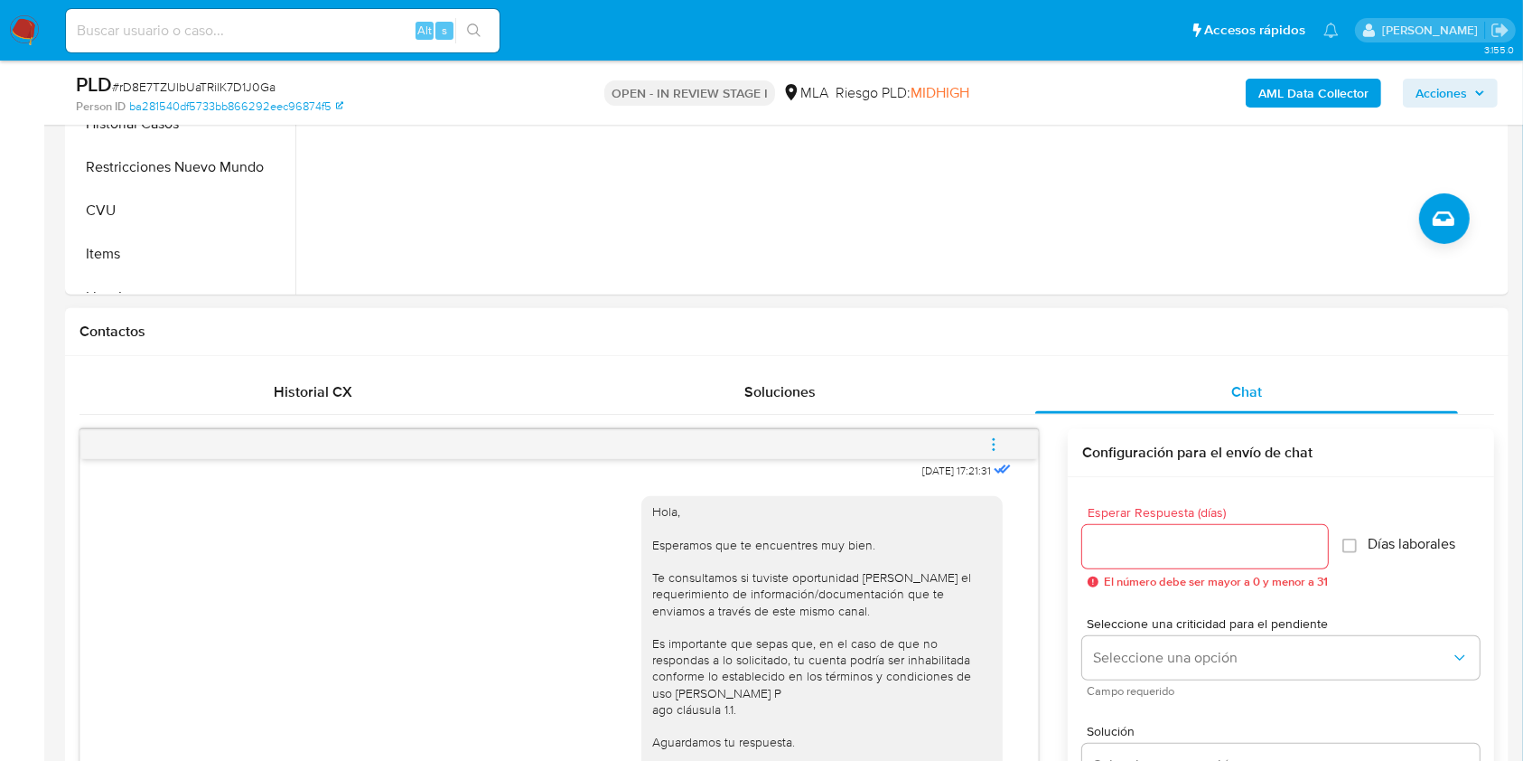
click at [992, 444] on icon "menu-action" at bounding box center [993, 444] width 16 height 16
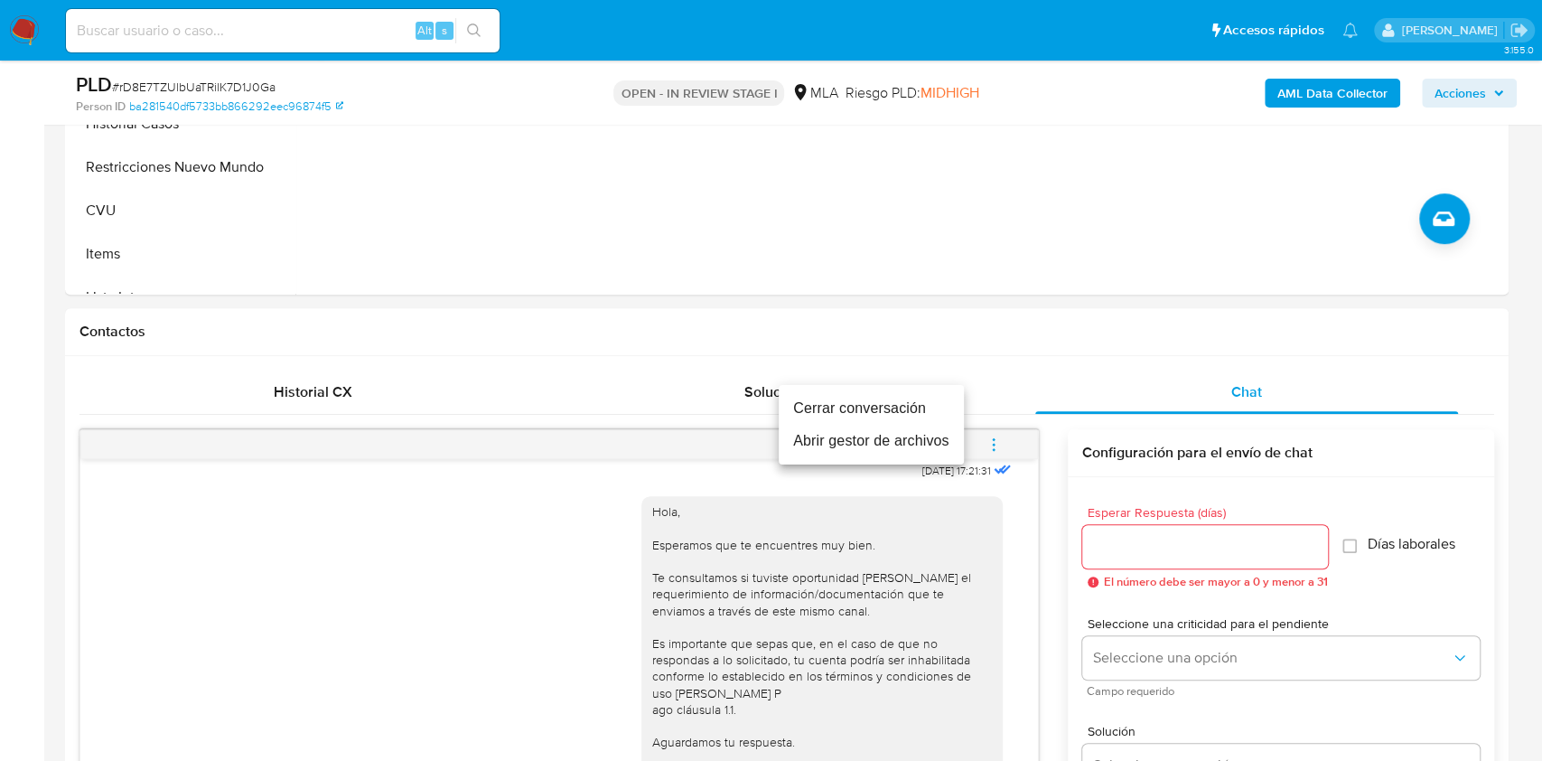
click at [929, 401] on li "Cerrar conversación" at bounding box center [871, 408] width 185 height 33
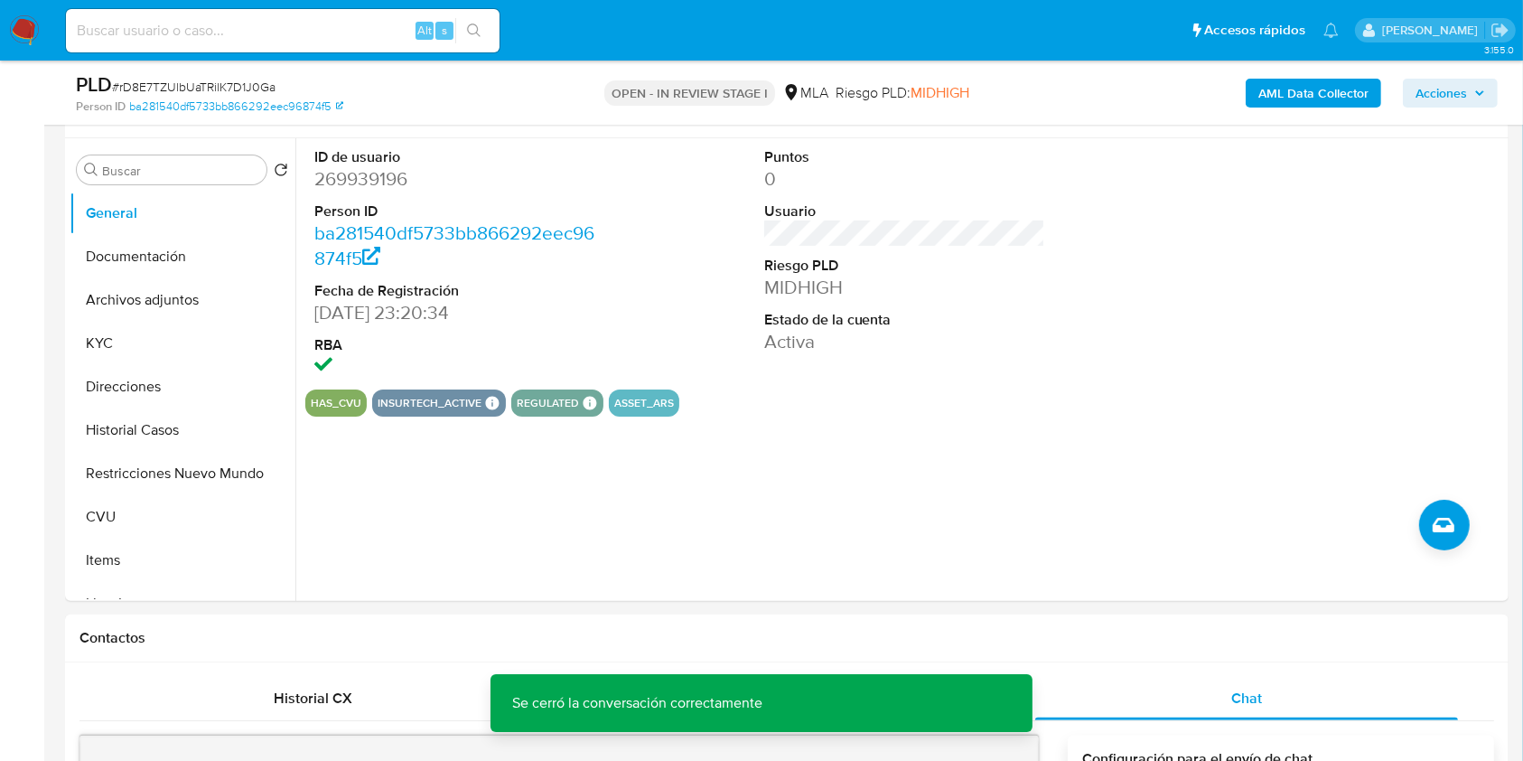
scroll to position [317, 0]
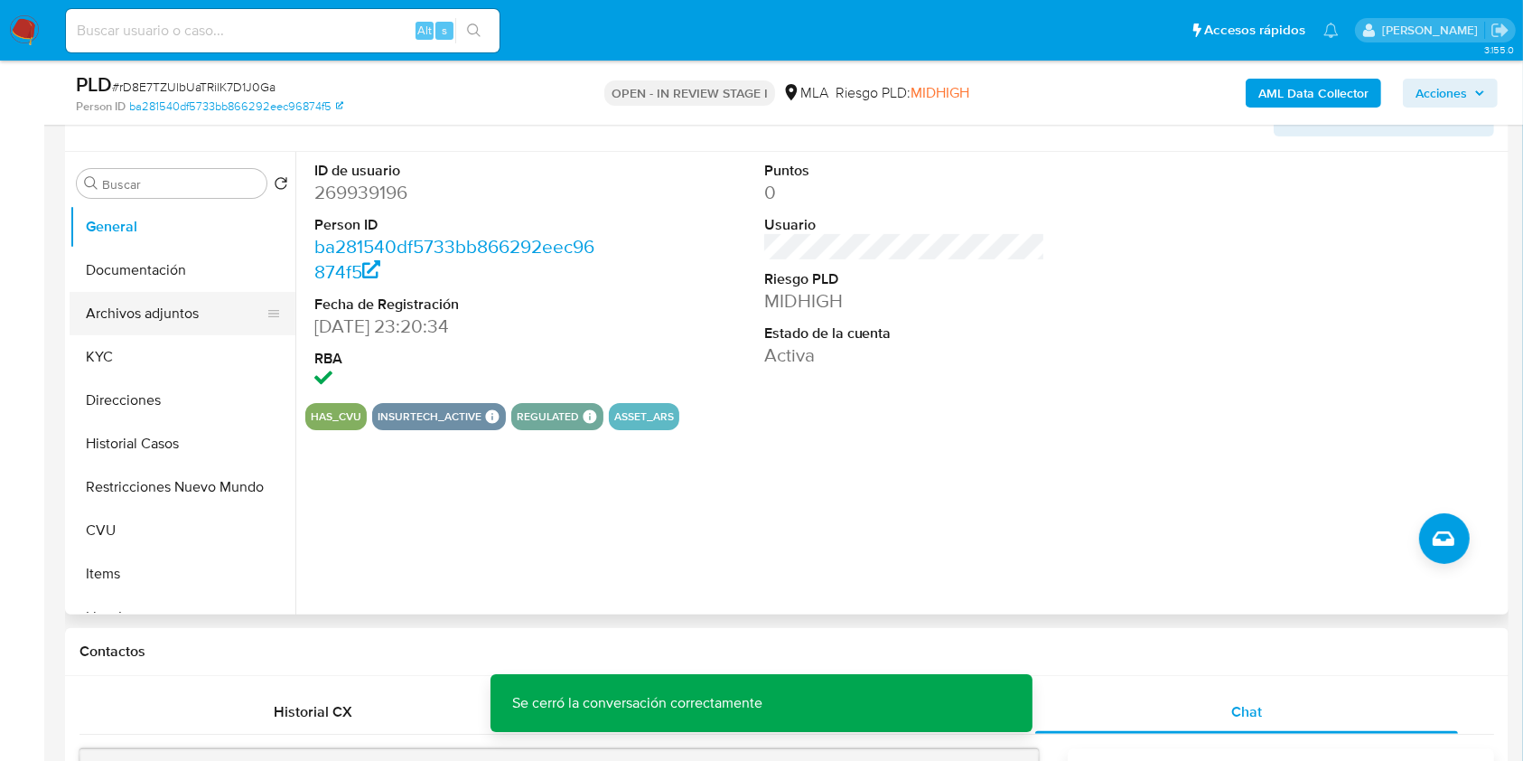
click at [198, 303] on button "Archivos adjuntos" at bounding box center [175, 313] width 211 height 43
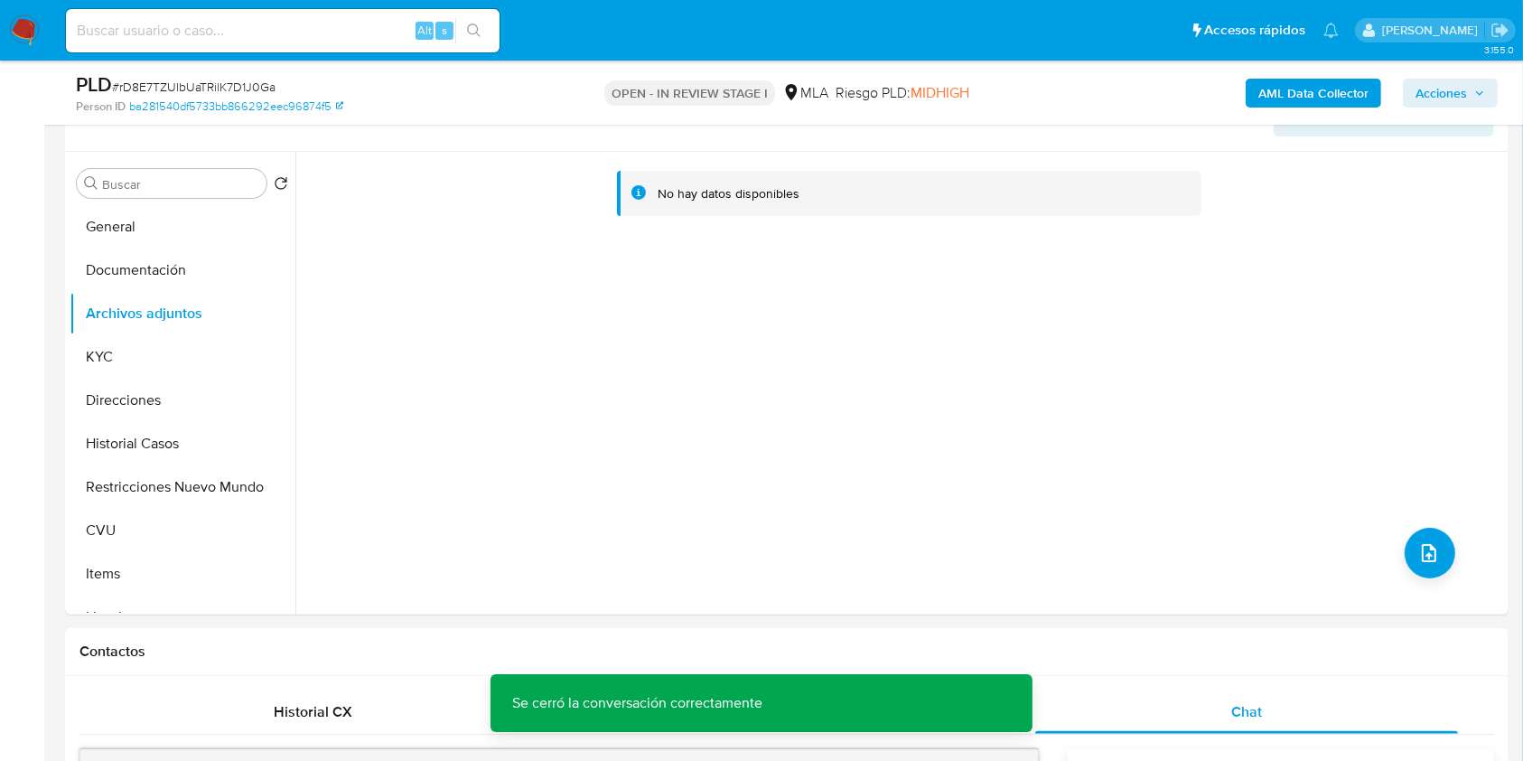
click at [1316, 89] on b "AML Data Collector" at bounding box center [1313, 93] width 110 height 29
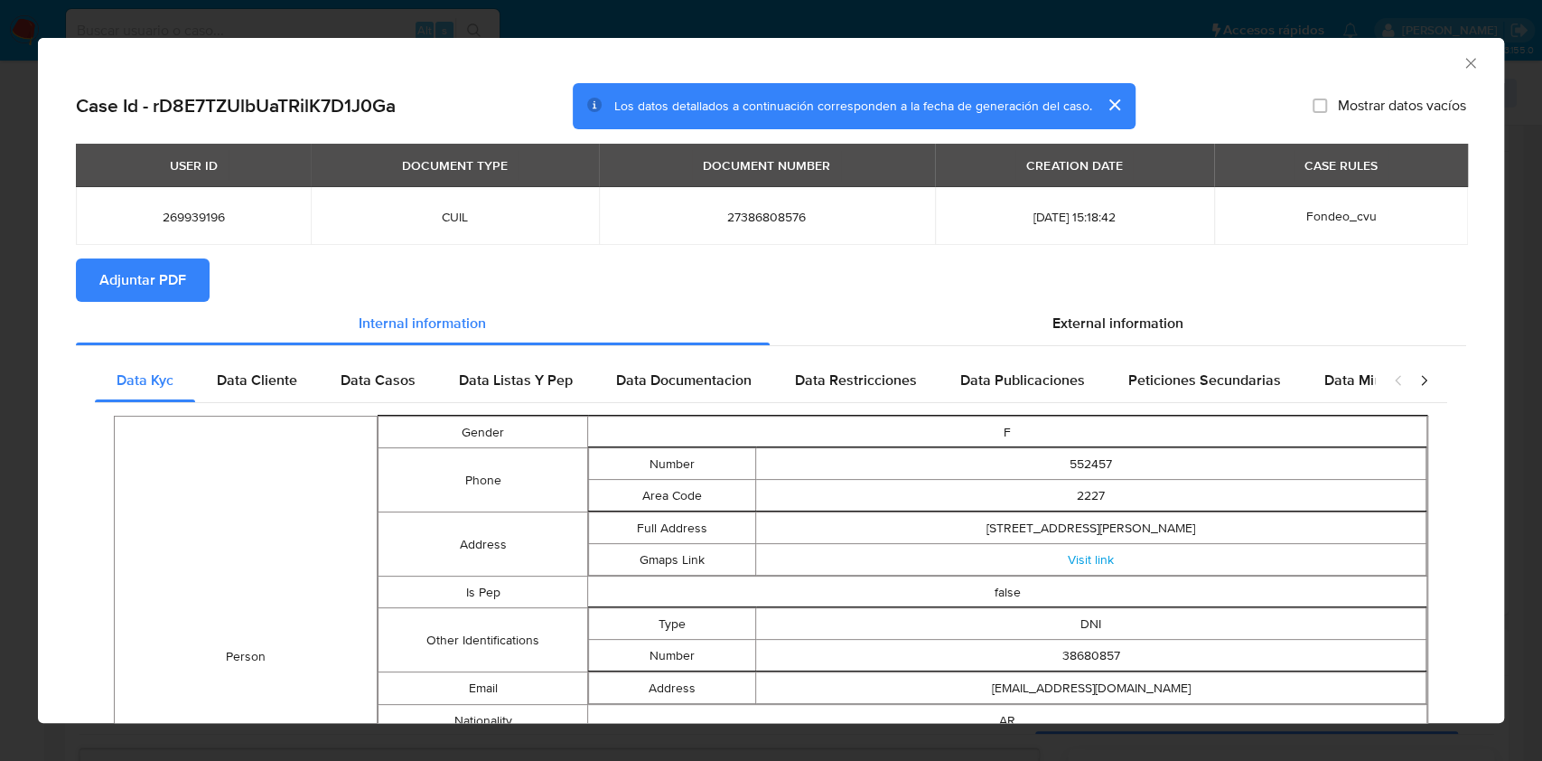
click at [159, 276] on span "Adjuntar PDF" at bounding box center [142, 280] width 87 height 40
click at [1461, 65] on icon "Cerrar ventana" at bounding box center [1470, 63] width 18 height 18
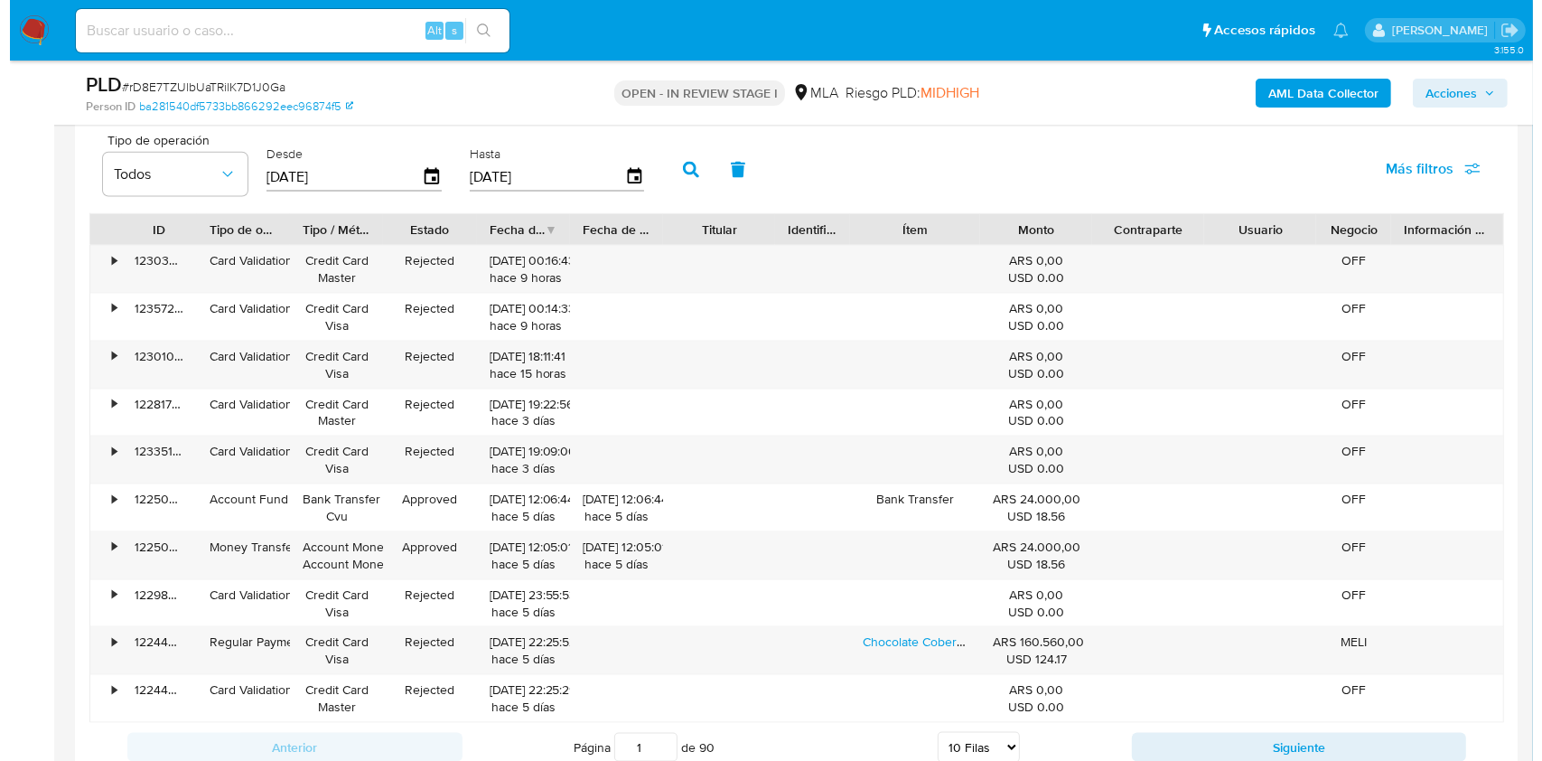
scroll to position [3354, 0]
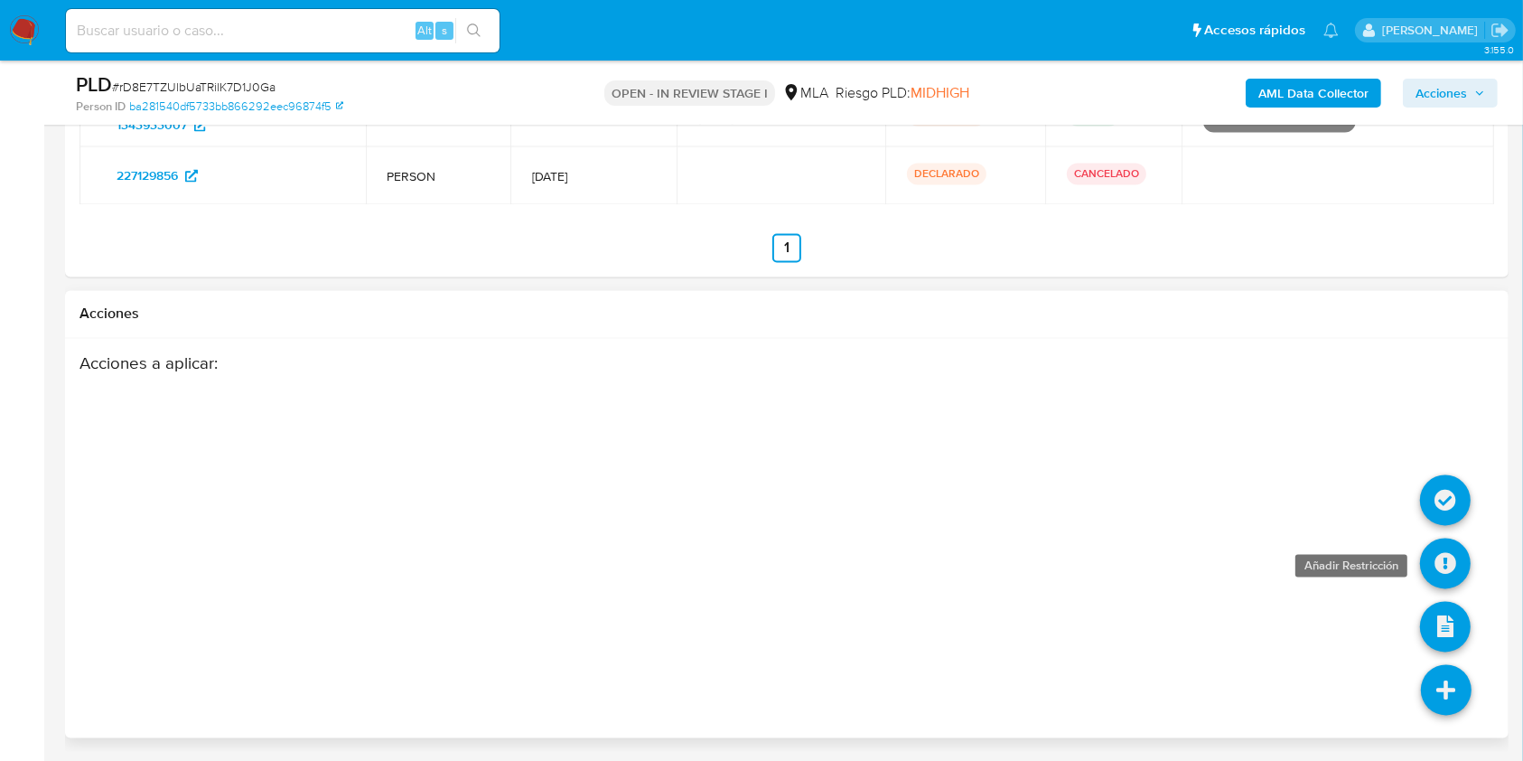
click at [1444, 553] on icon at bounding box center [1445, 563] width 51 height 51
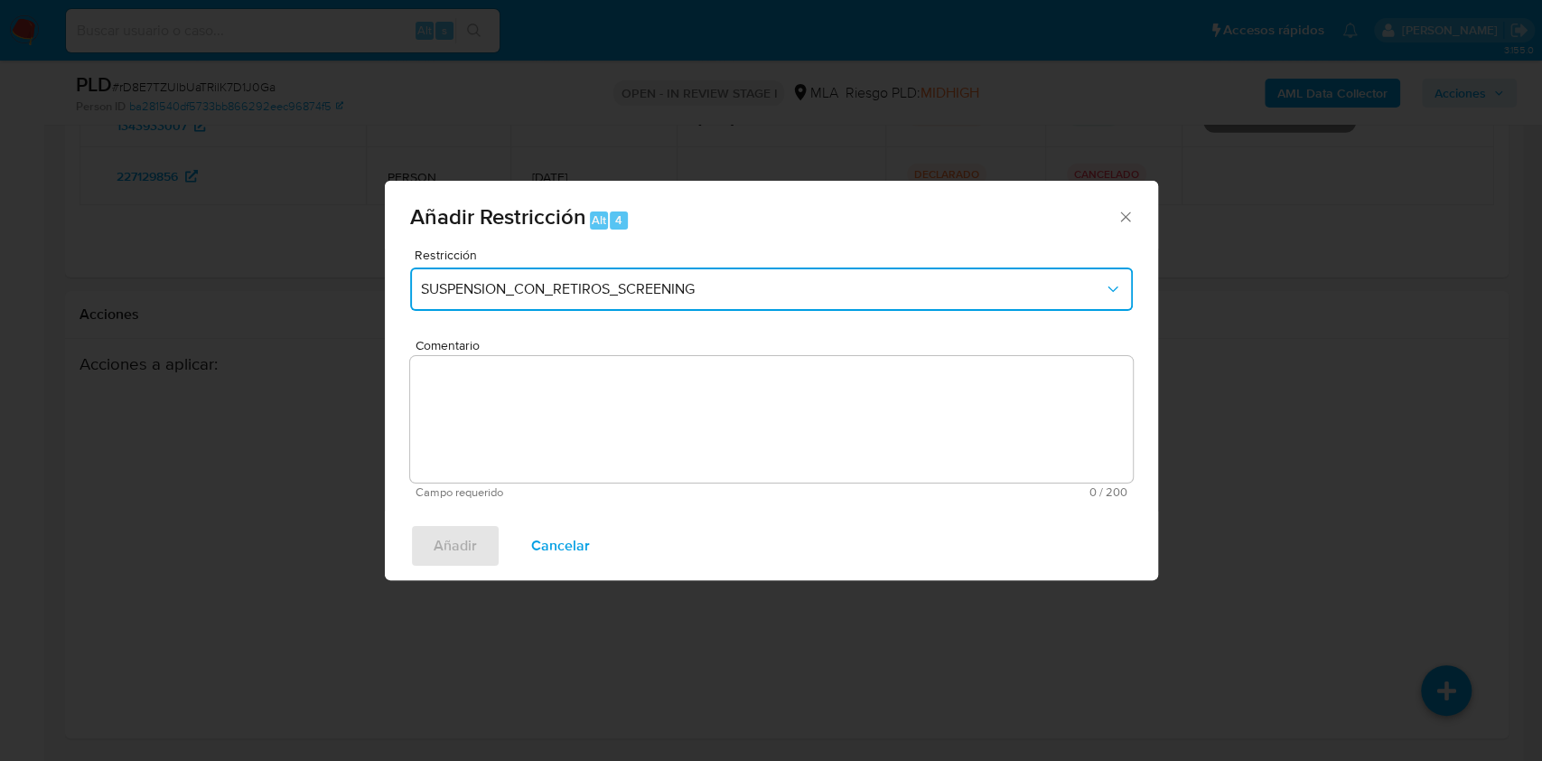
click at [581, 294] on span "SUSPENSION_CON_RETIROS_SCREENING" at bounding box center [762, 289] width 683 height 18
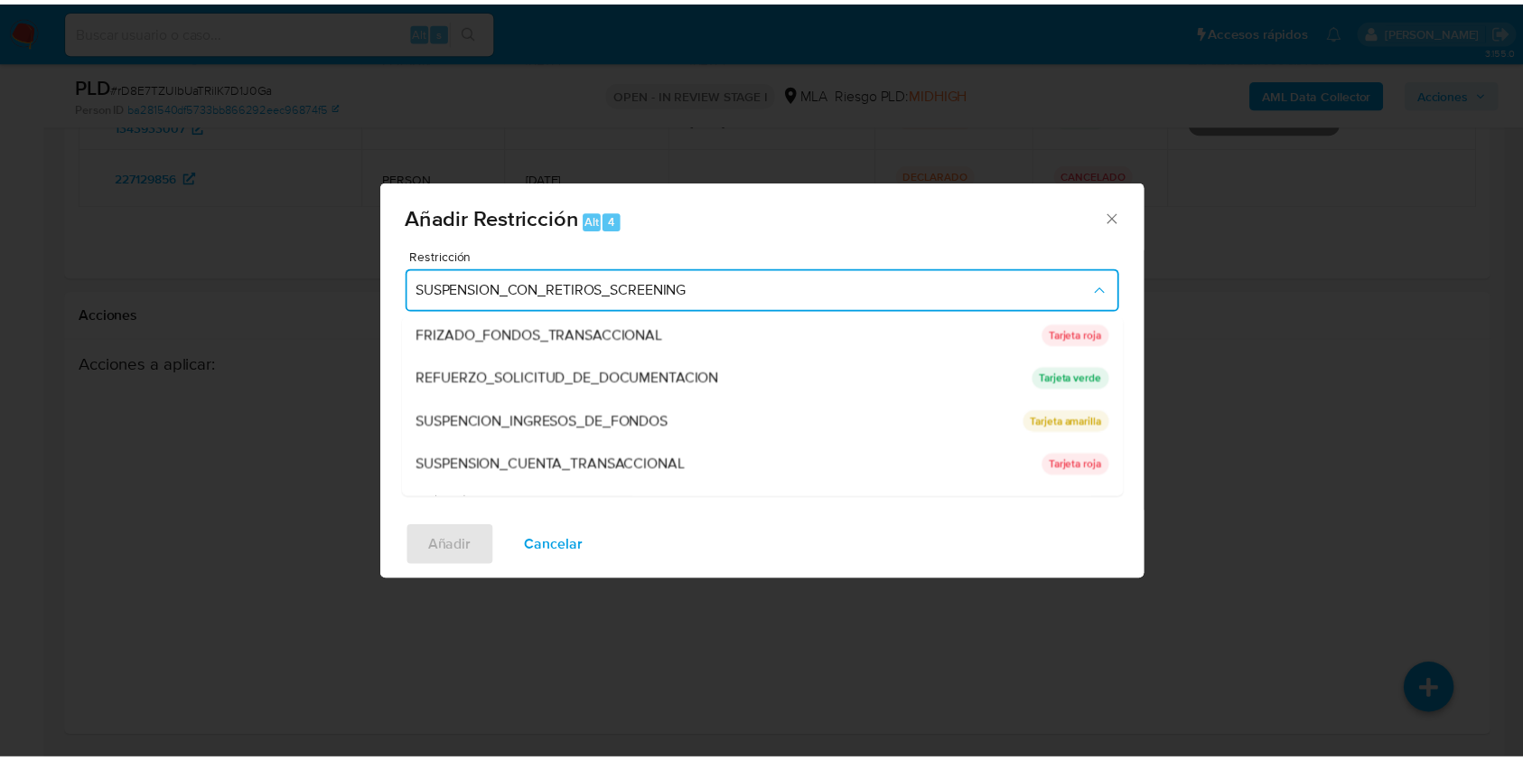
scroll to position [383, 0]
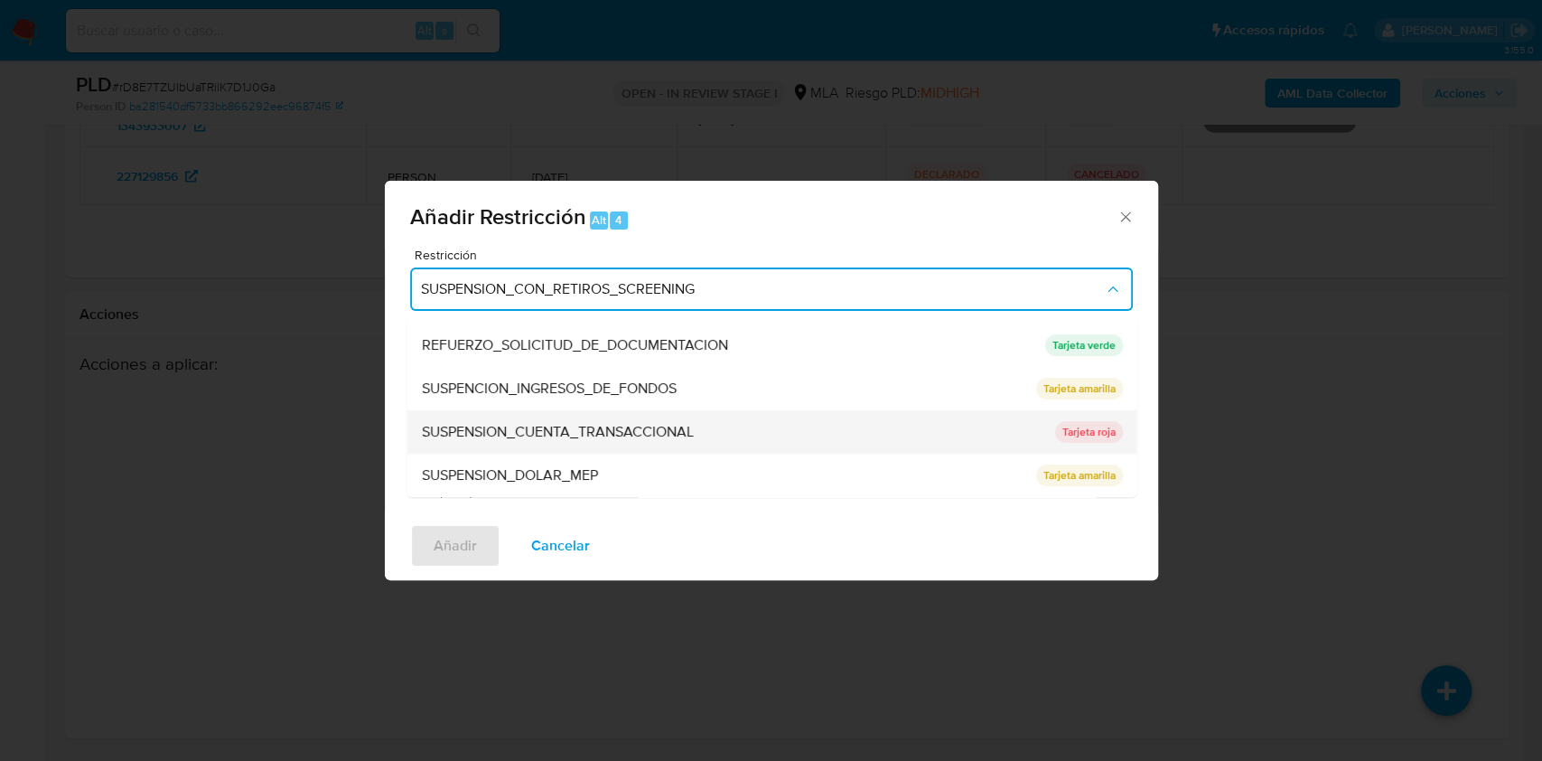
click at [678, 423] on span "SUSPENSION_CUENTA_TRANSACCIONAL" at bounding box center [557, 432] width 272 height 18
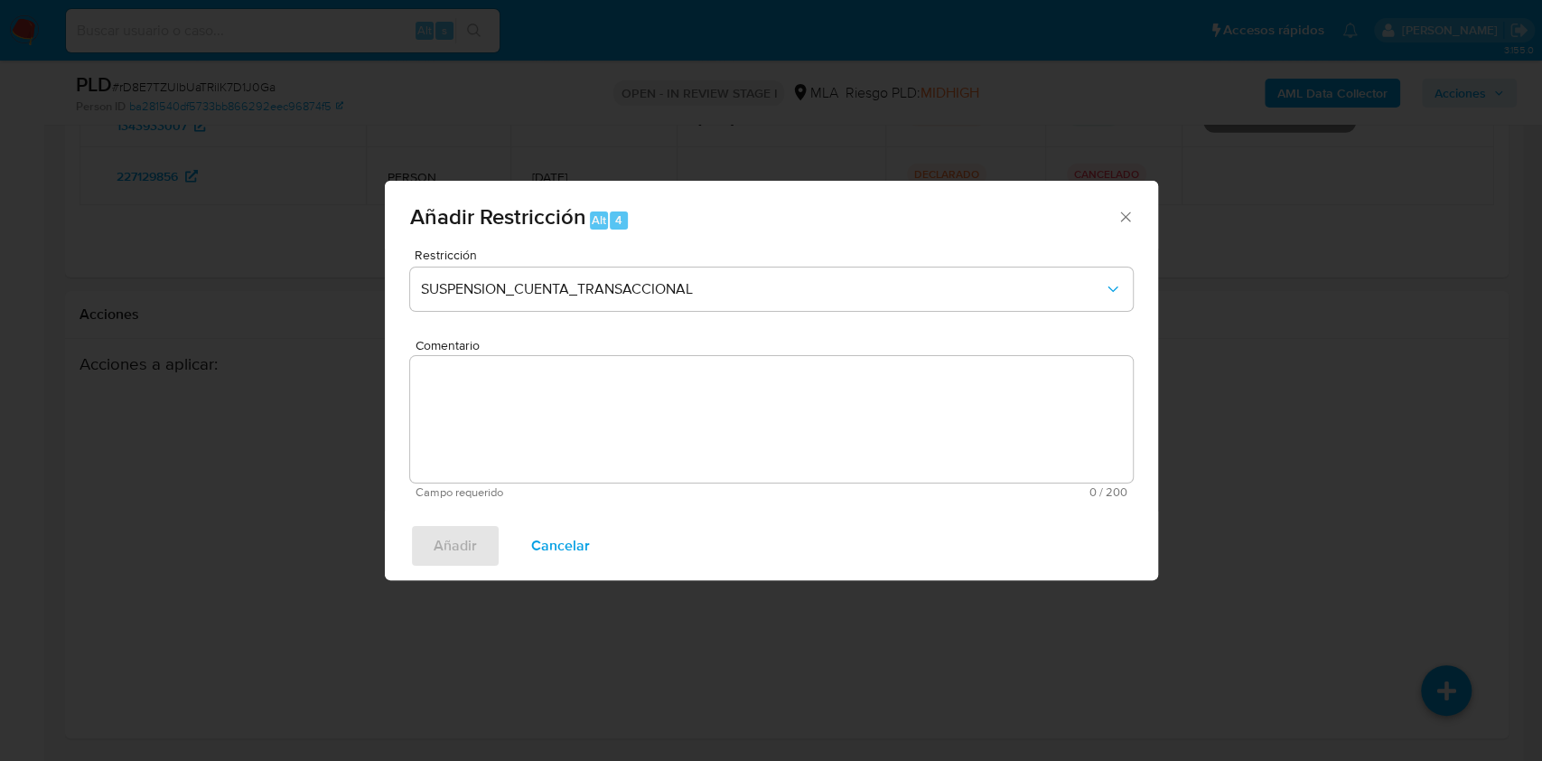
click at [626, 430] on textarea "Comentario" at bounding box center [771, 419] width 723 height 126
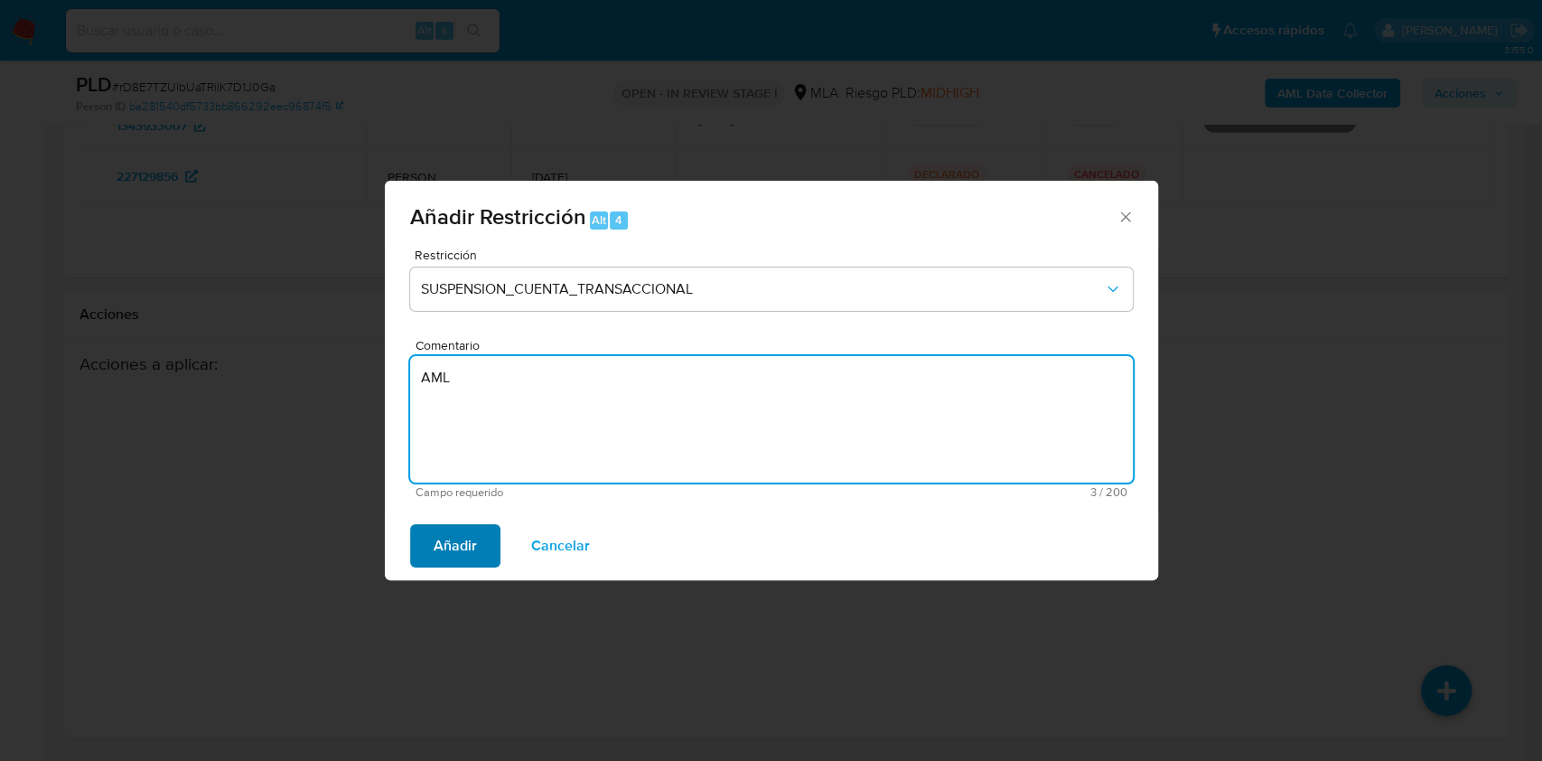
type textarea "AML"
click at [440, 549] on span "Añadir" at bounding box center [455, 546] width 43 height 40
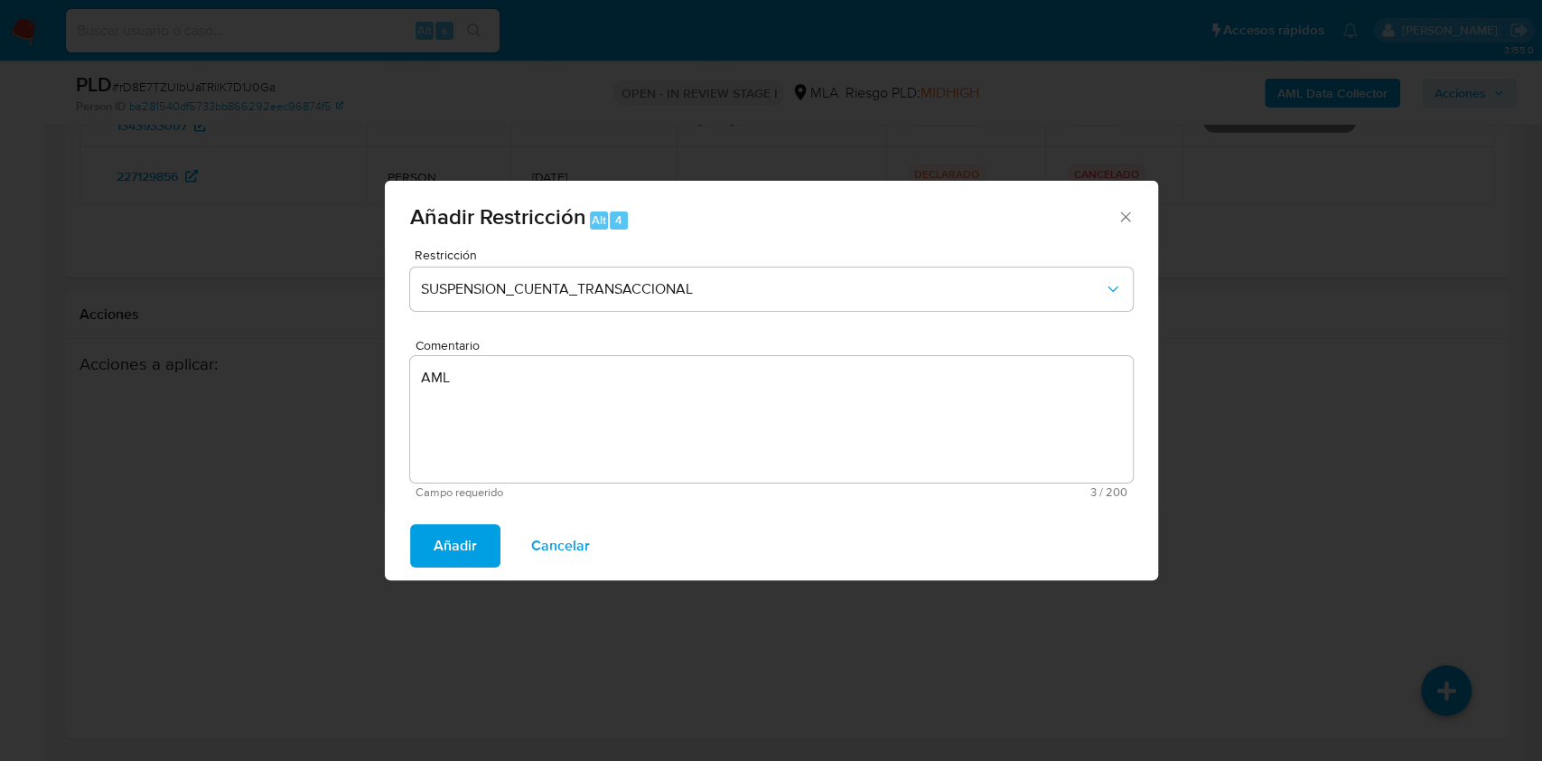
click at [441, 533] on span "Añadir" at bounding box center [455, 546] width 43 height 40
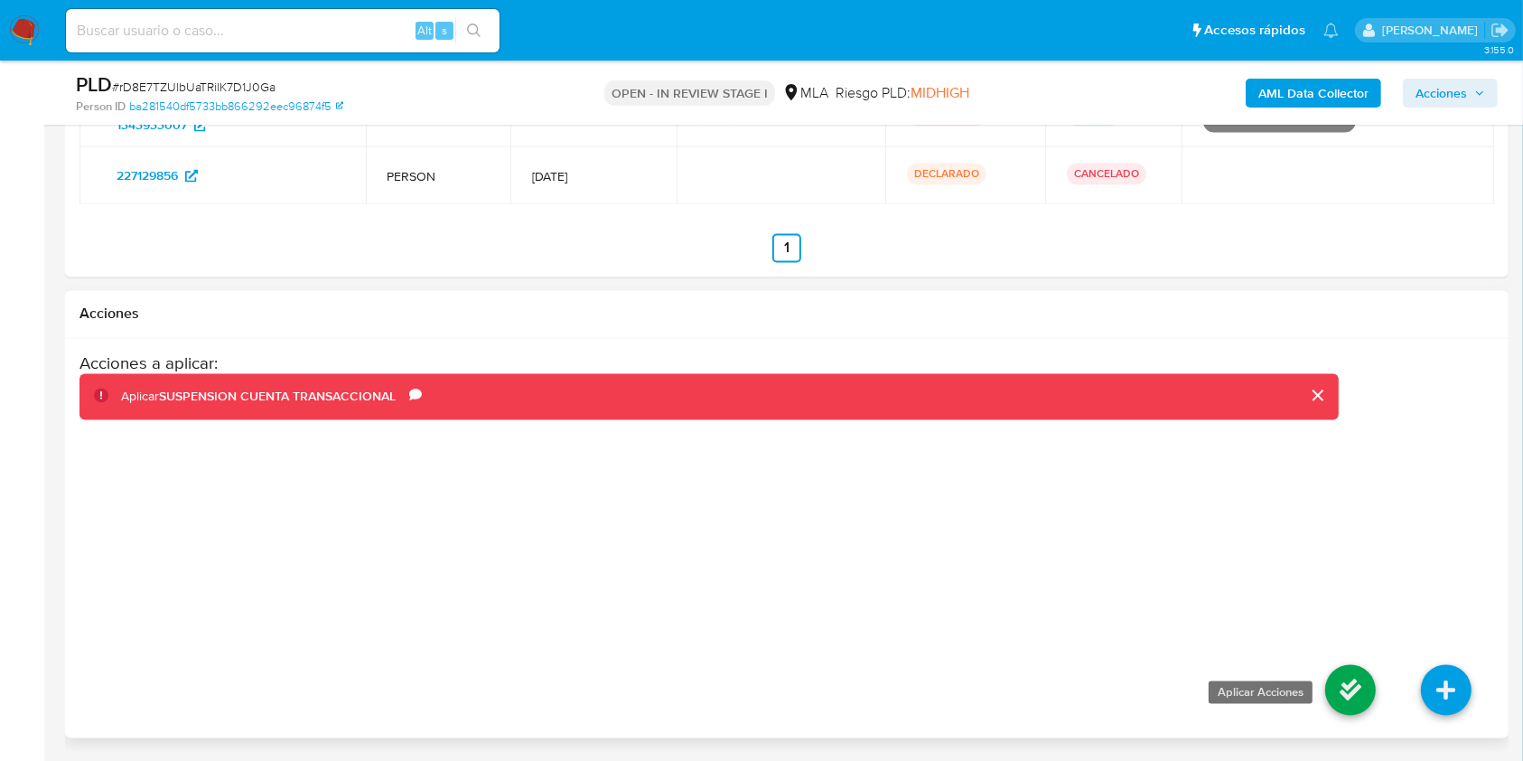
click at [1335, 678] on icon at bounding box center [1350, 690] width 51 height 51
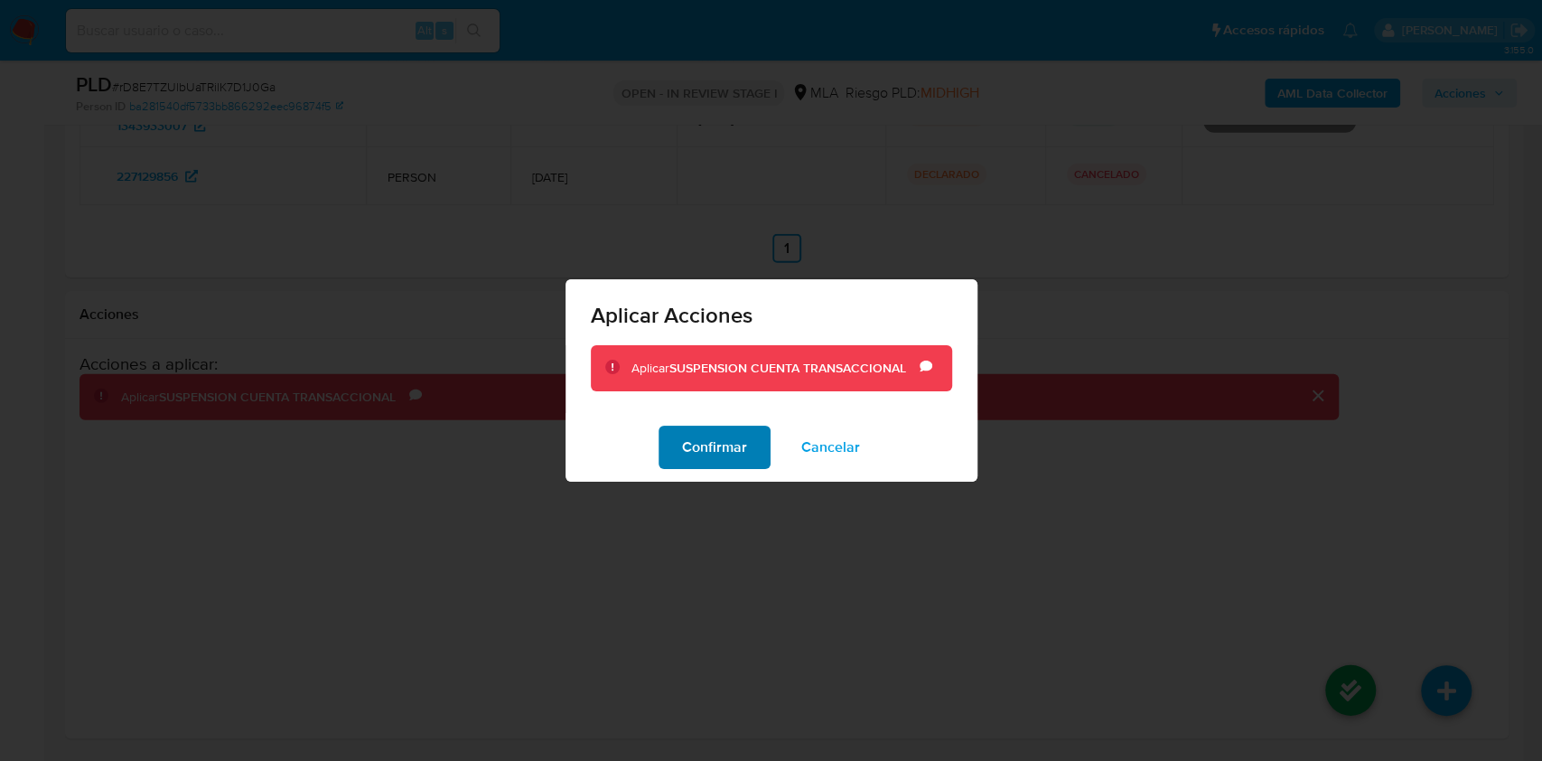
click at [724, 442] on span "Confirmar" at bounding box center [714, 447] width 65 height 40
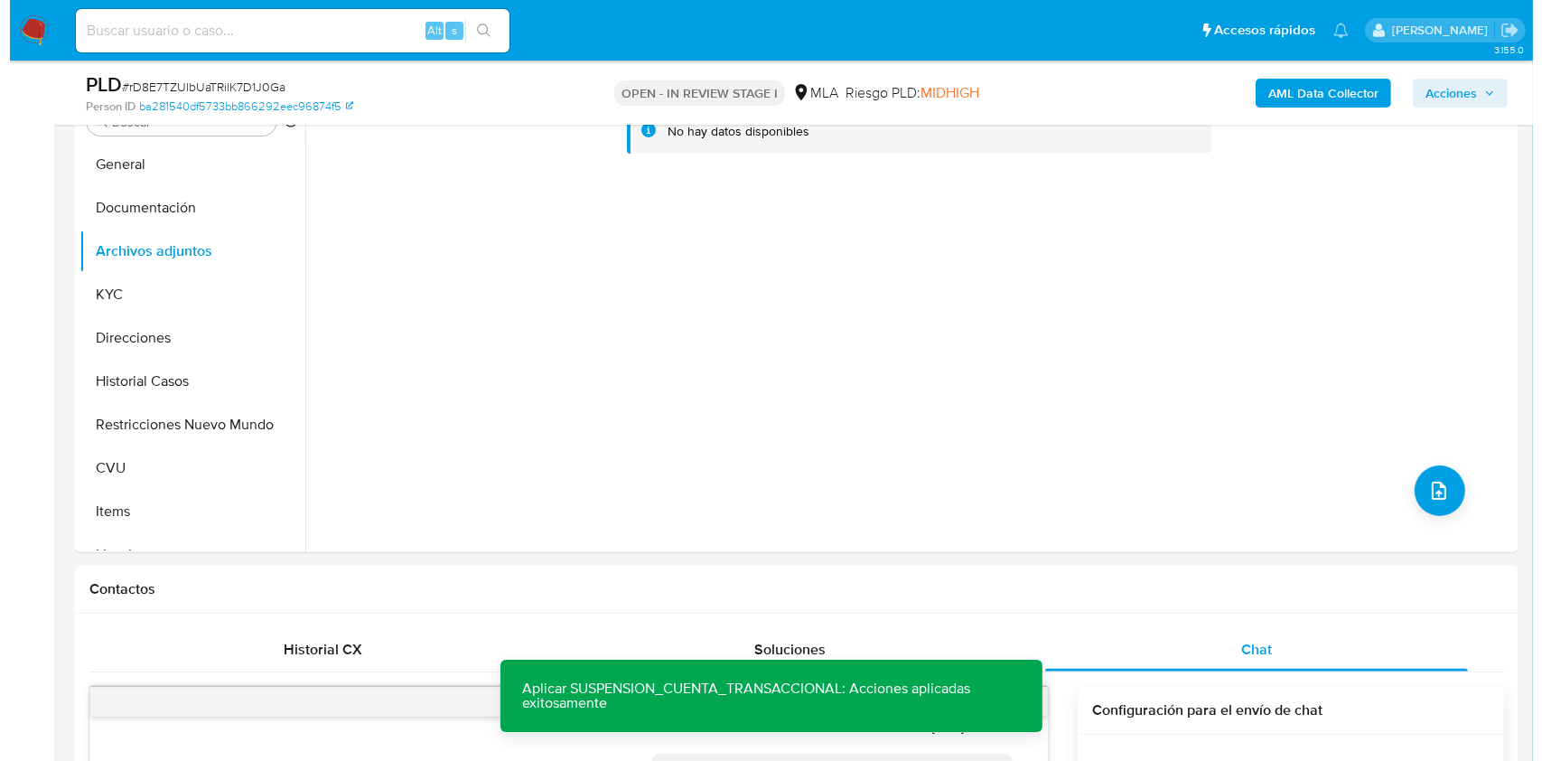
scroll to position [311, 0]
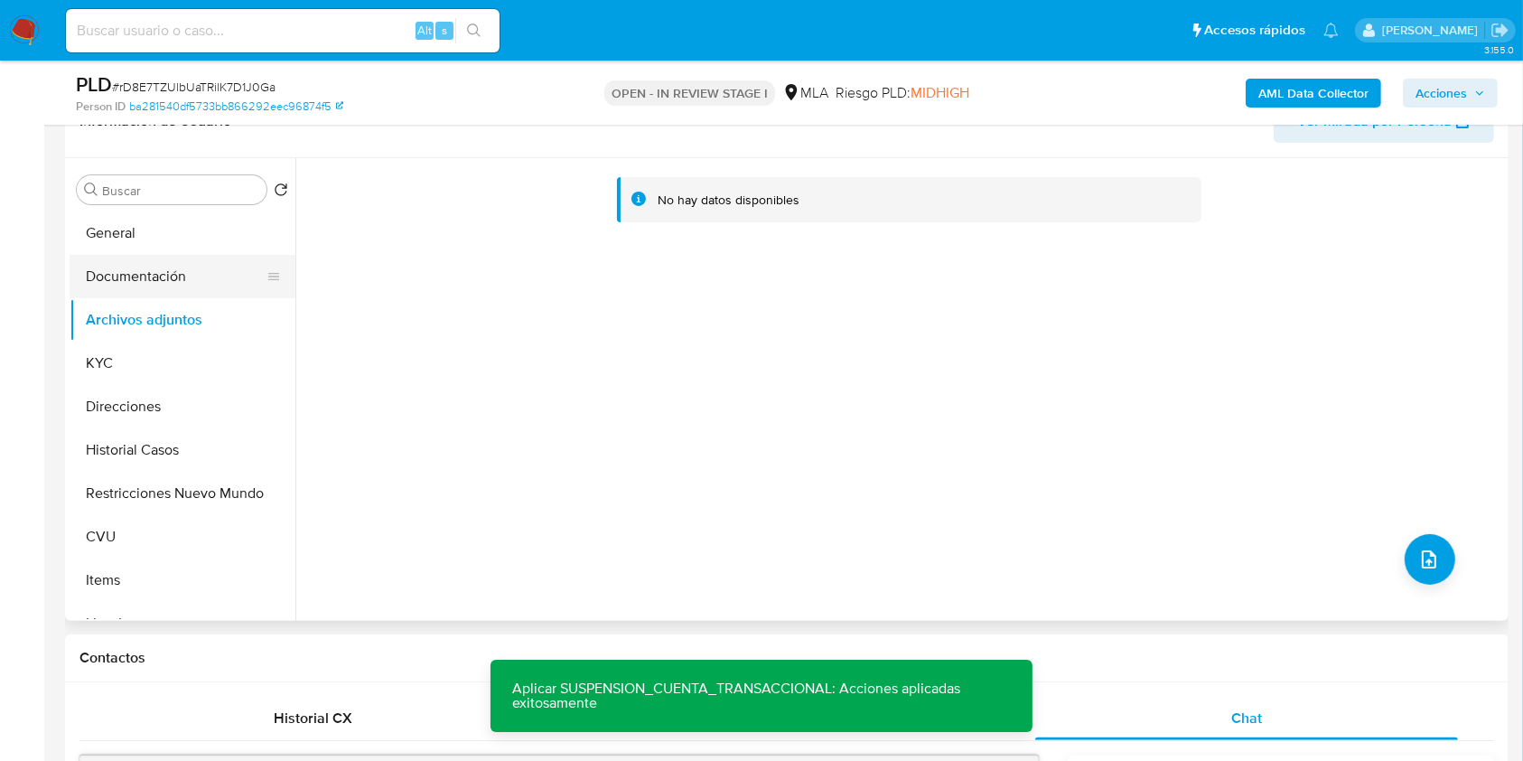
click at [132, 272] on button "Documentación" at bounding box center [175, 276] width 211 height 43
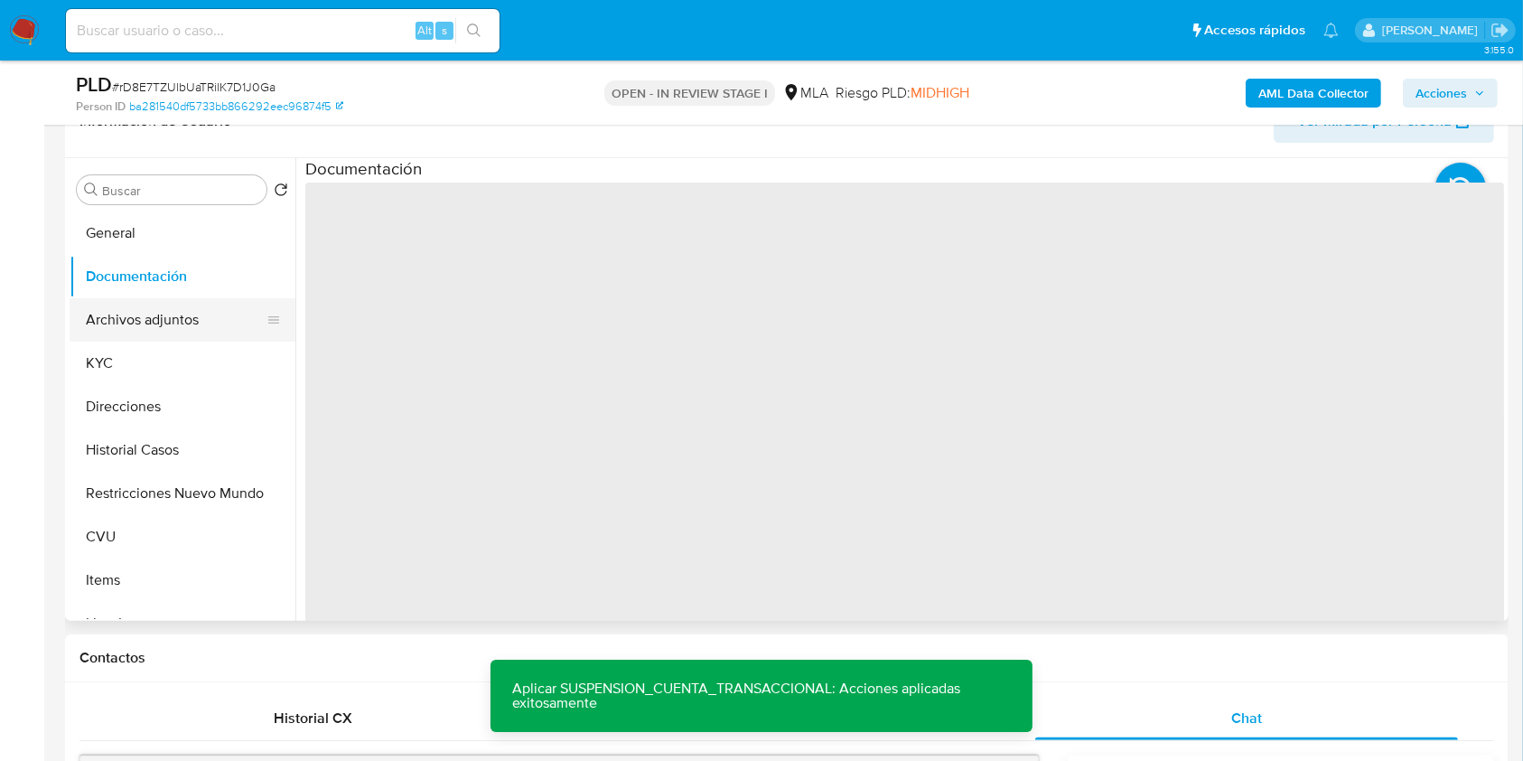
click at [154, 327] on button "Archivos adjuntos" at bounding box center [175, 319] width 211 height 43
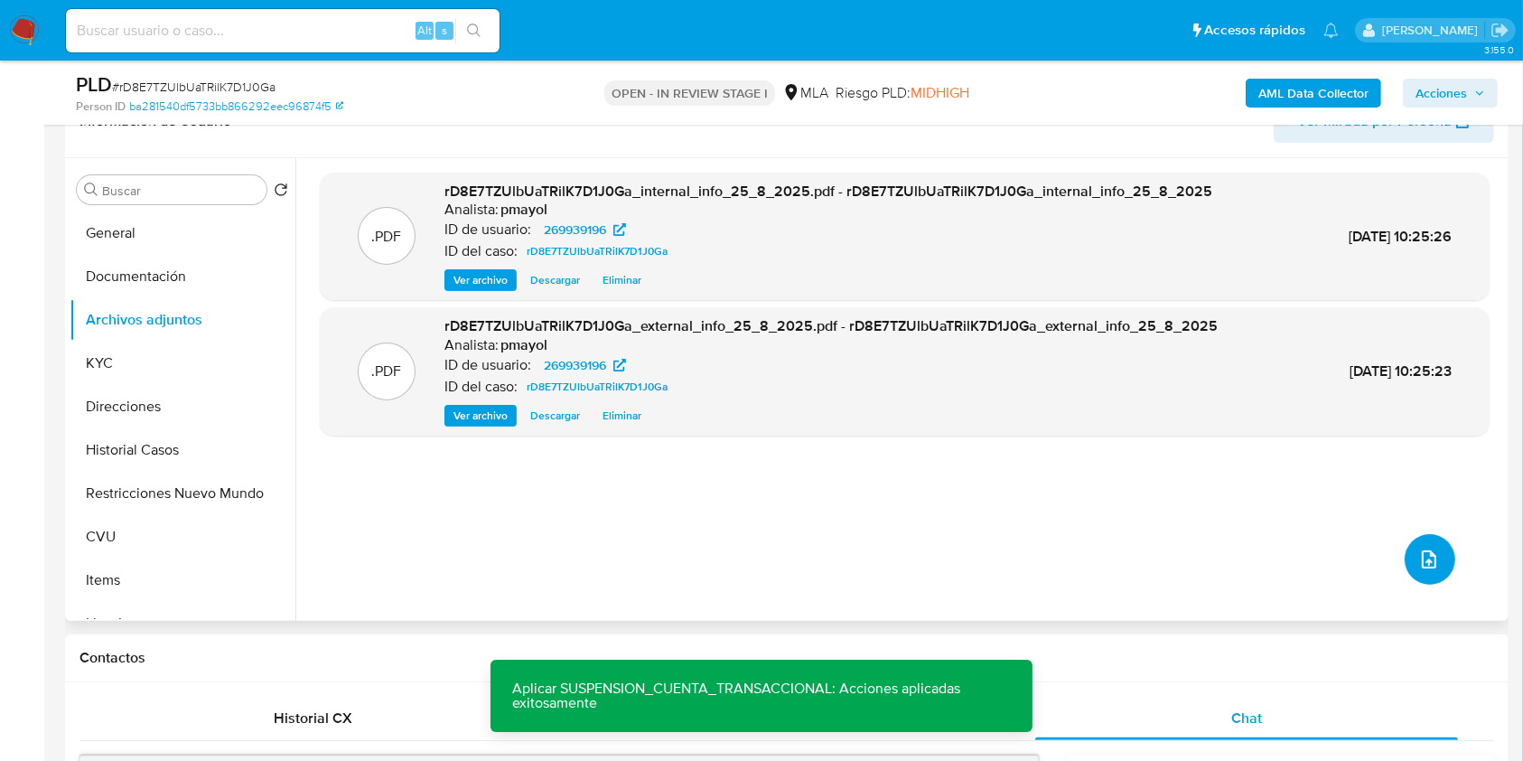
click at [1427, 544] on button "upload-file" at bounding box center [1430, 559] width 51 height 51
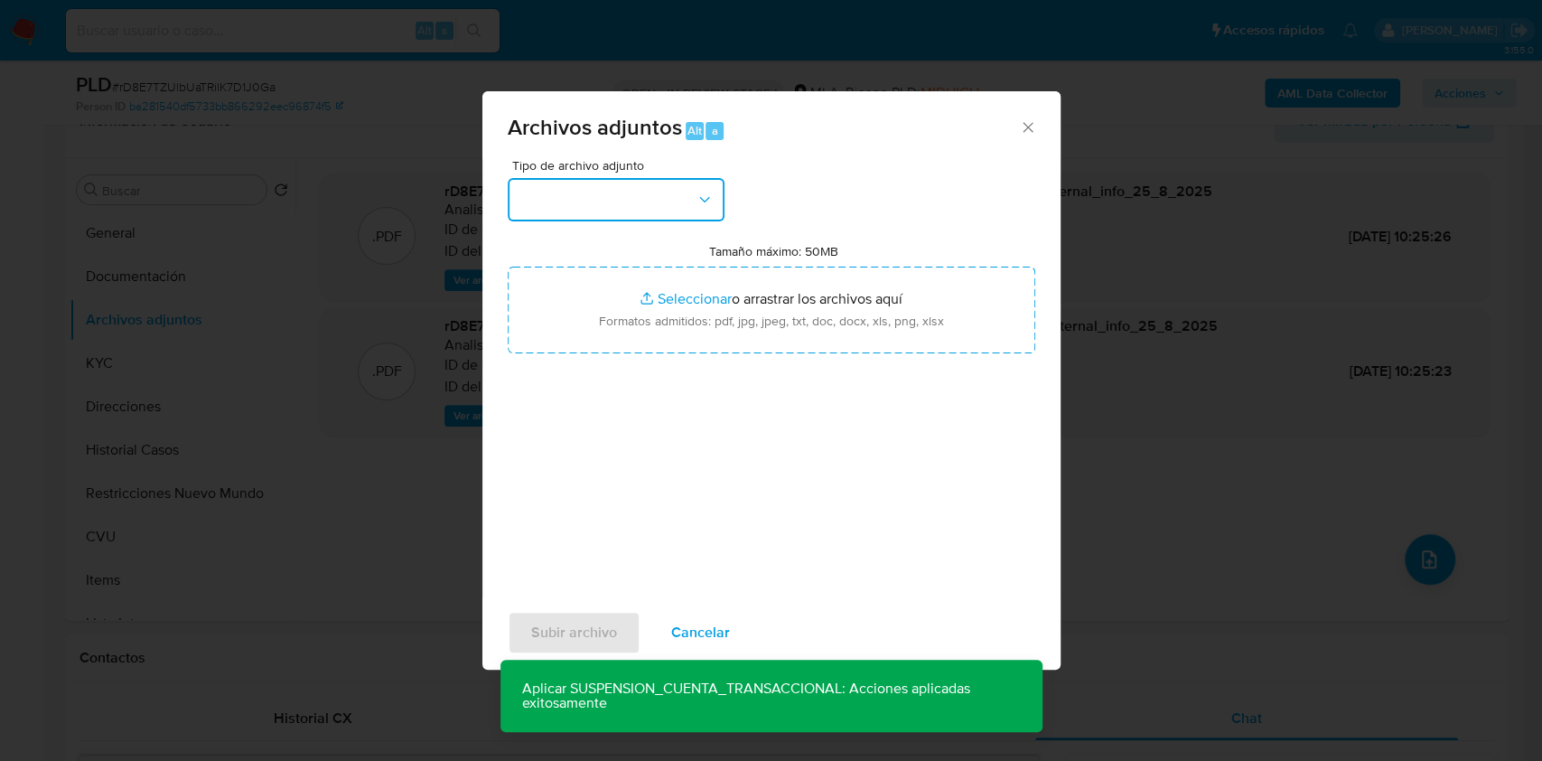
click at [651, 200] on button "button" at bounding box center [616, 199] width 217 height 43
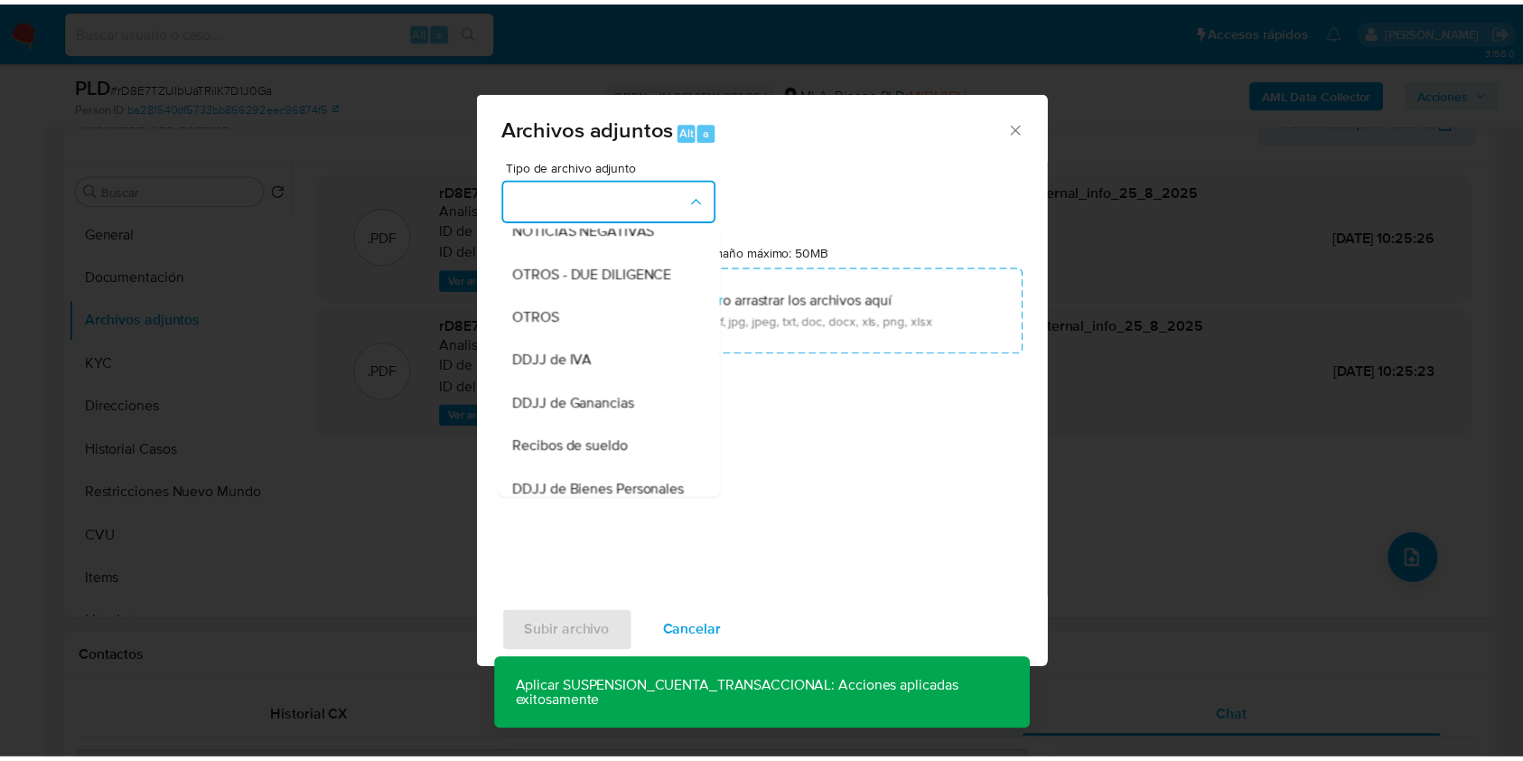
scroll to position [337, 0]
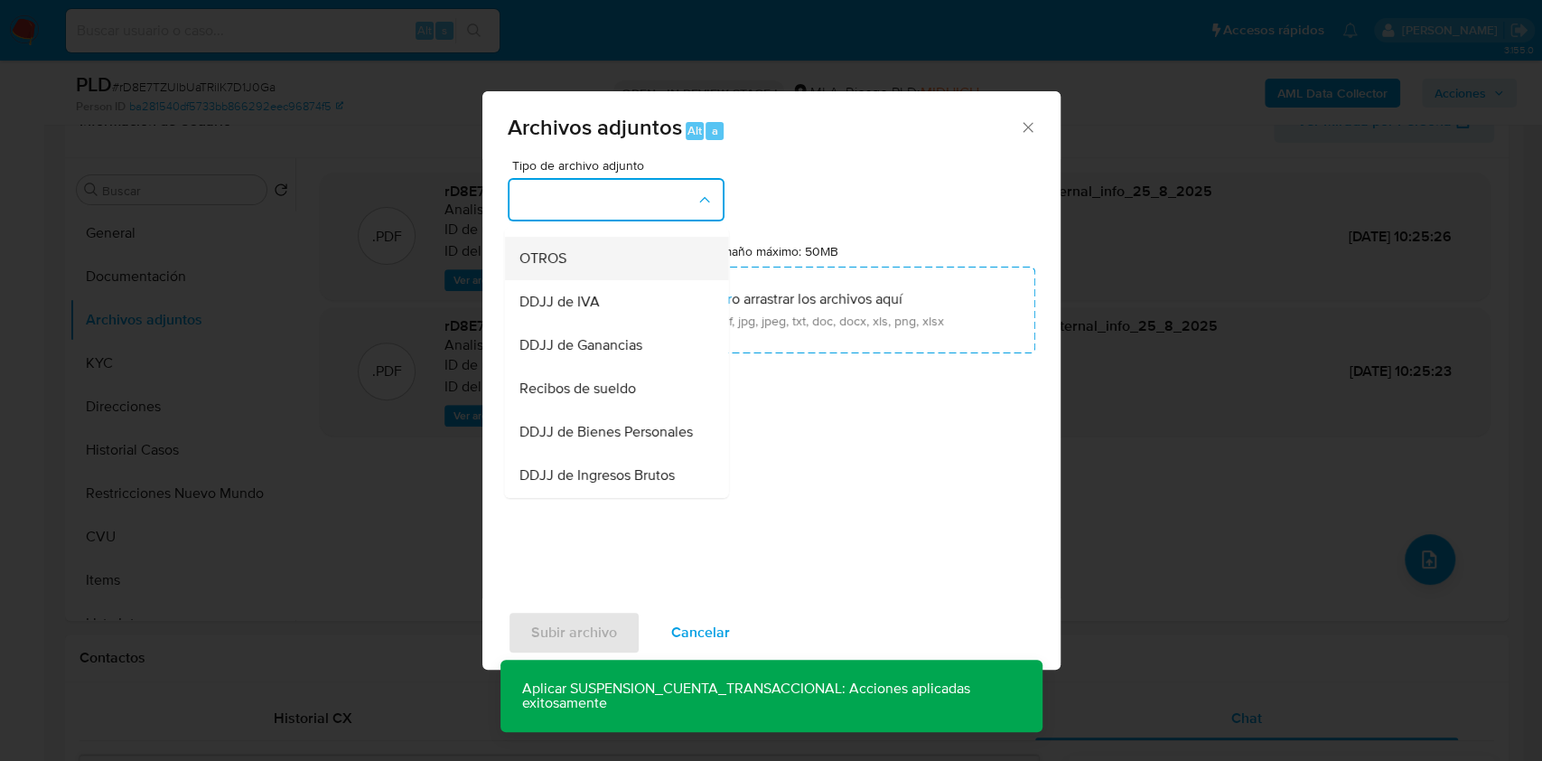
click at [580, 280] on div "OTROS" at bounding box center [610, 258] width 184 height 43
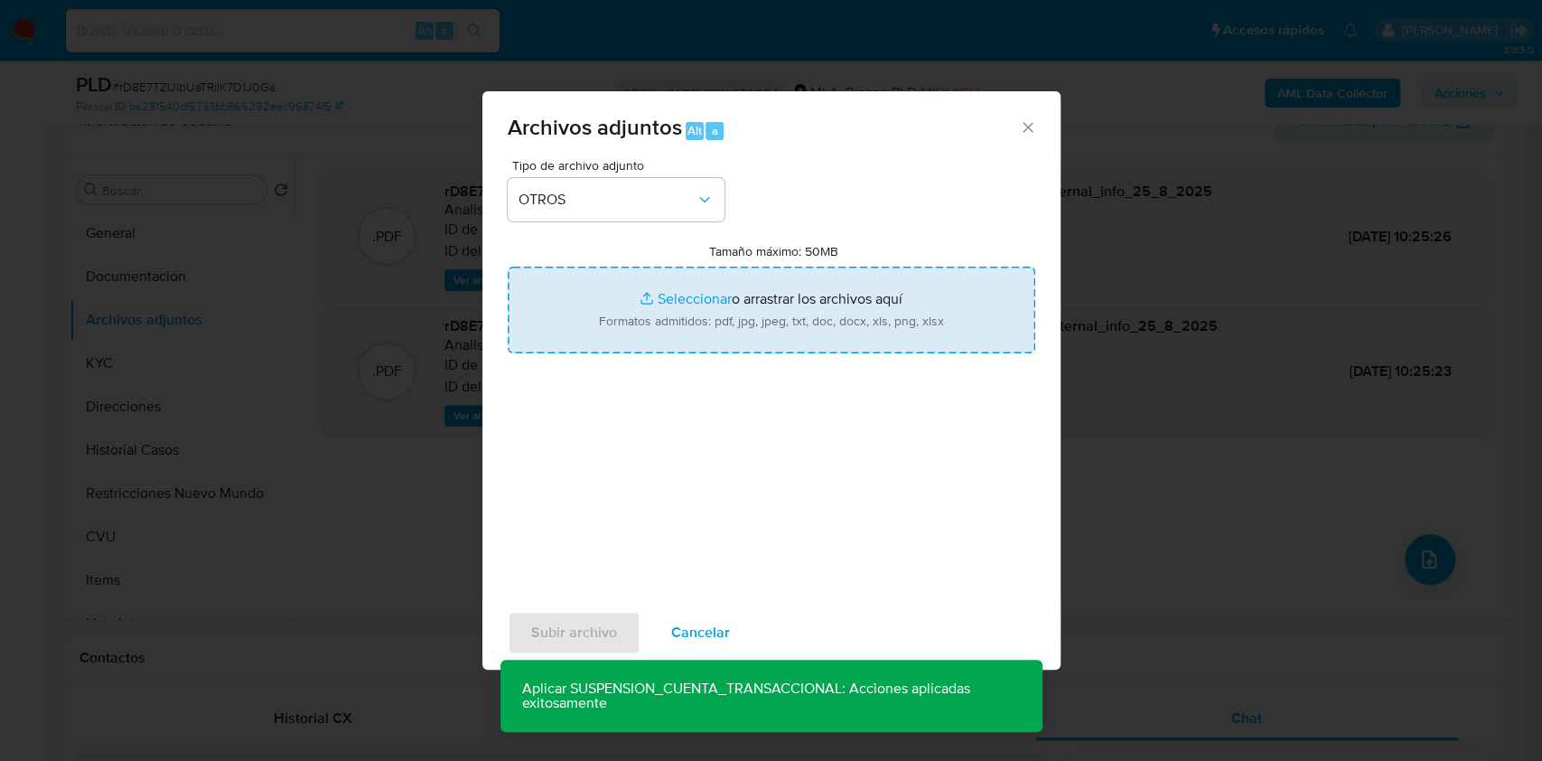
click at [692, 302] on input "Tamaño máximo: 50MB Seleccionar archivos" at bounding box center [772, 309] width 528 height 87
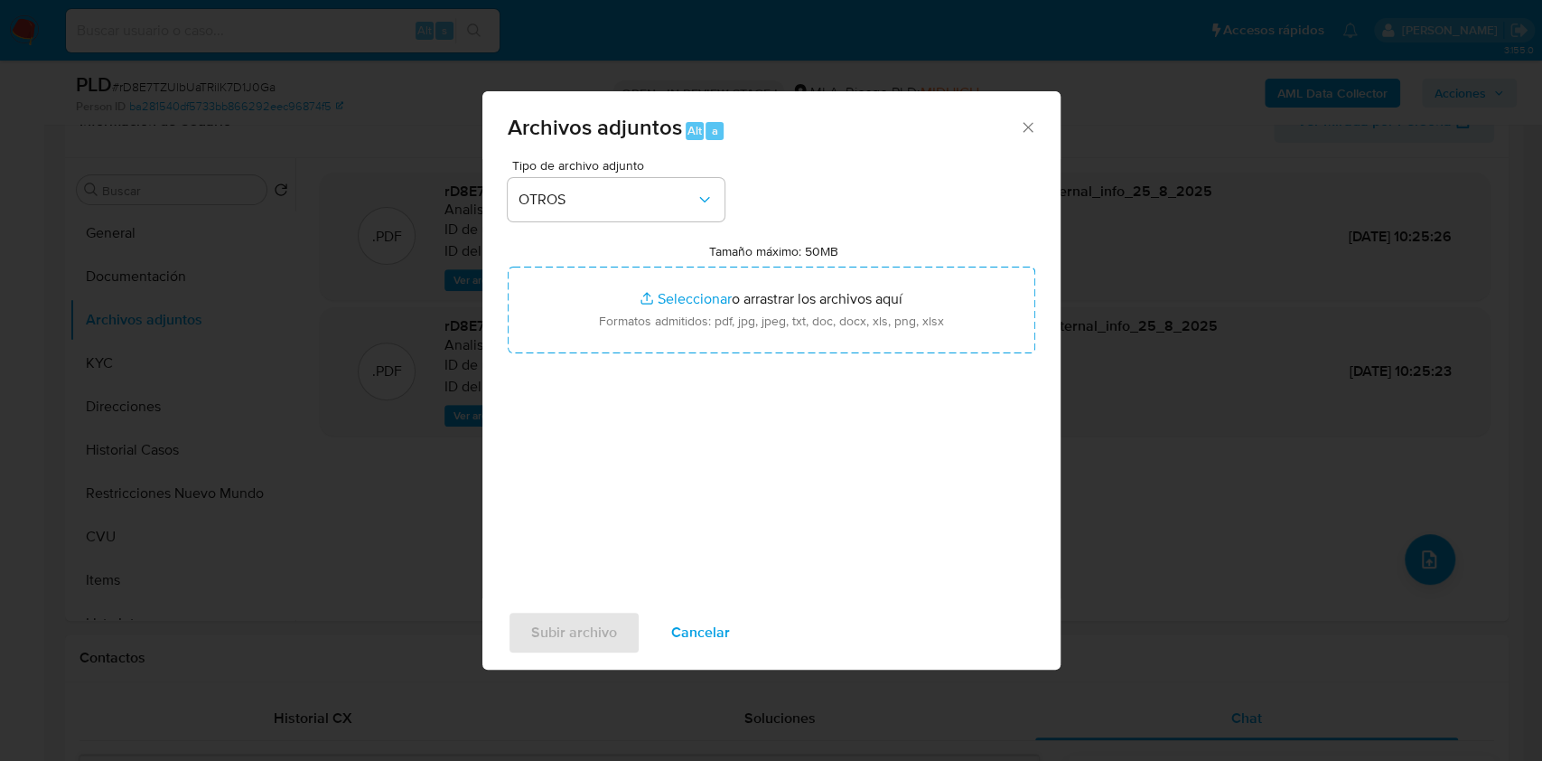
type input "C:\fakepath\Caselog rD8E7TZUlbUaTRilK7D1J0Ga.docx"
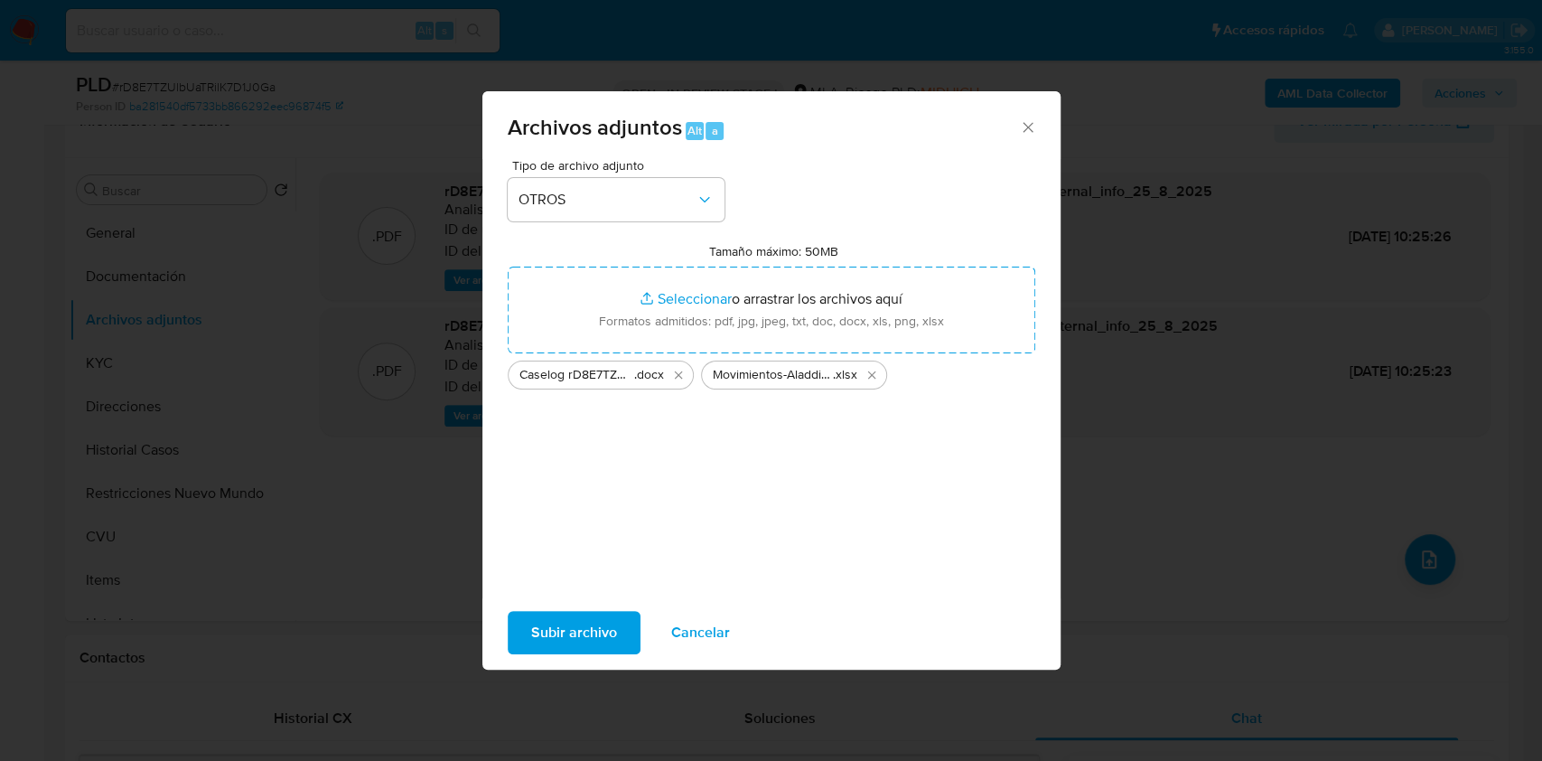
click at [557, 630] on span "Subir archivo" at bounding box center [574, 632] width 86 height 40
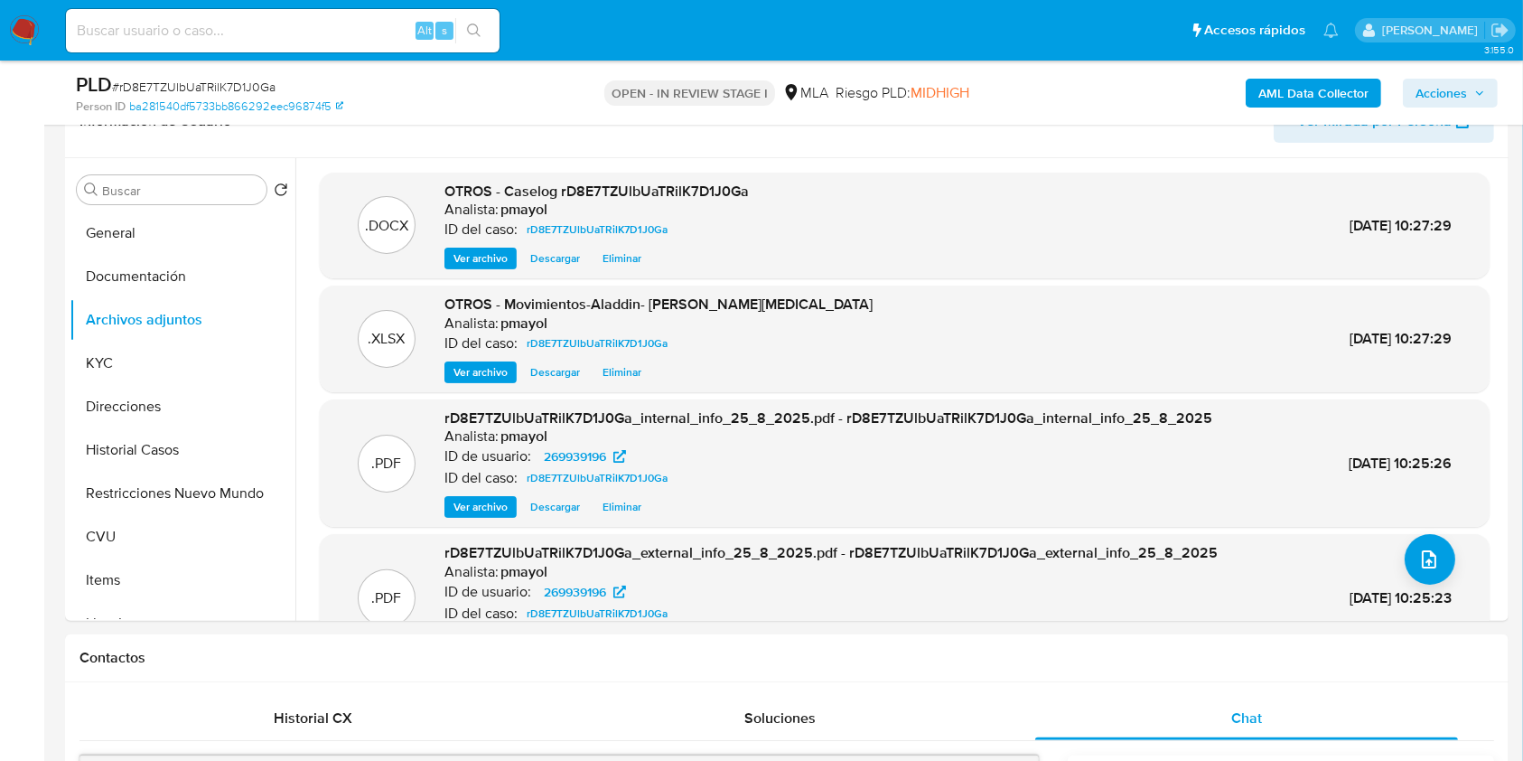
click at [1445, 107] on div "AML Data Collector Acciones" at bounding box center [1263, 92] width 469 height 42
click at [1440, 90] on span "Acciones" at bounding box center [1440, 93] width 51 height 29
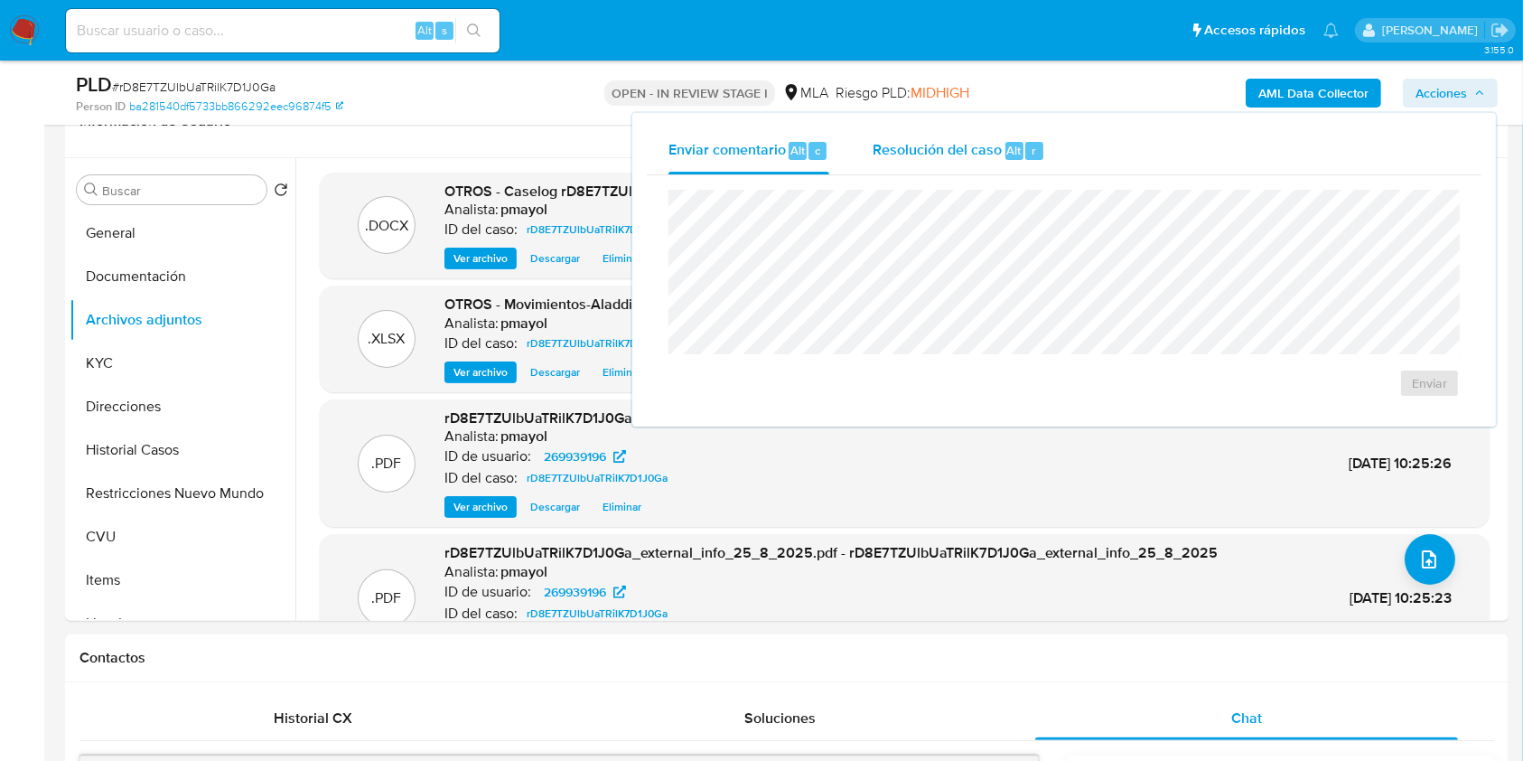
click at [990, 141] on span "Resolución del caso" at bounding box center [937, 149] width 129 height 21
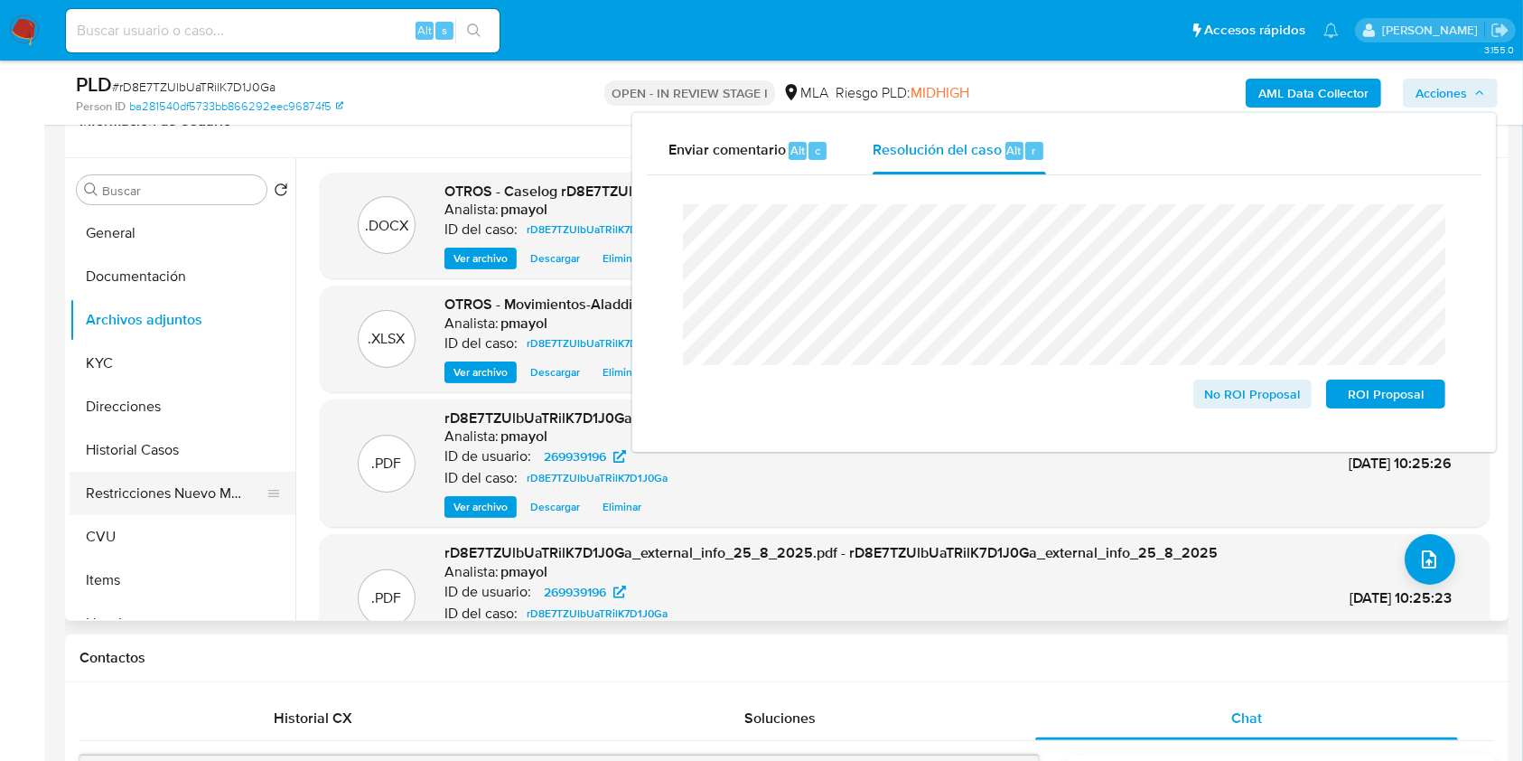
click at [200, 487] on button "Restricciones Nuevo Mundo" at bounding box center [175, 493] width 211 height 43
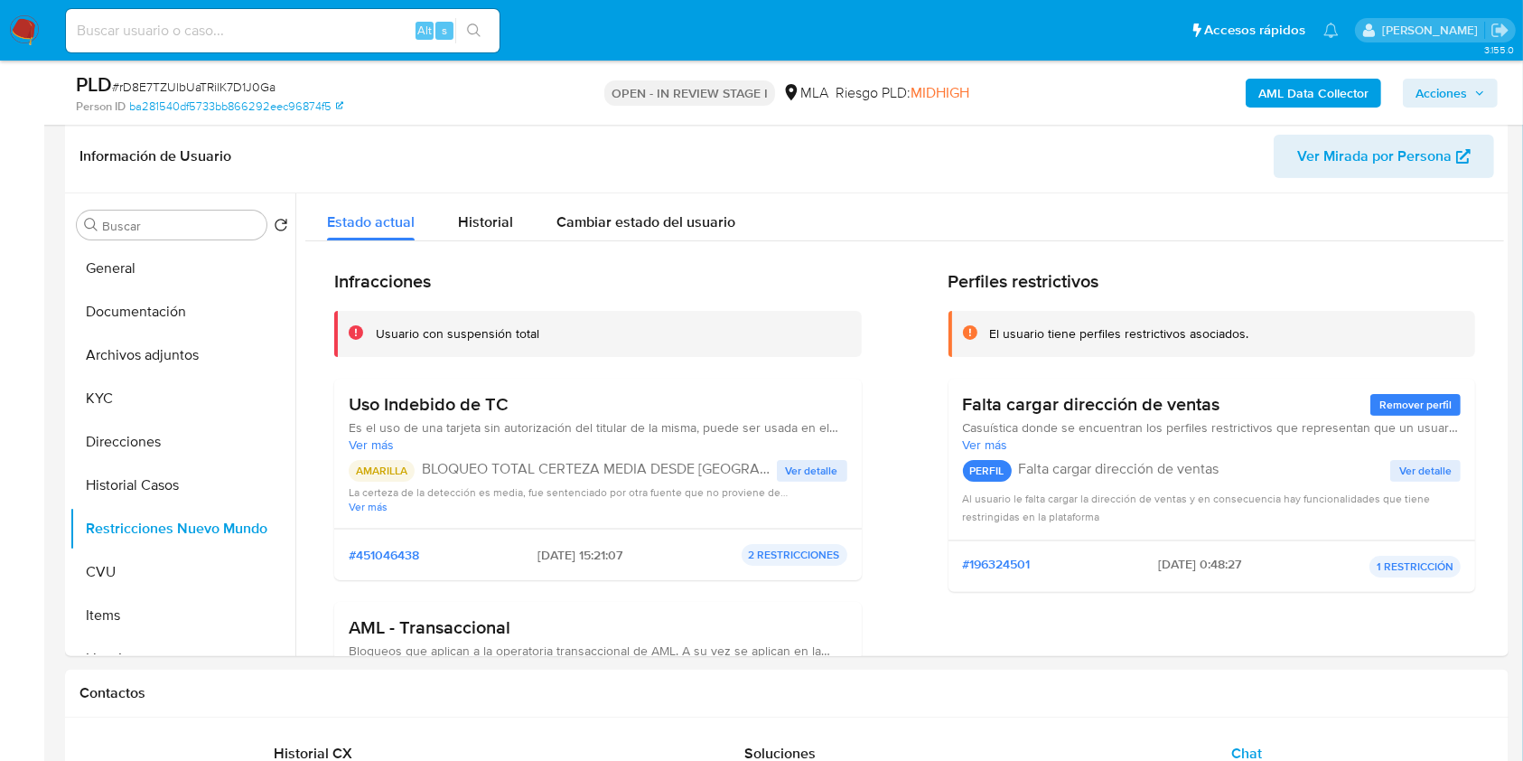
scroll to position [267, 0]
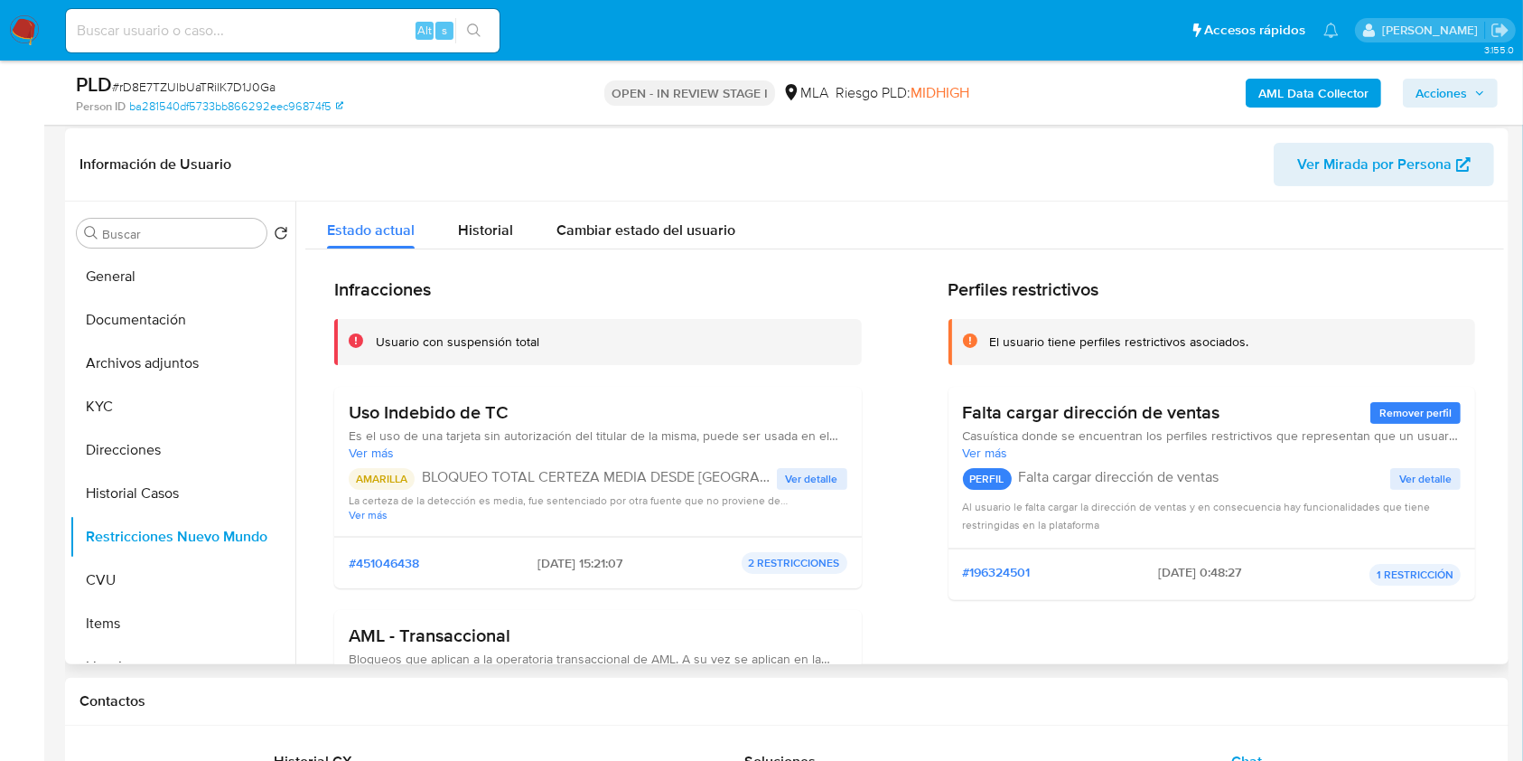
drag, startPoint x: 1494, startPoint y: 233, endPoint x: 1488, endPoint y: 319, distance: 86.0
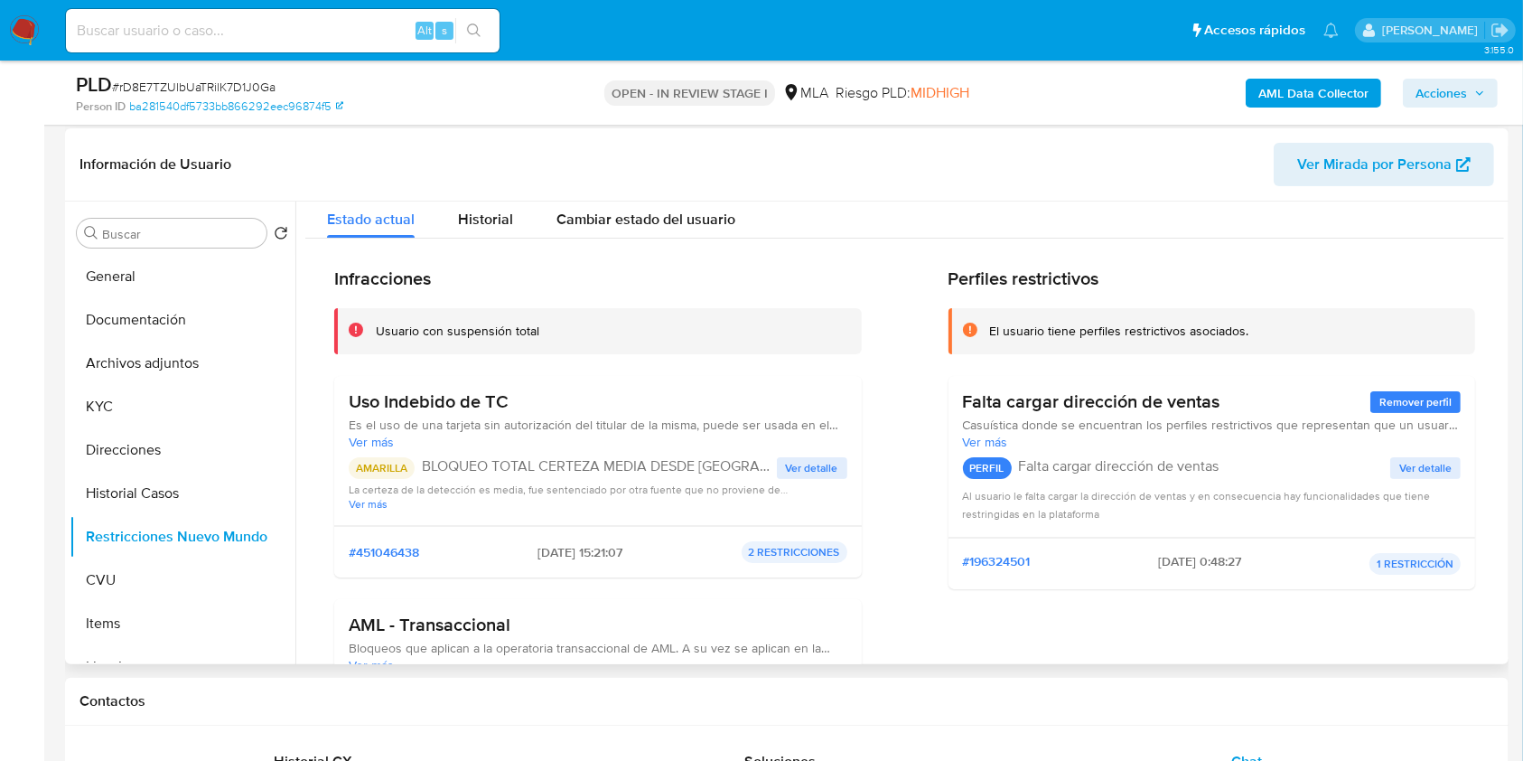
scroll to position [0, 0]
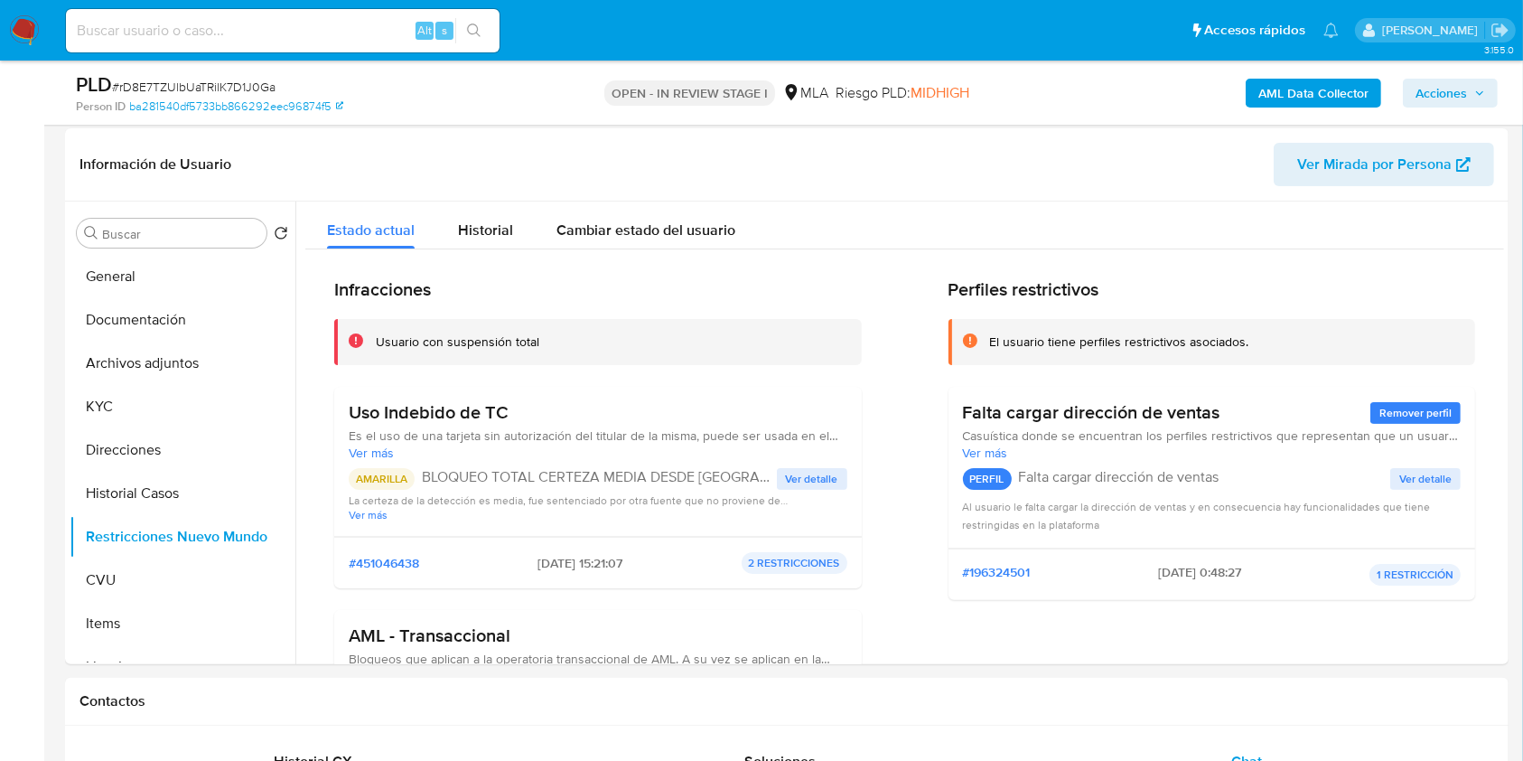
click at [1462, 98] on span "Acciones" at bounding box center [1440, 93] width 51 height 29
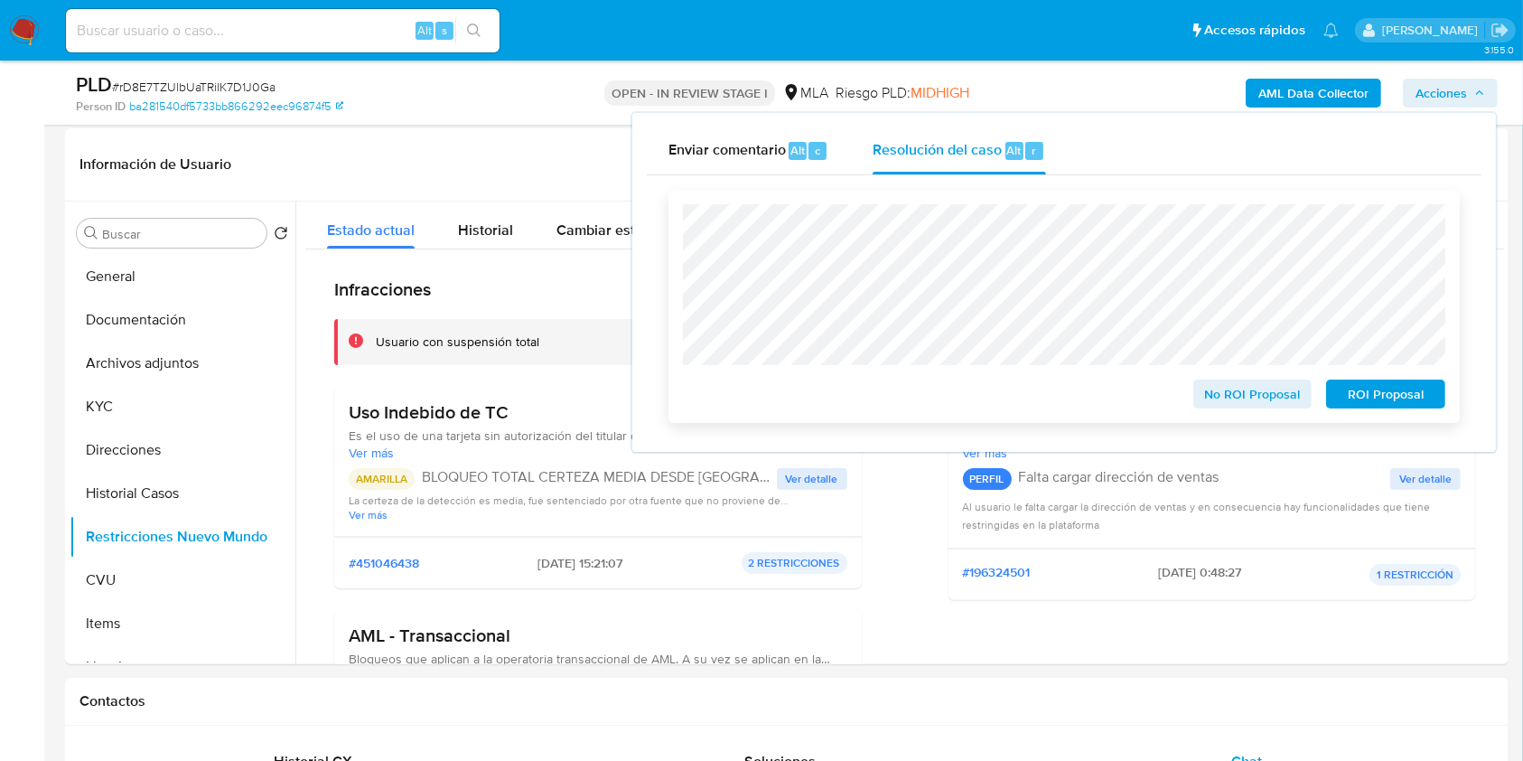
click at [1375, 394] on span "ROI Proposal" at bounding box center [1386, 393] width 94 height 25
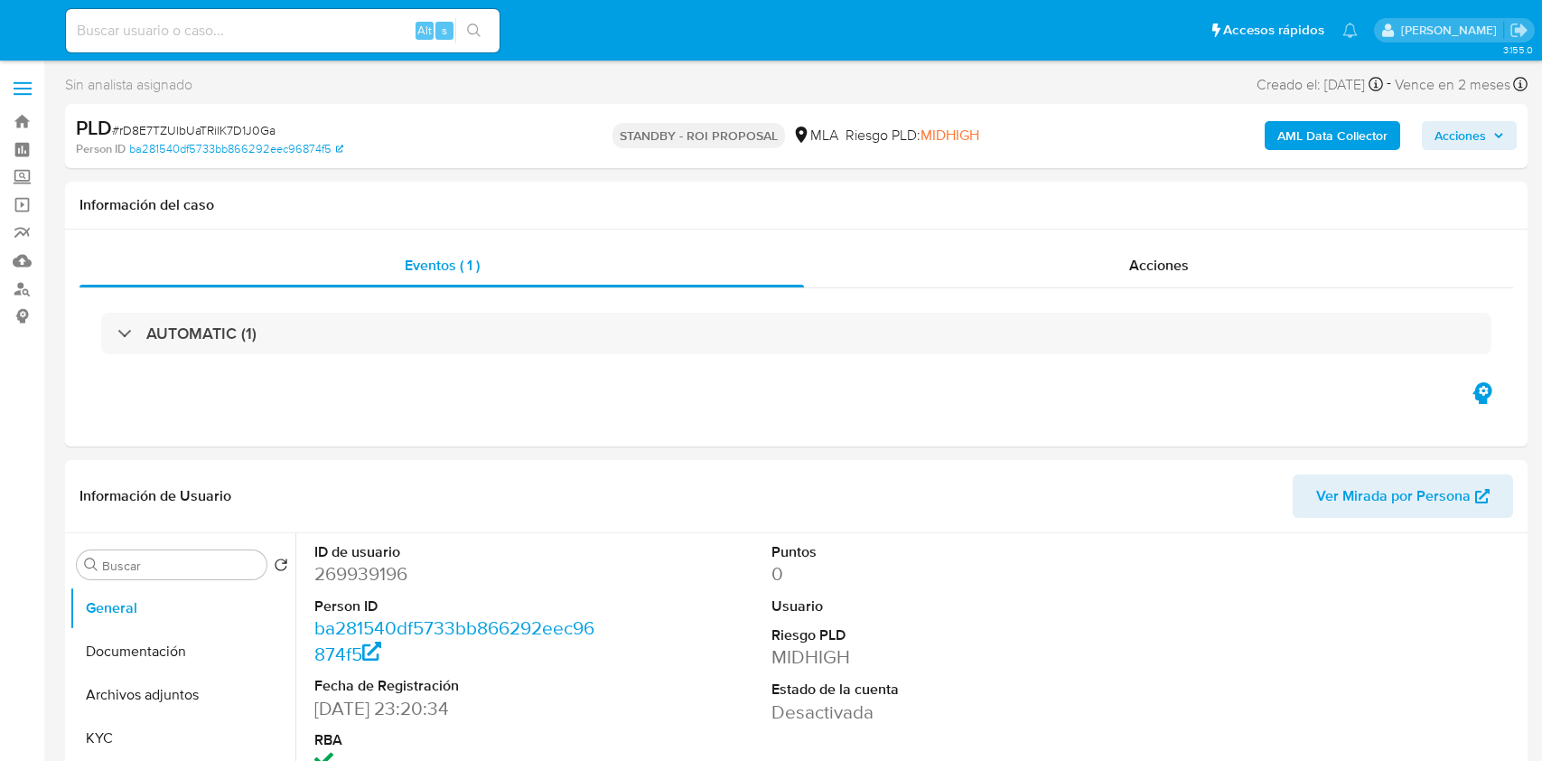
select select "10"
